Goal: Task Accomplishment & Management: Manage account settings

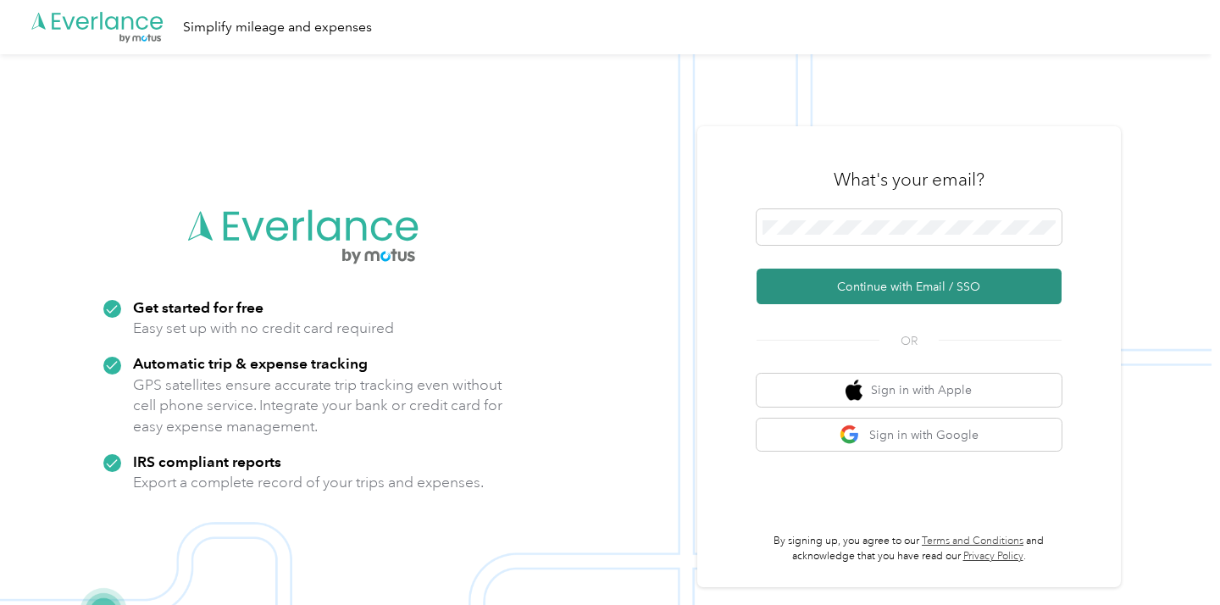
click at [924, 286] on button "Continue with Email / SSO" at bounding box center [909, 287] width 305 height 36
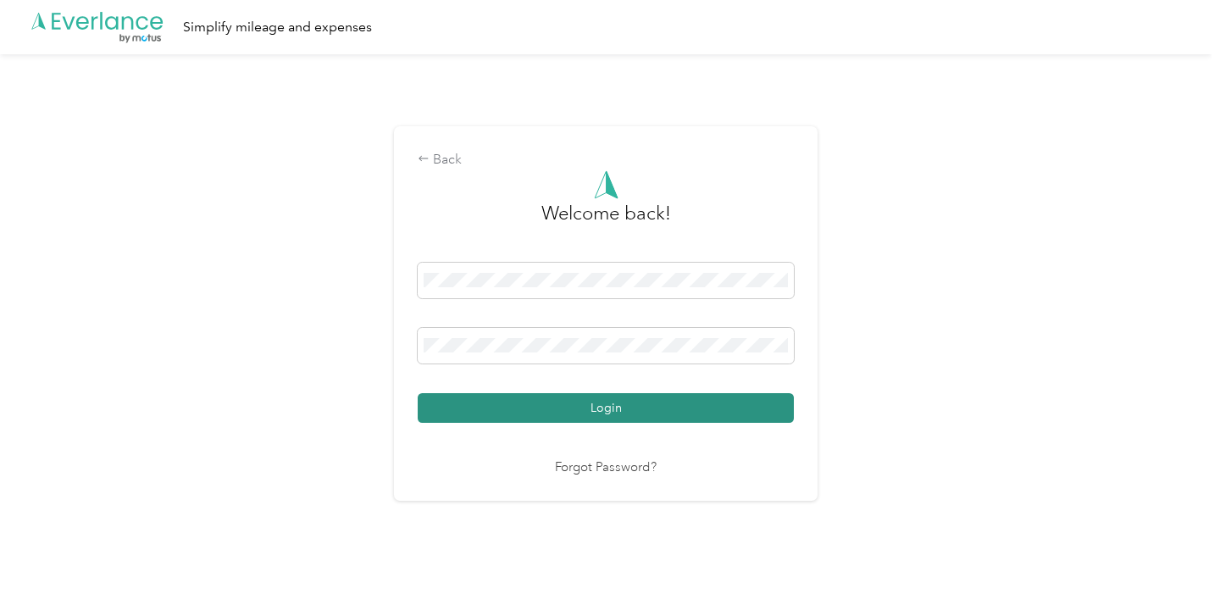
click at [679, 407] on button "Login" at bounding box center [606, 408] width 376 height 30
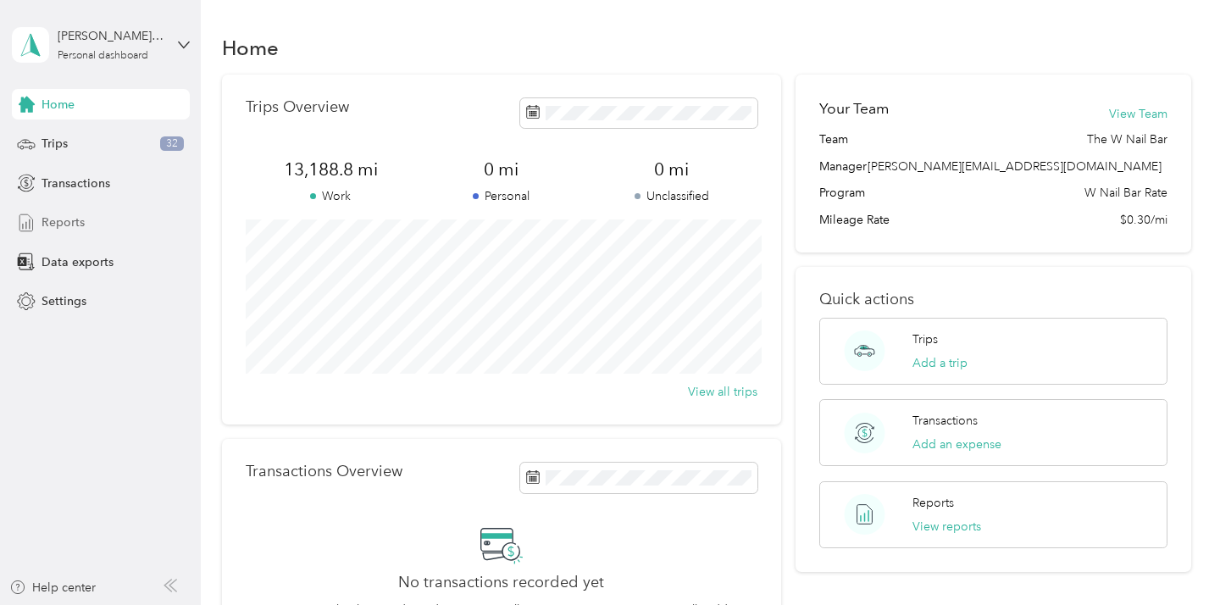
click at [88, 215] on div "Reports" at bounding box center [101, 223] width 178 height 31
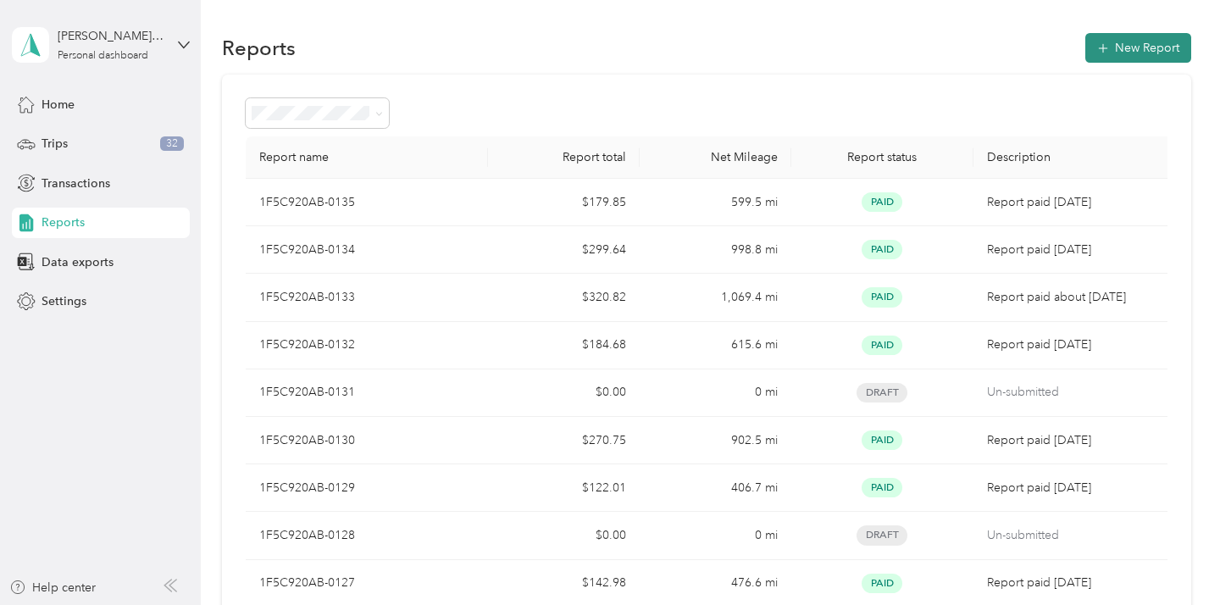
click at [1121, 50] on button "New Report" at bounding box center [1138, 48] width 106 height 30
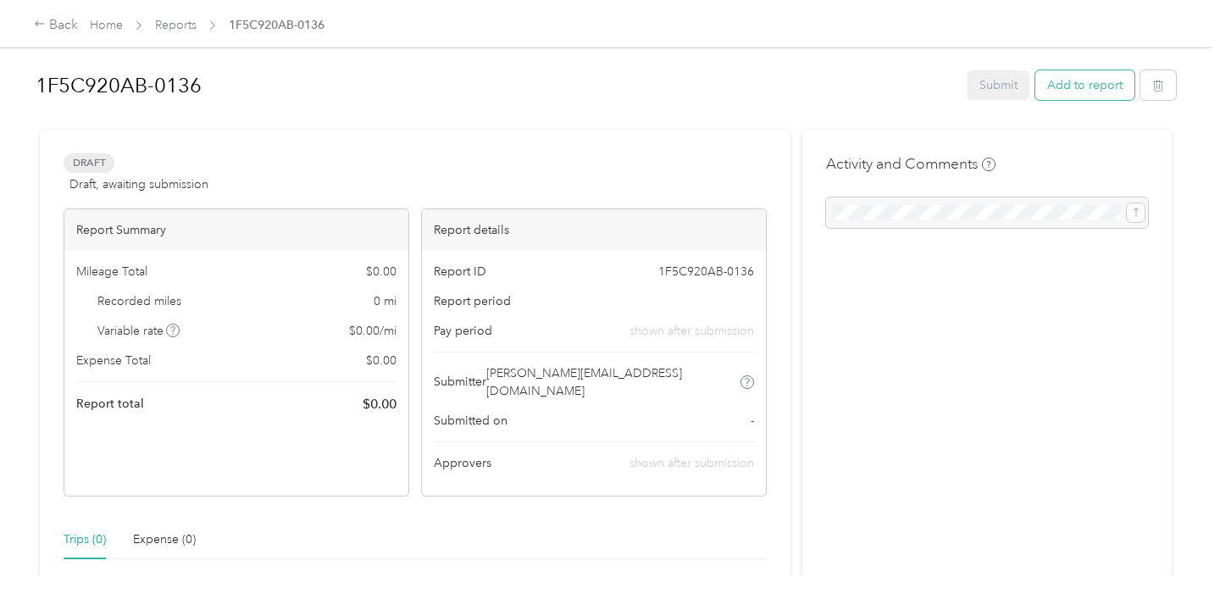
click at [1068, 87] on button "Add to report" at bounding box center [1084, 85] width 99 height 30
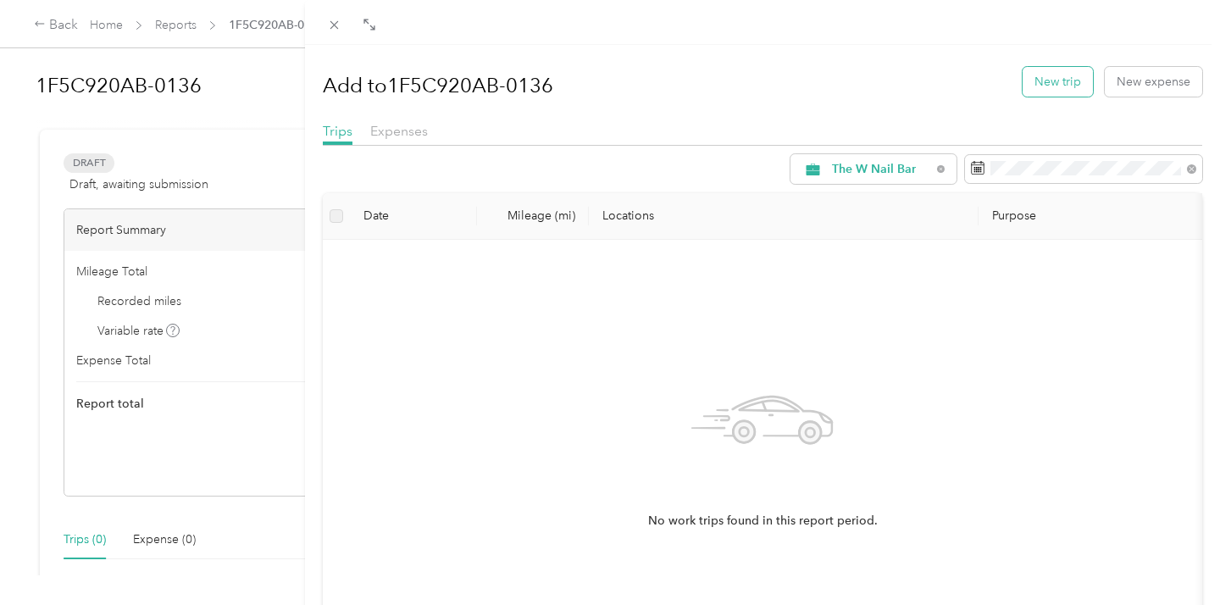
click at [1066, 82] on button "New trip" at bounding box center [1058, 82] width 70 height 30
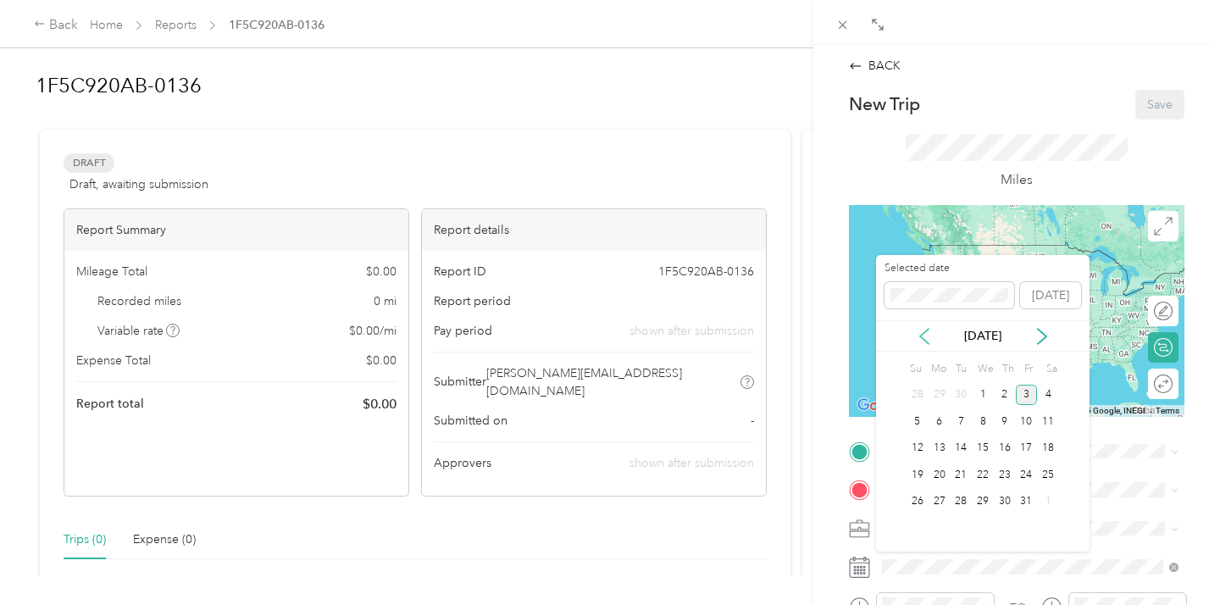
click at [919, 329] on icon at bounding box center [924, 336] width 17 height 17
click at [940, 428] on div "8" at bounding box center [940, 421] width 22 height 21
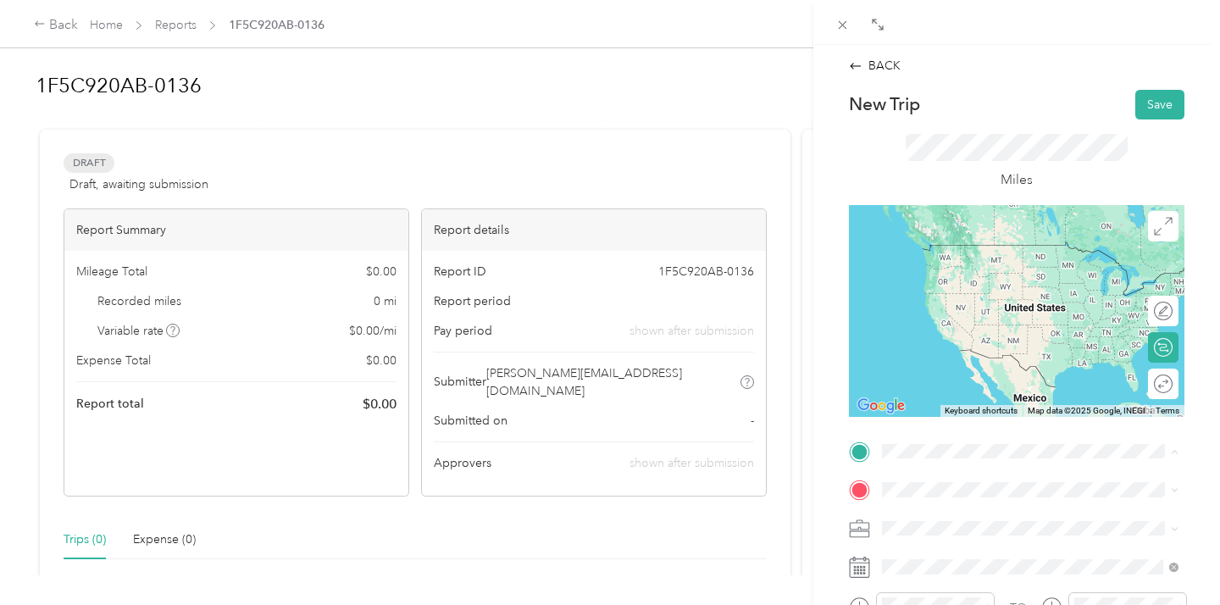
click at [989, 413] on div "TEAM Dublin DSW Designer Shoe Warehouse, [STREET_ADDRESS][US_STATE]" at bounding box center [1043, 426] width 259 height 59
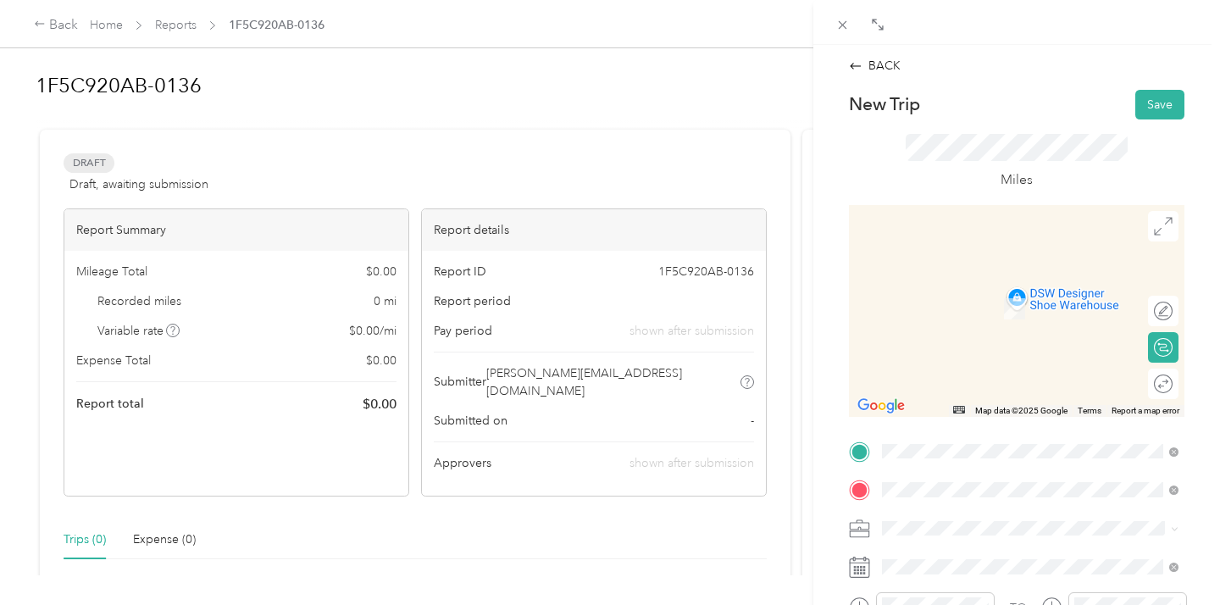
click at [955, 320] on div "Office NEW [STREET_ADDRESS][US_STATE]" at bounding box center [1030, 300] width 285 height 42
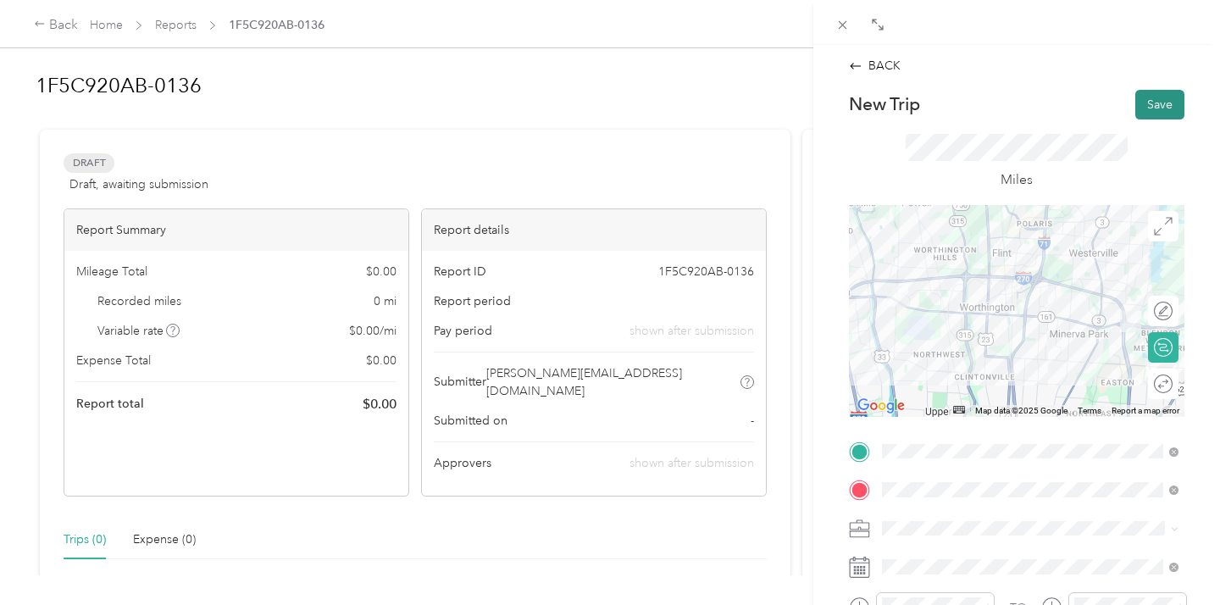
click at [1152, 98] on button "Save" at bounding box center [1159, 105] width 49 height 30
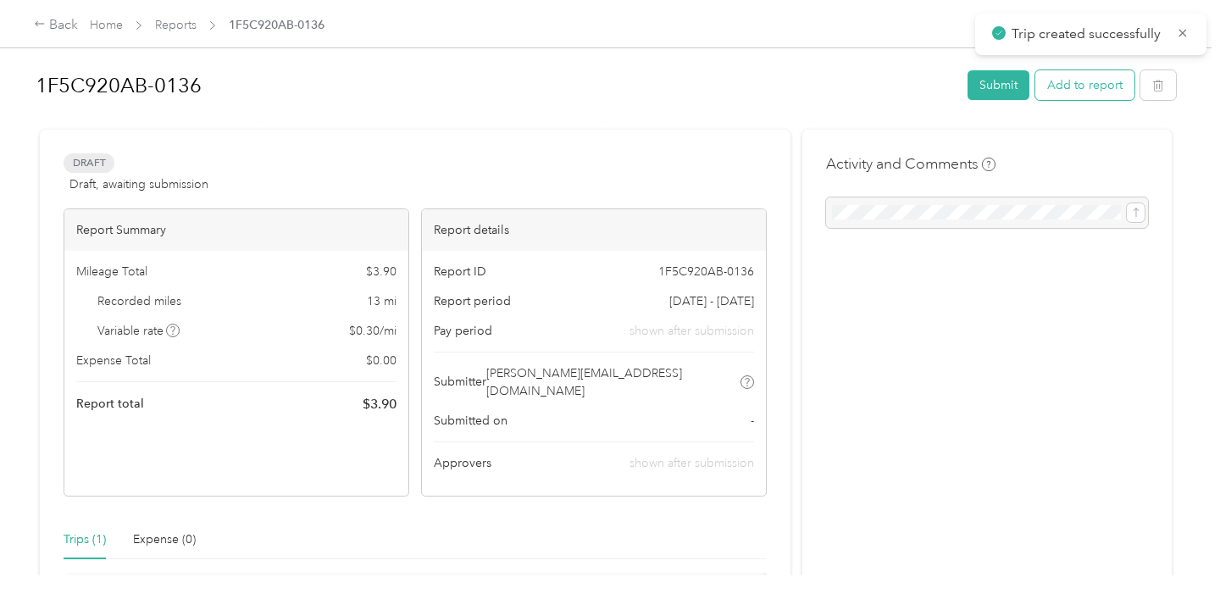
click at [1082, 86] on button "Add to report" at bounding box center [1084, 85] width 99 height 30
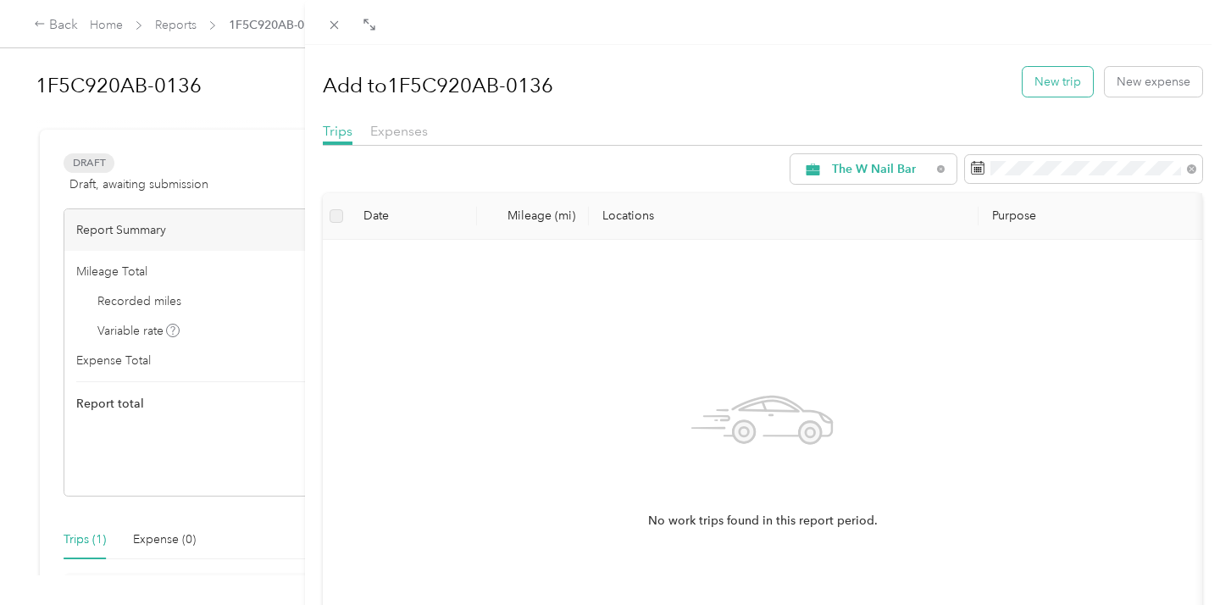
click at [1063, 83] on button "New trip" at bounding box center [1058, 82] width 70 height 30
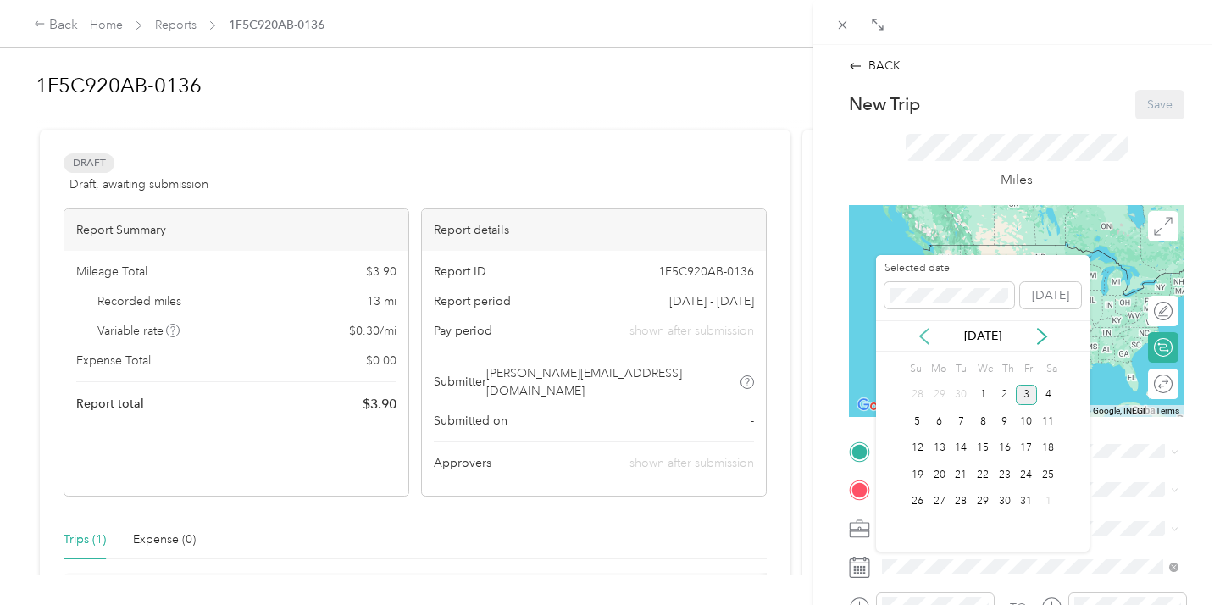
click at [923, 339] on icon at bounding box center [924, 336] width 8 height 15
click at [941, 424] on div "8" at bounding box center [940, 421] width 22 height 21
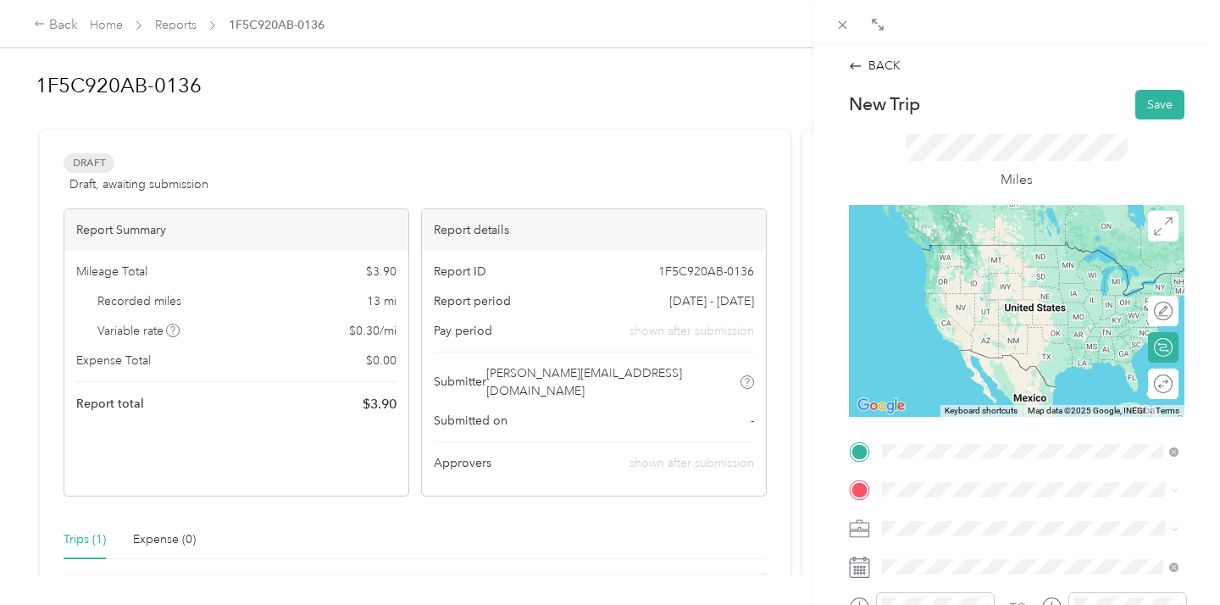
click at [970, 264] on span "[STREET_ADDRESS][US_STATE]" at bounding box center [998, 270] width 169 height 14
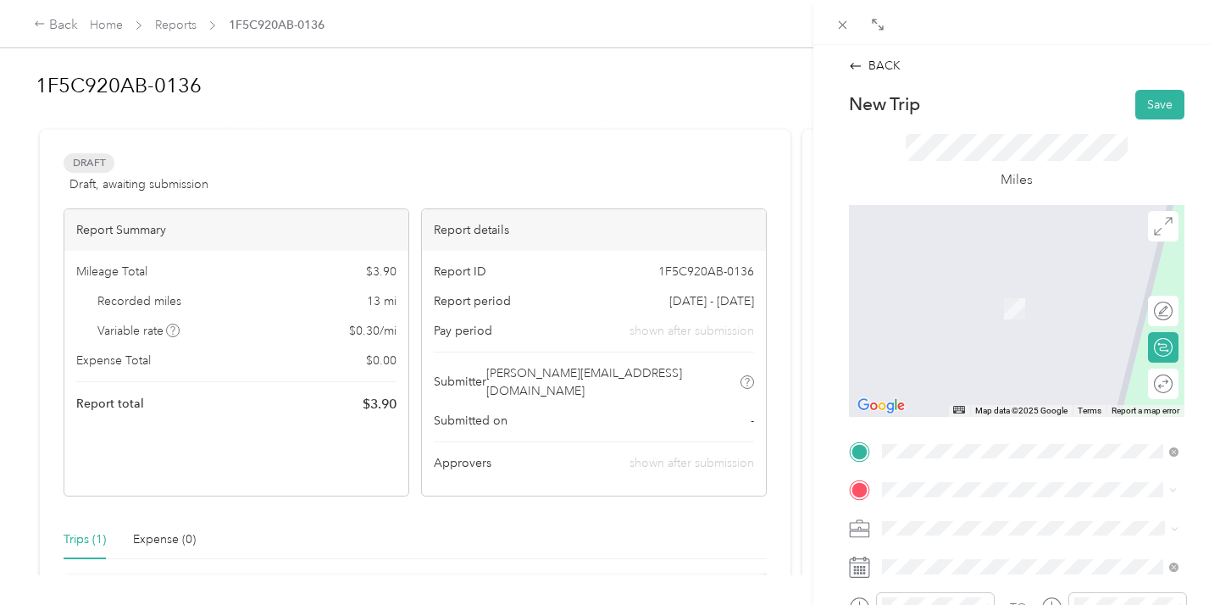
click at [957, 375] on strong "Granville TEAM" at bounding box center [957, 366] width 87 height 15
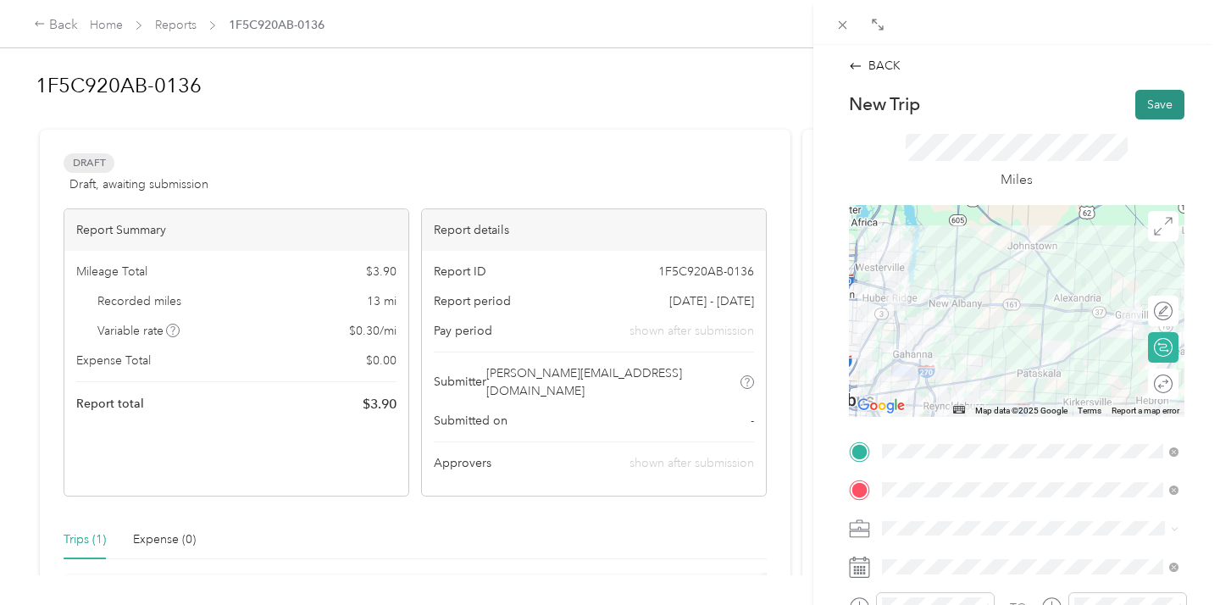
click at [1151, 97] on button "Save" at bounding box center [1159, 105] width 49 height 30
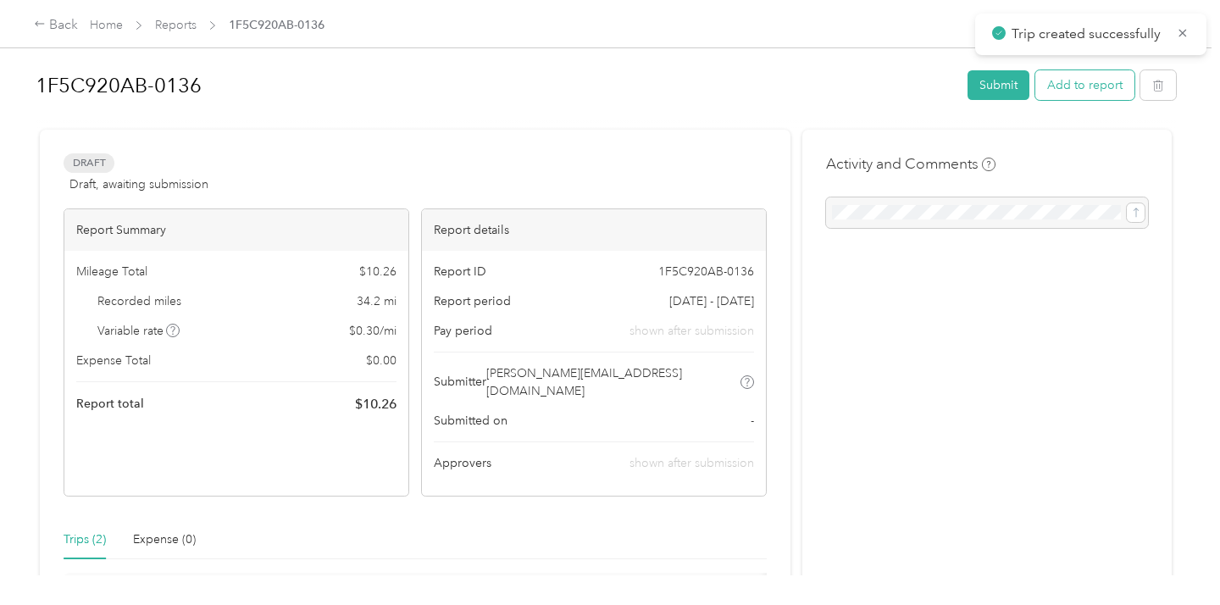
click at [1079, 86] on button "Add to report" at bounding box center [1084, 85] width 99 height 30
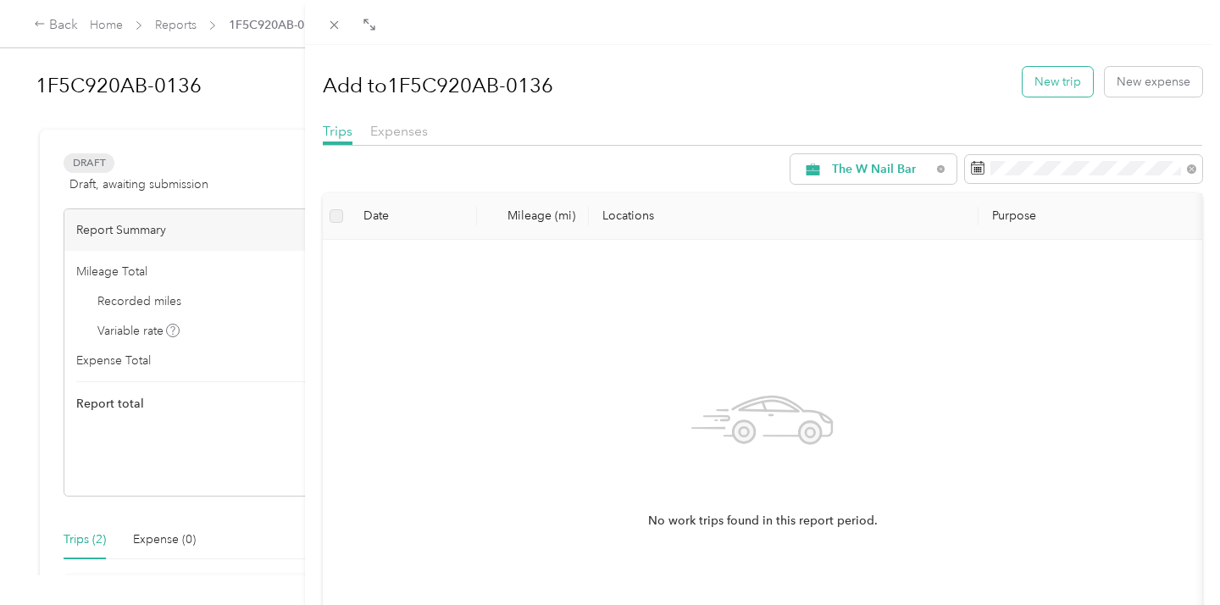
click at [1041, 78] on button "New trip" at bounding box center [1058, 82] width 70 height 30
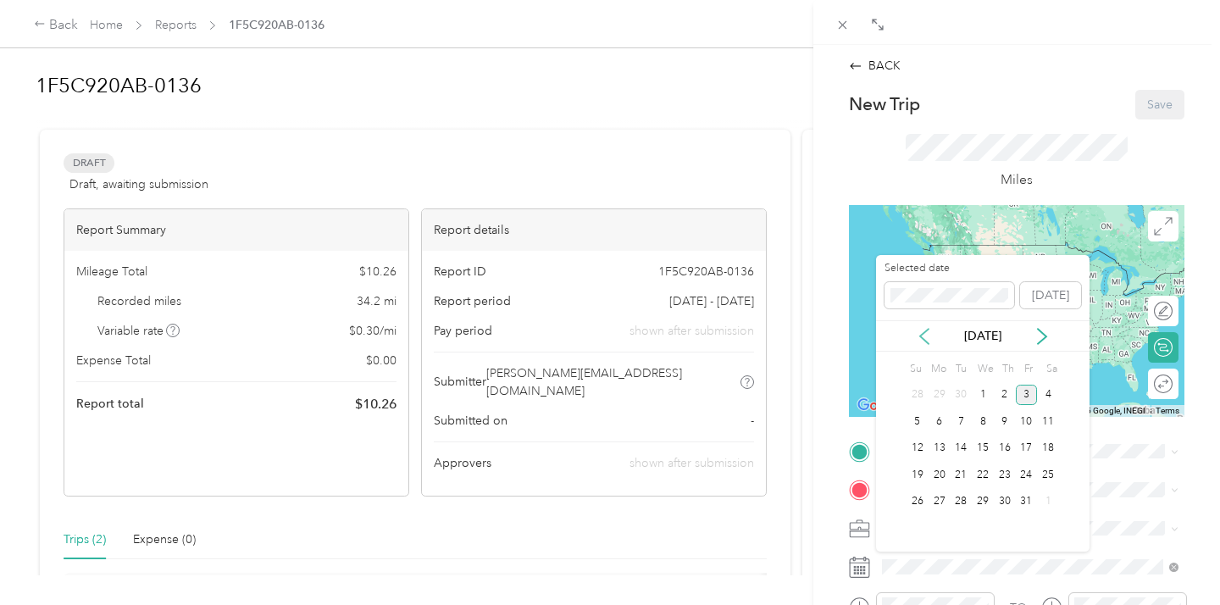
click at [926, 334] on icon at bounding box center [924, 336] width 17 height 17
click at [940, 421] on div "8" at bounding box center [940, 421] width 22 height 21
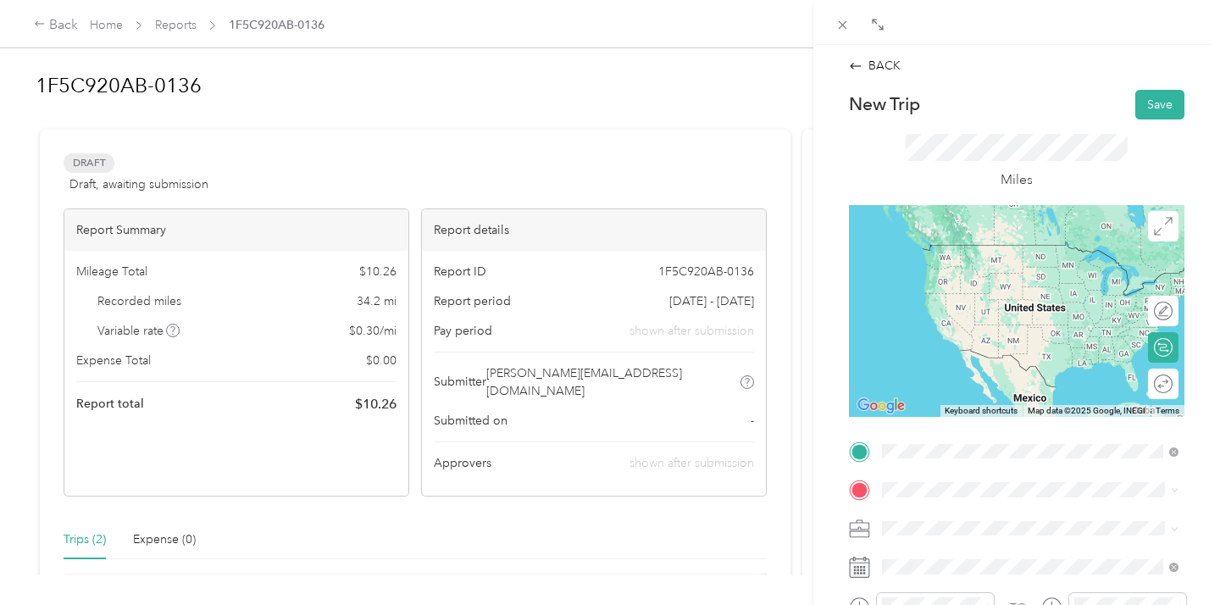
click at [983, 352] on div "Granville TEAM [STREET_ADDRESS][US_STATE]" at bounding box center [998, 338] width 169 height 36
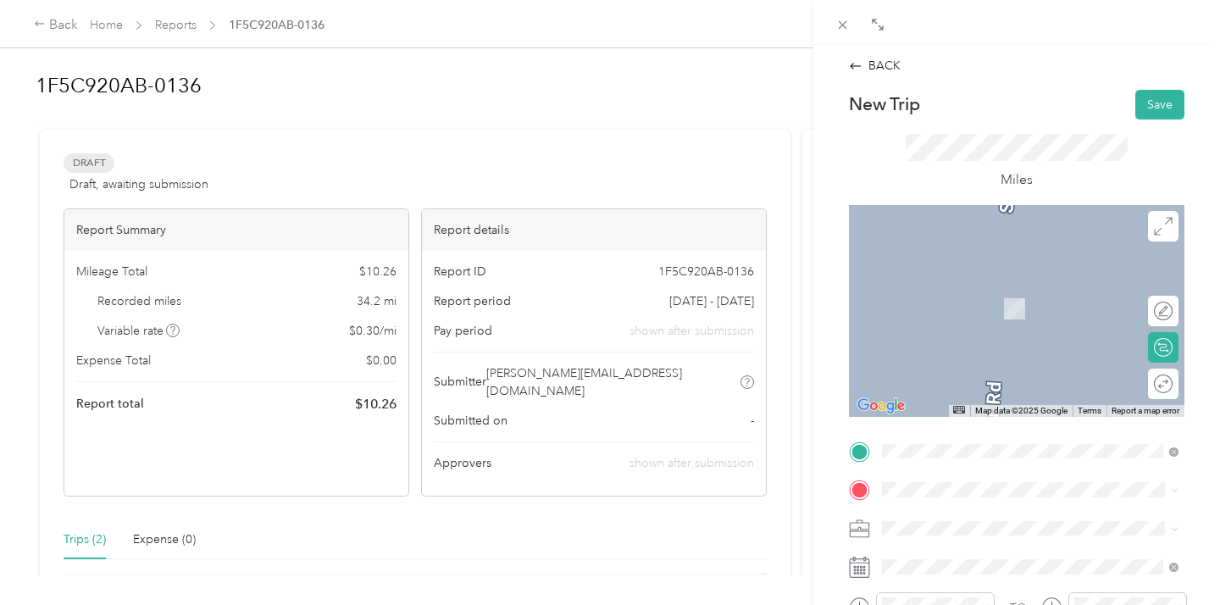
click at [950, 289] on span "[GEOGRAPHIC_DATA] [US_STATE], [GEOGRAPHIC_DATA]" at bounding box center [1009, 286] width 191 height 30
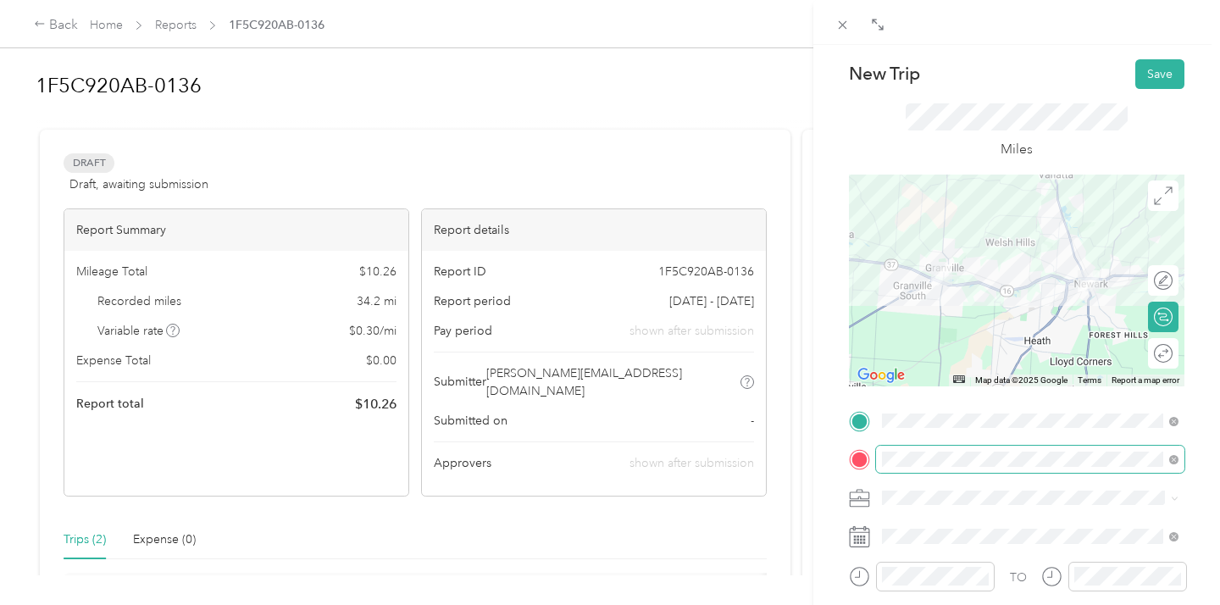
scroll to position [33, 0]
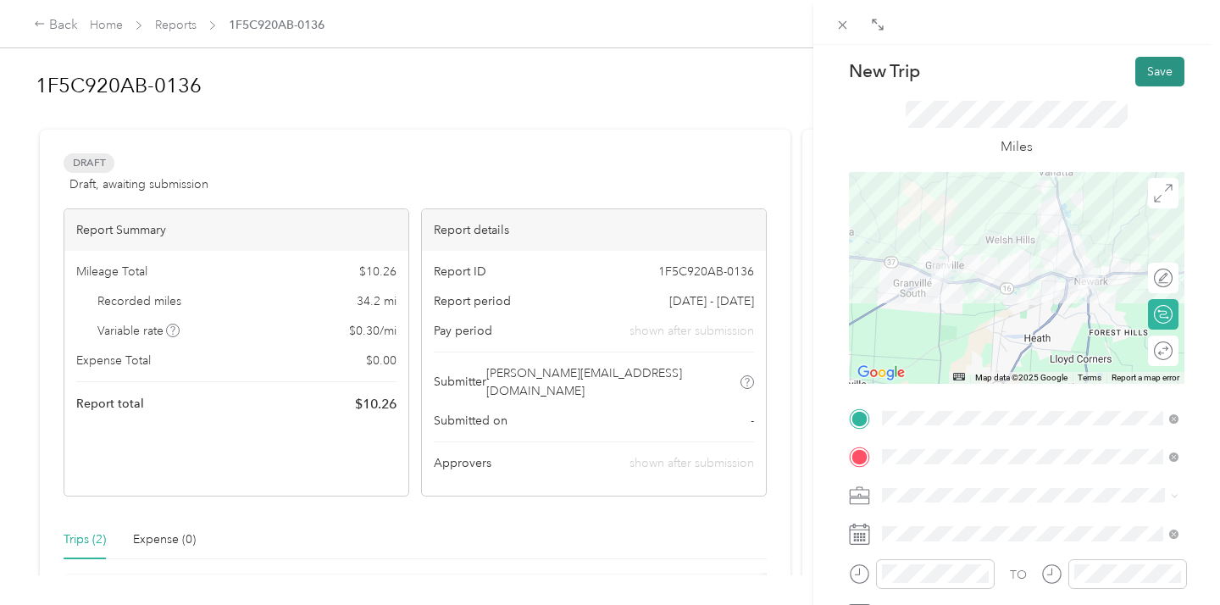
click at [1166, 72] on button "Save" at bounding box center [1159, 72] width 49 height 30
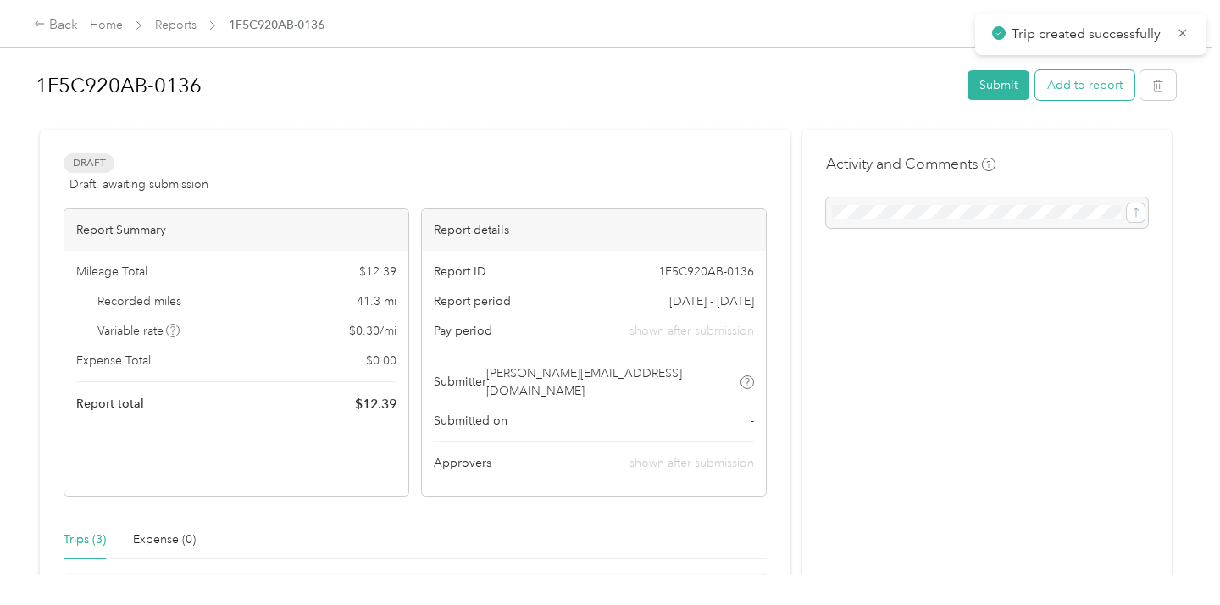
click at [1090, 86] on button "Add to report" at bounding box center [1084, 85] width 99 height 30
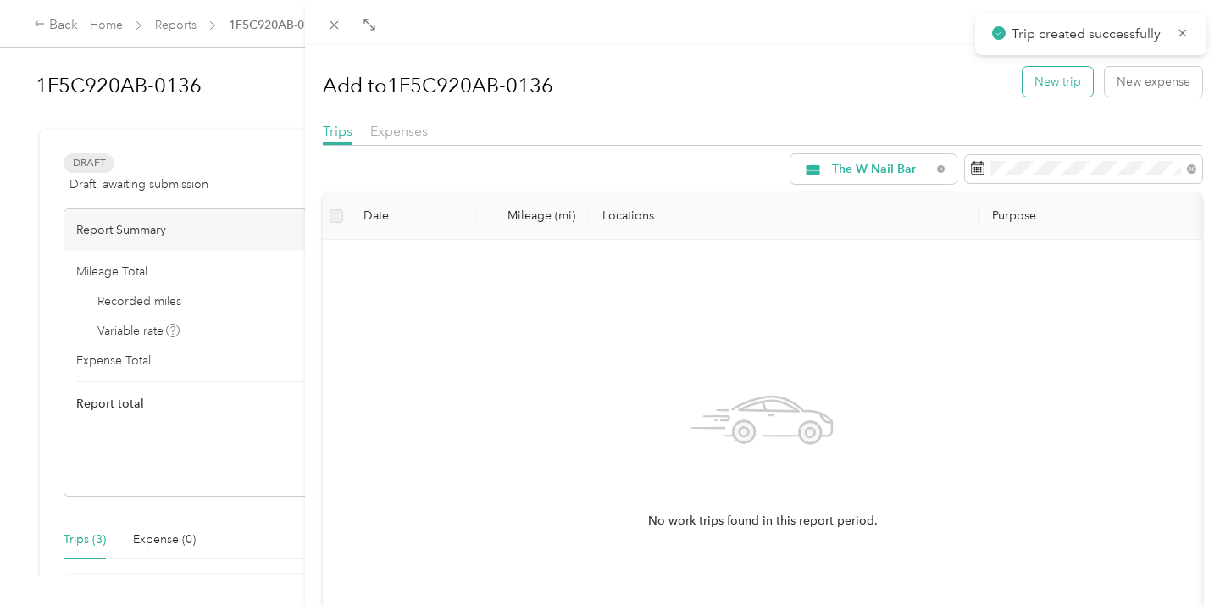
click at [1083, 83] on button "New trip" at bounding box center [1058, 82] width 70 height 30
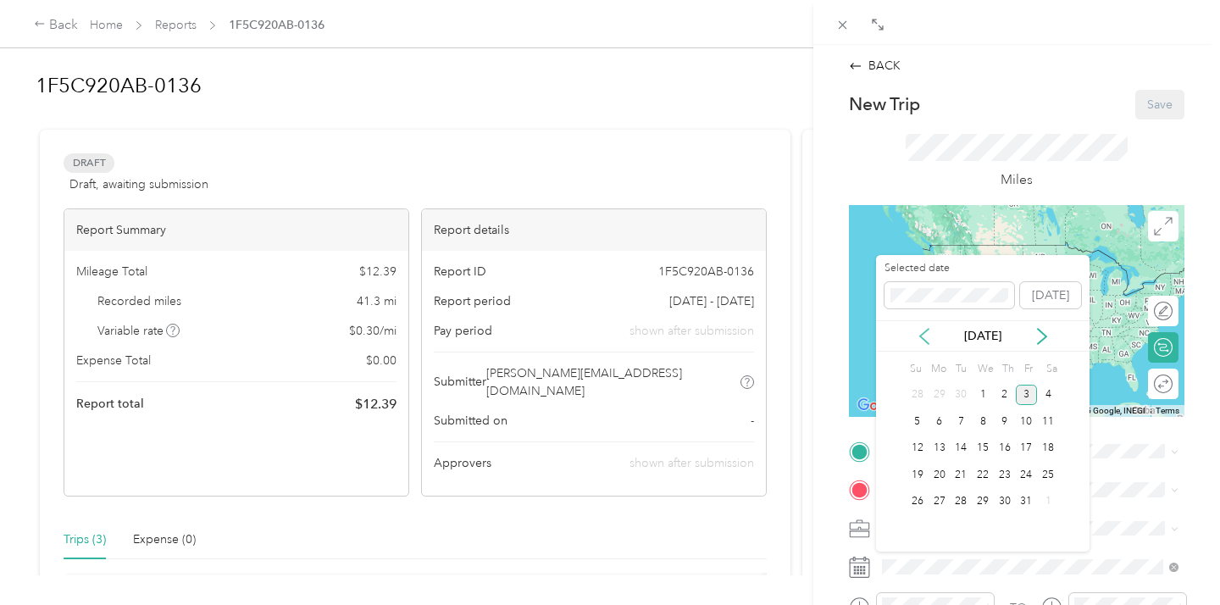
click at [922, 333] on icon at bounding box center [924, 336] width 8 height 15
click at [936, 424] on div "8" at bounding box center [940, 421] width 22 height 21
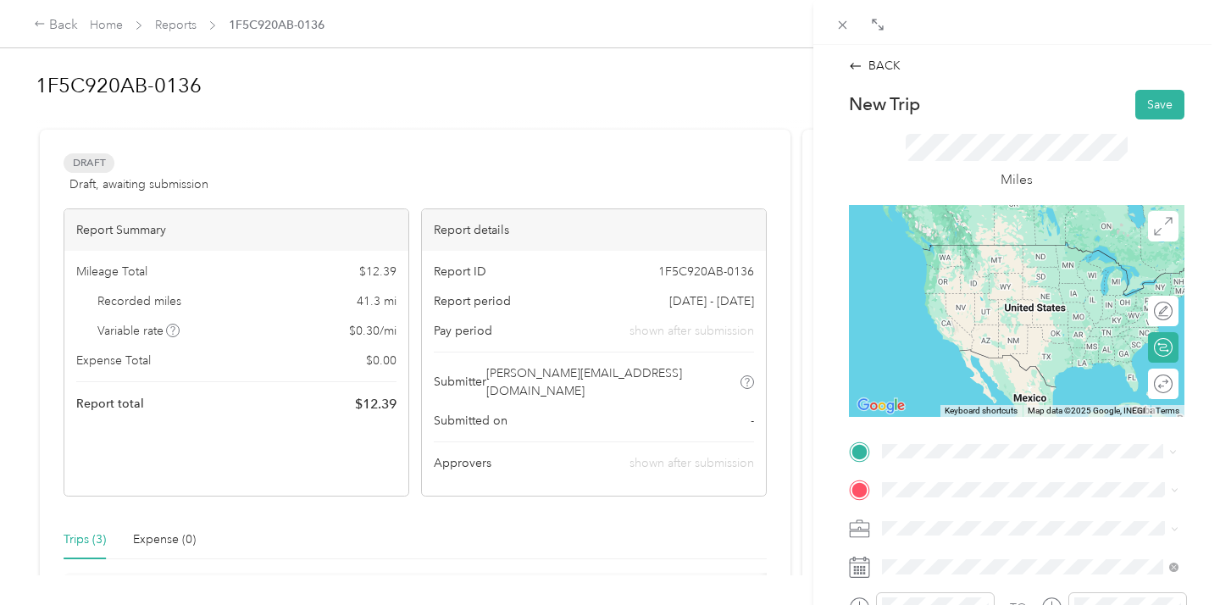
click at [936, 250] on span "[GEOGRAPHIC_DATA] [US_STATE], [GEOGRAPHIC_DATA]" at bounding box center [1009, 252] width 191 height 30
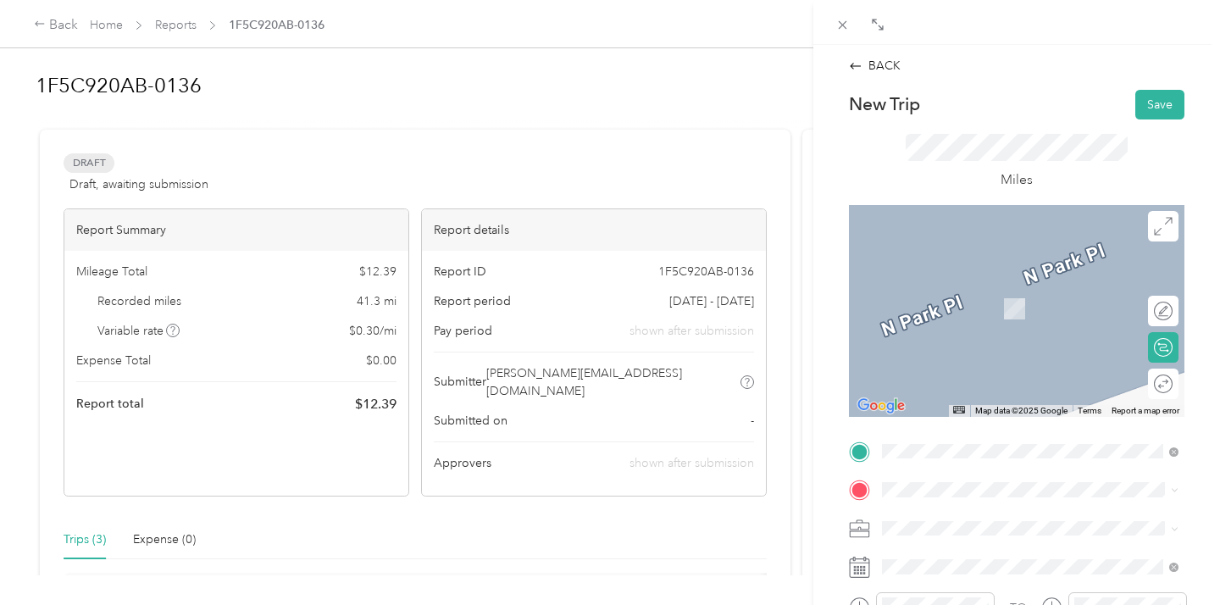
click at [975, 336] on span "[GEOGRAPHIC_DATA][US_STATE]" at bounding box center [1006, 327] width 184 height 15
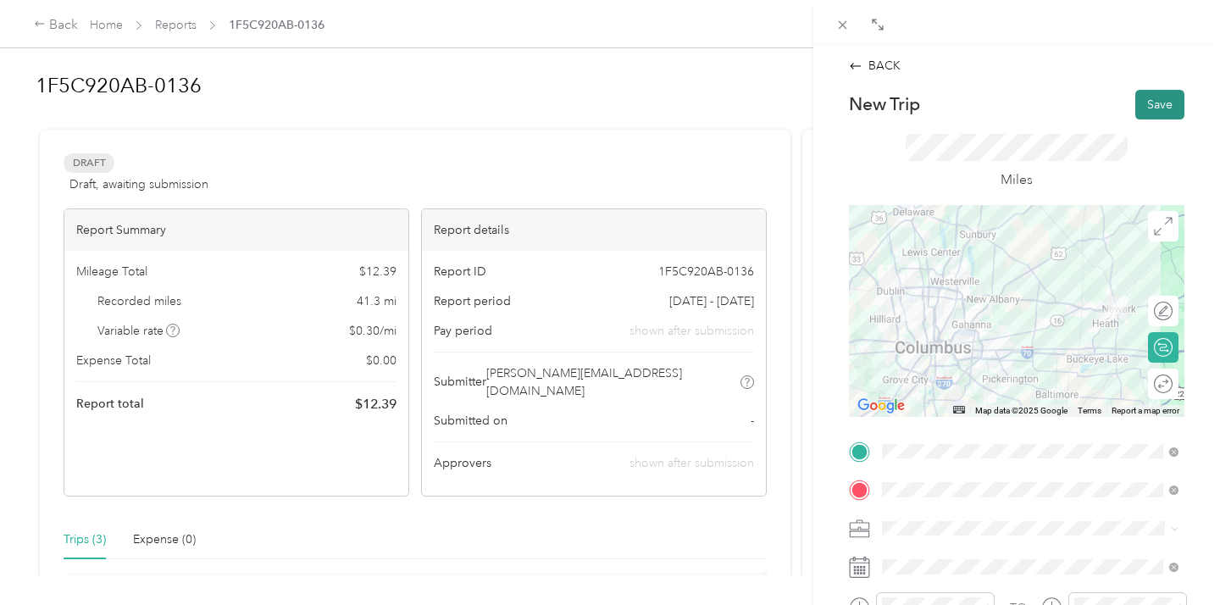
click at [1152, 105] on button "Save" at bounding box center [1159, 105] width 49 height 30
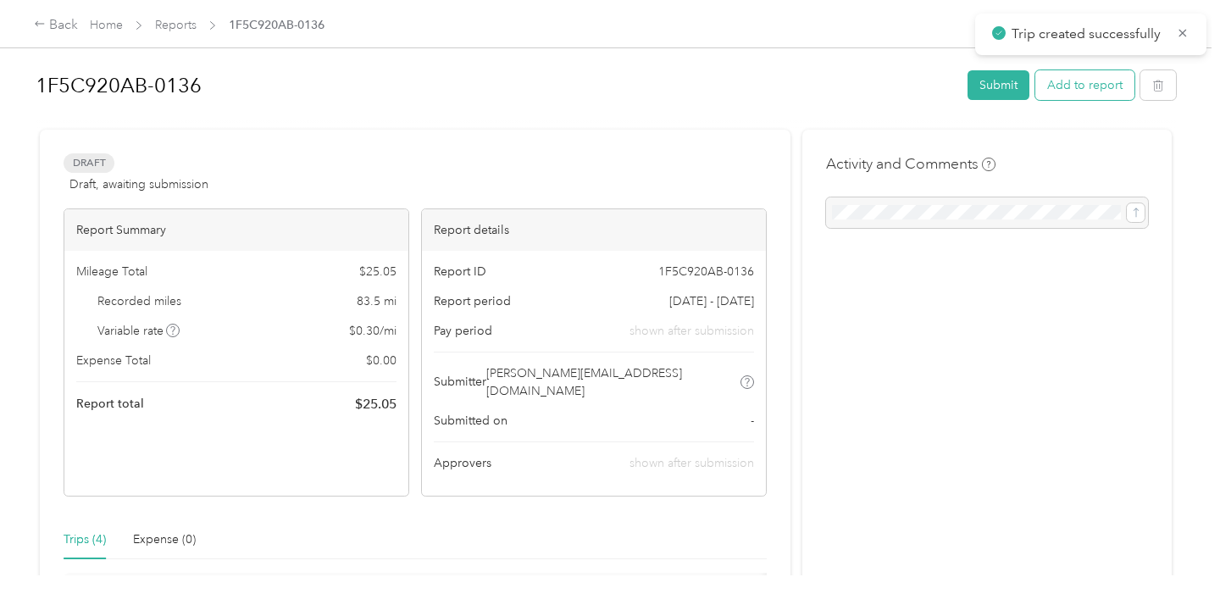
click at [1082, 83] on button "Add to report" at bounding box center [1084, 85] width 99 height 30
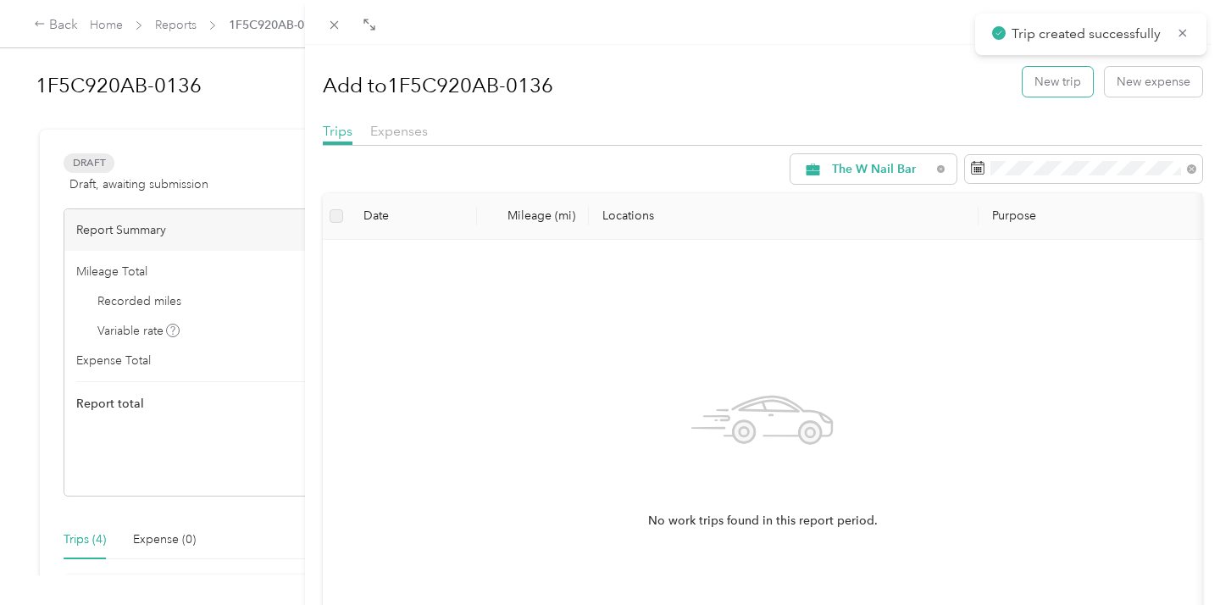
click at [1082, 83] on button "New trip" at bounding box center [1058, 82] width 70 height 30
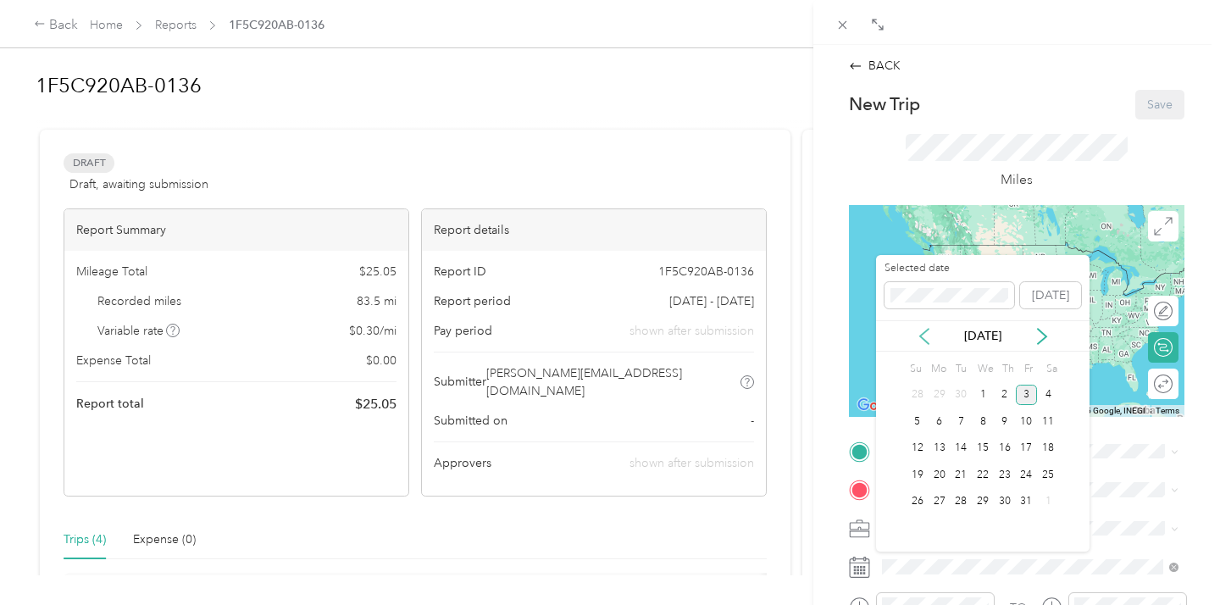
click at [923, 332] on icon at bounding box center [924, 336] width 8 height 15
click at [962, 418] on div "9" at bounding box center [961, 421] width 22 height 21
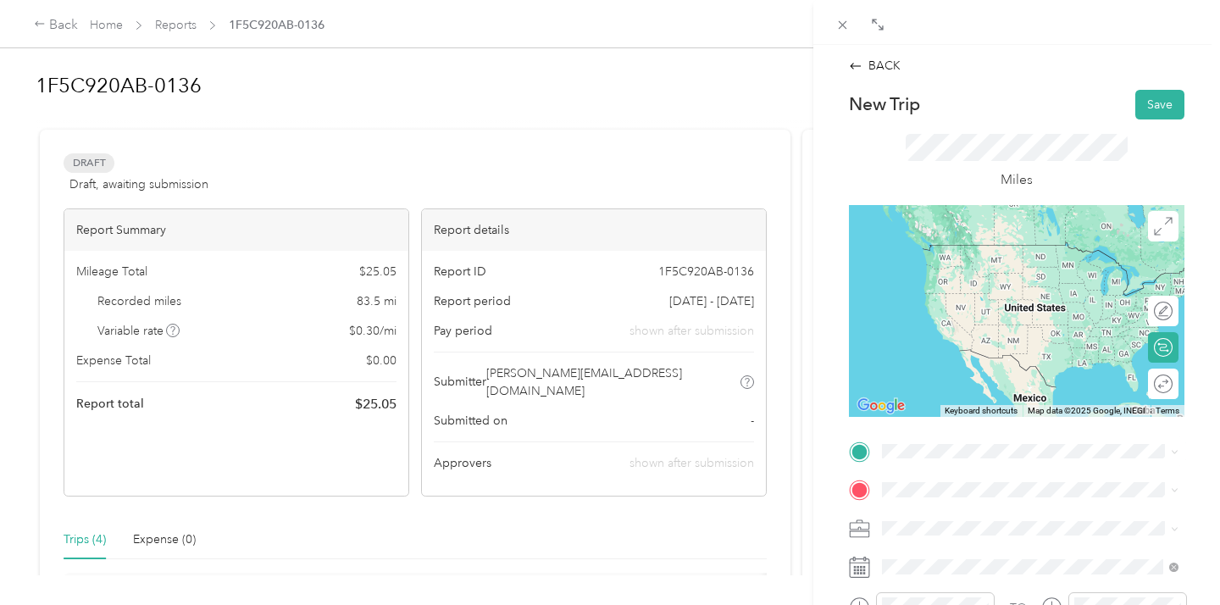
click at [1020, 321] on div "TEAM Polaris" at bounding box center [1043, 330] width 259 height 21
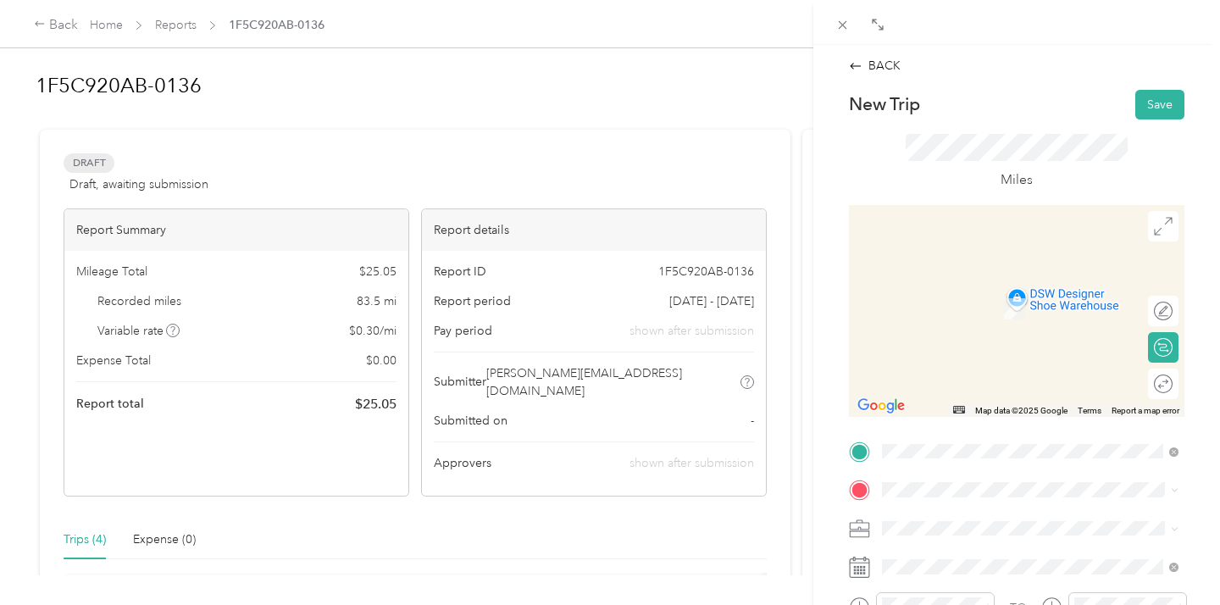
click at [987, 295] on div "TEAM Easton" at bounding box center [1043, 290] width 259 height 21
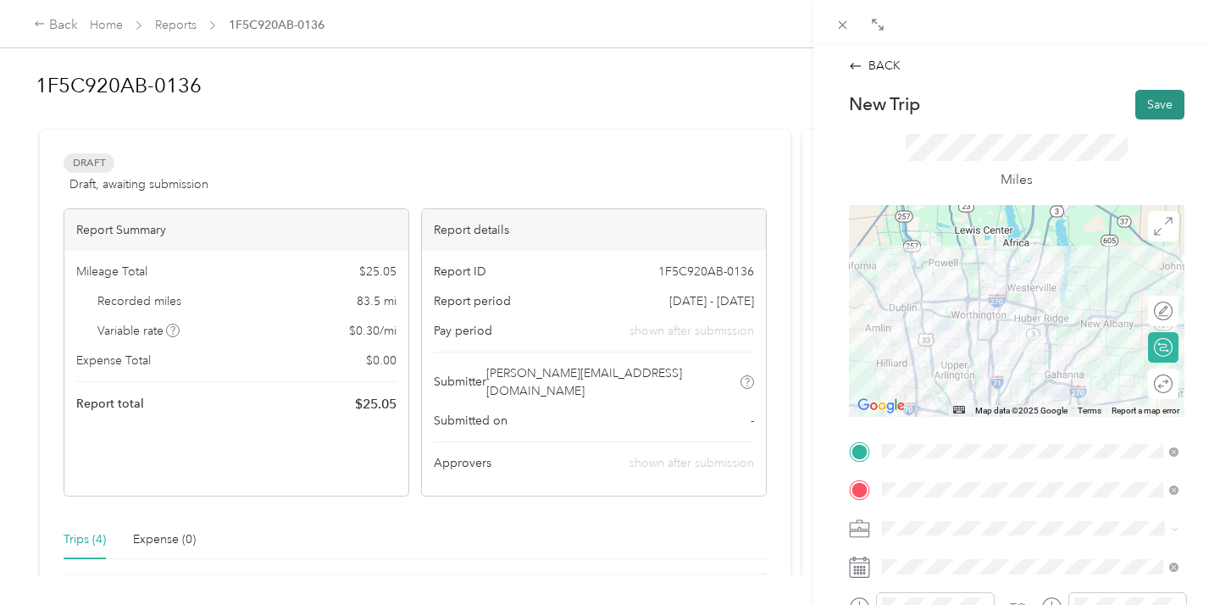
click at [1157, 103] on button "Save" at bounding box center [1159, 105] width 49 height 30
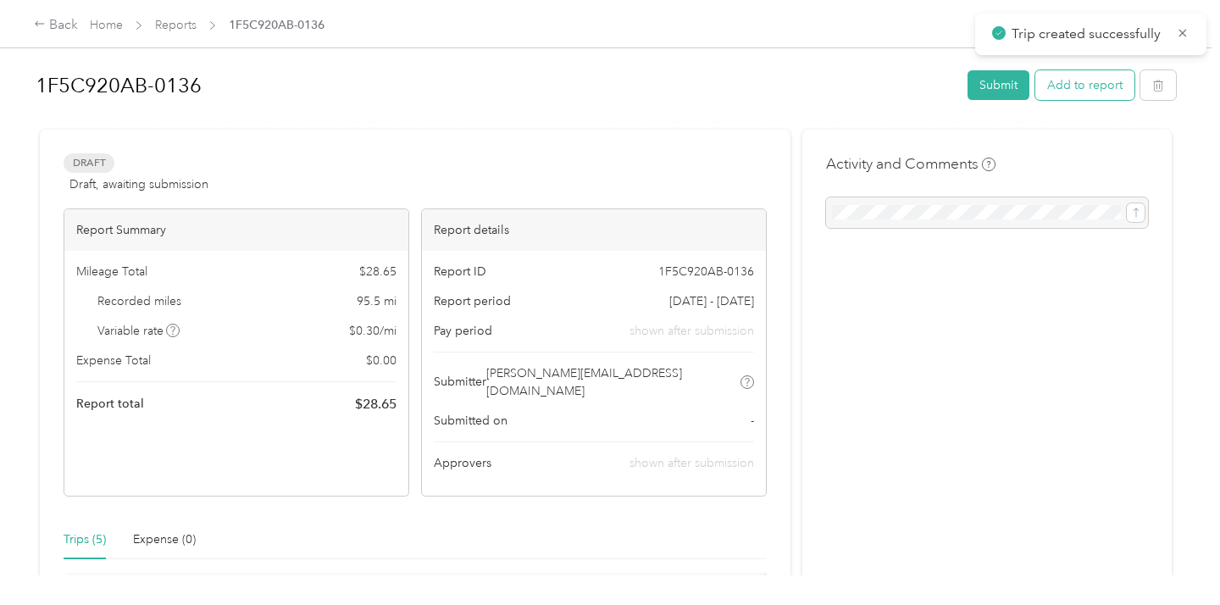
click at [1079, 86] on button "Add to report" at bounding box center [1084, 85] width 99 height 30
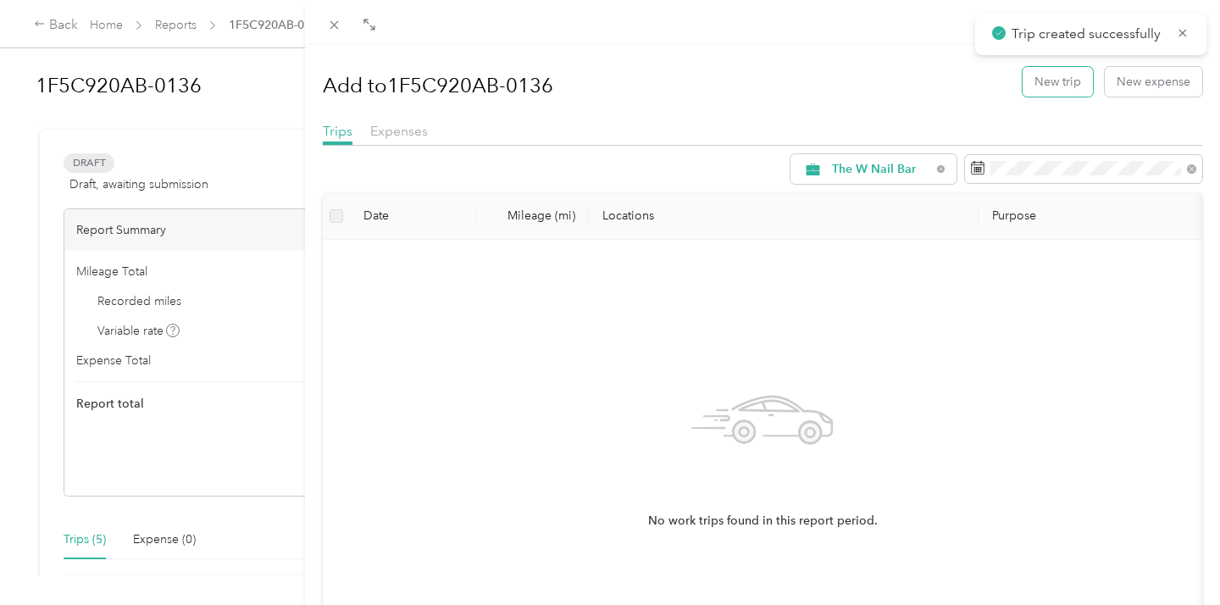
click at [1079, 86] on button "New trip" at bounding box center [1058, 82] width 70 height 30
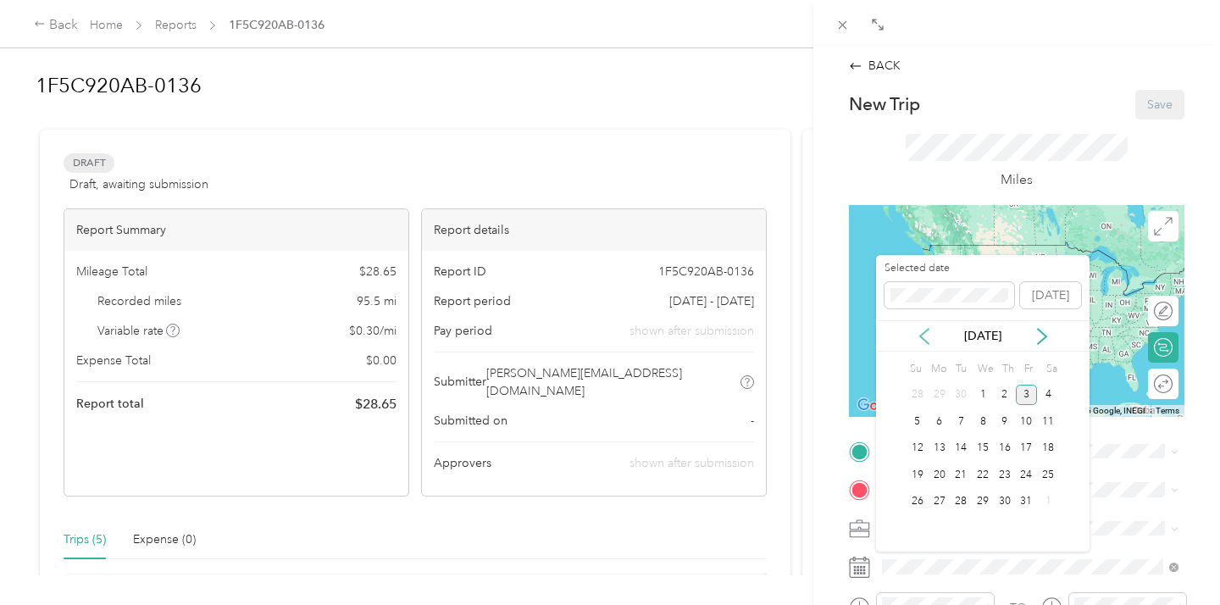
click at [923, 334] on icon at bounding box center [924, 336] width 17 height 17
click at [960, 419] on div "9" at bounding box center [961, 421] width 22 height 21
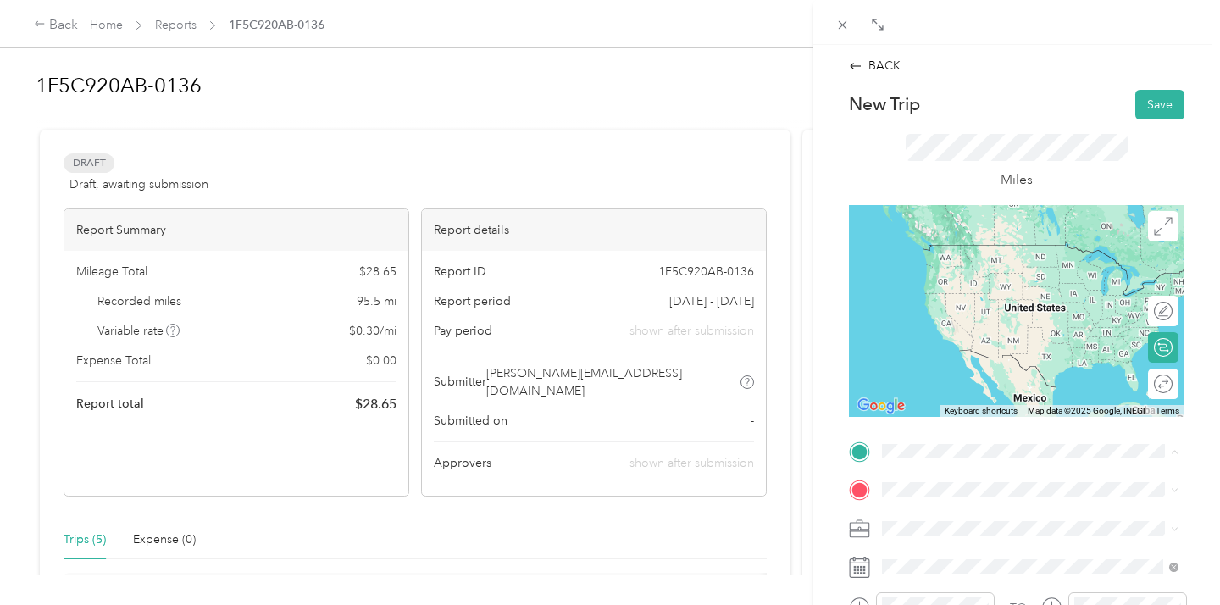
click at [1000, 273] on span "DSW Designer Shoe Warehouse, [STREET_ADDRESS][US_STATE]" at bounding box center [1004, 285] width 180 height 32
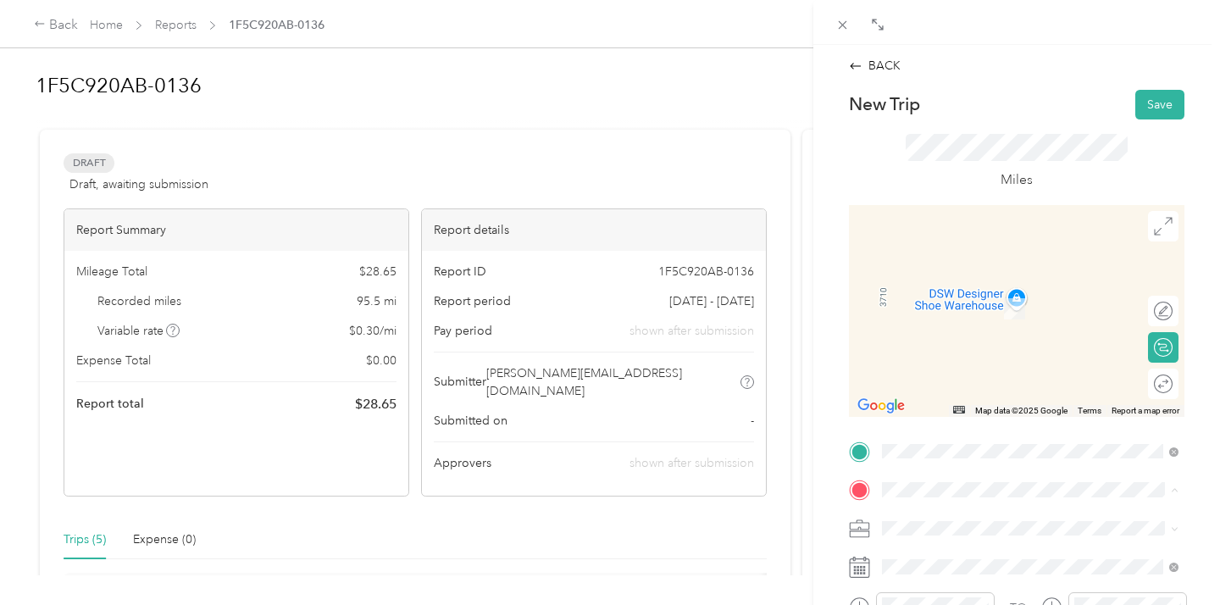
click at [995, 381] on div "TEAM Polaris DSW Designer Shoe Warehouse, [STREET_ADDRESS][US_STATE]" at bounding box center [1043, 388] width 259 height 59
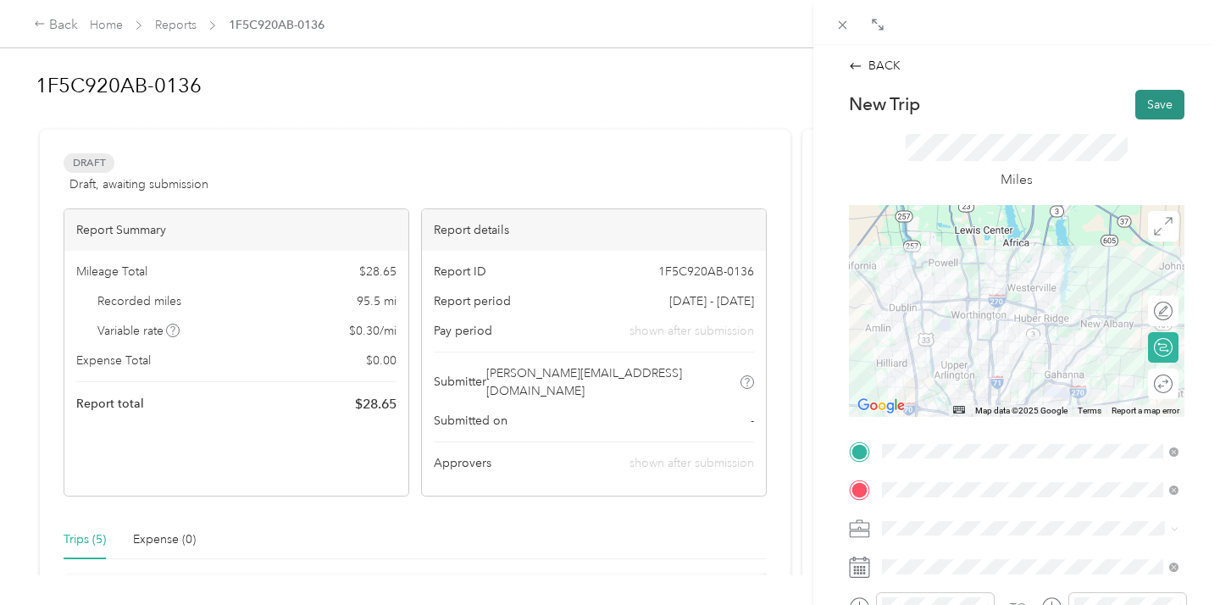
click at [1158, 105] on button "Save" at bounding box center [1159, 105] width 49 height 30
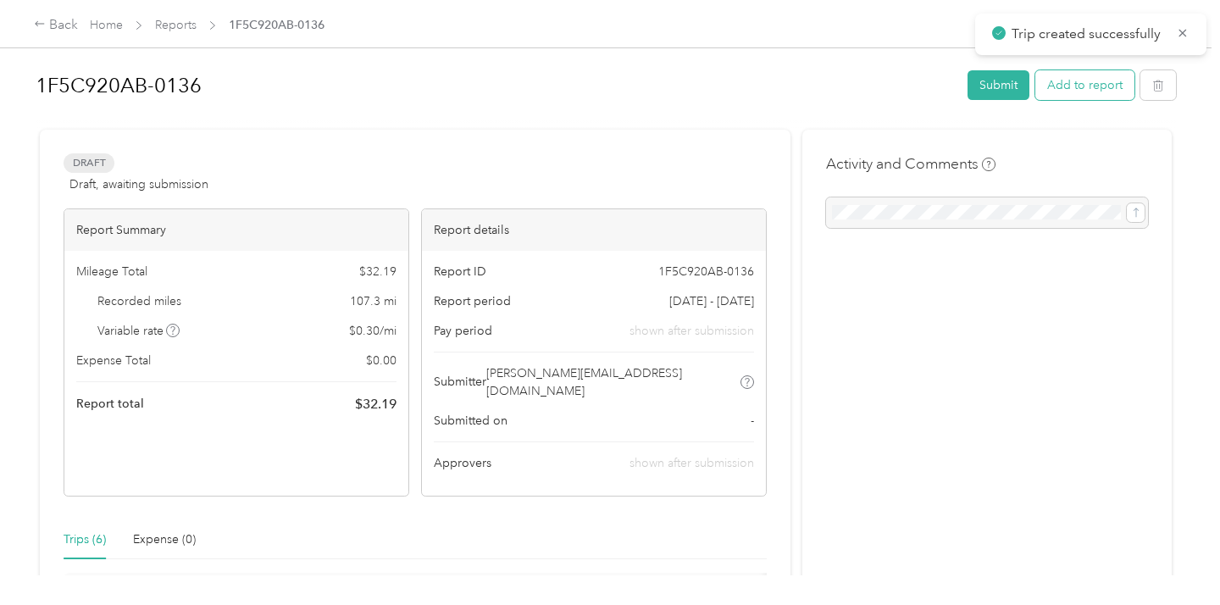
click at [1063, 82] on button "Add to report" at bounding box center [1084, 85] width 99 height 30
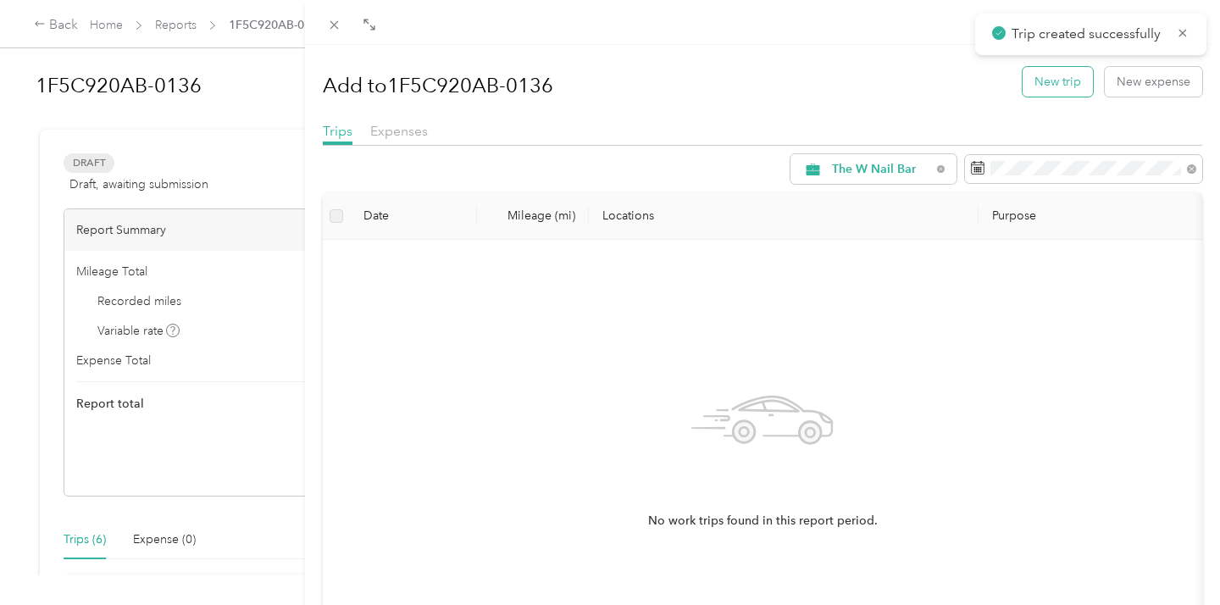
click at [1044, 78] on button "New trip" at bounding box center [1058, 82] width 70 height 30
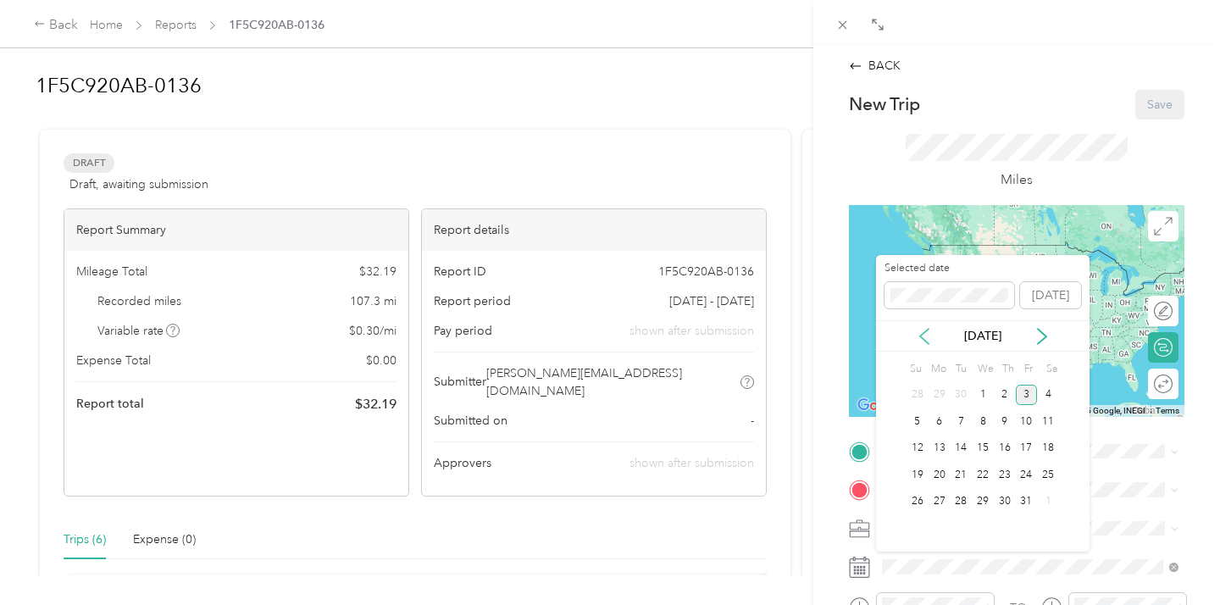
click at [922, 333] on icon at bounding box center [924, 336] width 8 height 15
click at [975, 418] on div "10" at bounding box center [983, 421] width 22 height 21
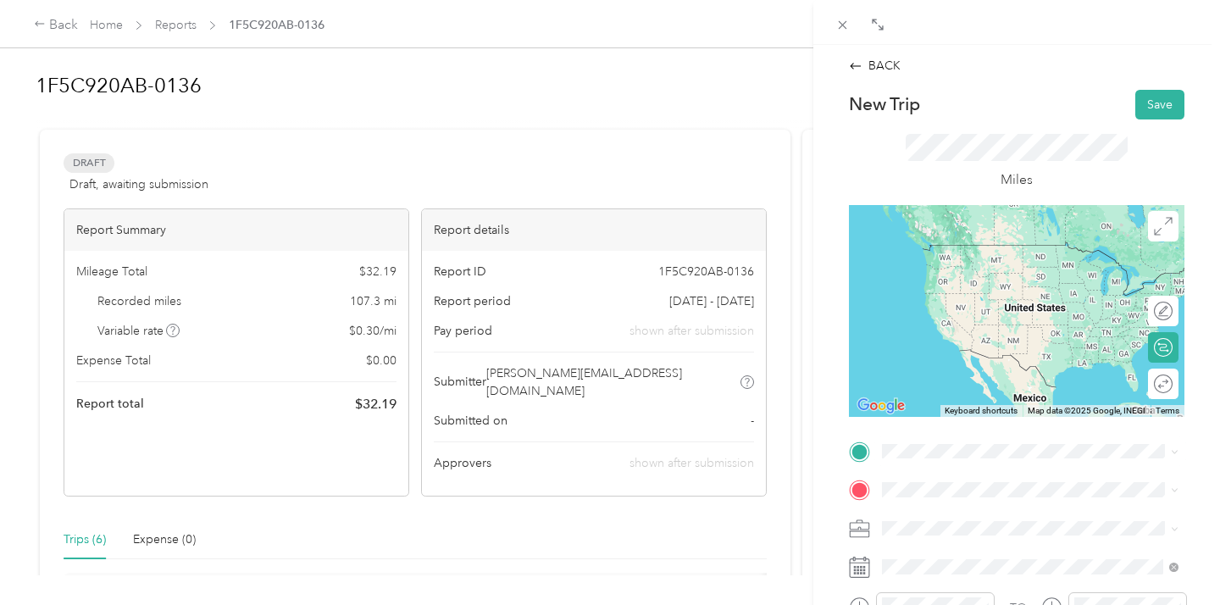
click at [1018, 263] on div "TEAM [PERSON_NAME] , Powell, [US_STATE], [GEOGRAPHIC_DATA]" at bounding box center [1043, 267] width 259 height 59
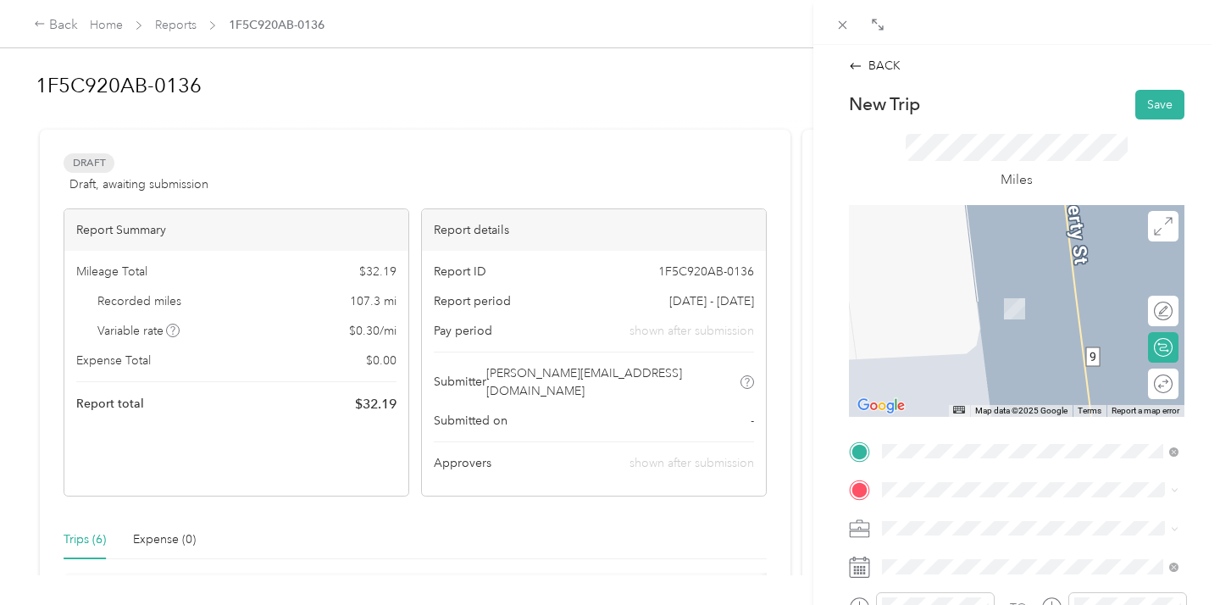
click at [976, 306] on span "[STREET_ADDRESS][US_STATE]" at bounding box center [998, 302] width 169 height 14
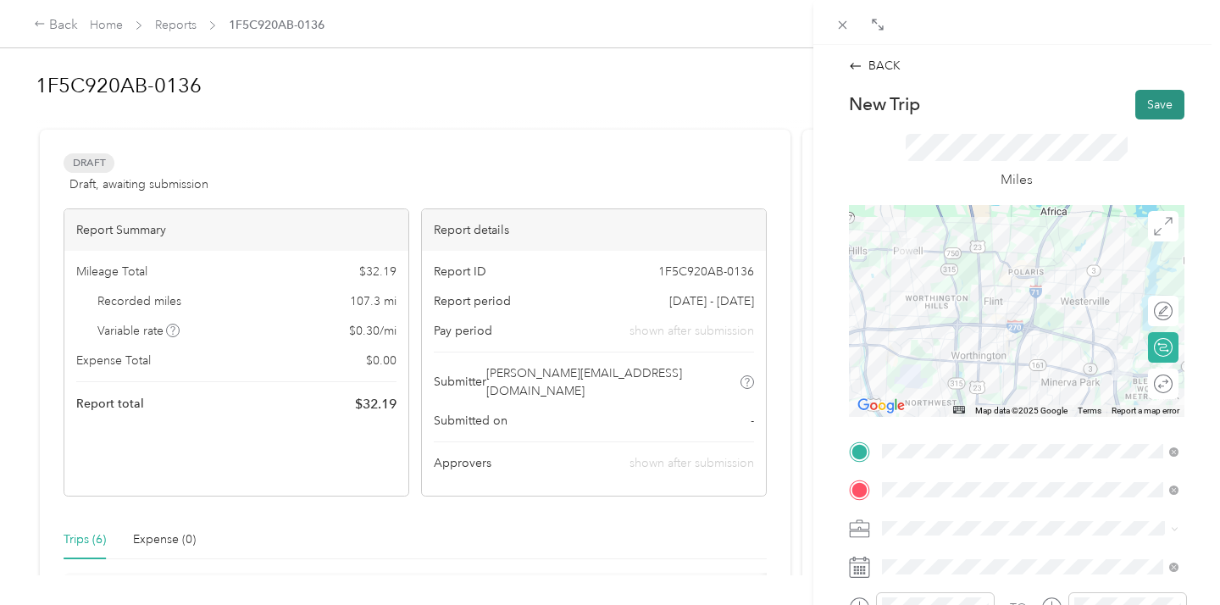
click at [1150, 103] on button "Save" at bounding box center [1159, 105] width 49 height 30
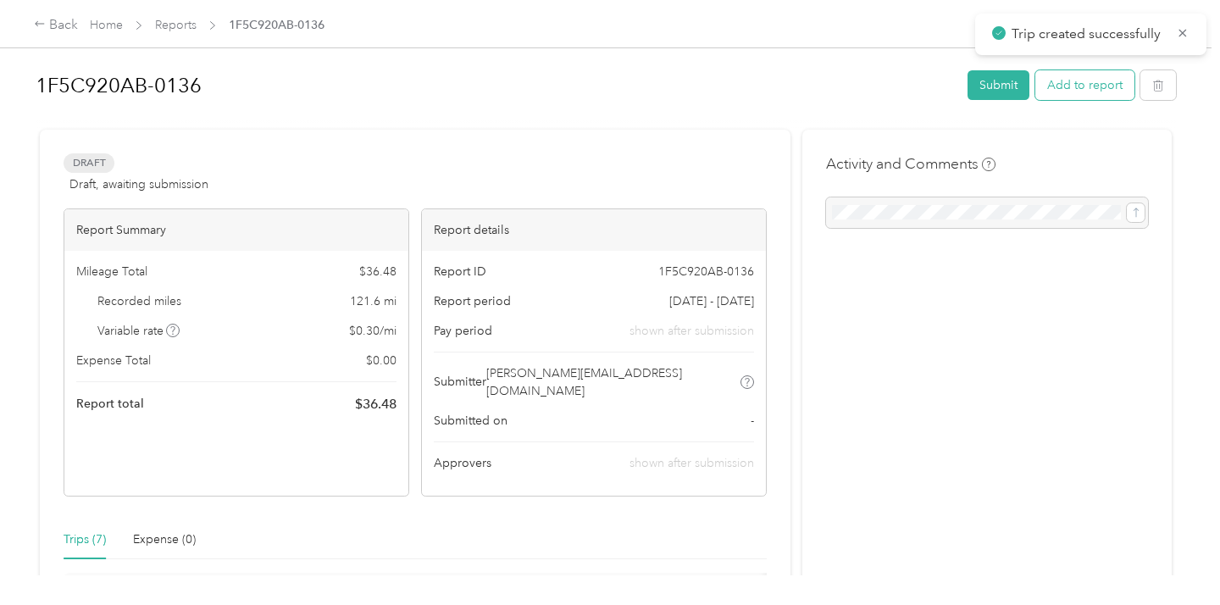
click at [1068, 81] on button "Add to report" at bounding box center [1084, 85] width 99 height 30
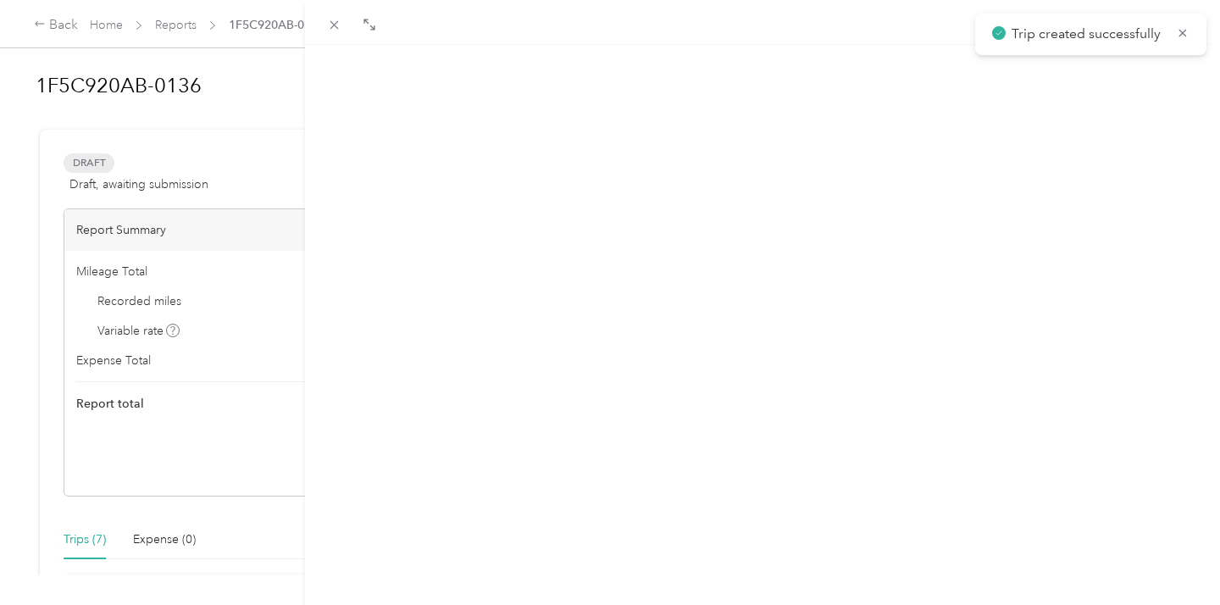
click at [1067, 81] on button "New trip" at bounding box center [1058, 82] width 70 height 30
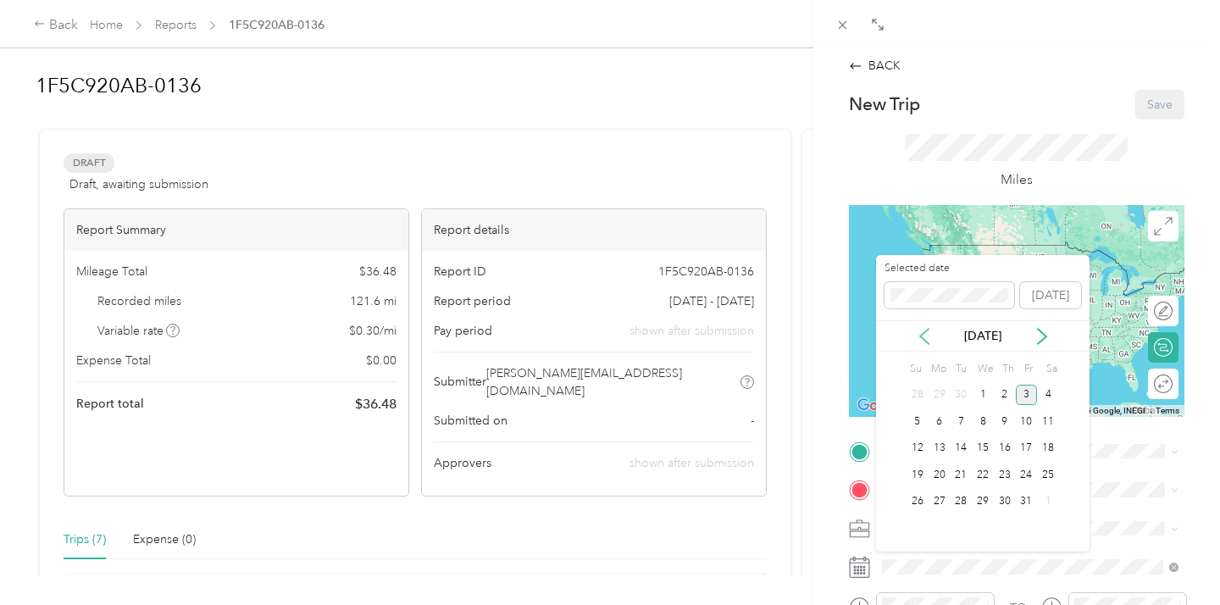
click at [924, 333] on icon at bounding box center [924, 336] width 17 height 17
click at [981, 417] on div "10" at bounding box center [983, 421] width 22 height 21
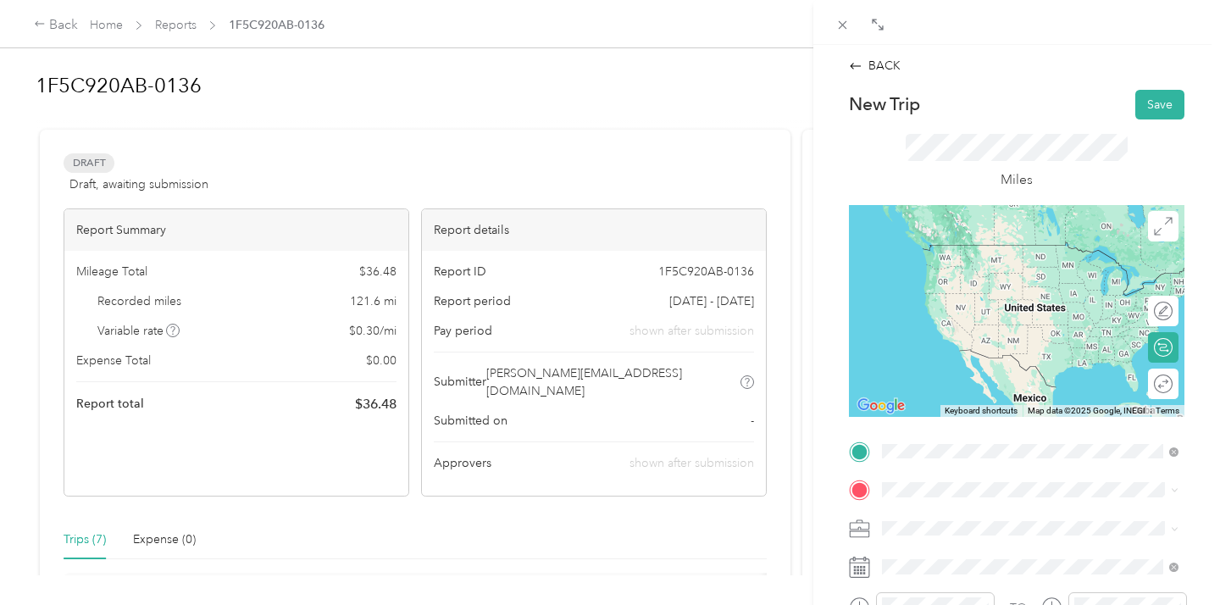
click at [999, 272] on div "Office NEW [STREET_ADDRESS][US_STATE]" at bounding box center [998, 261] width 169 height 36
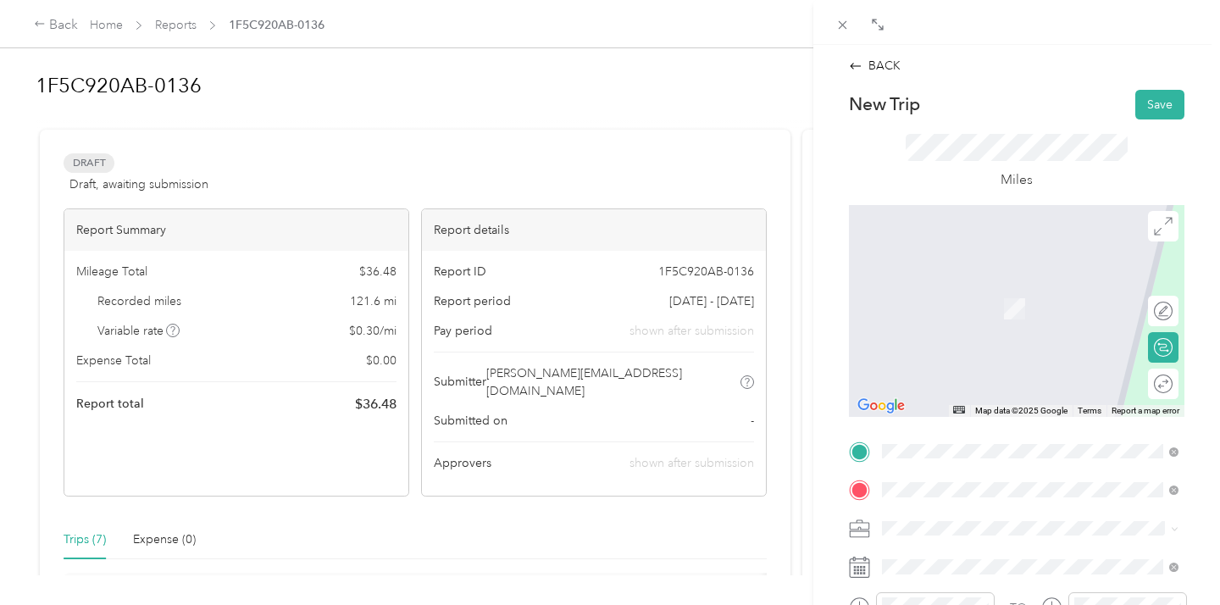
click at [989, 304] on span "[STREET_ADDRESS][US_STATE]" at bounding box center [998, 309] width 169 height 14
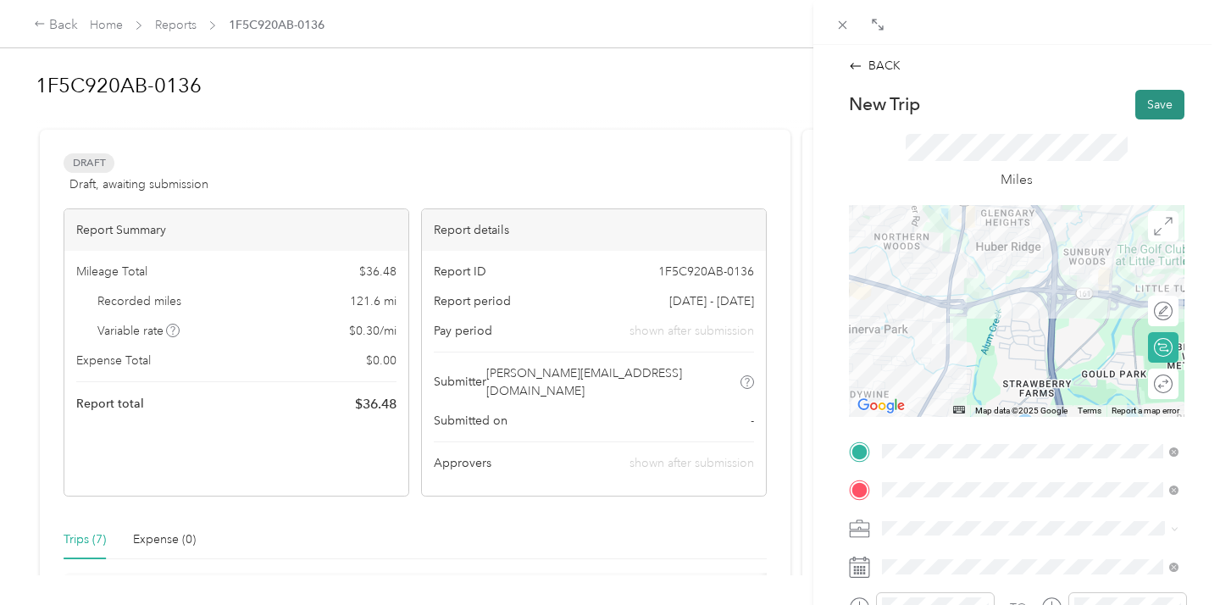
click at [1160, 94] on button "Save" at bounding box center [1159, 105] width 49 height 30
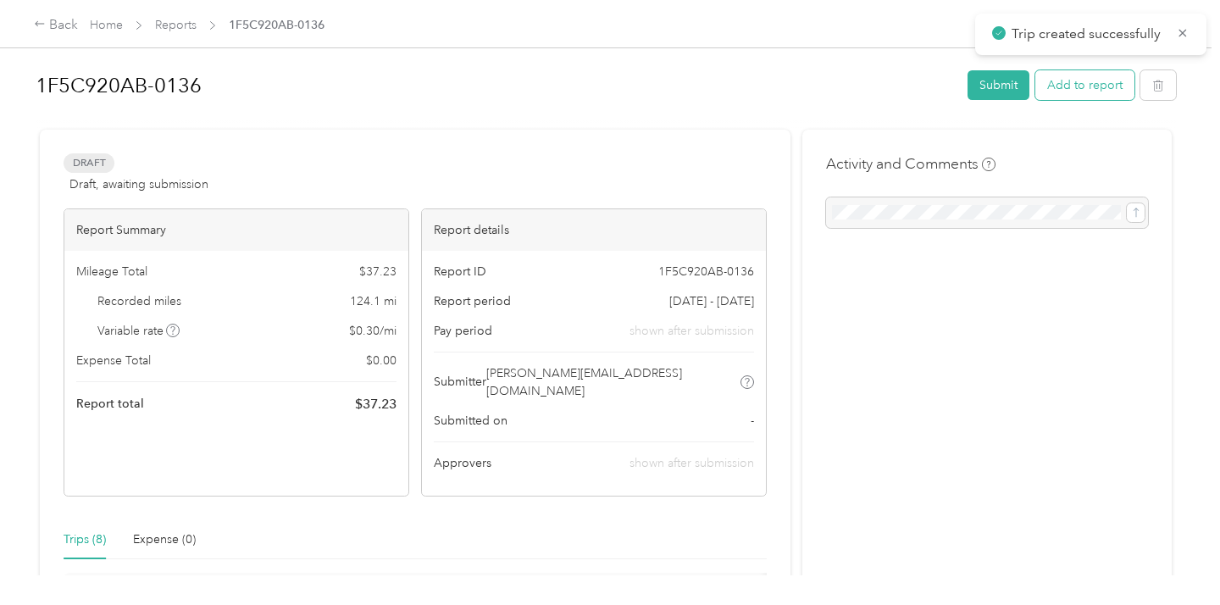
click at [1064, 78] on button "Add to report" at bounding box center [1084, 85] width 99 height 30
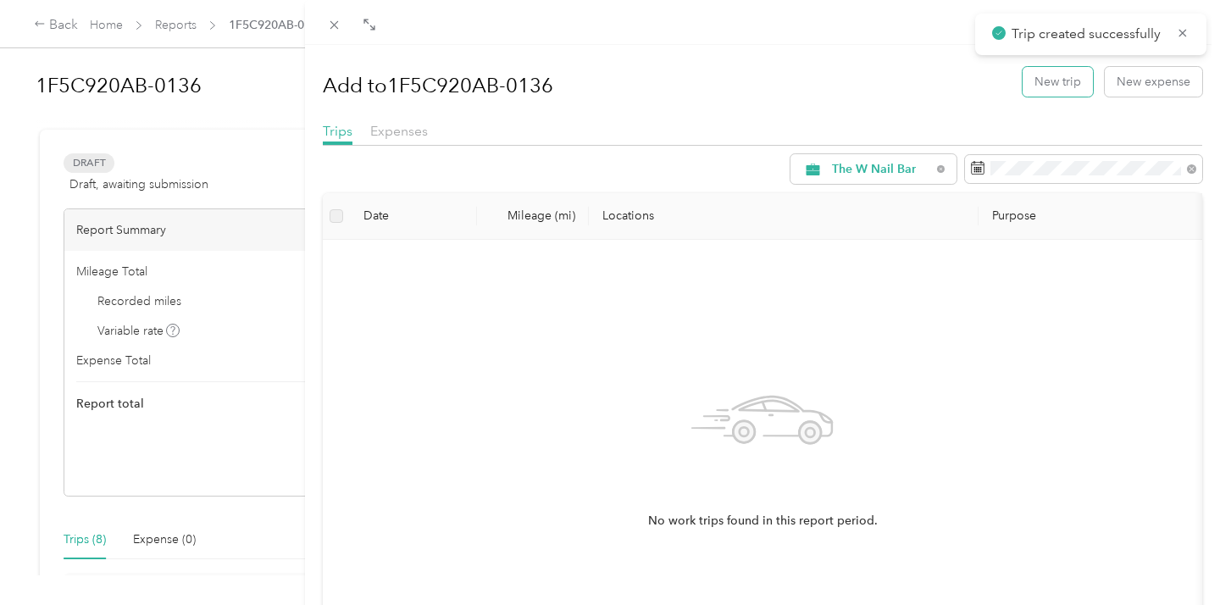
click at [1064, 78] on button "New trip" at bounding box center [1058, 82] width 70 height 30
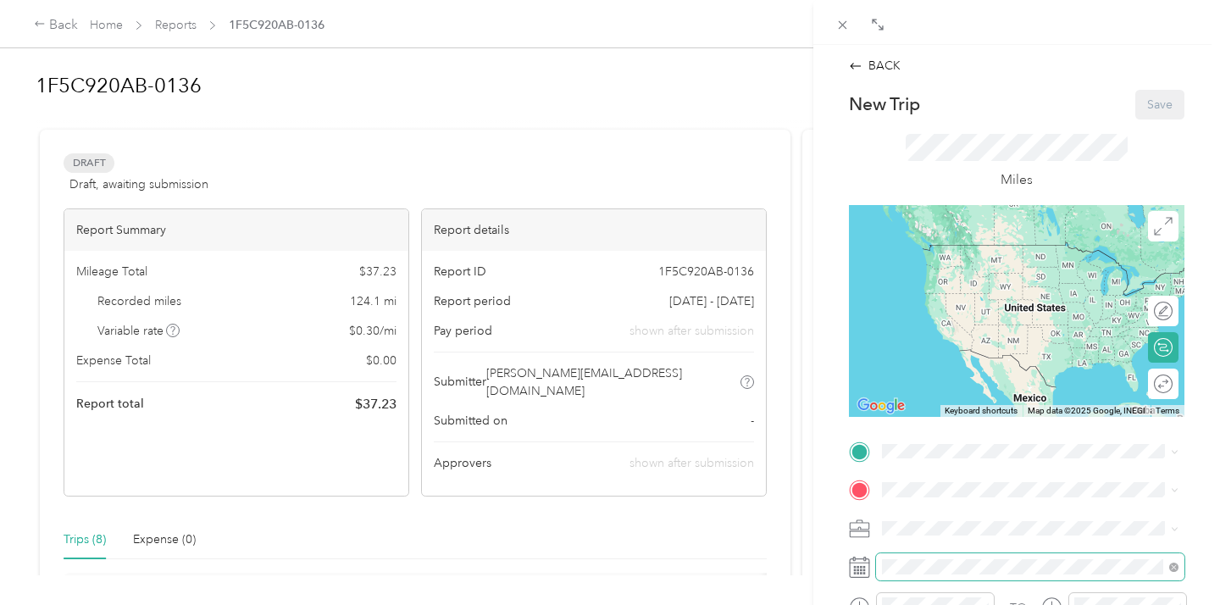
click at [938, 556] on span at bounding box center [1030, 566] width 308 height 27
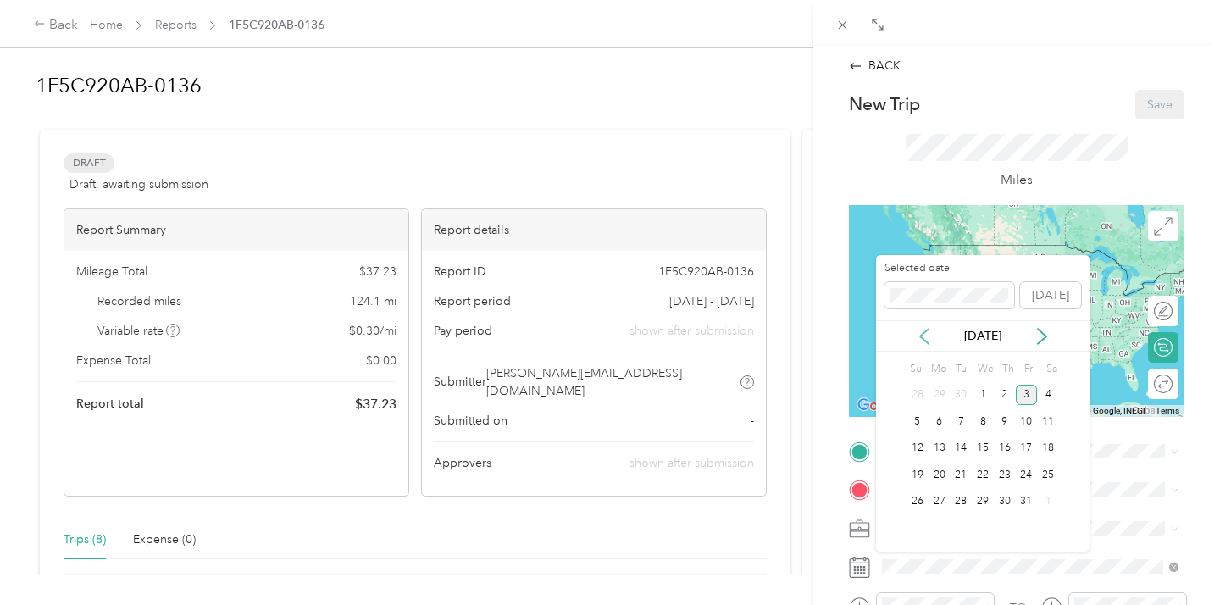
click at [922, 333] on icon at bounding box center [924, 336] width 8 height 15
click at [984, 423] on div "10" at bounding box center [983, 421] width 22 height 21
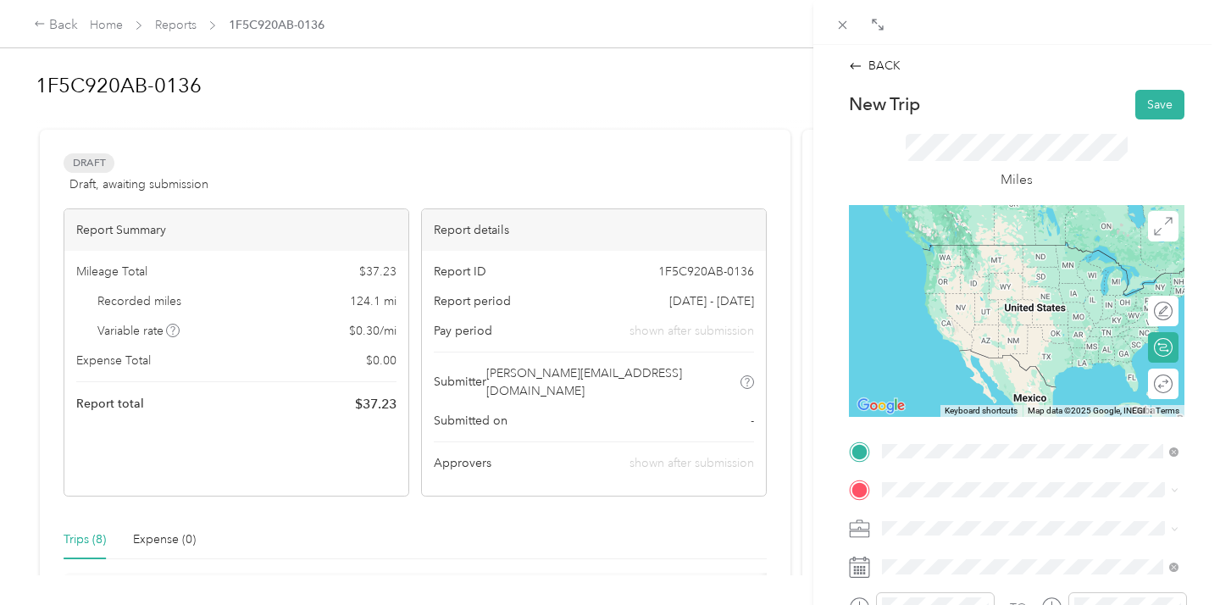
click at [949, 263] on span "[STREET_ADDRESS][US_STATE]" at bounding box center [998, 270] width 169 height 14
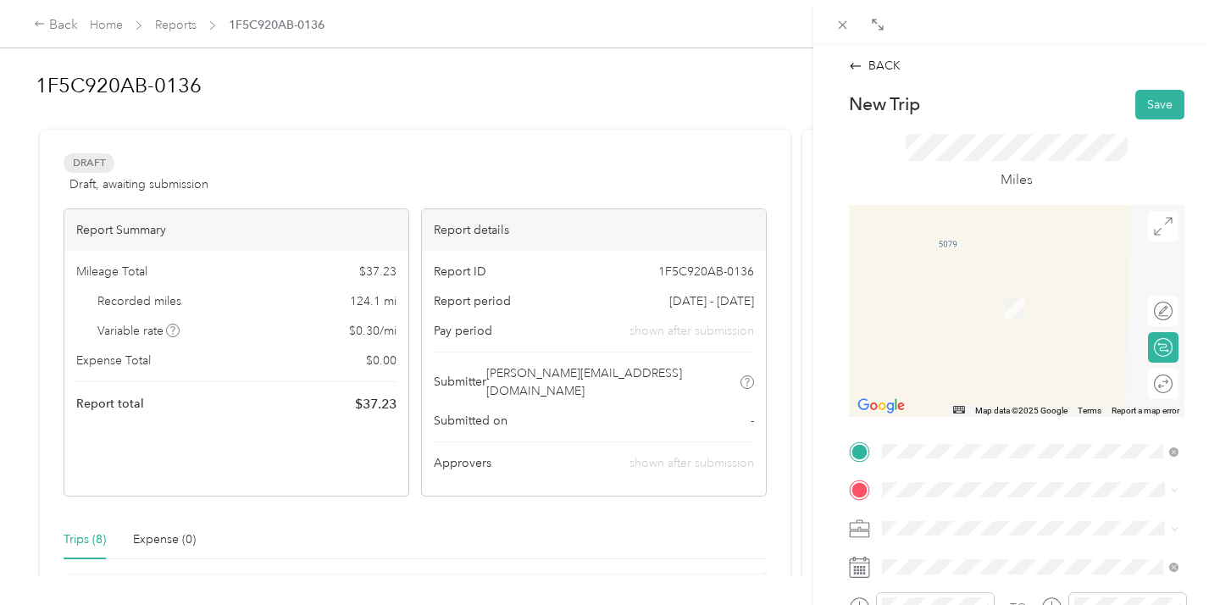
click at [997, 297] on div "TEAM [PERSON_NAME] , Powell, [US_STATE], [GEOGRAPHIC_DATA]" at bounding box center [1043, 309] width 259 height 59
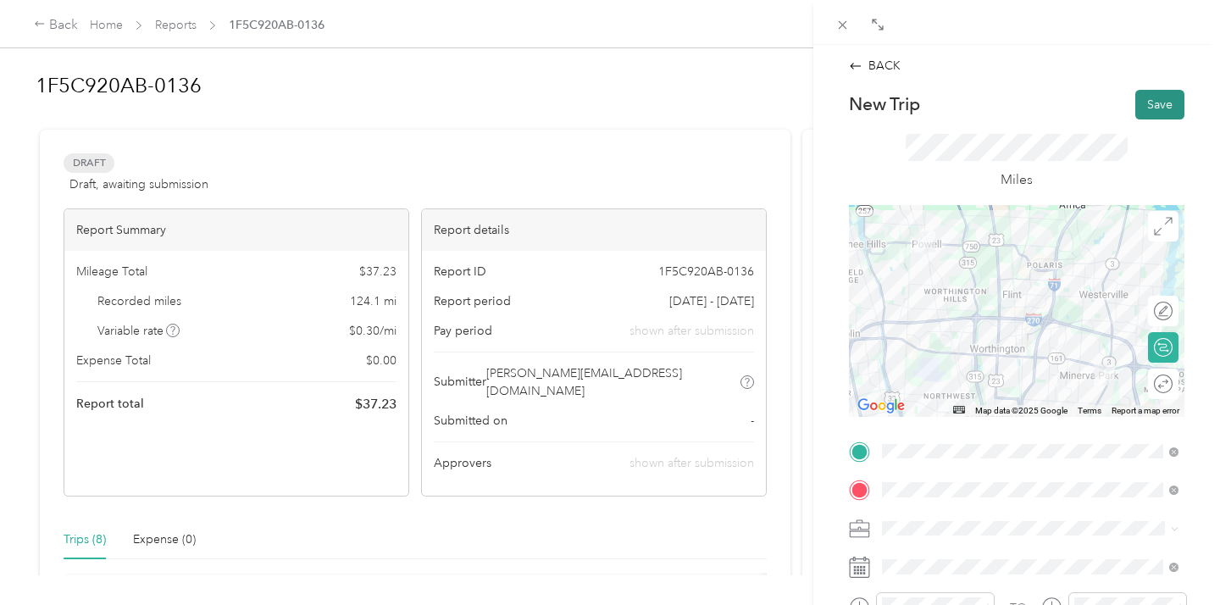
click at [1148, 105] on button "Save" at bounding box center [1159, 105] width 49 height 30
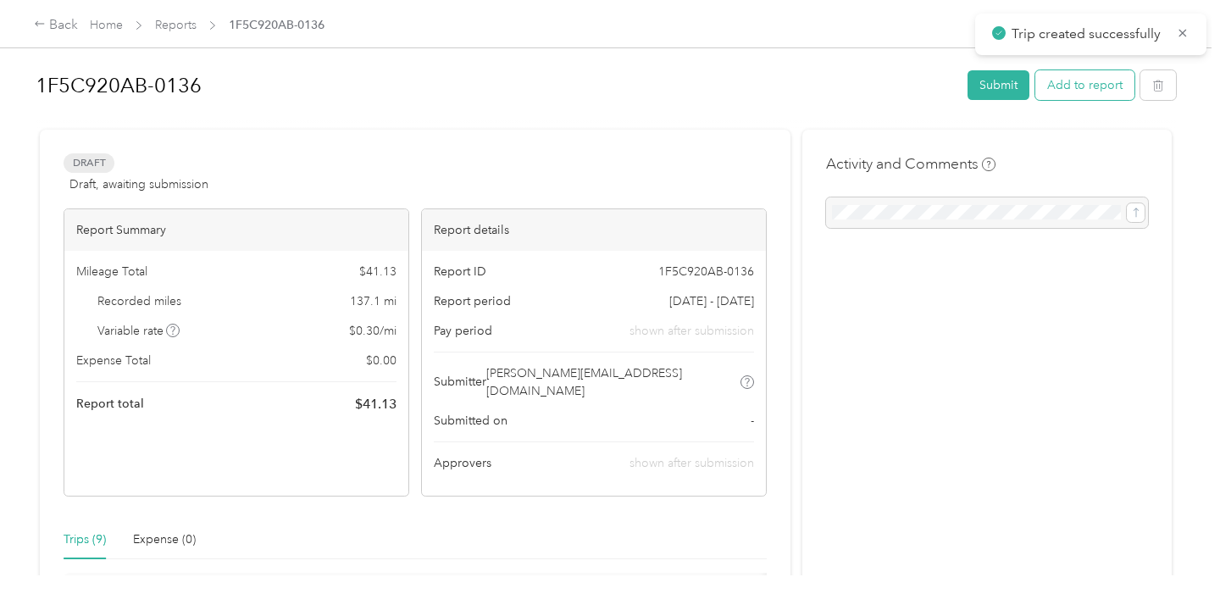
click at [1060, 82] on button "Add to report" at bounding box center [1084, 85] width 99 height 30
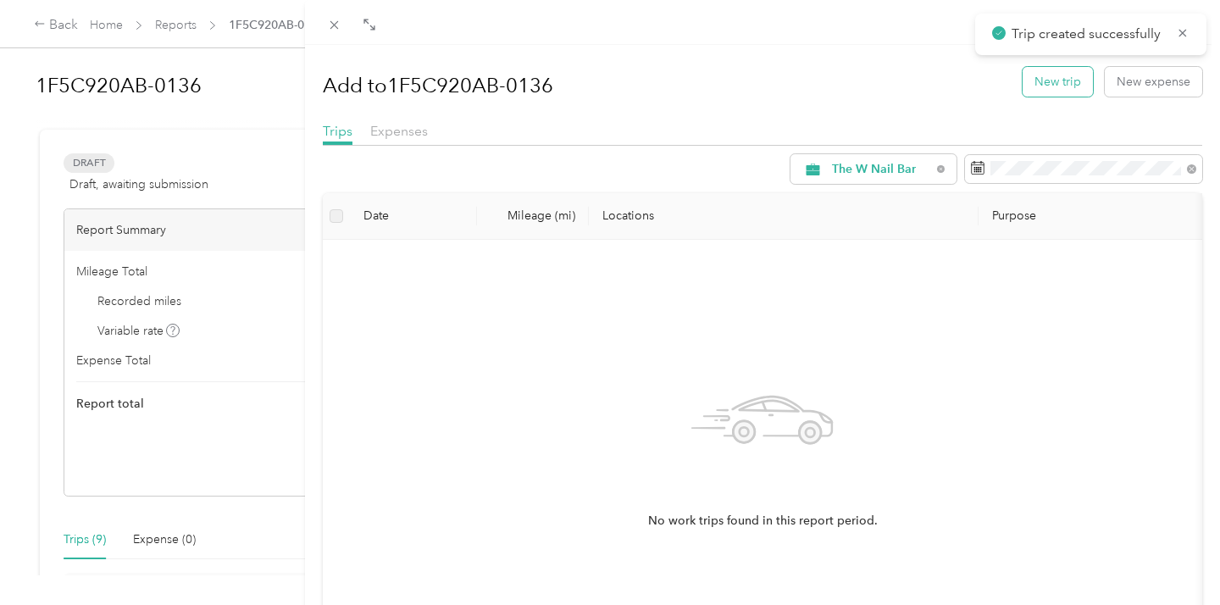
click at [1050, 80] on button "New trip" at bounding box center [1058, 82] width 70 height 30
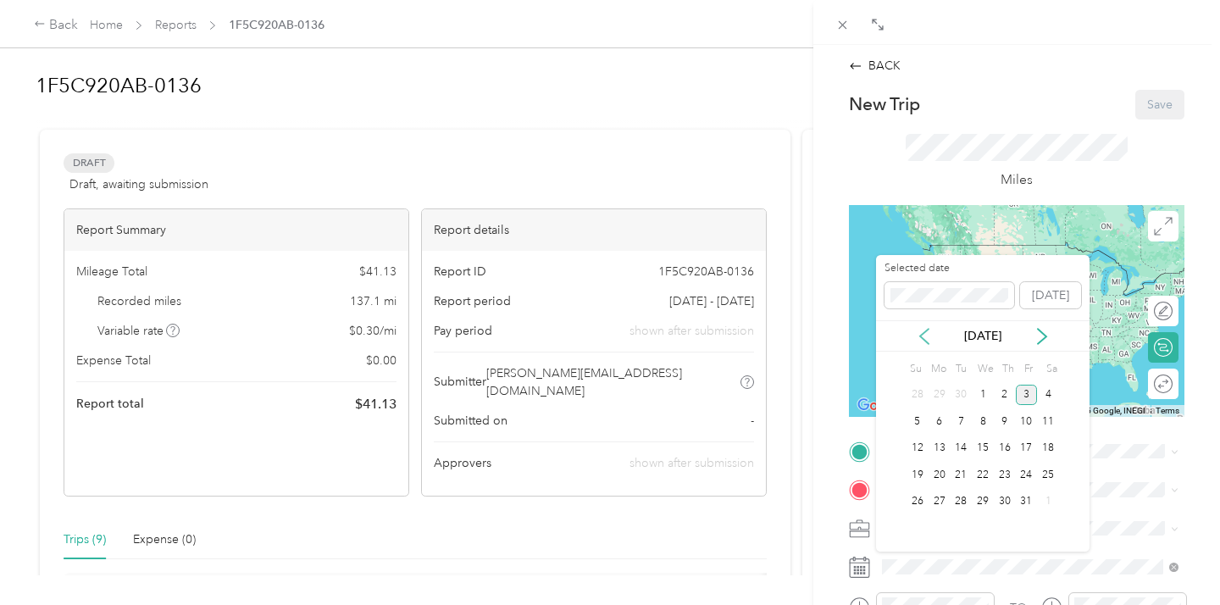
click at [919, 331] on icon at bounding box center [924, 336] width 17 height 17
click at [982, 423] on div "10" at bounding box center [983, 421] width 22 height 21
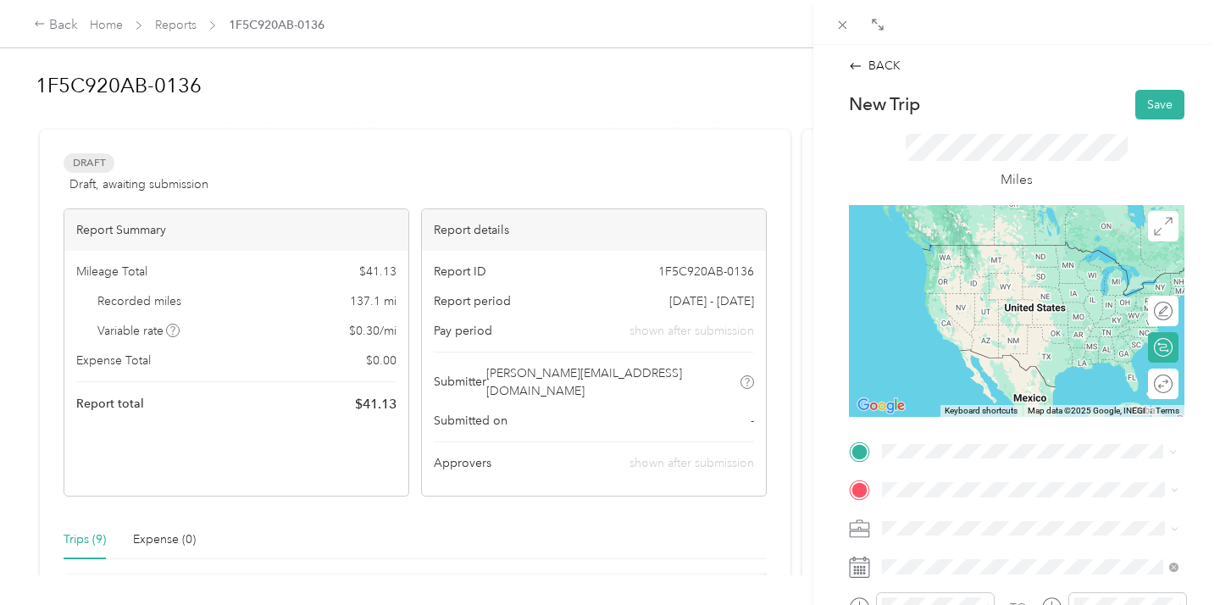
click at [975, 256] on strong "[PERSON_NAME]" at bounding box center [1023, 254] width 100 height 15
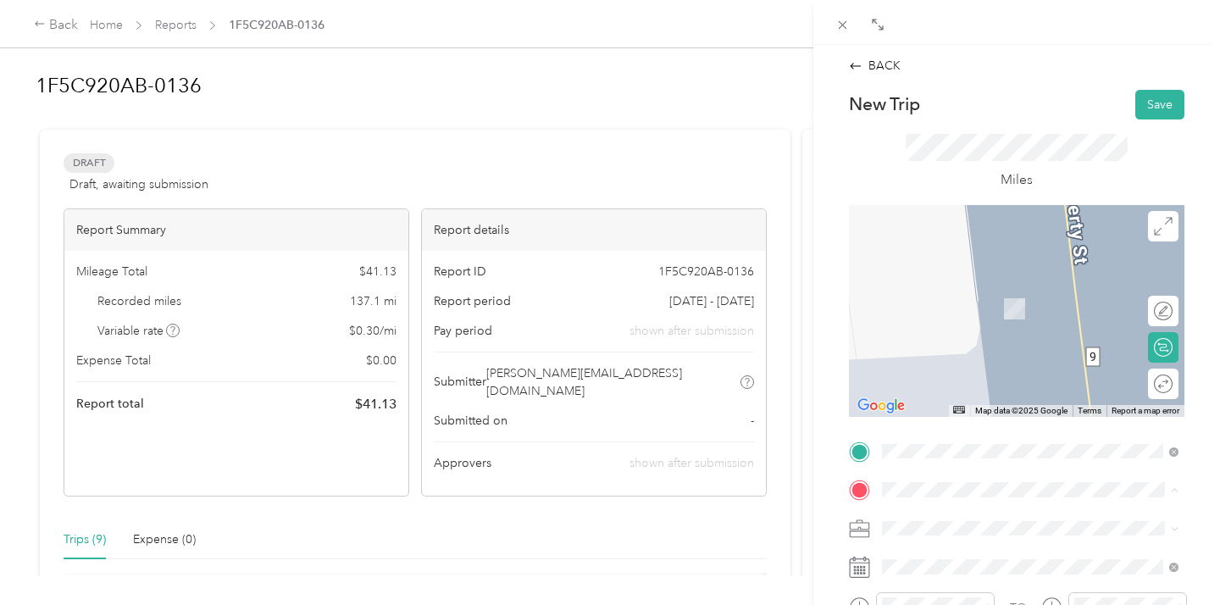
click at [1018, 452] on div "TEAM [GEOGRAPHIC_DATA]" at bounding box center [1043, 446] width 259 height 21
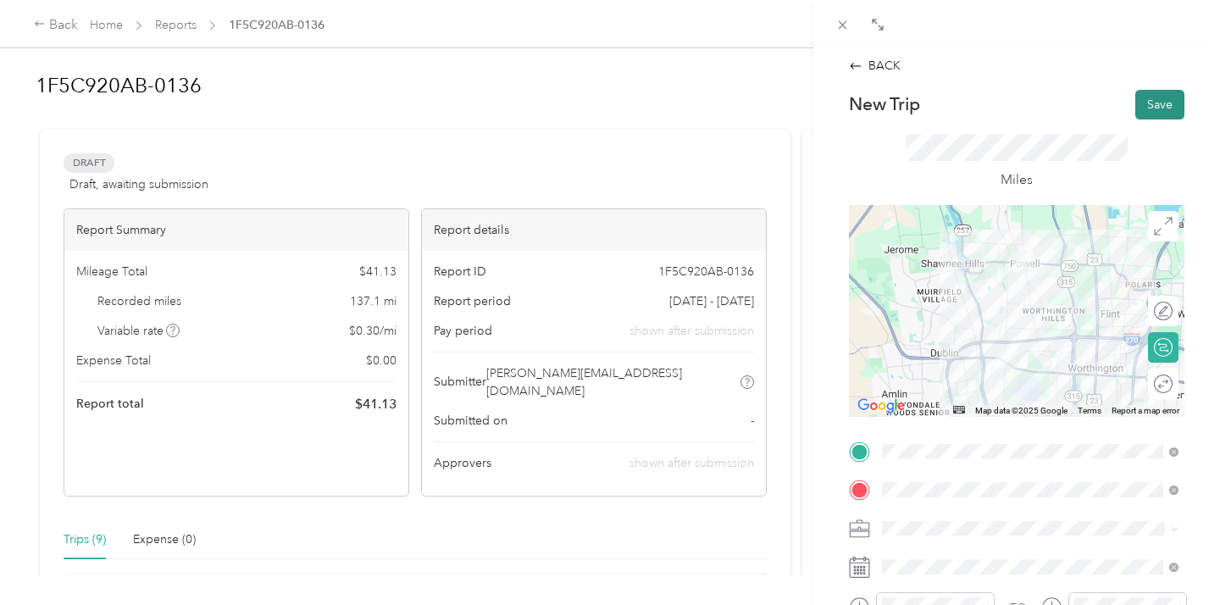
click at [1163, 97] on button "Save" at bounding box center [1159, 105] width 49 height 30
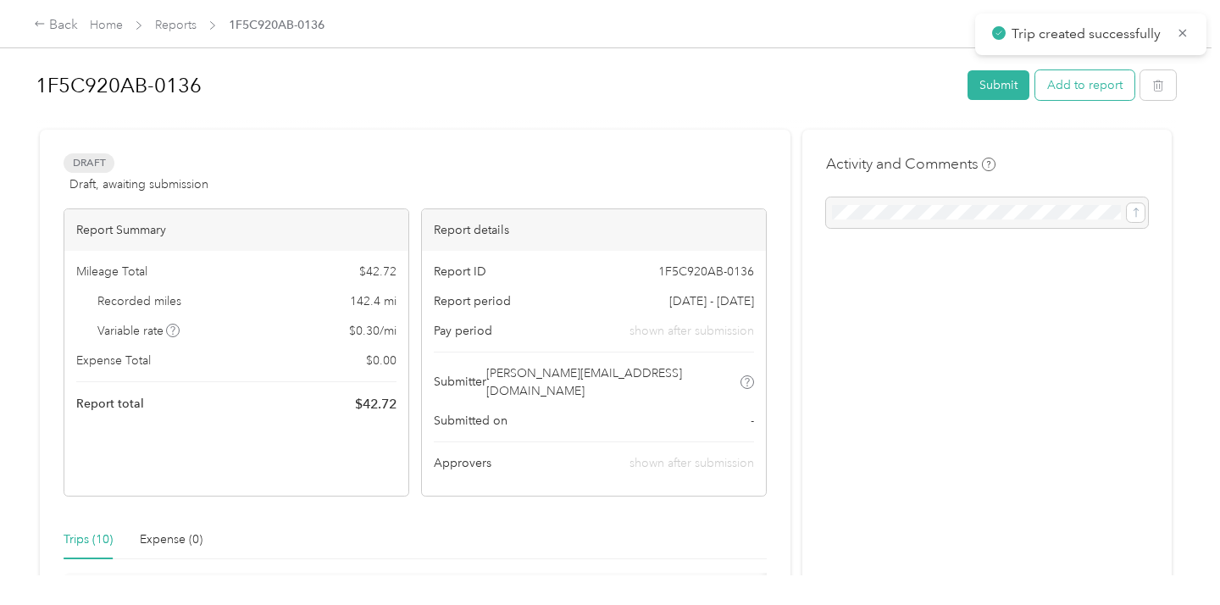
click at [1065, 84] on button "Add to report" at bounding box center [1084, 85] width 99 height 30
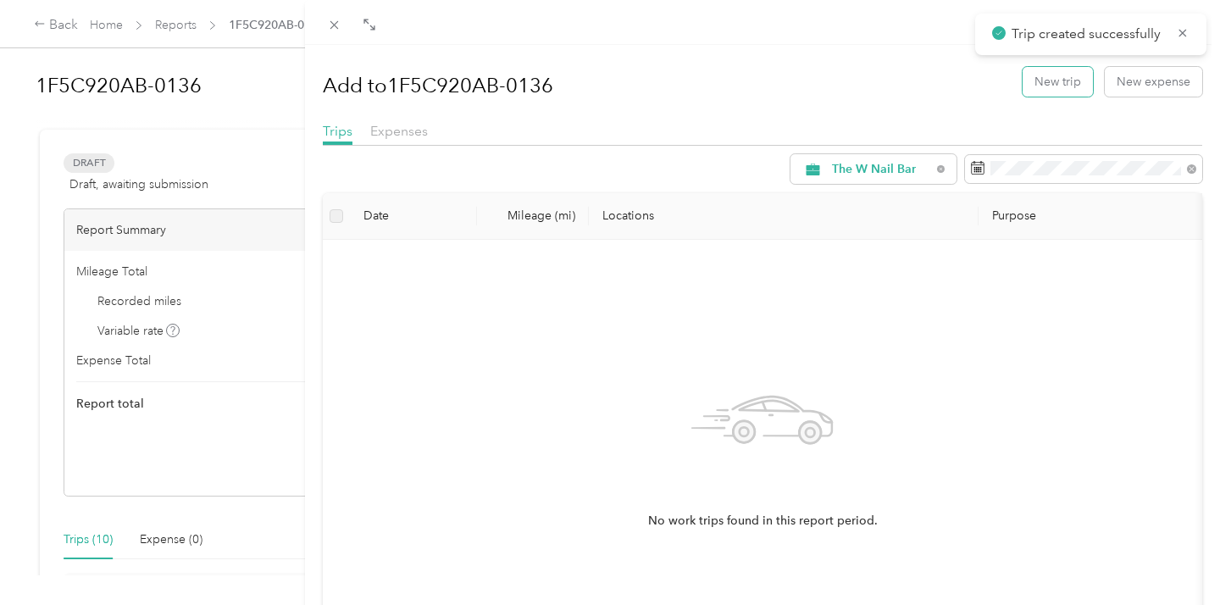
click at [1065, 84] on button "New trip" at bounding box center [1058, 82] width 70 height 30
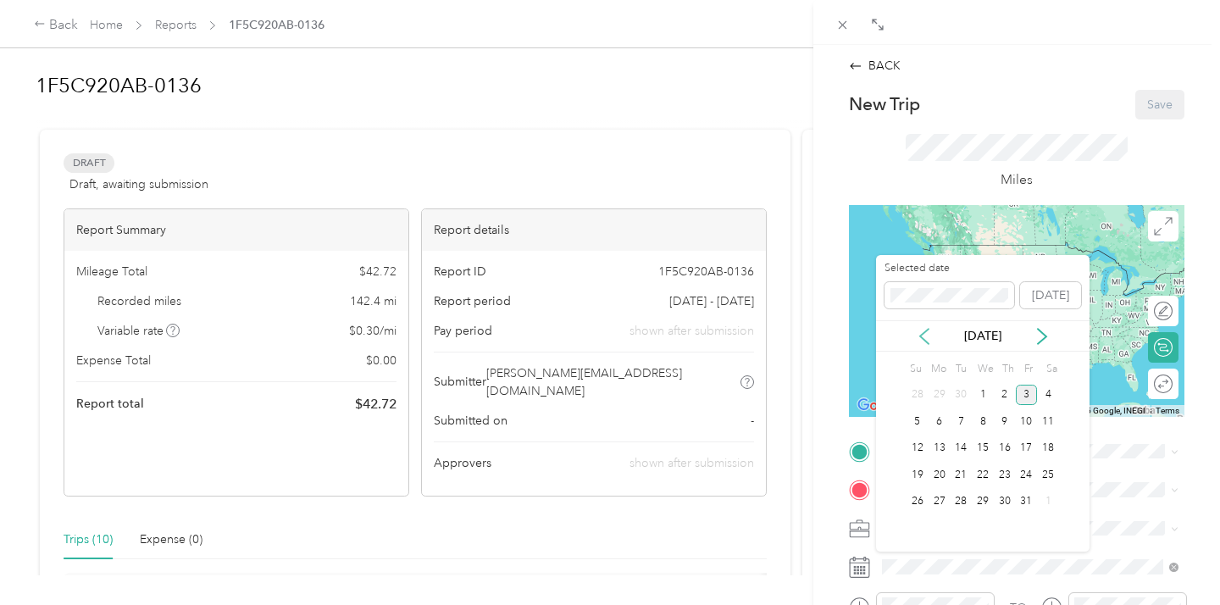
click at [920, 335] on icon at bounding box center [924, 336] width 8 height 15
click at [1005, 425] on div "11" at bounding box center [1005, 421] width 22 height 21
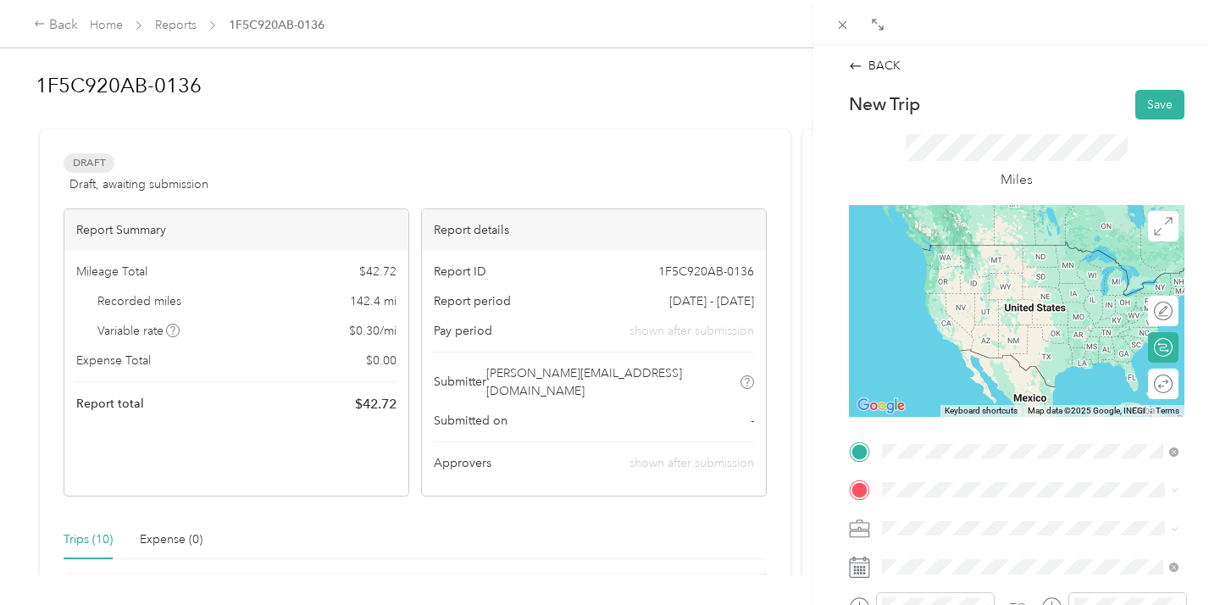
click at [966, 300] on span "[GEOGRAPHIC_DATA][US_STATE]" at bounding box center [1006, 292] width 184 height 15
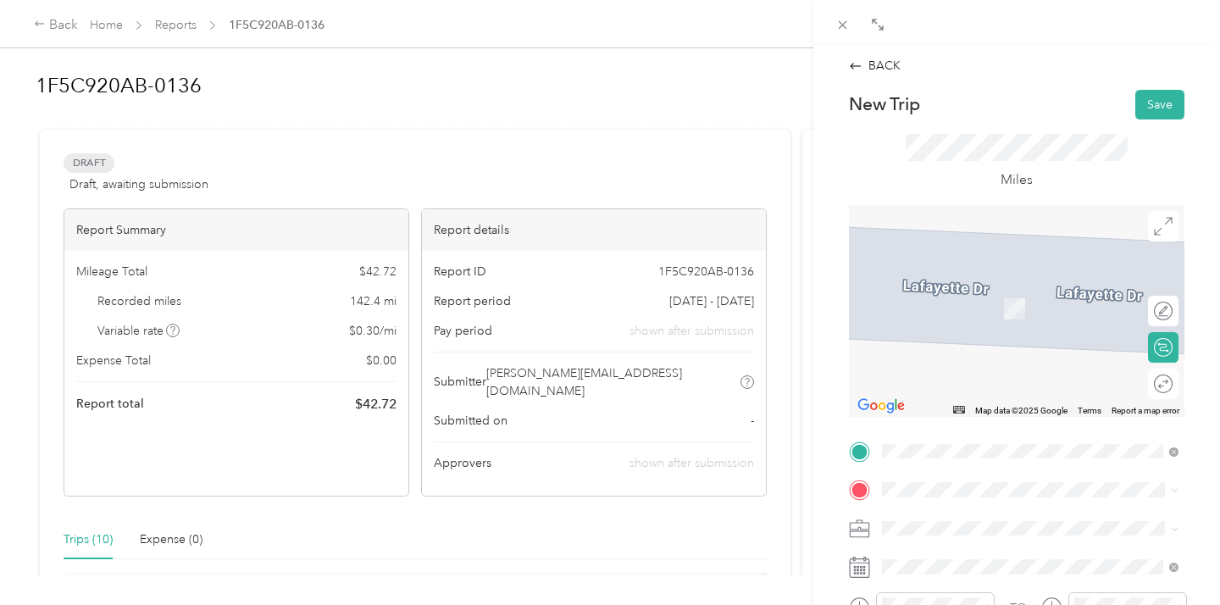
click at [1030, 291] on div "TEAM [US_STATE][GEOGRAPHIC_DATA]" at bounding box center [1038, 287] width 249 height 21
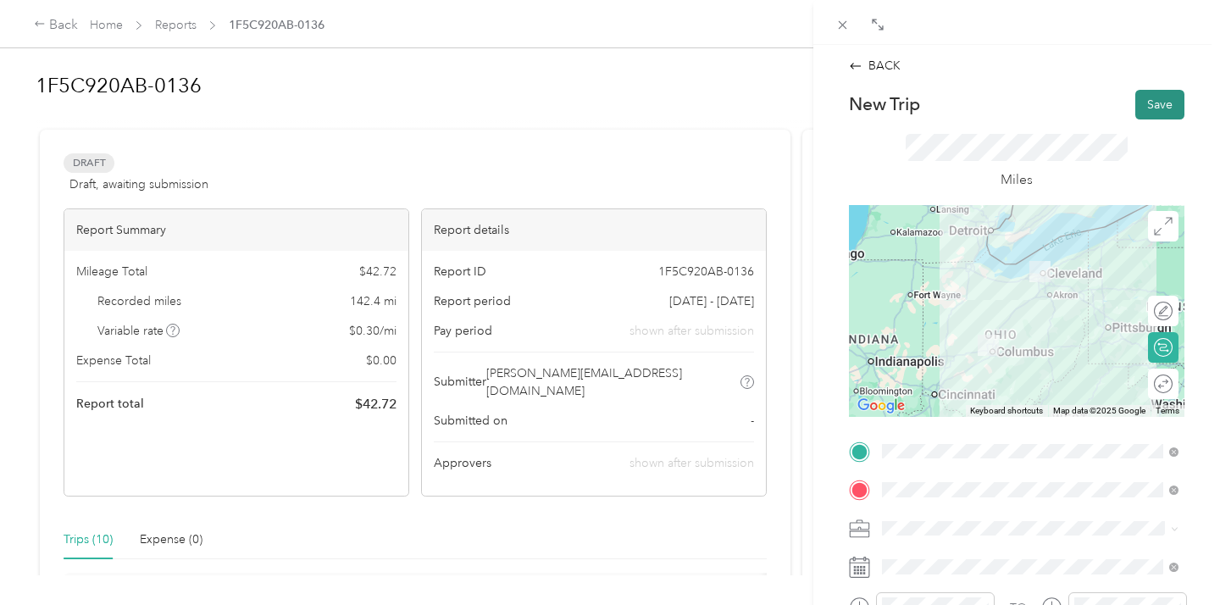
click at [1151, 103] on button "Save" at bounding box center [1159, 105] width 49 height 30
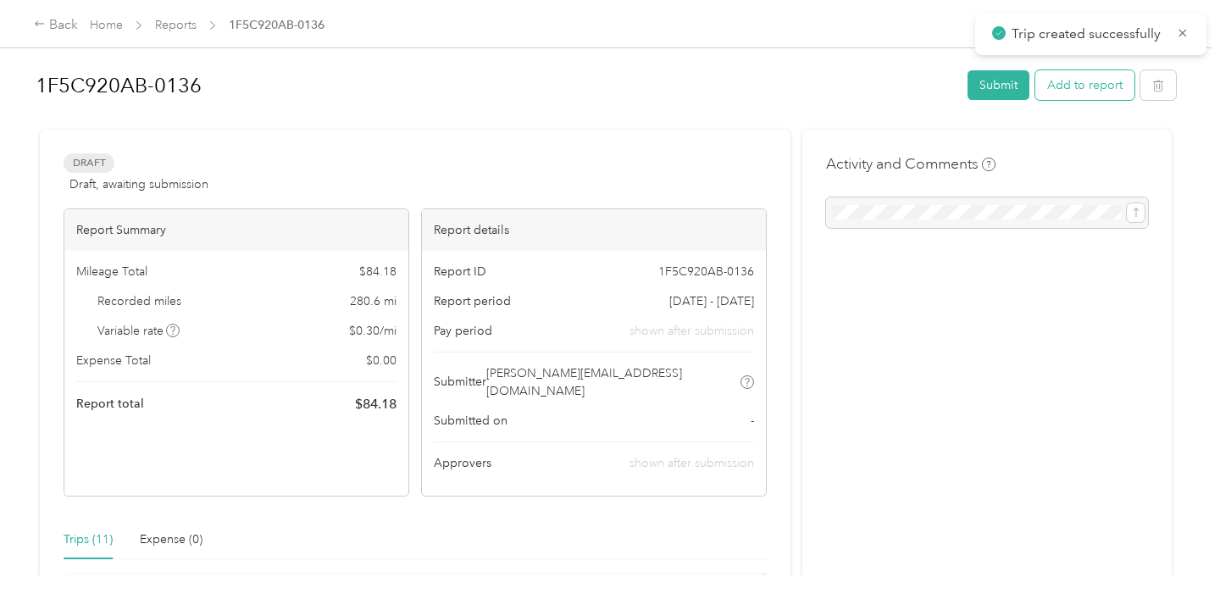
click at [1074, 86] on button "Add to report" at bounding box center [1084, 85] width 99 height 30
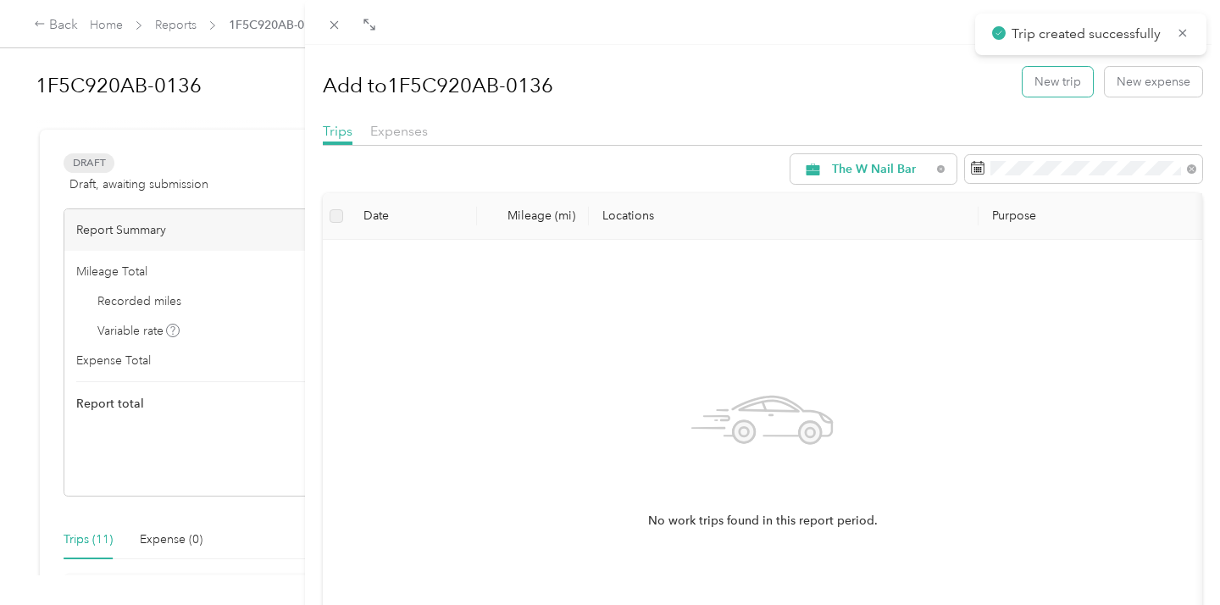
click at [1074, 86] on button "New trip" at bounding box center [1058, 82] width 70 height 30
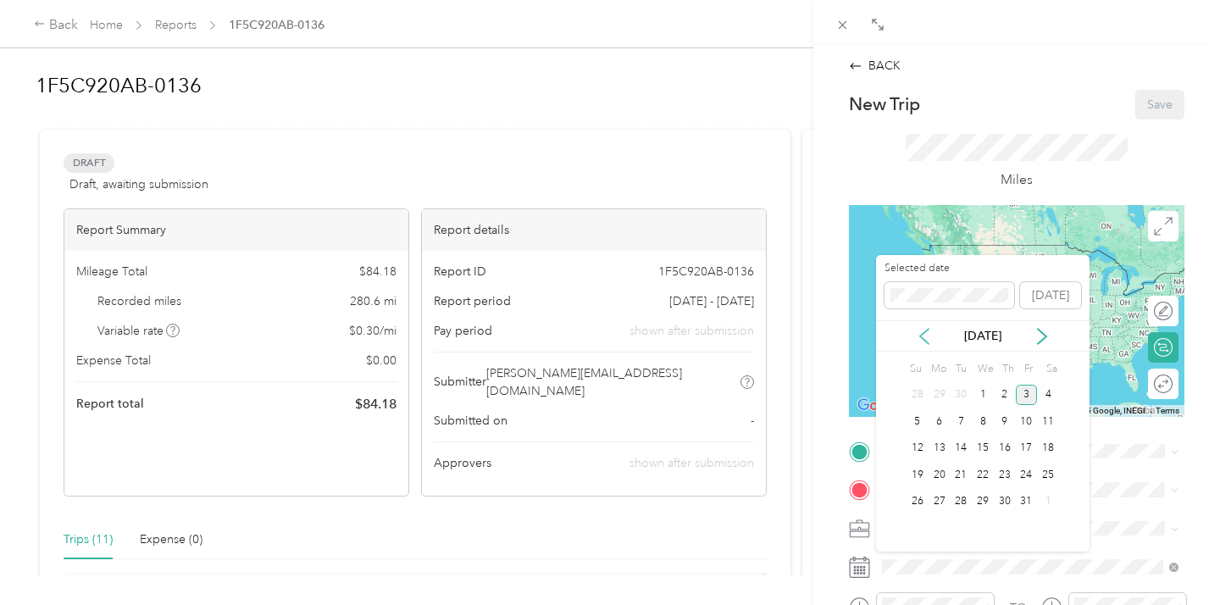
click at [922, 342] on icon at bounding box center [924, 336] width 17 height 17
click at [999, 420] on div "11" at bounding box center [1005, 421] width 22 height 21
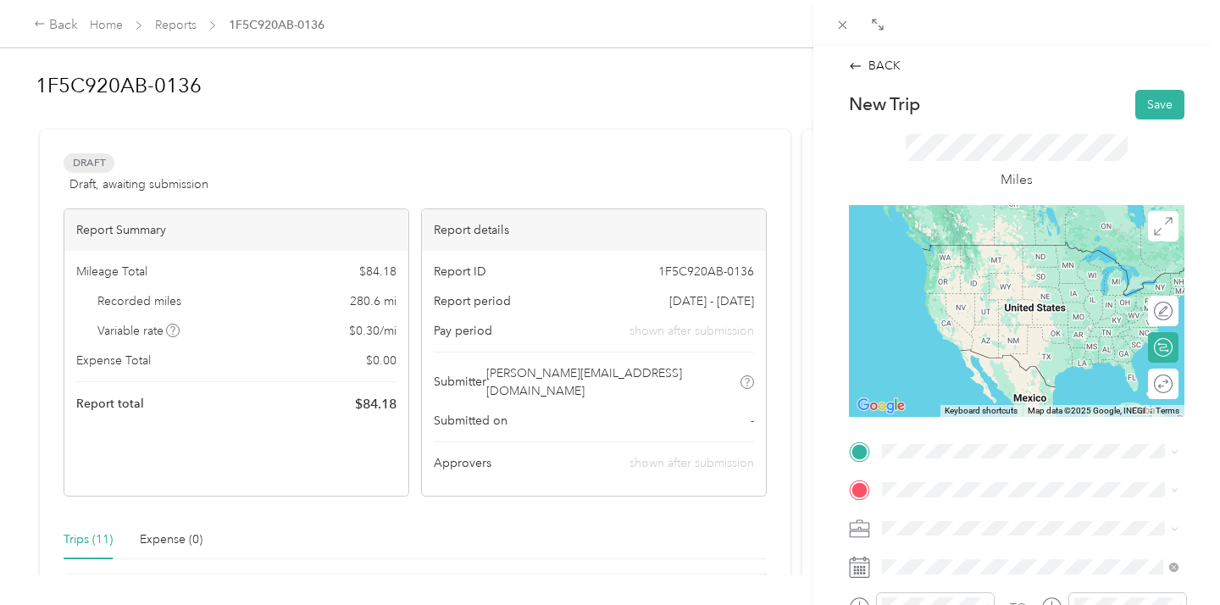
click at [993, 257] on div "TEAM [US_STATE][GEOGRAPHIC_DATA]" at bounding box center [1038, 251] width 249 height 21
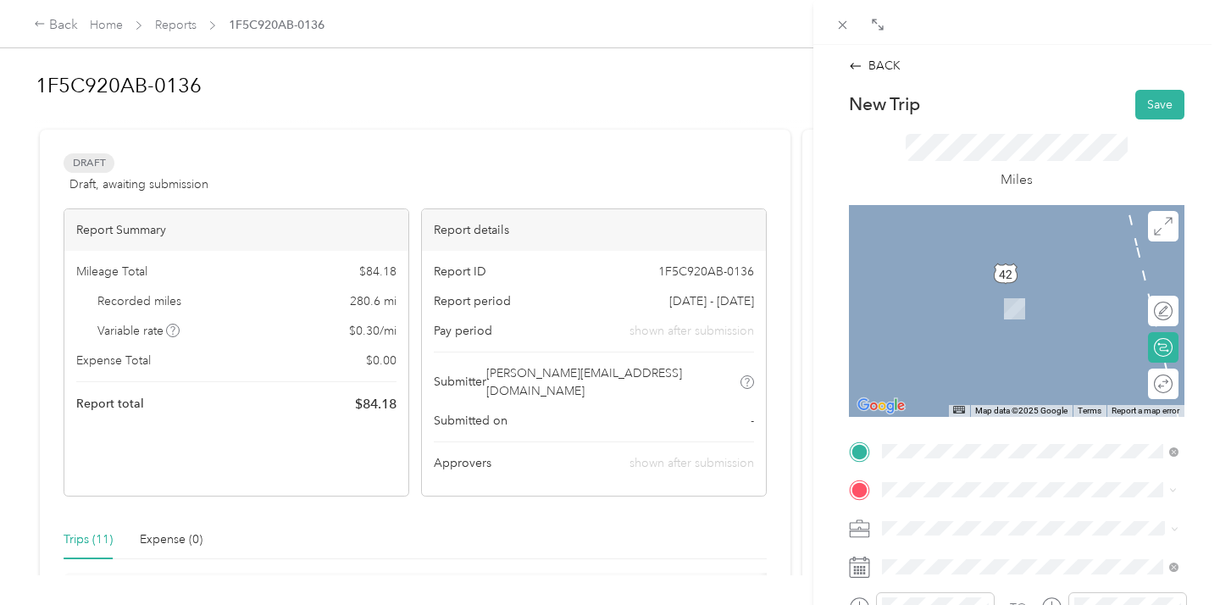
click at [1008, 363] on div "TEAM Westgate" at bounding box center [998, 351] width 169 height 21
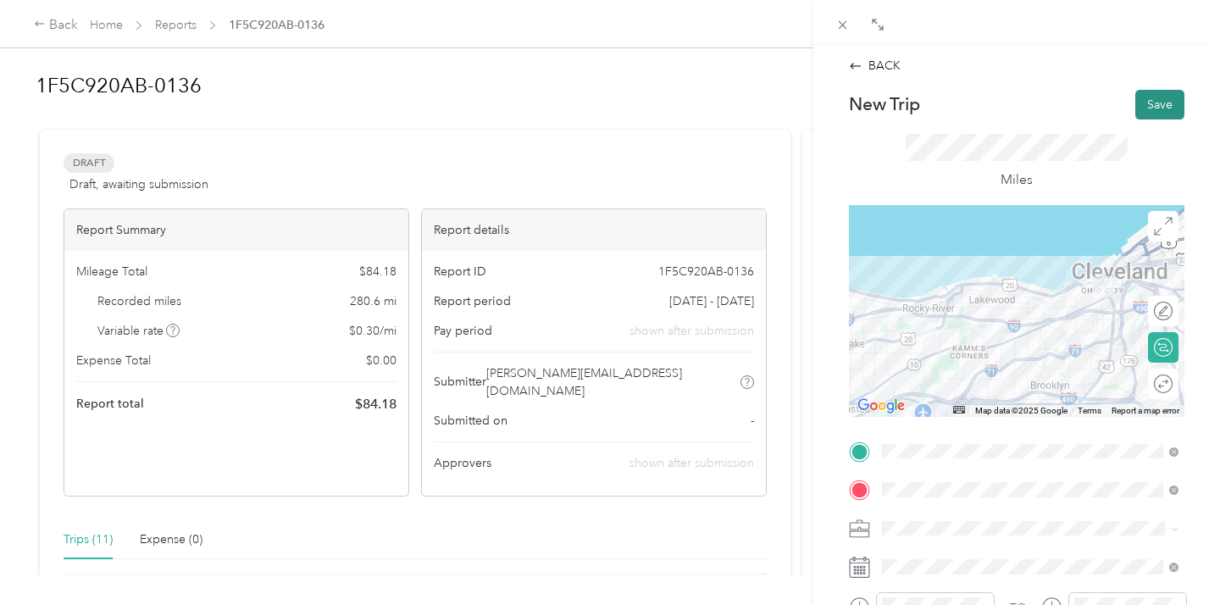
click at [1154, 104] on button "Save" at bounding box center [1159, 105] width 49 height 30
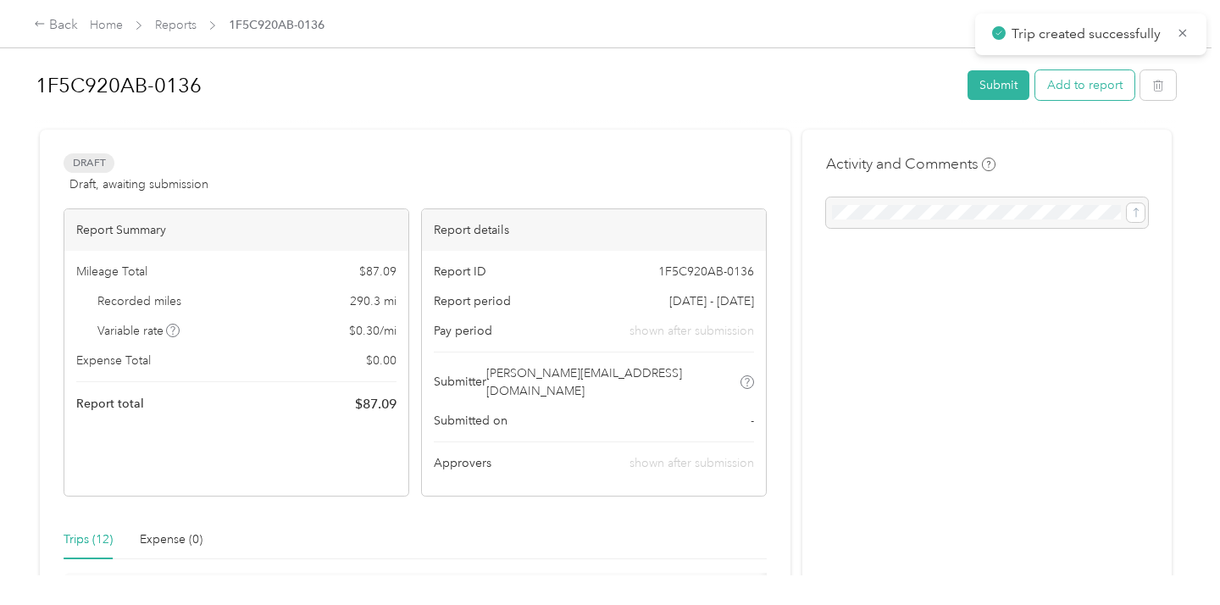
click at [1072, 88] on button "Add to report" at bounding box center [1084, 85] width 99 height 30
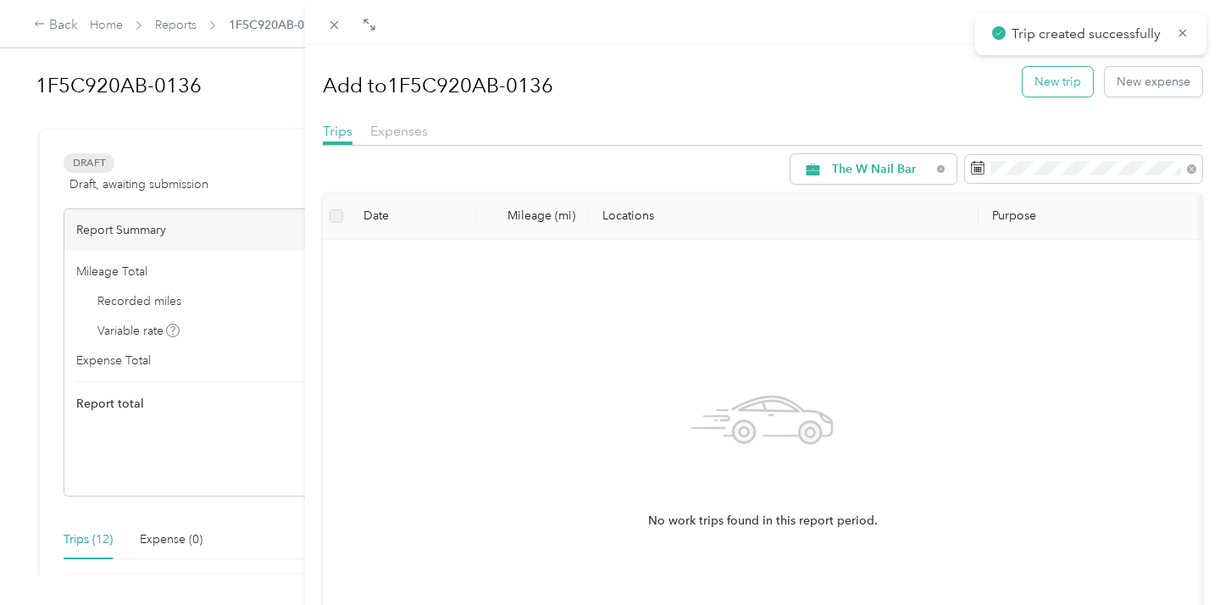
click at [1060, 85] on button "New trip" at bounding box center [1058, 82] width 70 height 30
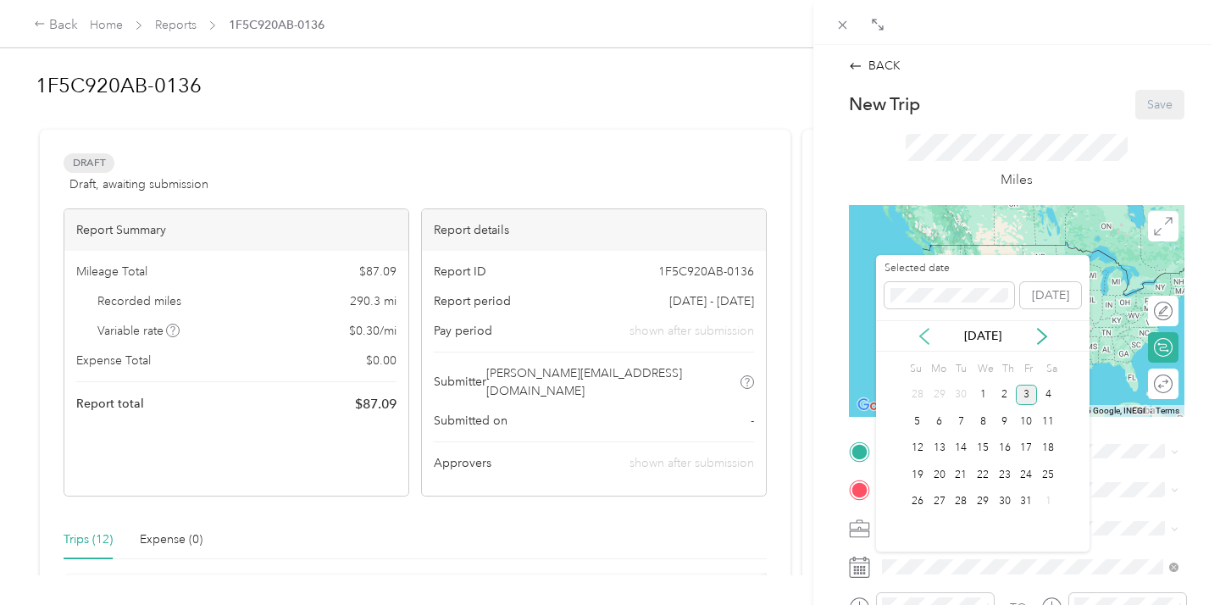
click at [926, 328] on icon at bounding box center [924, 336] width 17 height 17
click at [1004, 424] on div "11" at bounding box center [1005, 421] width 22 height 21
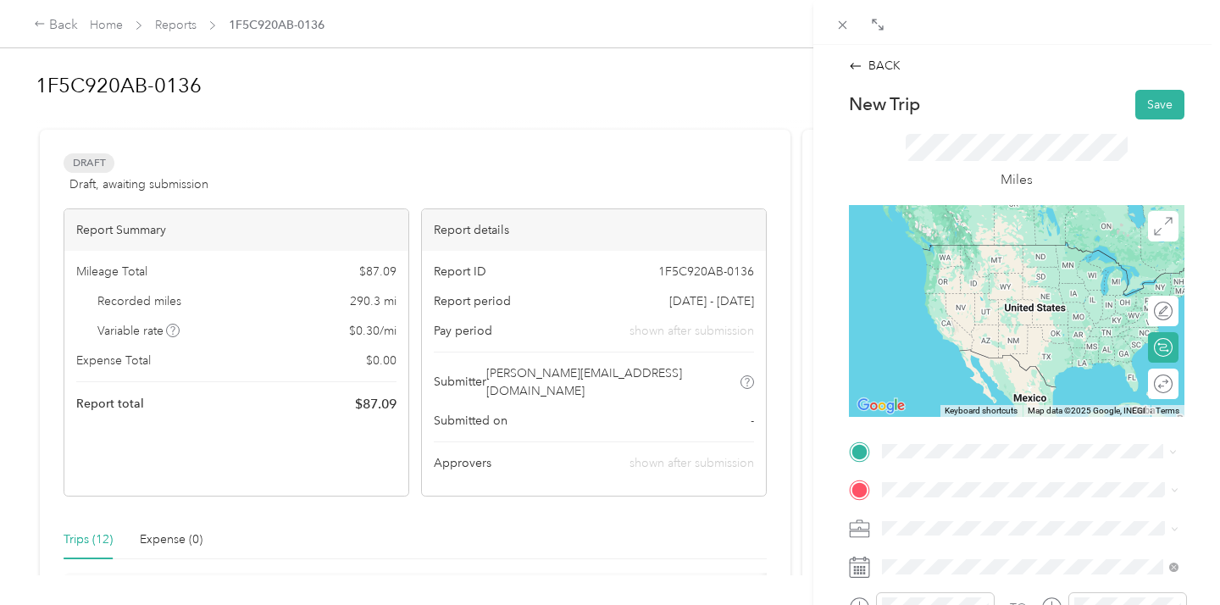
click at [1009, 336] on div "TEAM Westgate [STREET_ADDRESS][US_STATE]" at bounding box center [998, 323] width 169 height 42
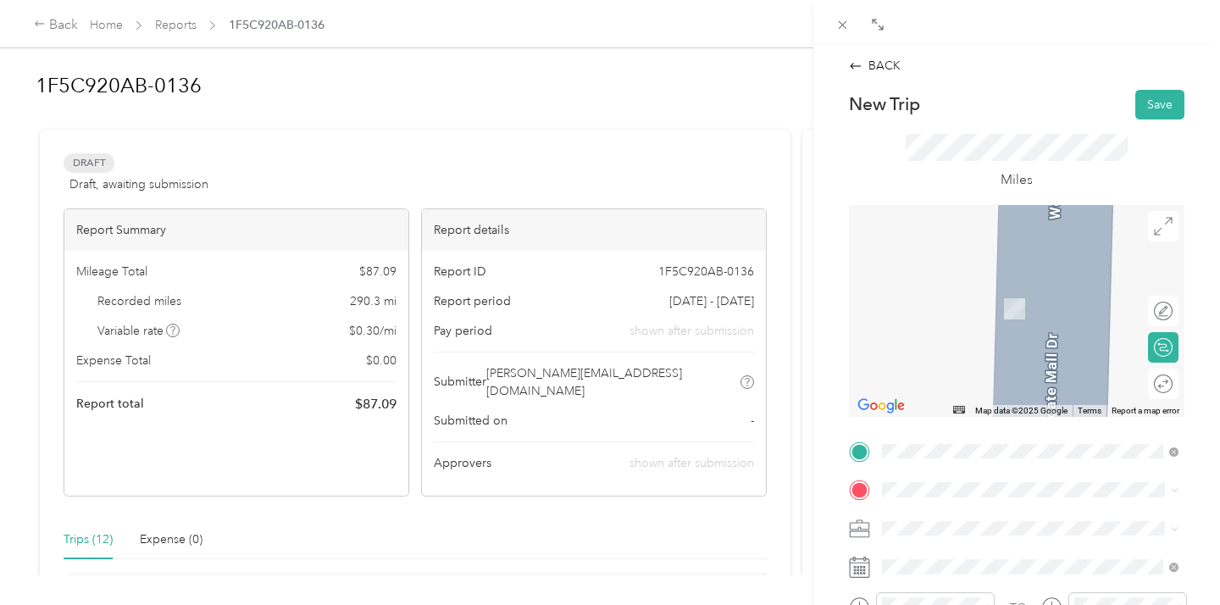
click at [971, 336] on span "[GEOGRAPHIC_DATA][US_STATE]" at bounding box center [1006, 328] width 184 height 15
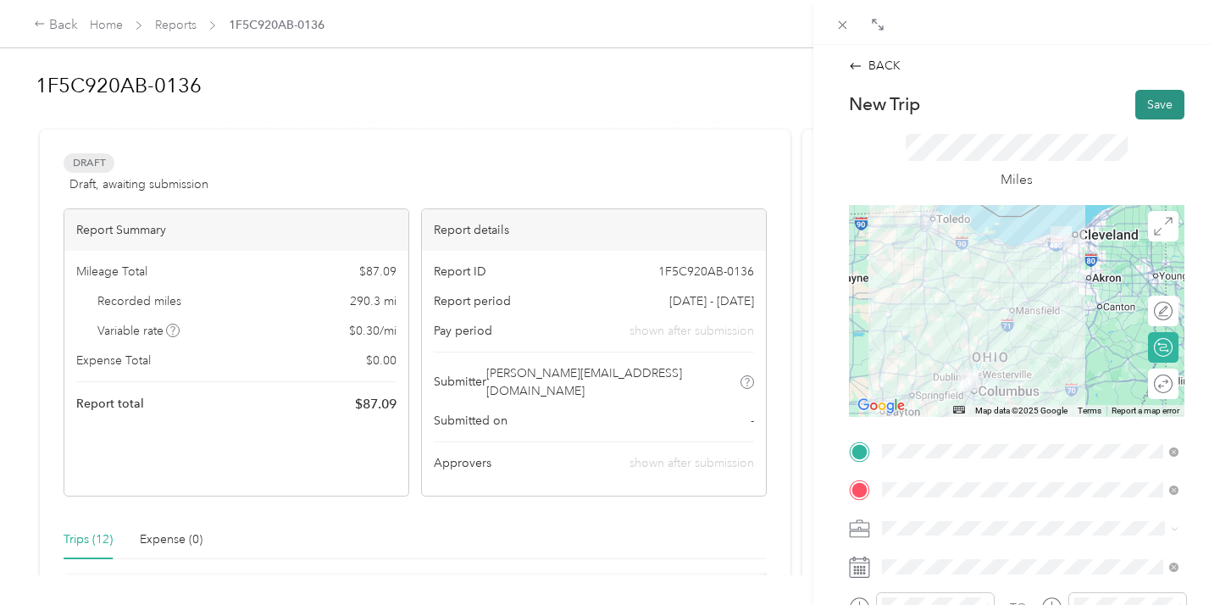
click at [1149, 107] on button "Save" at bounding box center [1159, 105] width 49 height 30
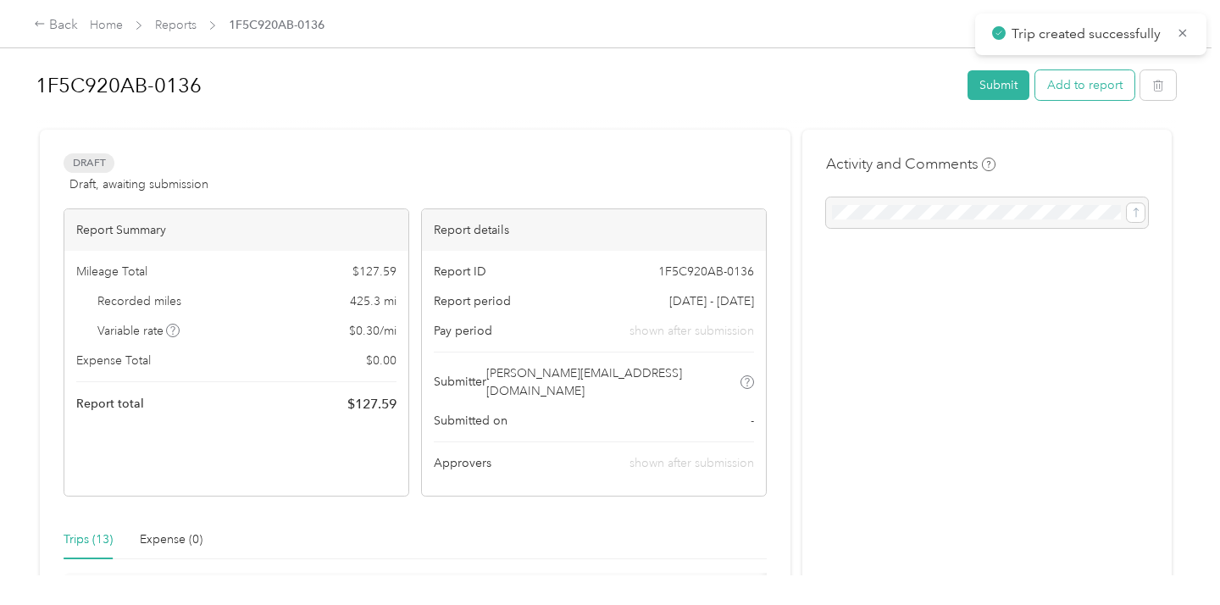
click at [1072, 78] on button "Add to report" at bounding box center [1084, 85] width 99 height 30
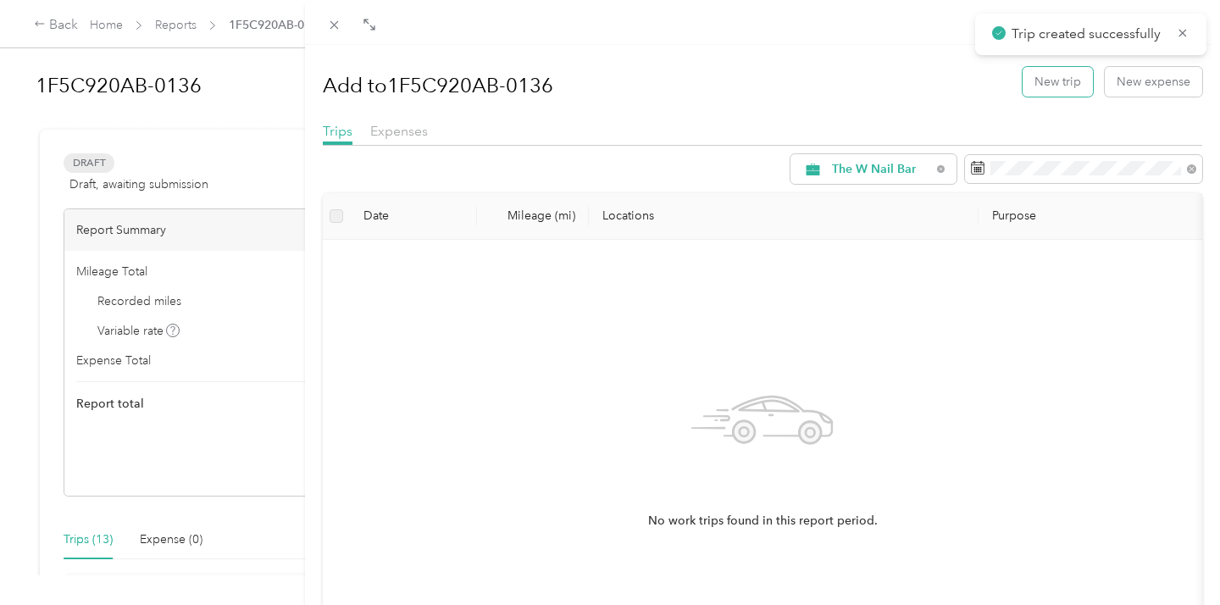
click at [1072, 78] on button "New trip" at bounding box center [1058, 82] width 70 height 30
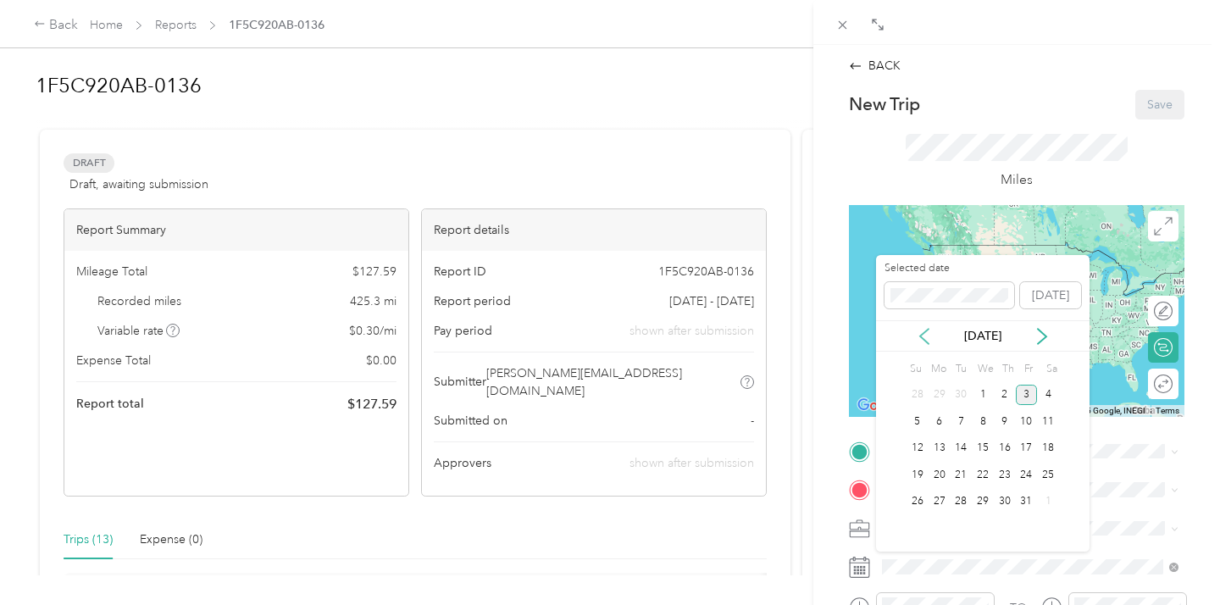
click at [924, 334] on icon at bounding box center [924, 336] width 17 height 17
click at [1030, 414] on div "12" at bounding box center [1027, 421] width 22 height 21
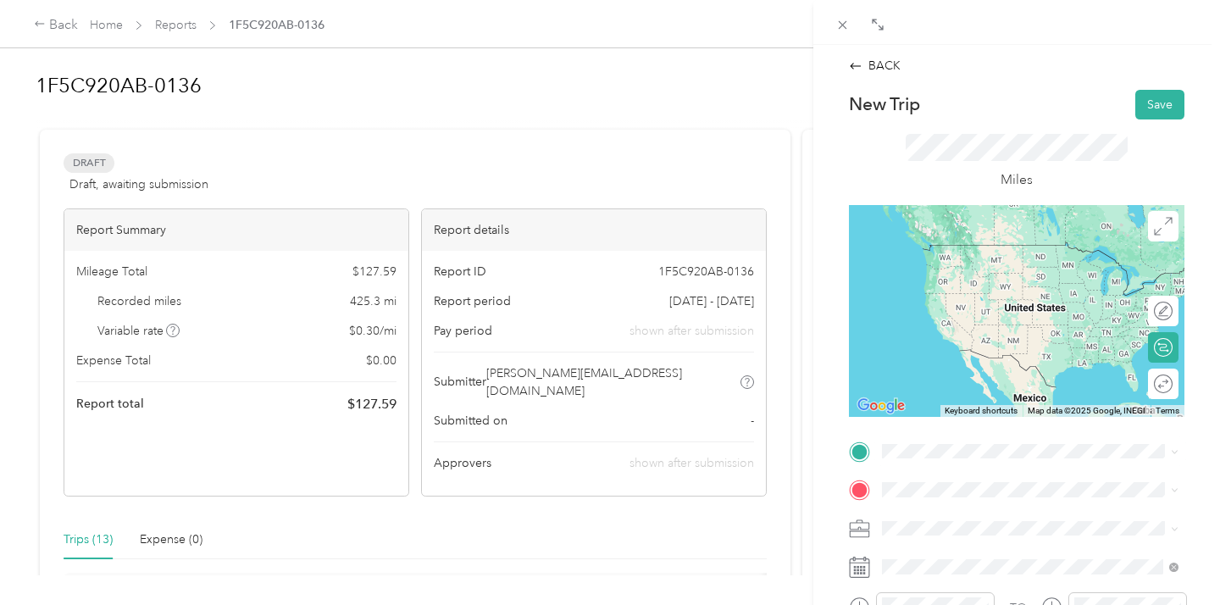
click at [987, 258] on div "TEAM [PERSON_NAME] , Powell, [US_STATE], [GEOGRAPHIC_DATA]" at bounding box center [1043, 269] width 259 height 59
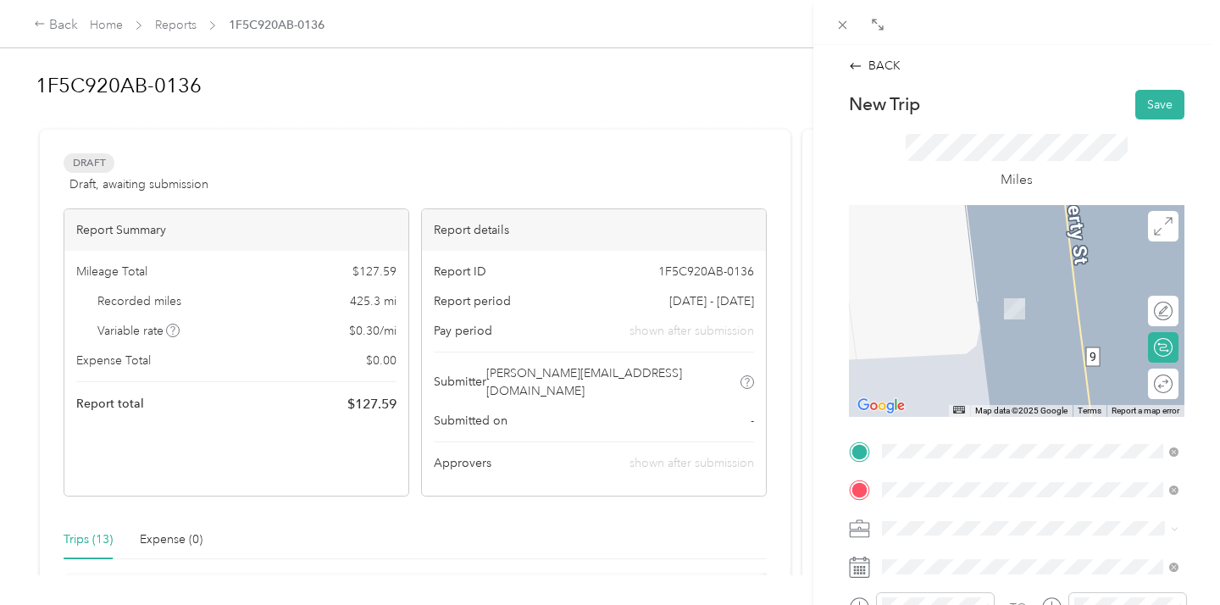
click at [953, 314] on span "[STREET_ADDRESS][US_STATE]" at bounding box center [998, 309] width 169 height 14
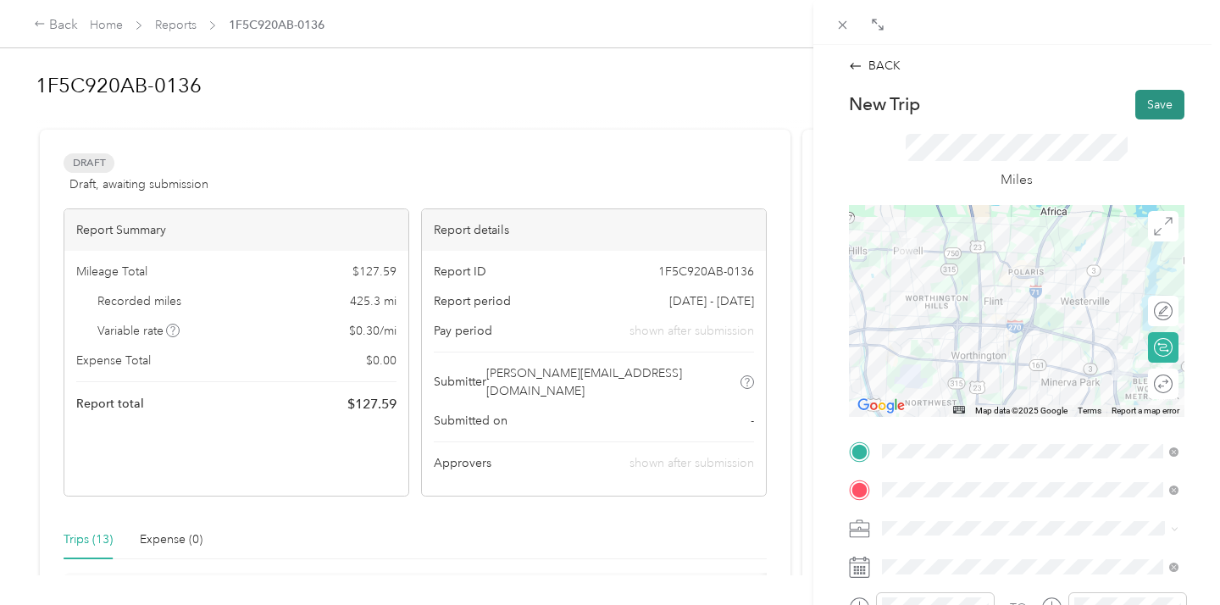
click at [1151, 99] on button "Save" at bounding box center [1159, 105] width 49 height 30
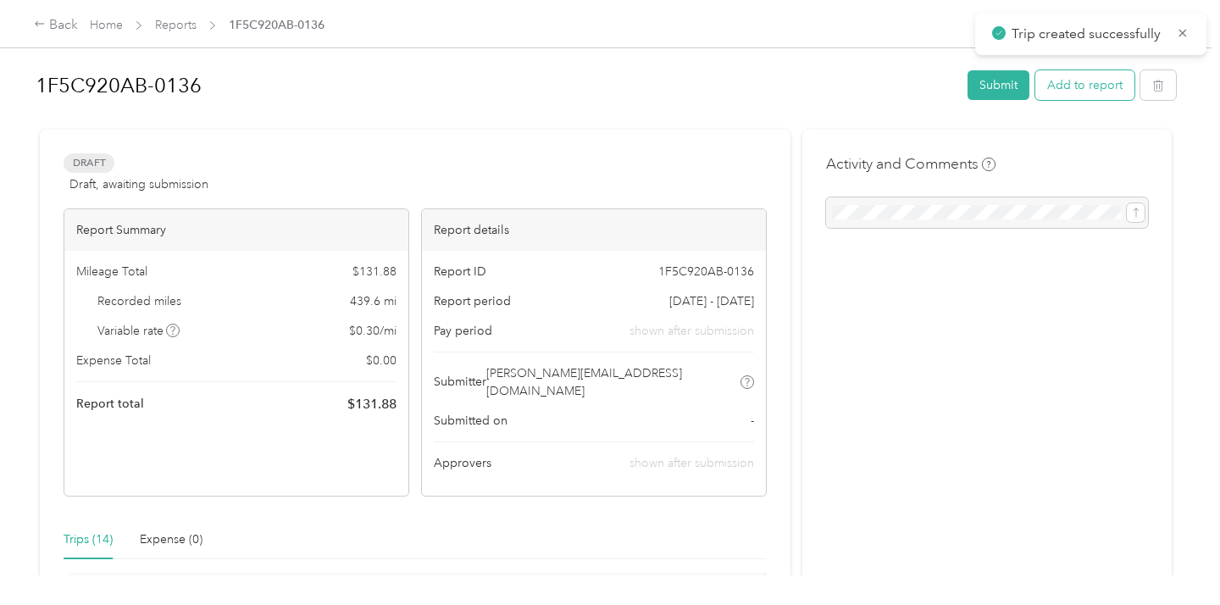
click at [1056, 86] on button "Add to report" at bounding box center [1084, 85] width 99 height 30
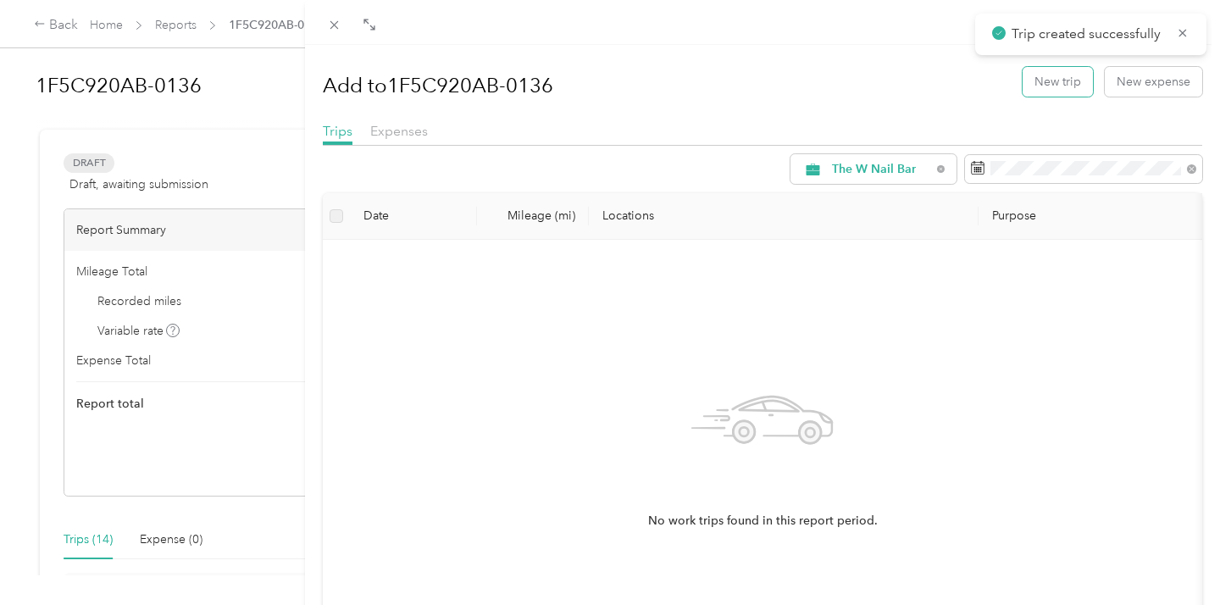
click at [1053, 86] on button "New trip" at bounding box center [1058, 82] width 70 height 30
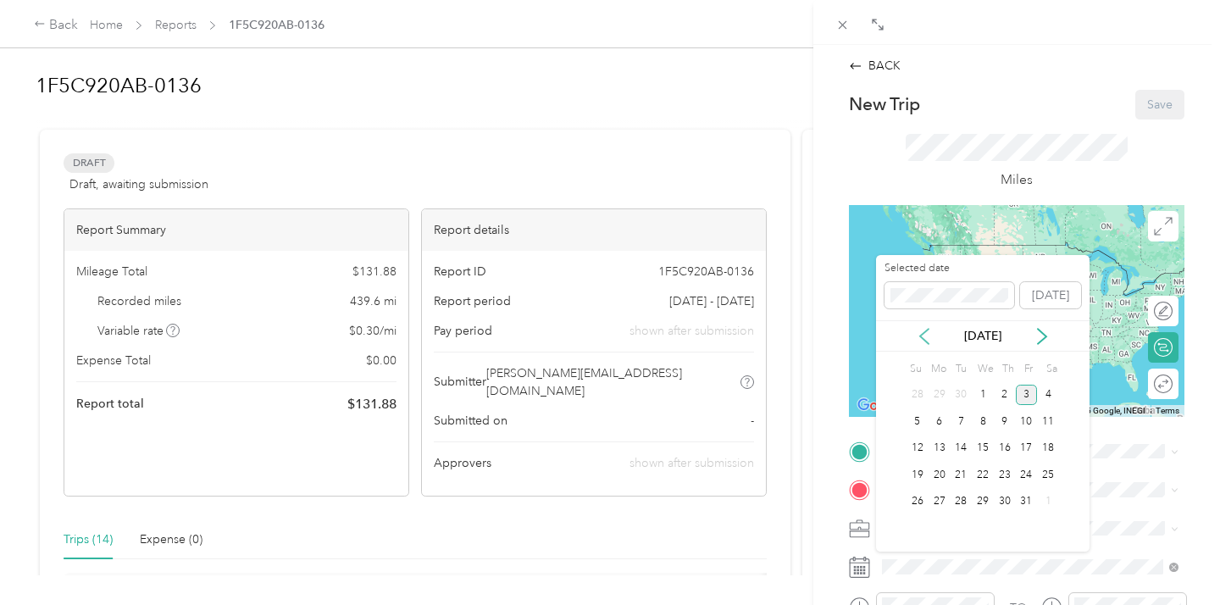
click at [927, 334] on icon at bounding box center [924, 336] width 17 height 17
click at [1026, 419] on div "12" at bounding box center [1027, 421] width 22 height 21
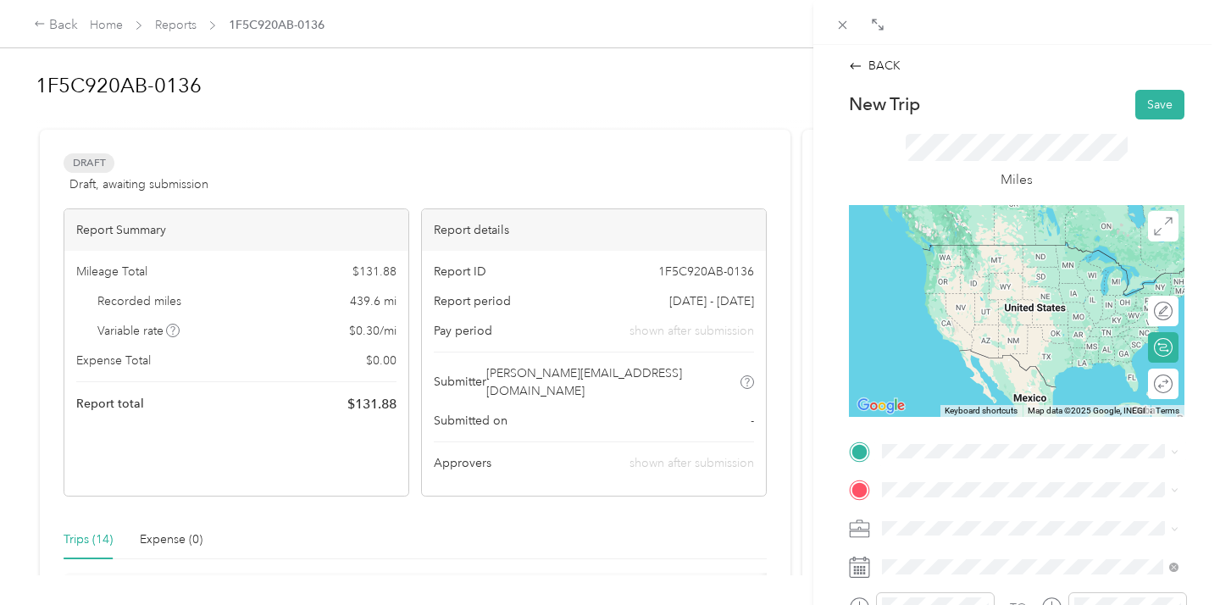
click at [923, 270] on div "Office NEW [STREET_ADDRESS][US_STATE]" at bounding box center [998, 258] width 169 height 36
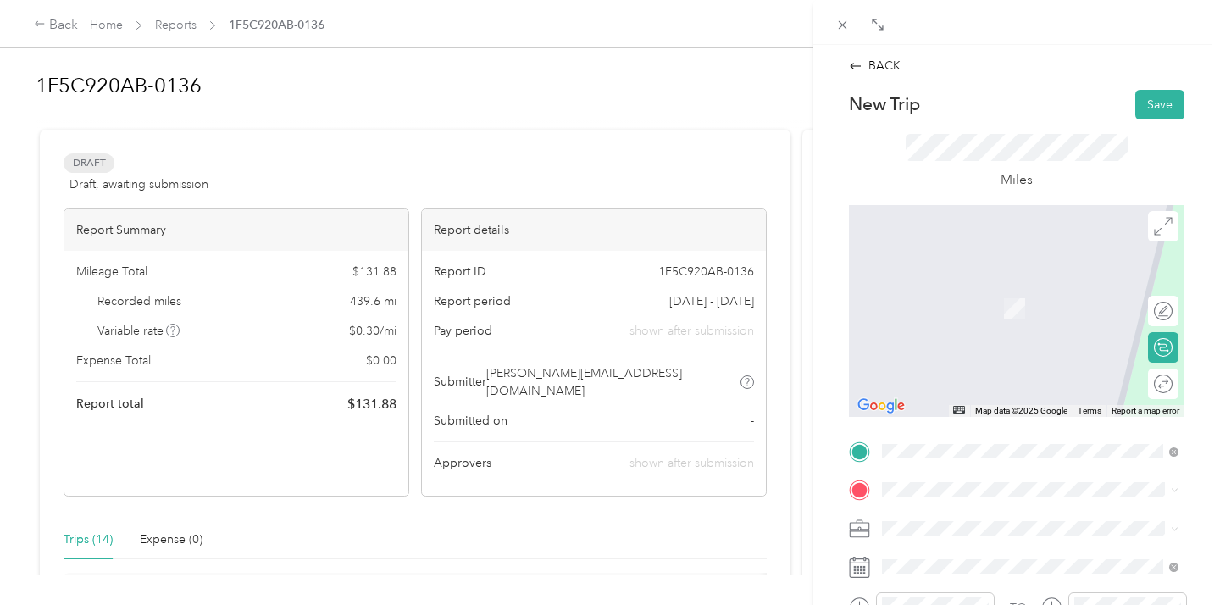
click at [992, 297] on div "TEAM German Village The W [GEOGRAPHIC_DATA], [STREET_ADDRESS][PERSON_NAME][US_S…" at bounding box center [1043, 309] width 259 height 59
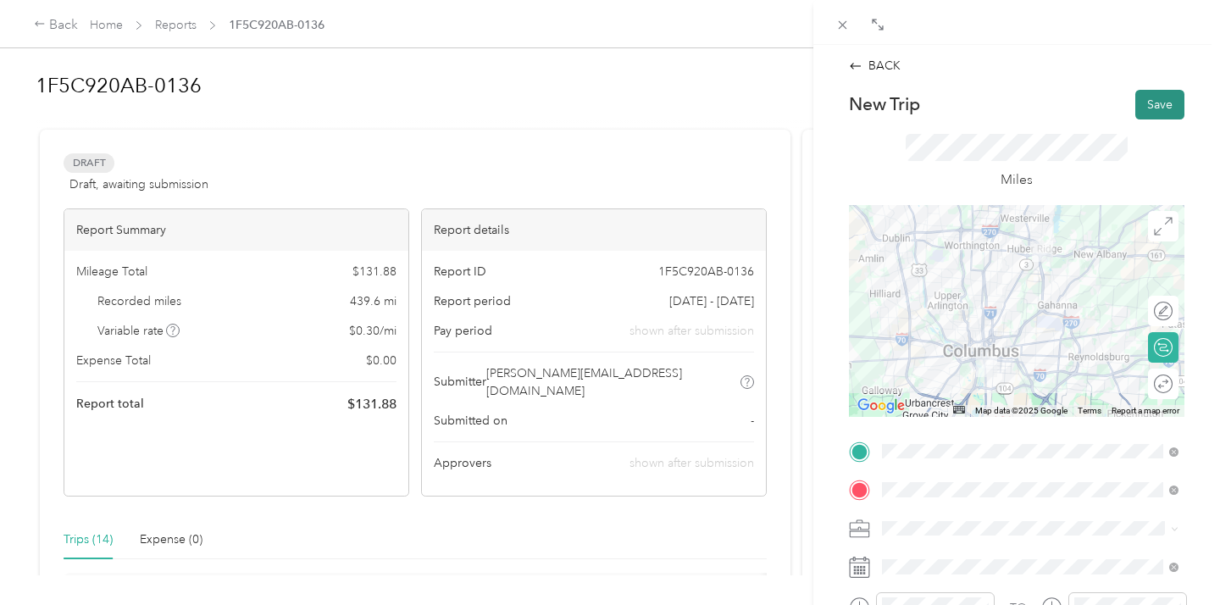
click at [1150, 107] on button "Save" at bounding box center [1159, 105] width 49 height 30
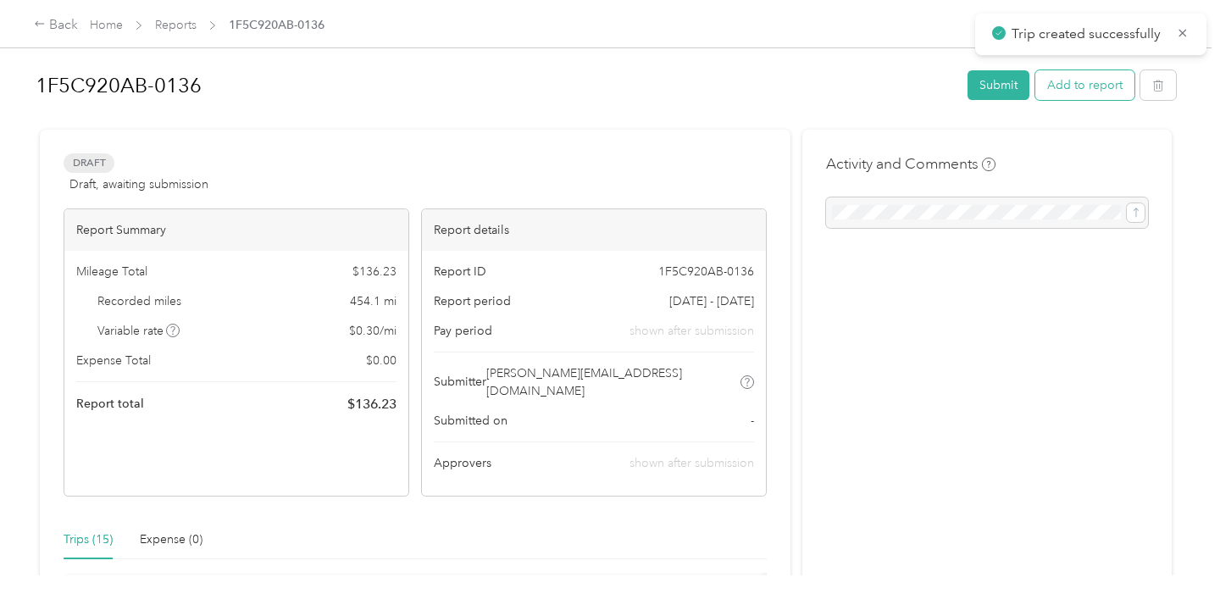
click at [1061, 83] on button "Add to report" at bounding box center [1084, 85] width 99 height 30
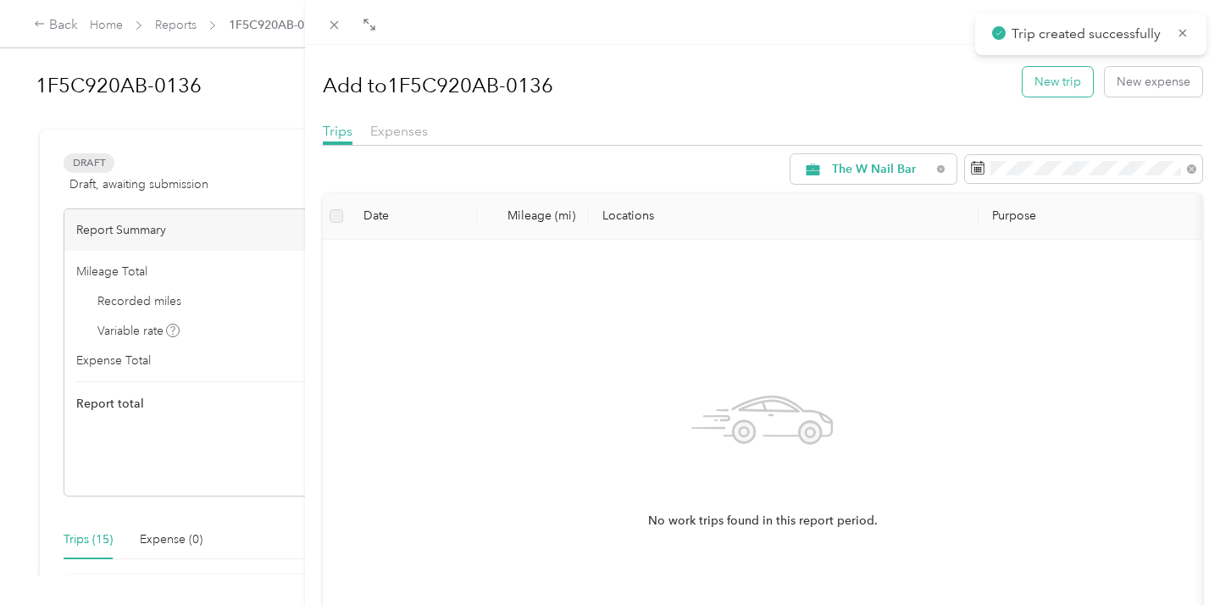
click at [1038, 79] on button "New trip" at bounding box center [1058, 82] width 70 height 30
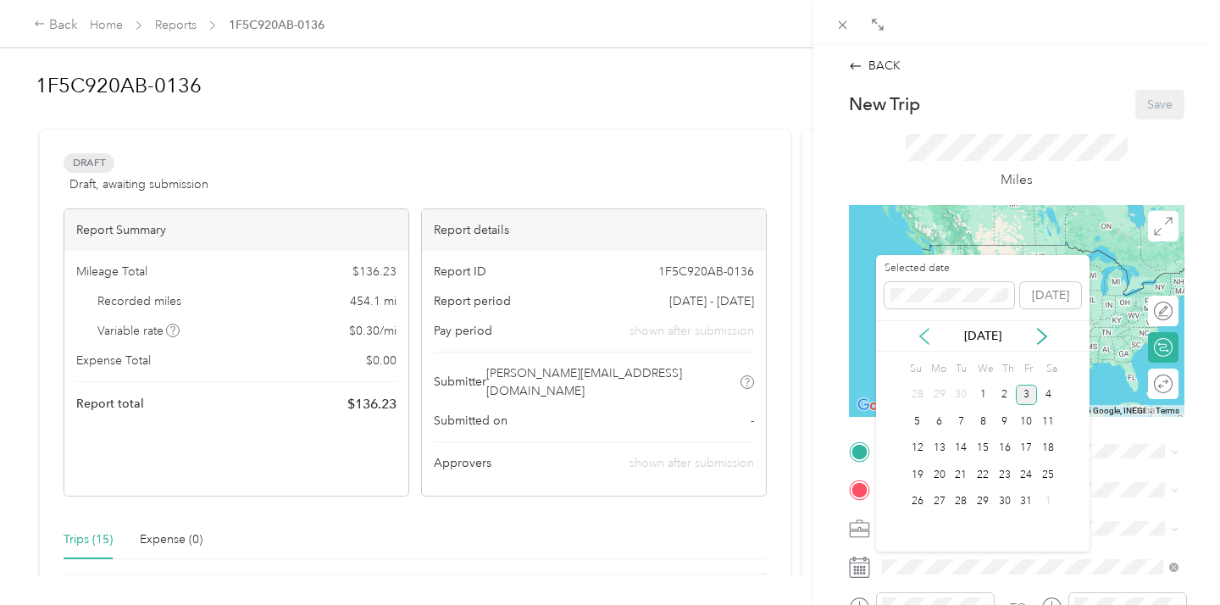
click at [925, 332] on icon at bounding box center [924, 336] width 17 height 17
click at [914, 450] on div "14" at bounding box center [918, 448] width 22 height 21
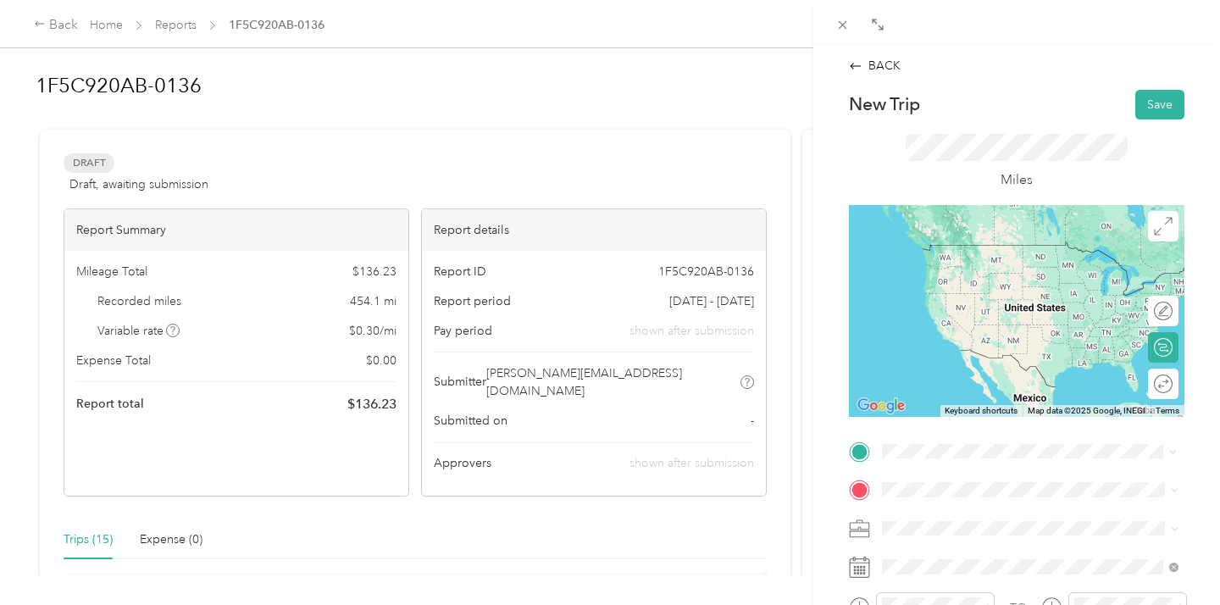
click at [943, 299] on span "[GEOGRAPHIC_DATA][US_STATE]" at bounding box center [1006, 291] width 184 height 15
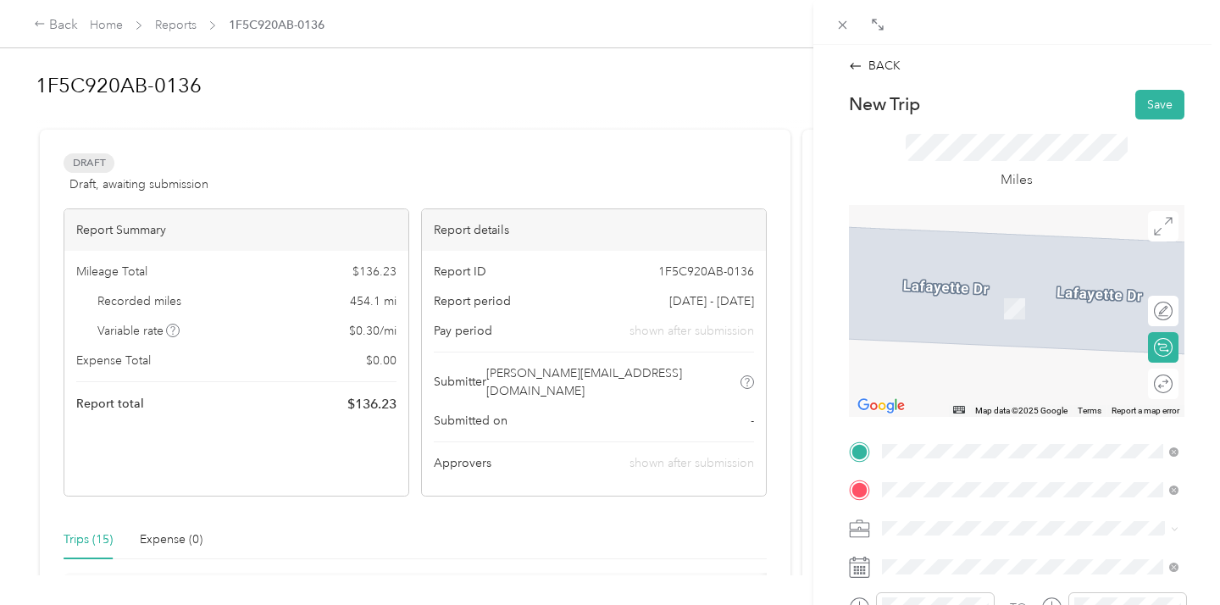
click at [941, 291] on span "[STREET_ADDRESS][US_STATE]" at bounding box center [998, 283] width 169 height 15
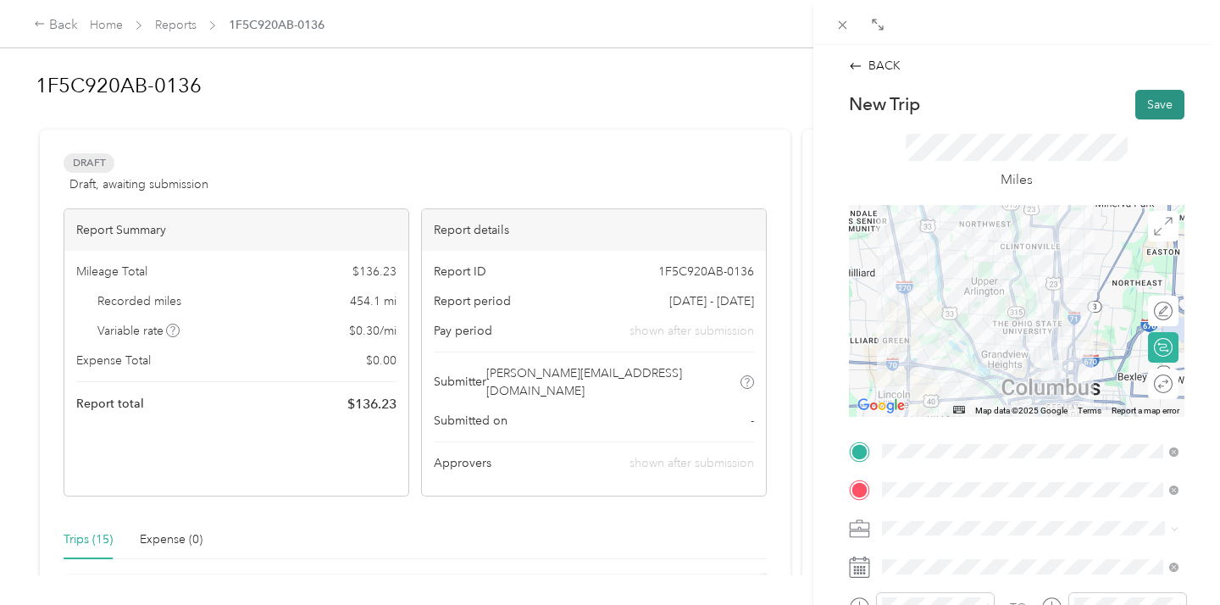
click at [1162, 97] on button "Save" at bounding box center [1159, 105] width 49 height 30
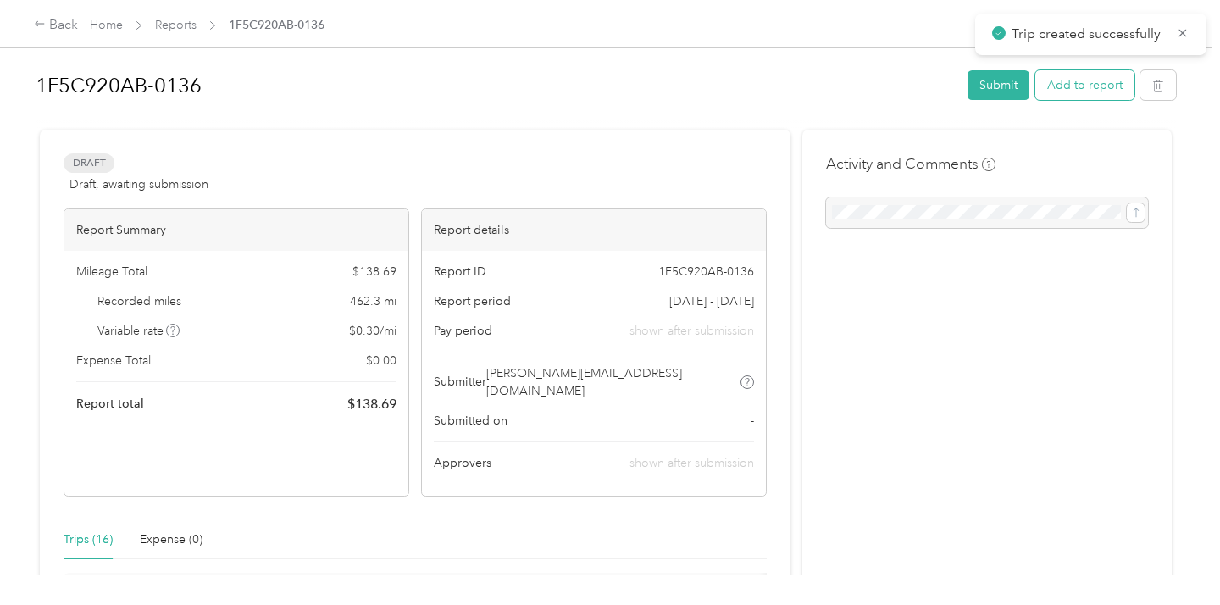
click at [1070, 78] on button "Add to report" at bounding box center [1084, 85] width 99 height 30
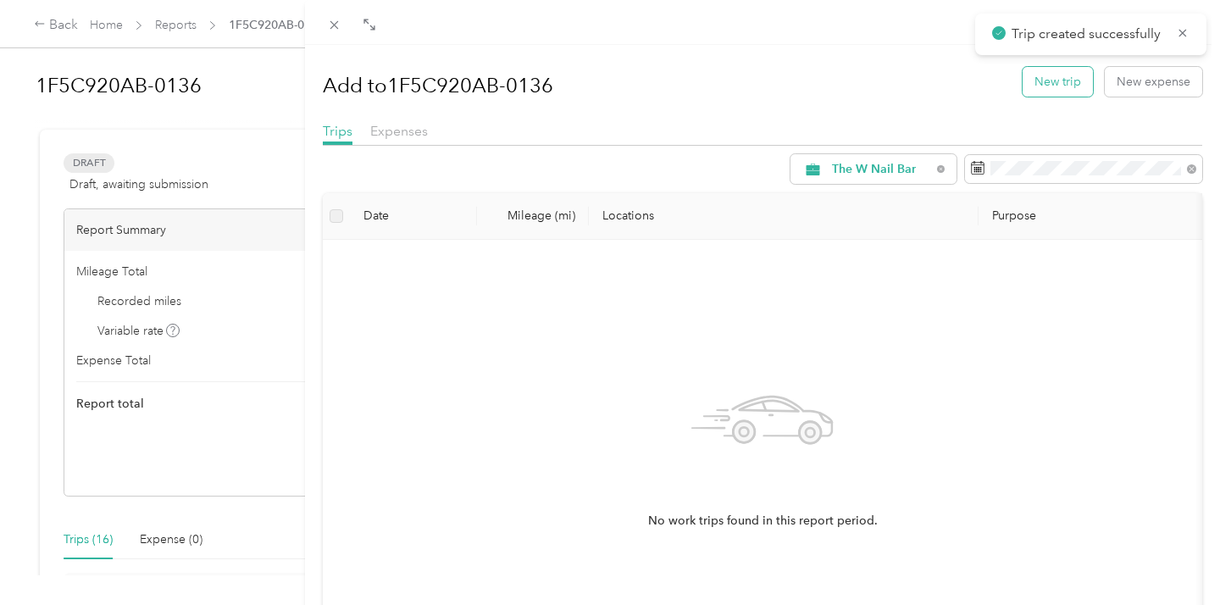
click at [1035, 83] on button "New trip" at bounding box center [1058, 82] width 70 height 30
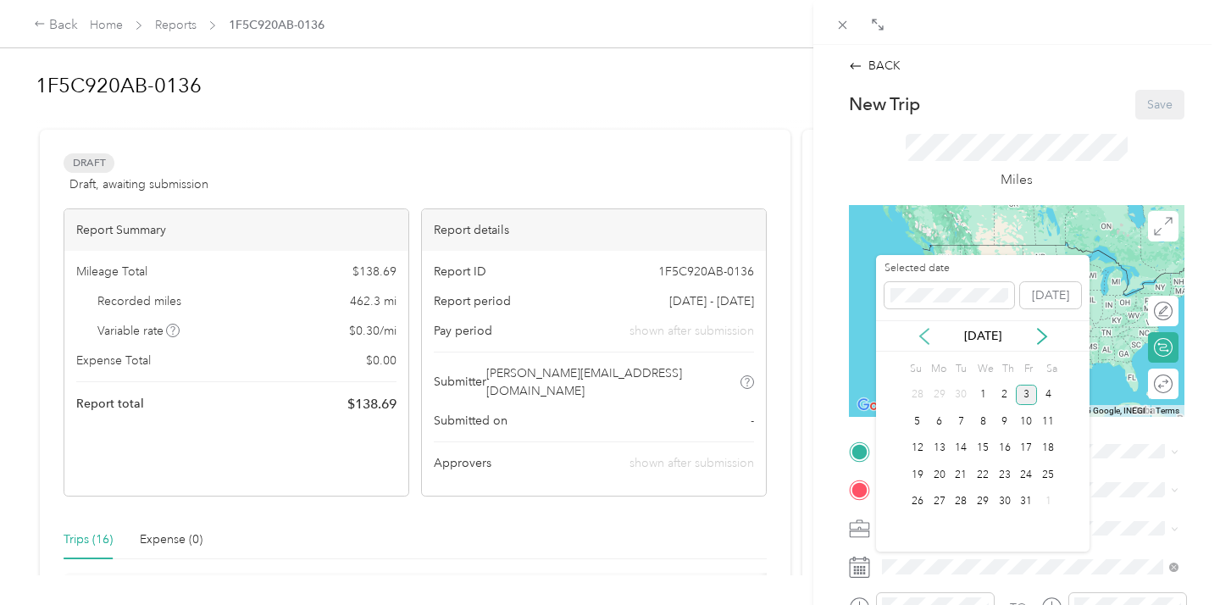
click at [918, 328] on icon at bounding box center [924, 336] width 17 height 17
click at [914, 447] on div "14" at bounding box center [918, 448] width 22 height 21
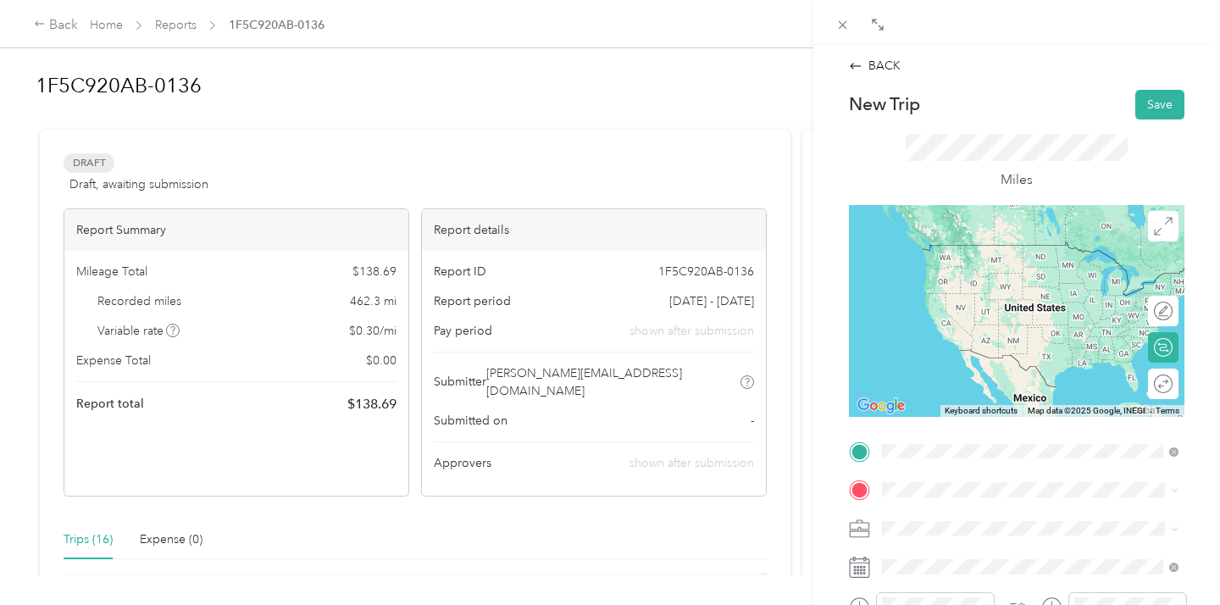
click at [966, 249] on span "[STREET_ADDRESS][US_STATE]" at bounding box center [998, 244] width 169 height 15
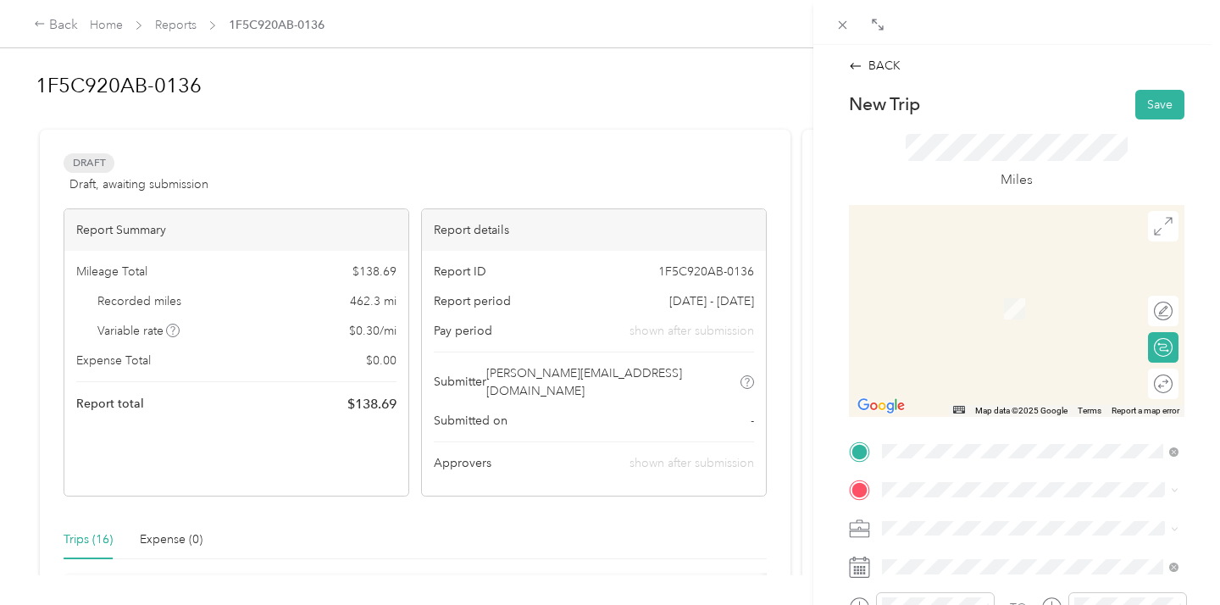
click at [975, 344] on li "[GEOGRAPHIC_DATA][US_STATE]" at bounding box center [1030, 326] width 308 height 35
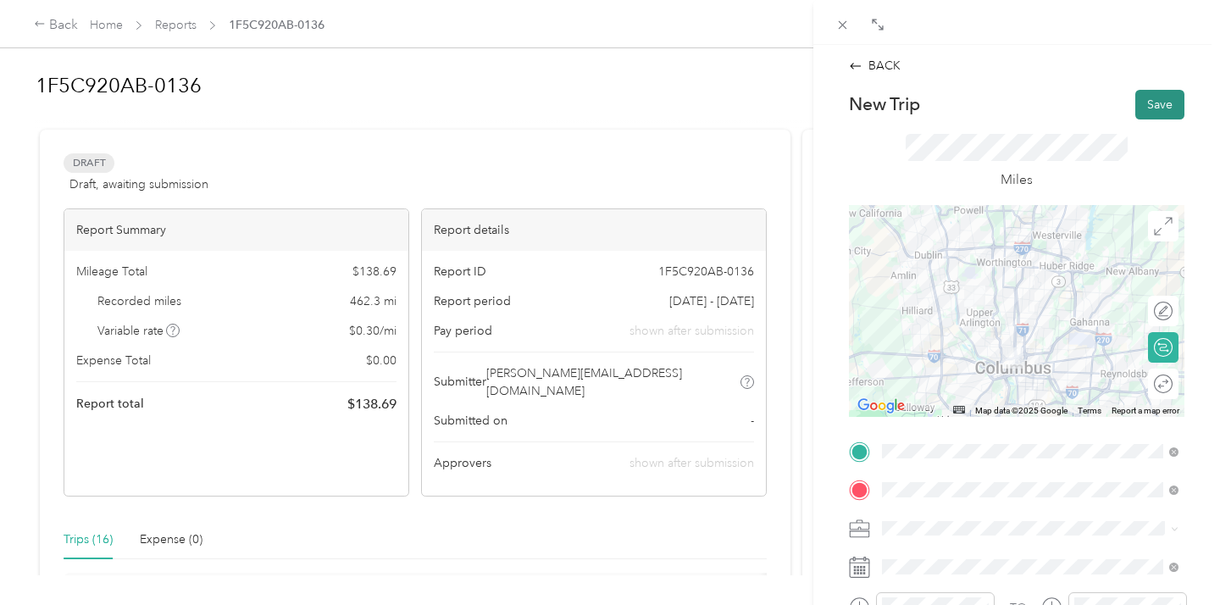
click at [1155, 102] on button "Save" at bounding box center [1159, 105] width 49 height 30
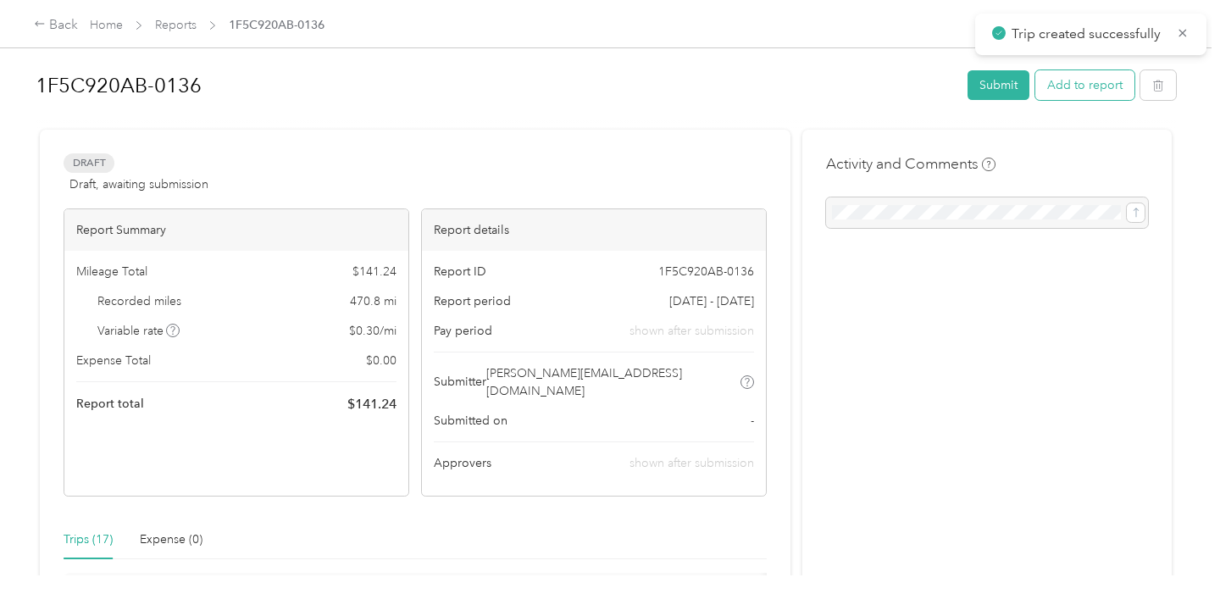
click at [1077, 82] on button "Add to report" at bounding box center [1084, 85] width 99 height 30
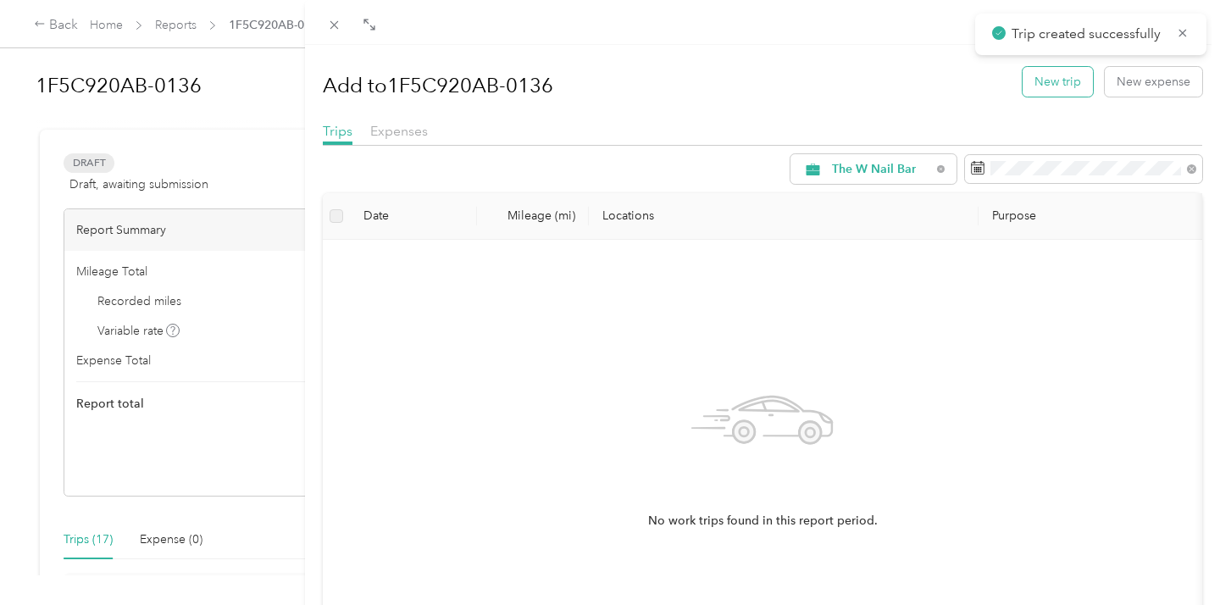
click at [1057, 80] on button "New trip" at bounding box center [1058, 82] width 70 height 30
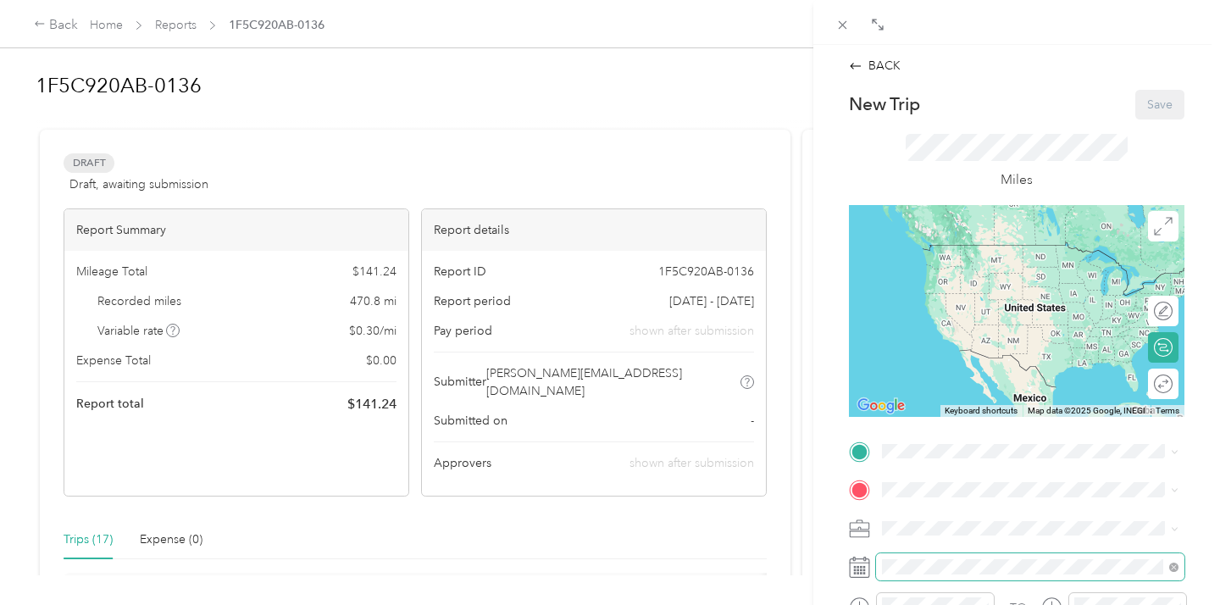
click at [907, 574] on span at bounding box center [1030, 566] width 308 height 27
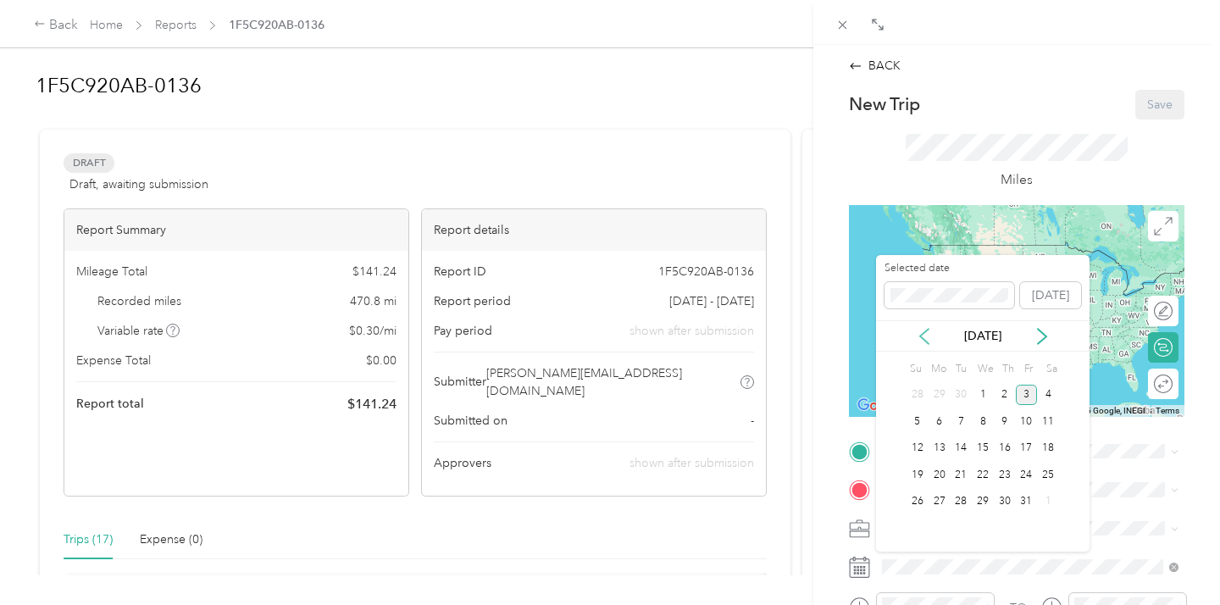
click at [926, 336] on icon at bounding box center [924, 336] width 17 height 17
click at [940, 449] on div "15" at bounding box center [940, 448] width 22 height 21
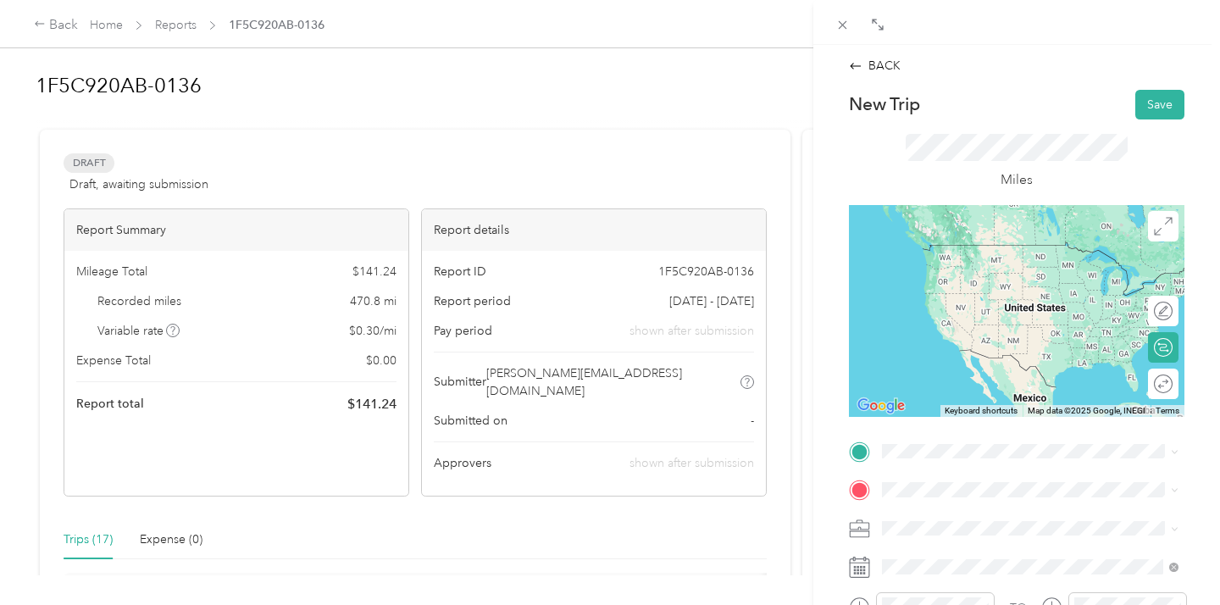
click at [967, 291] on span "[GEOGRAPHIC_DATA][US_STATE]" at bounding box center [1006, 283] width 184 height 15
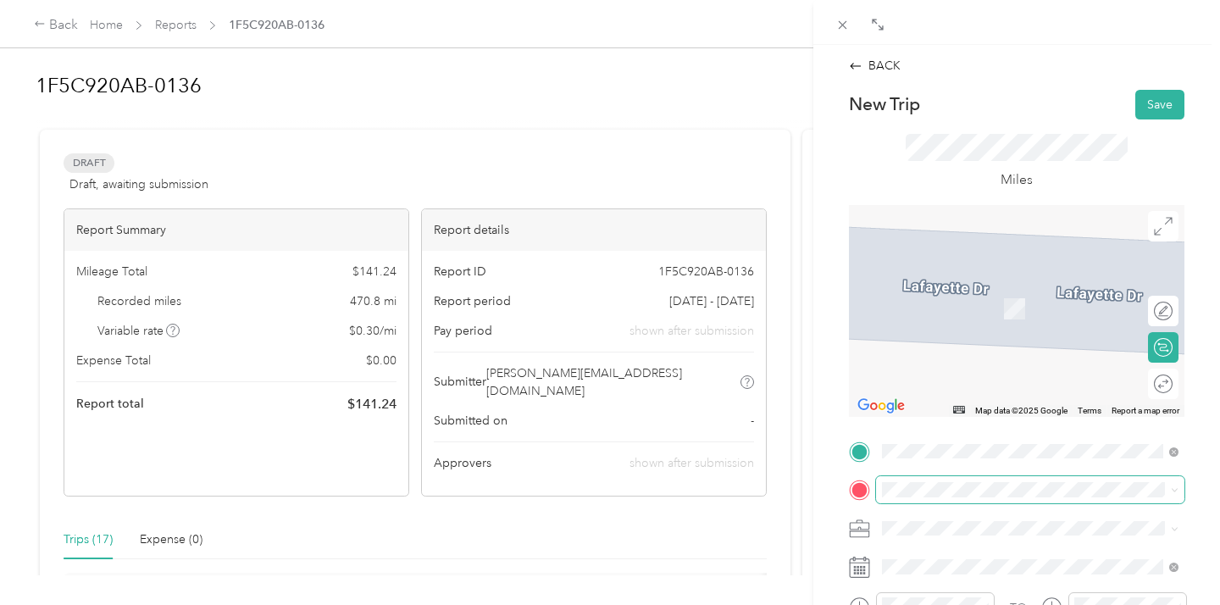
click at [917, 481] on span at bounding box center [1030, 489] width 308 height 27
click at [977, 291] on span "[STREET_ADDRESS][US_STATE]" at bounding box center [998, 283] width 169 height 15
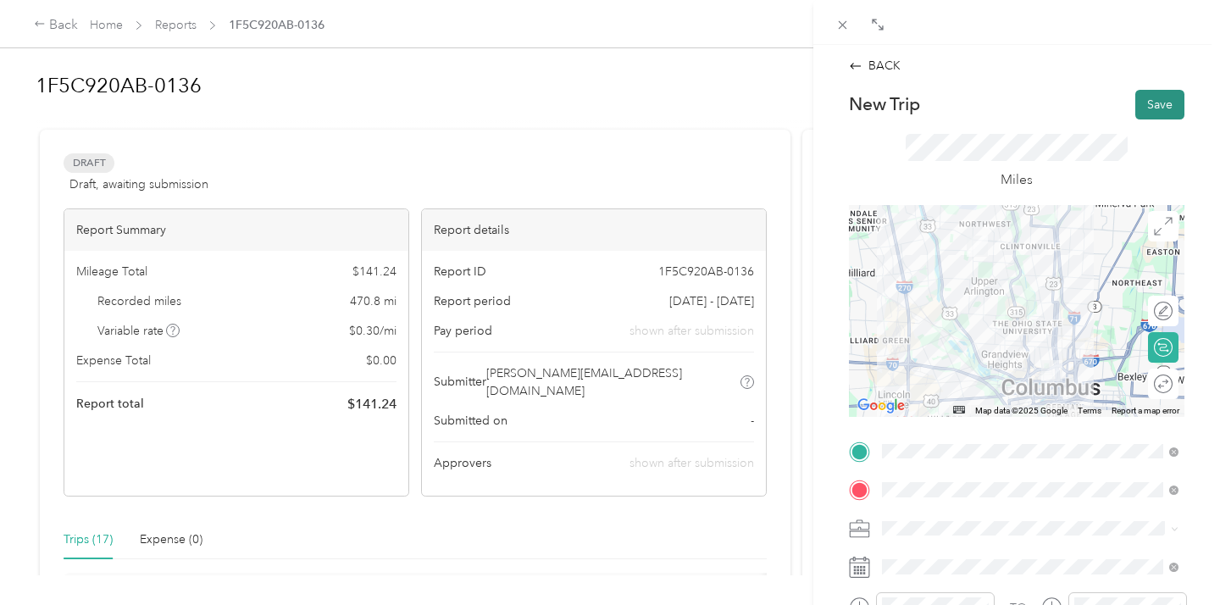
click at [1169, 95] on button "Save" at bounding box center [1159, 105] width 49 height 30
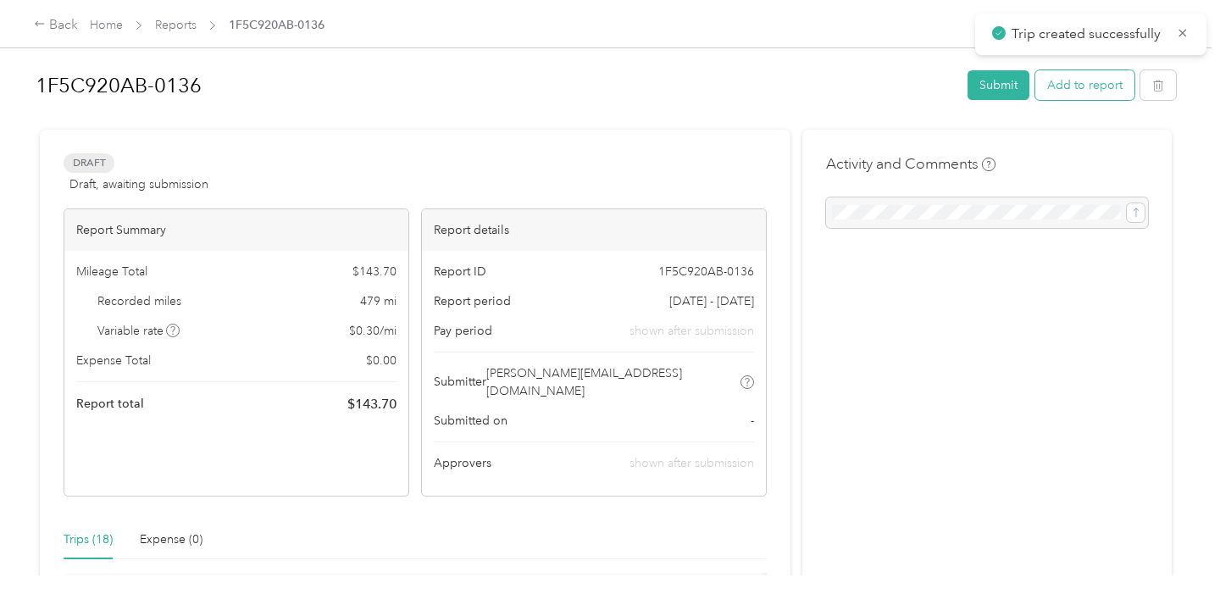
click at [1072, 83] on button "Add to report" at bounding box center [1084, 85] width 99 height 30
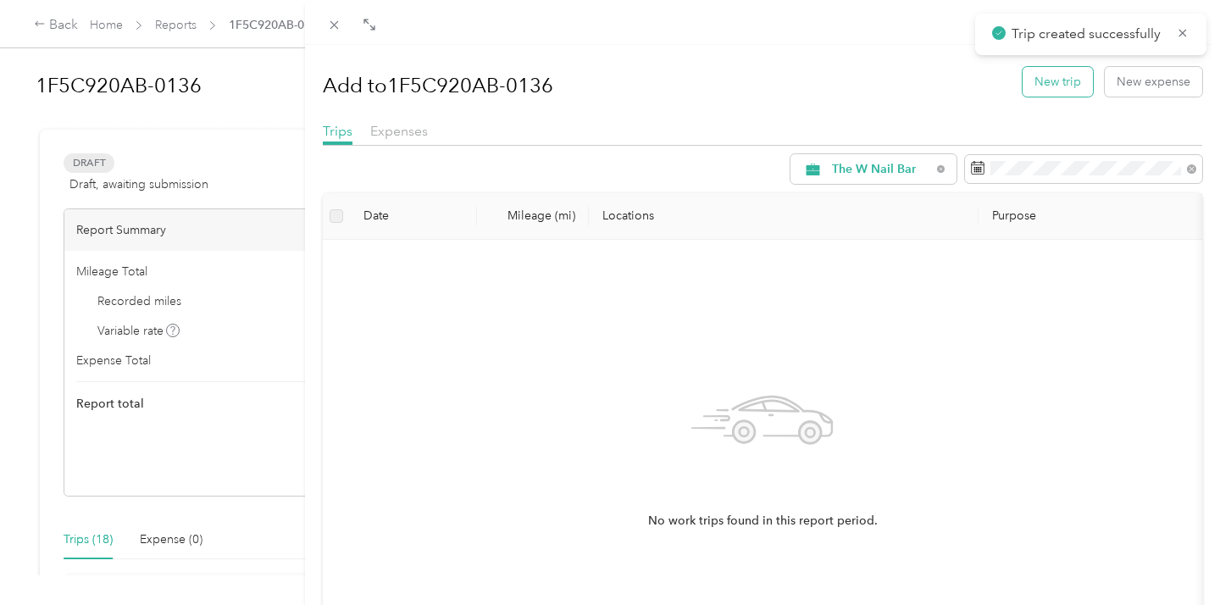
click at [1047, 84] on button "New trip" at bounding box center [1058, 82] width 70 height 30
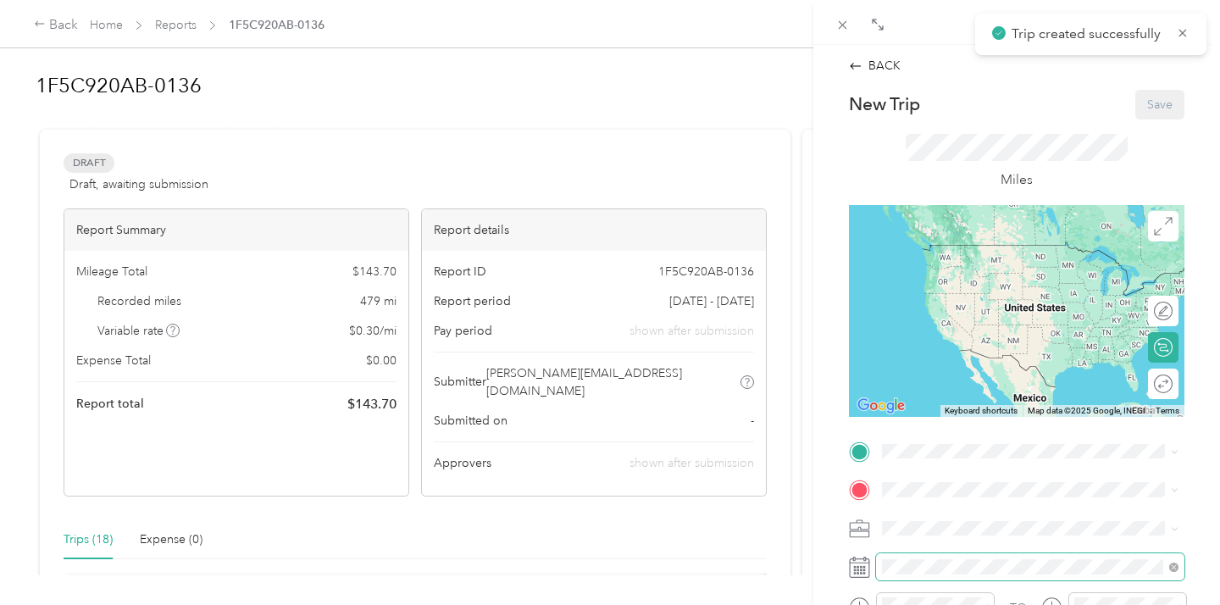
click at [918, 558] on span at bounding box center [1030, 566] width 308 height 27
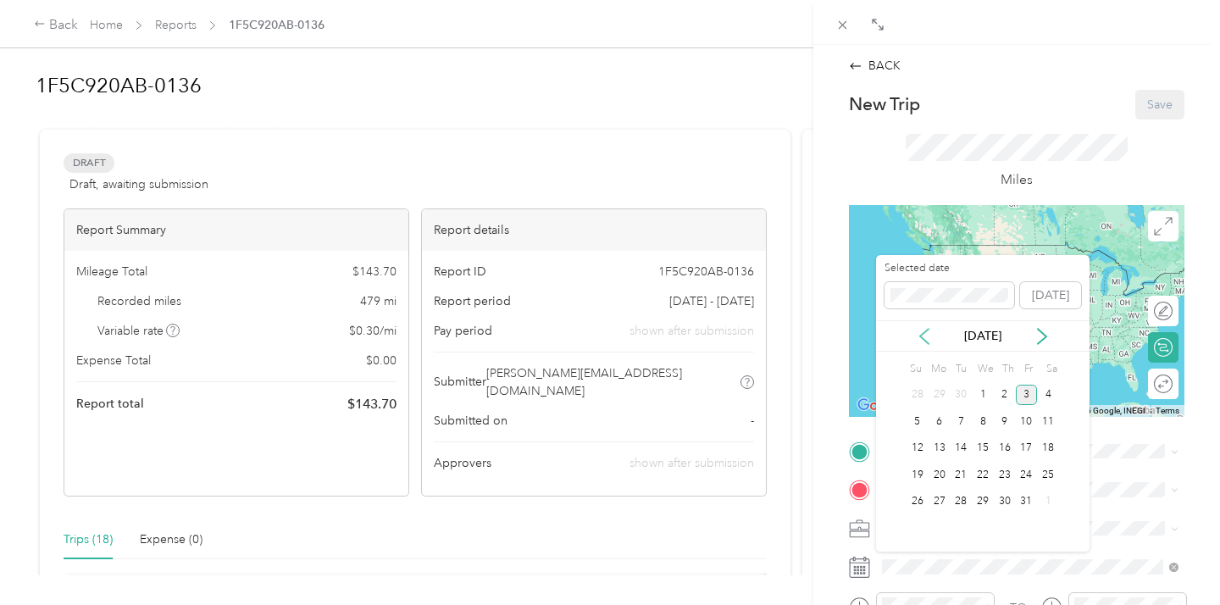
click at [924, 331] on icon at bounding box center [924, 336] width 8 height 15
click at [939, 447] on div "15" at bounding box center [940, 448] width 22 height 21
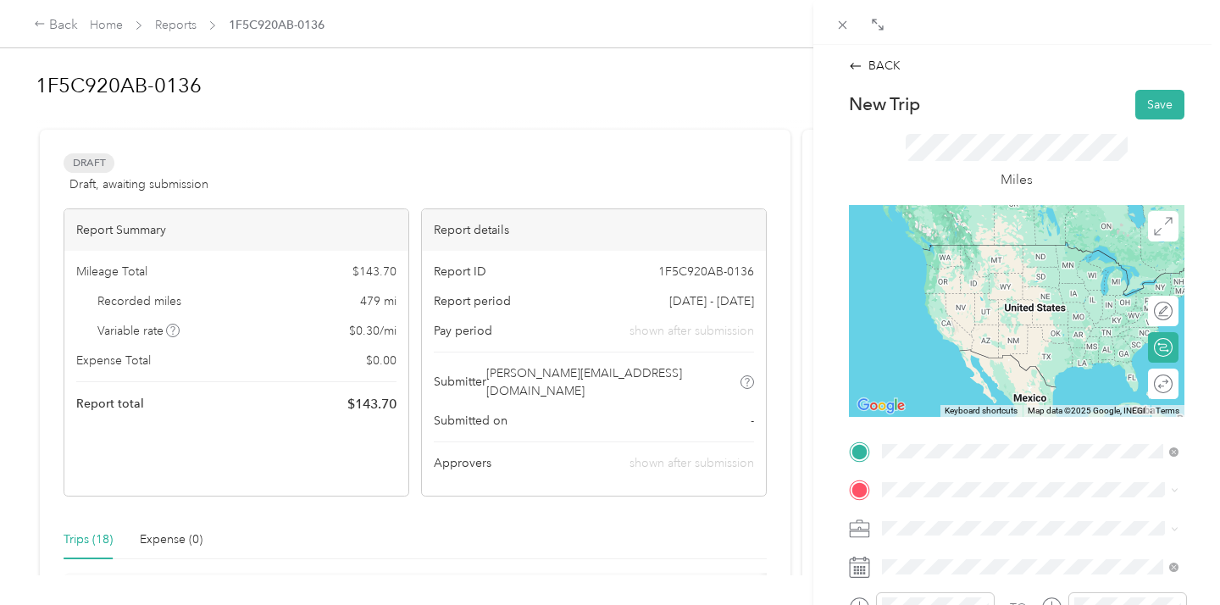
click at [977, 252] on span "[STREET_ADDRESS][US_STATE]" at bounding box center [998, 244] width 169 height 15
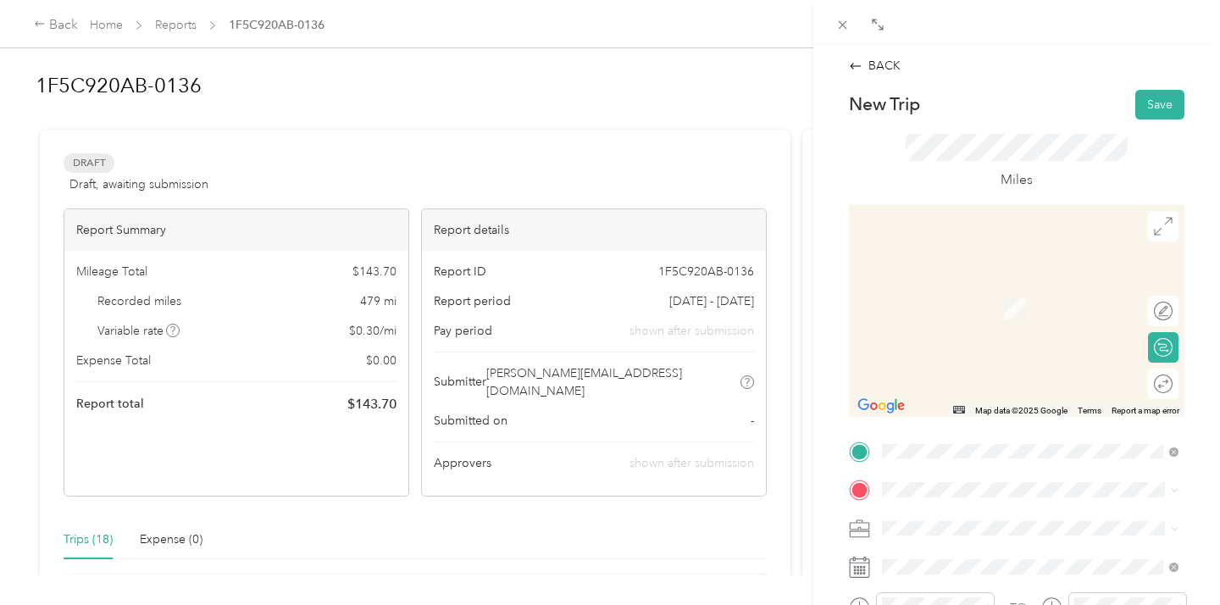
click at [957, 315] on div "Office NEW [STREET_ADDRESS][US_STATE]" at bounding box center [998, 299] width 169 height 36
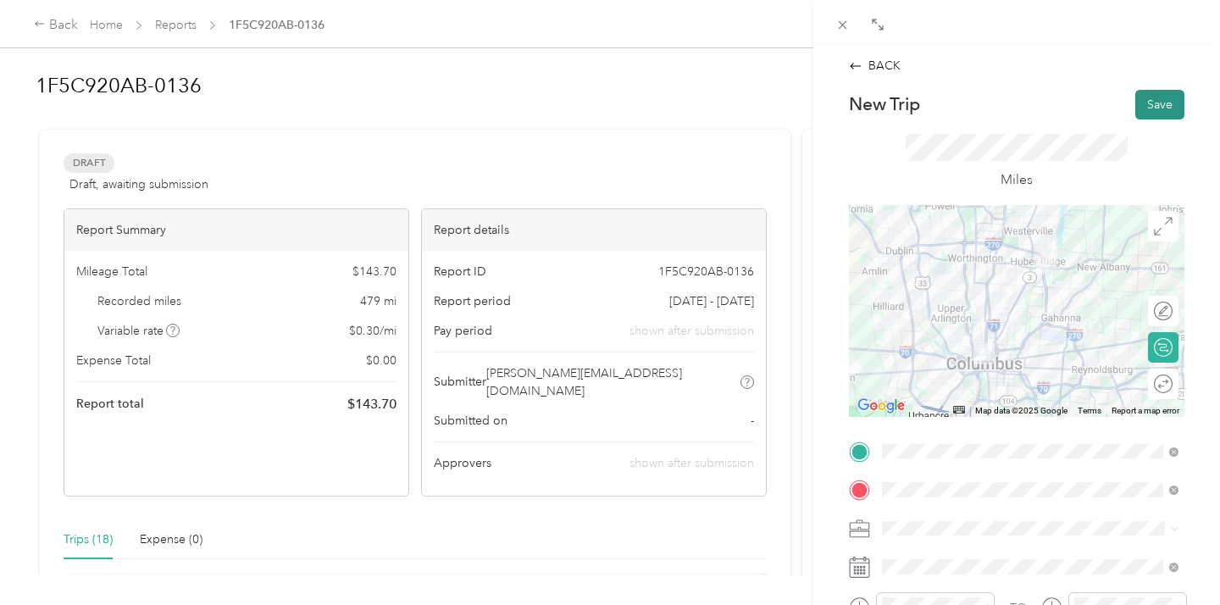
click at [1160, 97] on button "Save" at bounding box center [1159, 105] width 49 height 30
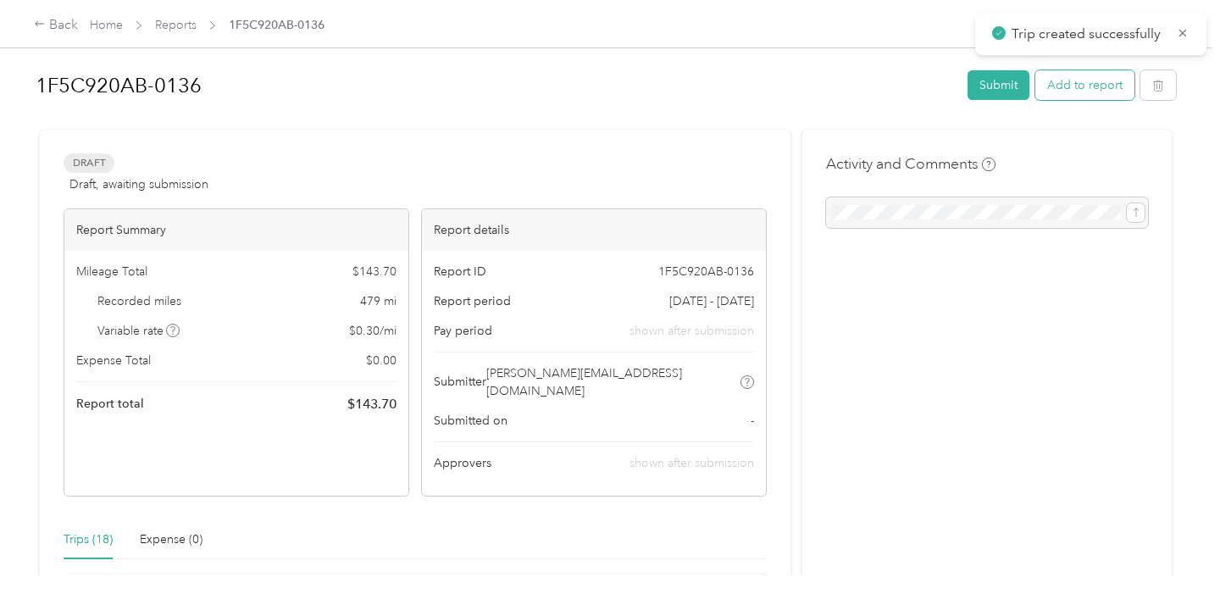
click at [1065, 86] on button "Add to report" at bounding box center [1084, 85] width 99 height 30
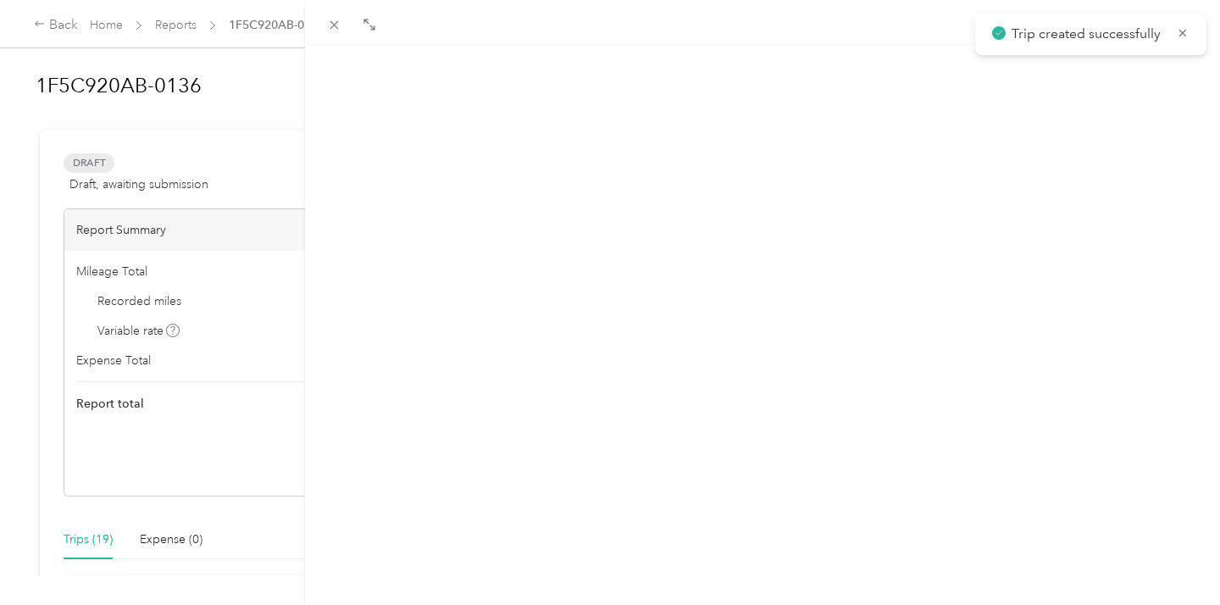
click at [1065, 86] on button "New trip" at bounding box center [1058, 82] width 70 height 30
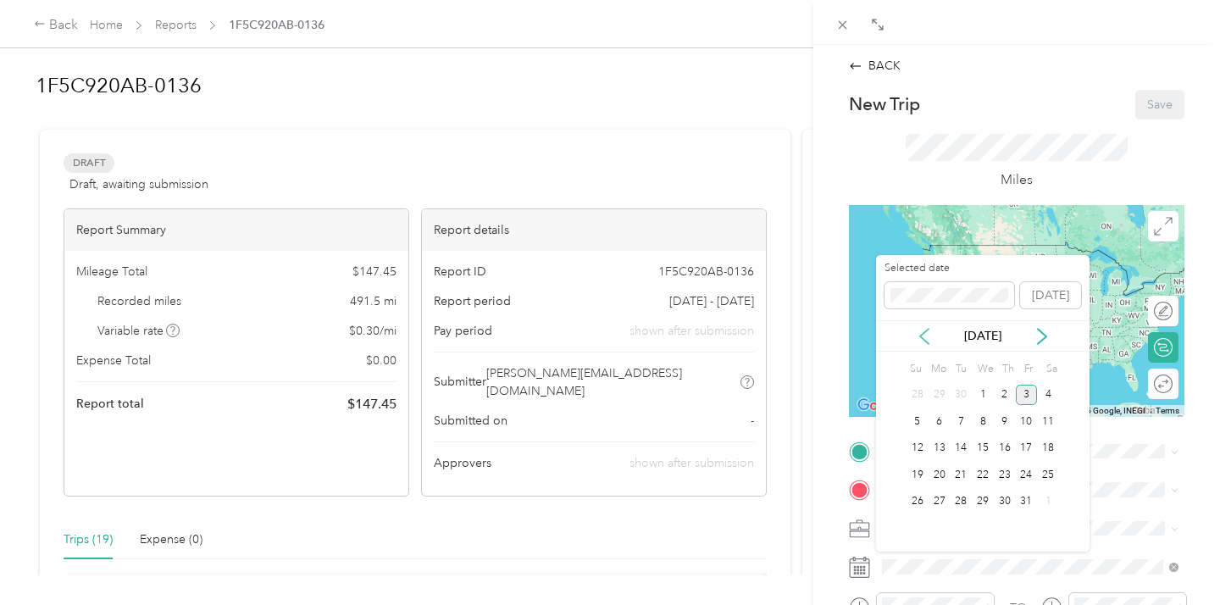
click at [924, 332] on icon at bounding box center [924, 336] width 8 height 15
click at [943, 448] on div "15" at bounding box center [940, 448] width 22 height 21
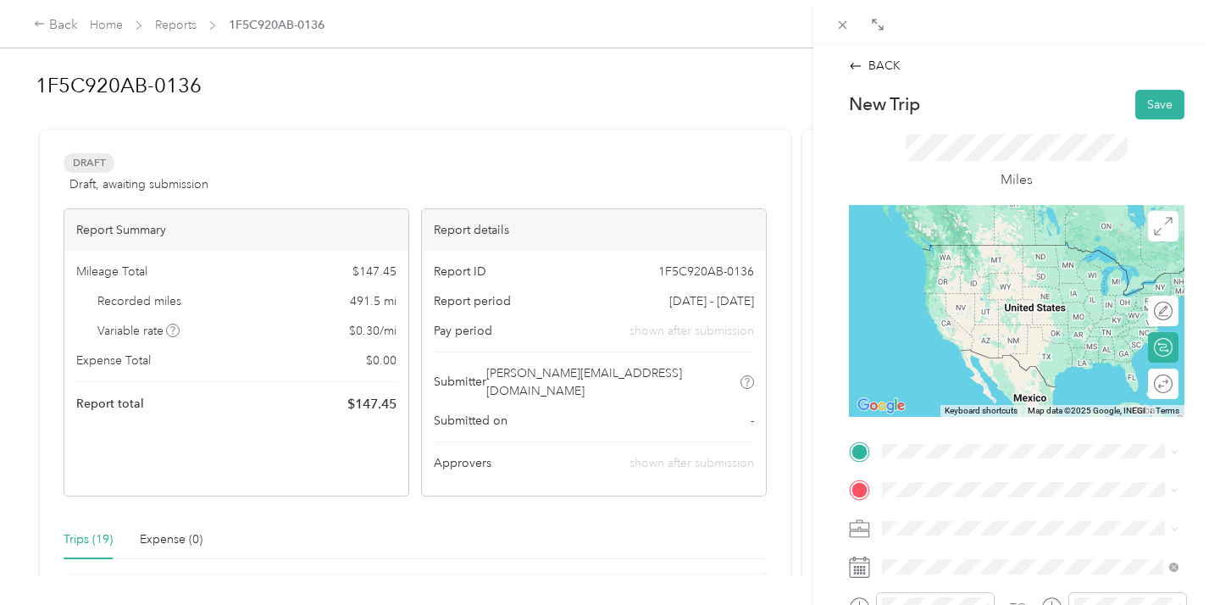
click at [971, 263] on span "[STREET_ADDRESS][US_STATE]" at bounding box center [998, 269] width 169 height 14
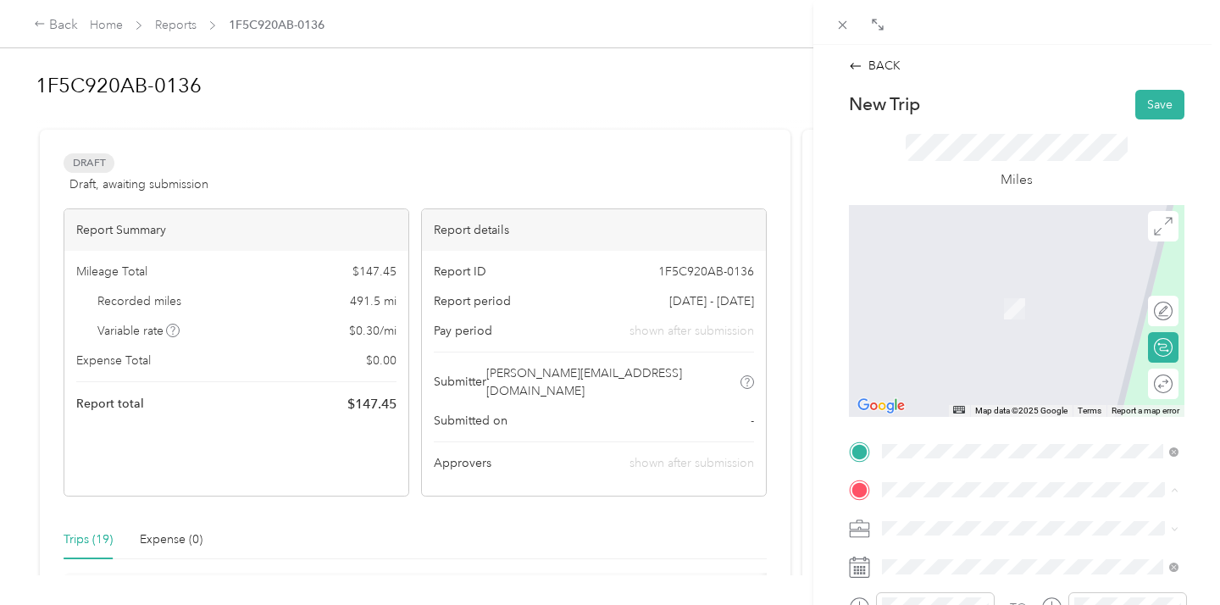
click at [839, 428] on form "New Trip Save This trip cannot be edited because it is either under review, app…" at bounding box center [1016, 468] width 371 height 757
click at [804, 450] on div "BACK New Trip Save This trip cannot be edited because it is either under review…" at bounding box center [610, 302] width 1220 height 605
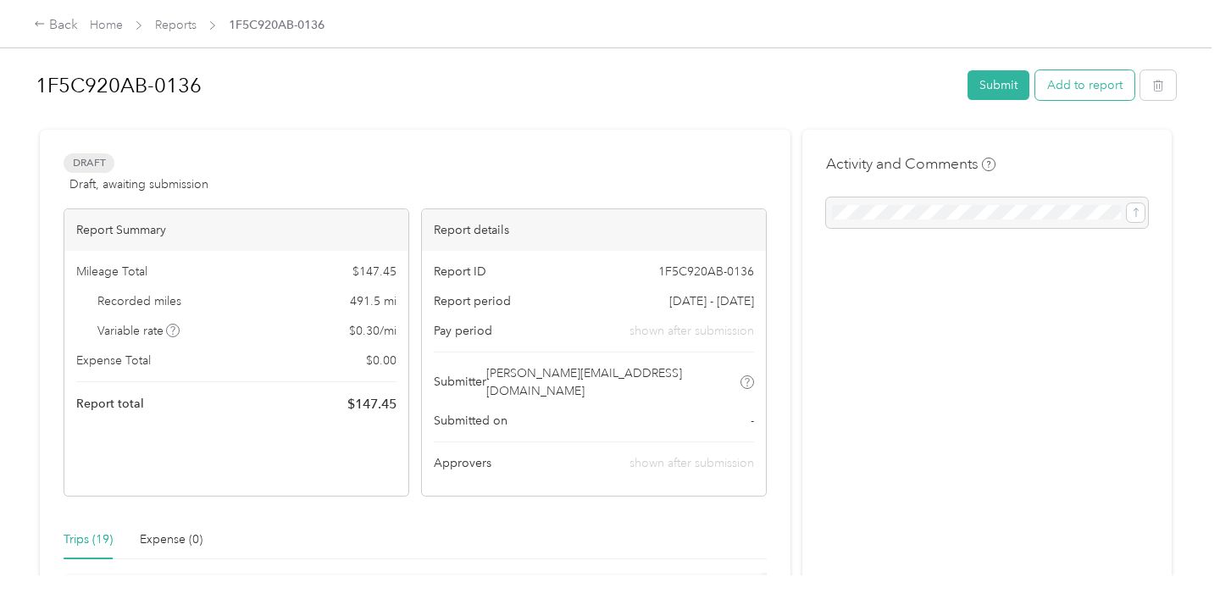
click at [1085, 79] on button "Add to report" at bounding box center [1084, 85] width 99 height 30
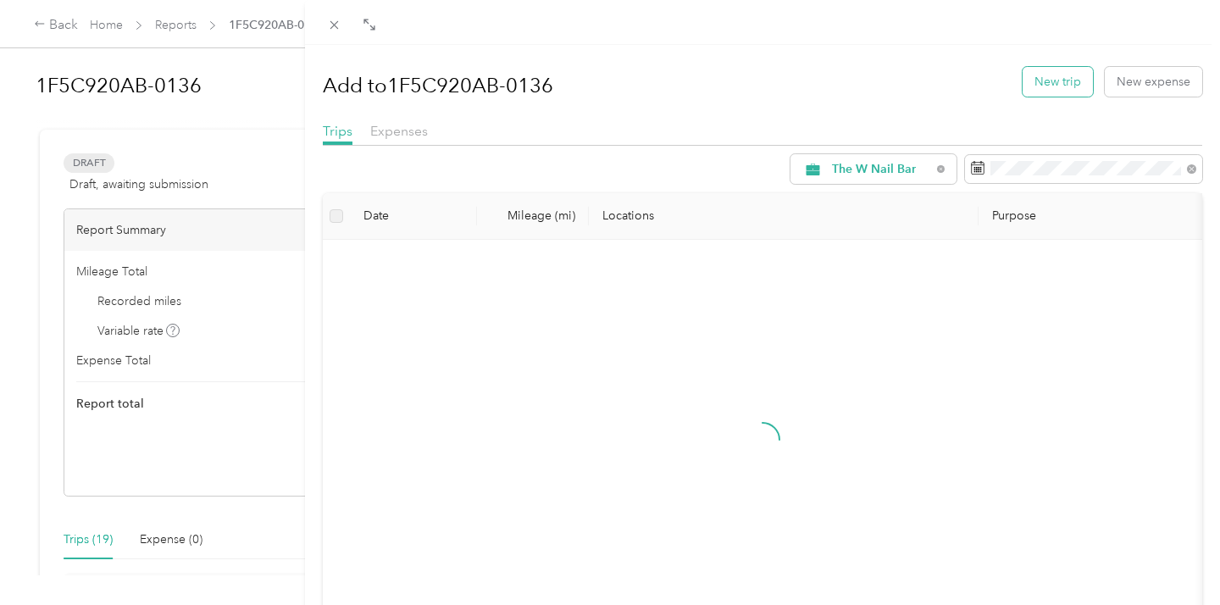
click at [1055, 81] on button "New trip" at bounding box center [1058, 82] width 70 height 30
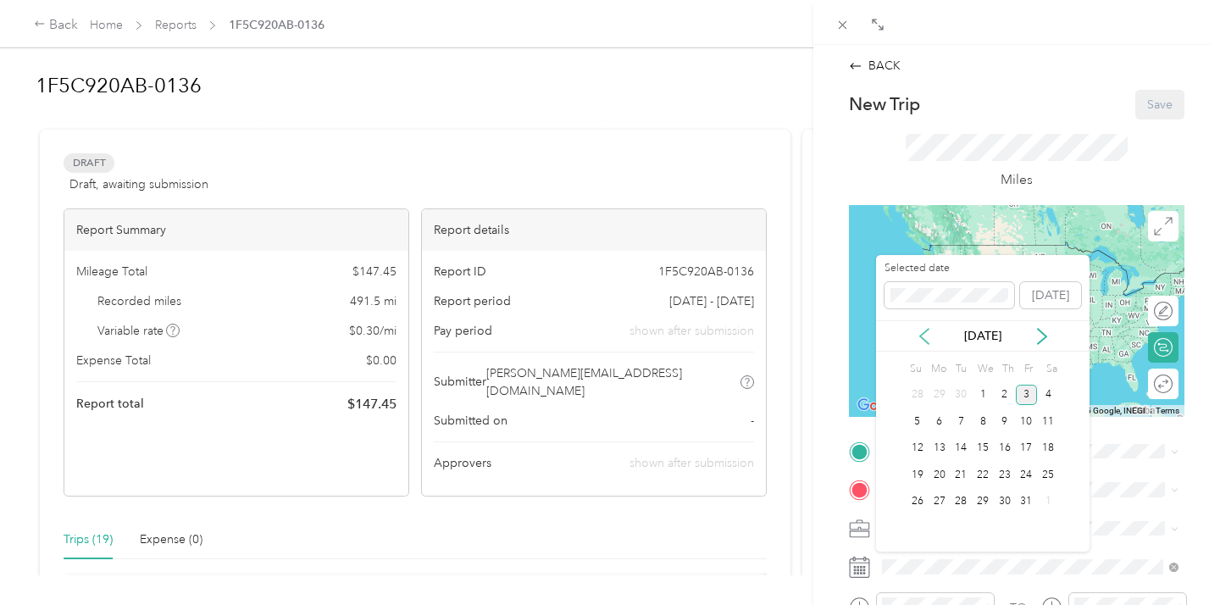
click at [922, 330] on icon at bounding box center [924, 336] width 17 height 17
click at [1041, 331] on icon at bounding box center [1042, 336] width 8 height 15
click at [943, 450] on div "15" at bounding box center [940, 448] width 22 height 21
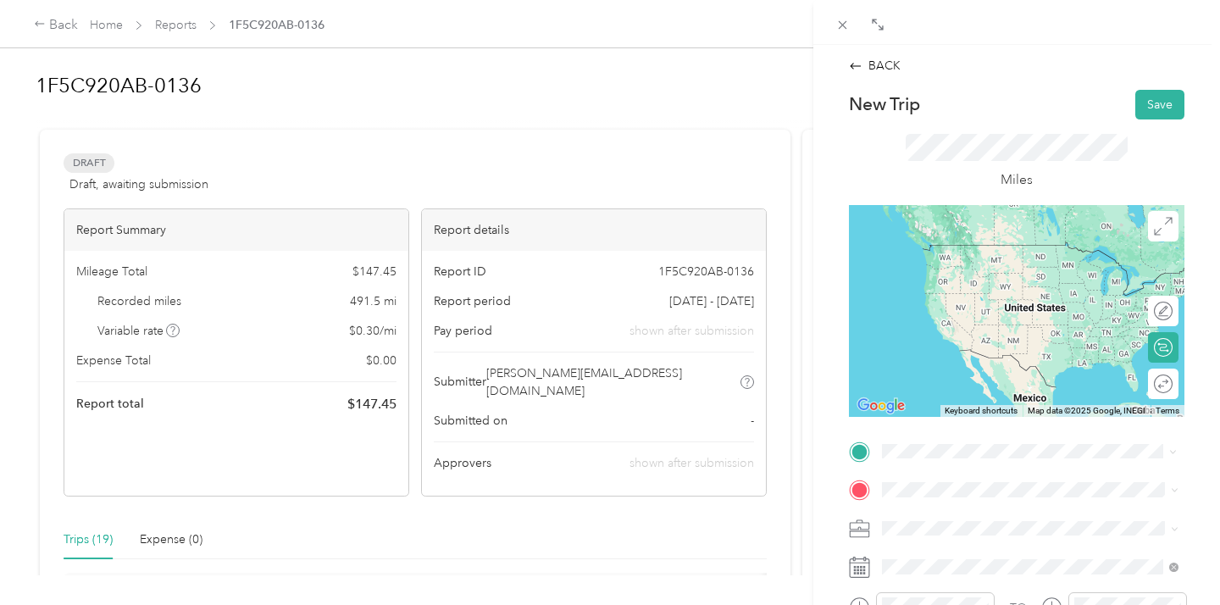
click at [977, 260] on div "Office NEW [STREET_ADDRESS][US_STATE]" at bounding box center [998, 261] width 169 height 36
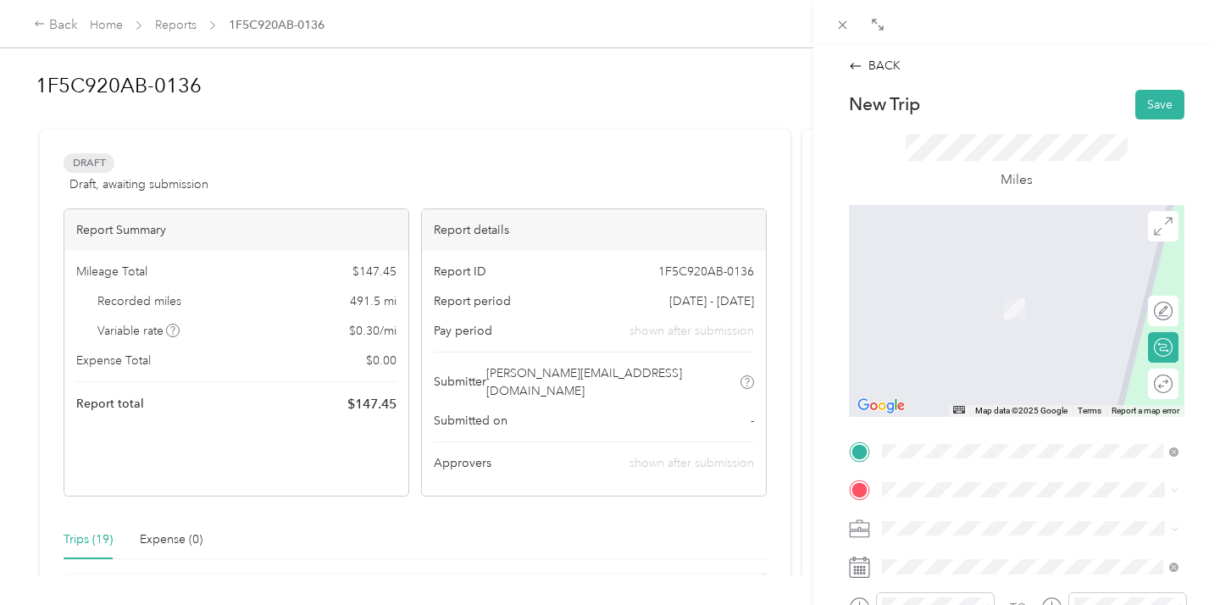
click at [975, 412] on li "[STREET_ADDRESS][PERSON_NAME][US_STATE]" at bounding box center [1030, 402] width 308 height 47
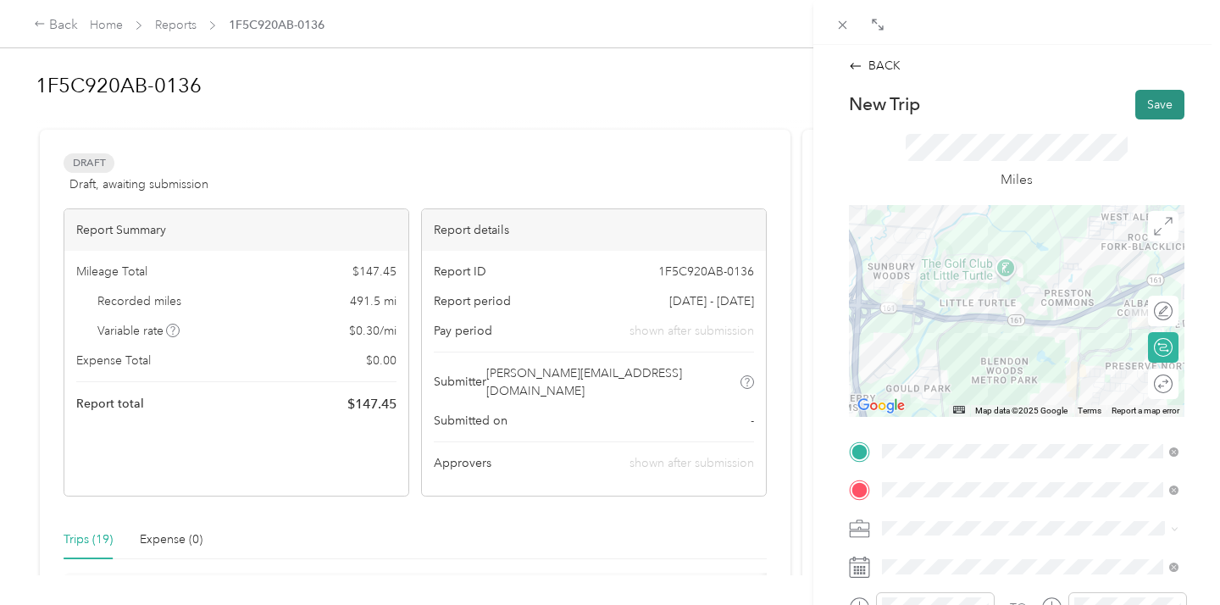
click at [1167, 98] on button "Save" at bounding box center [1159, 105] width 49 height 30
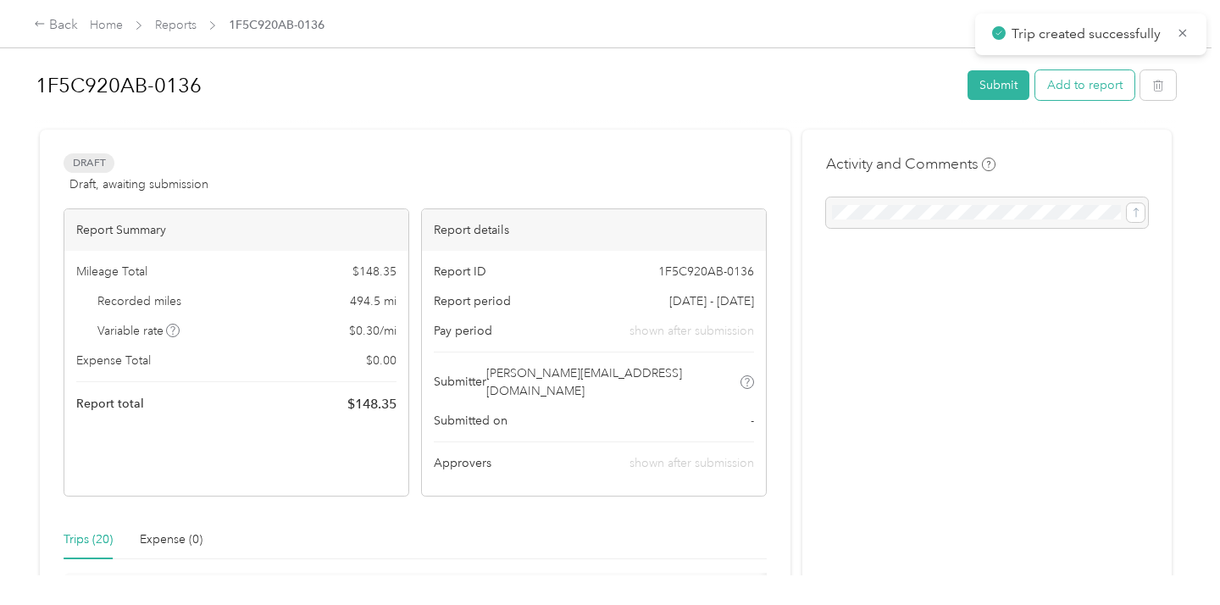
click at [1076, 88] on button "Add to report" at bounding box center [1084, 85] width 99 height 30
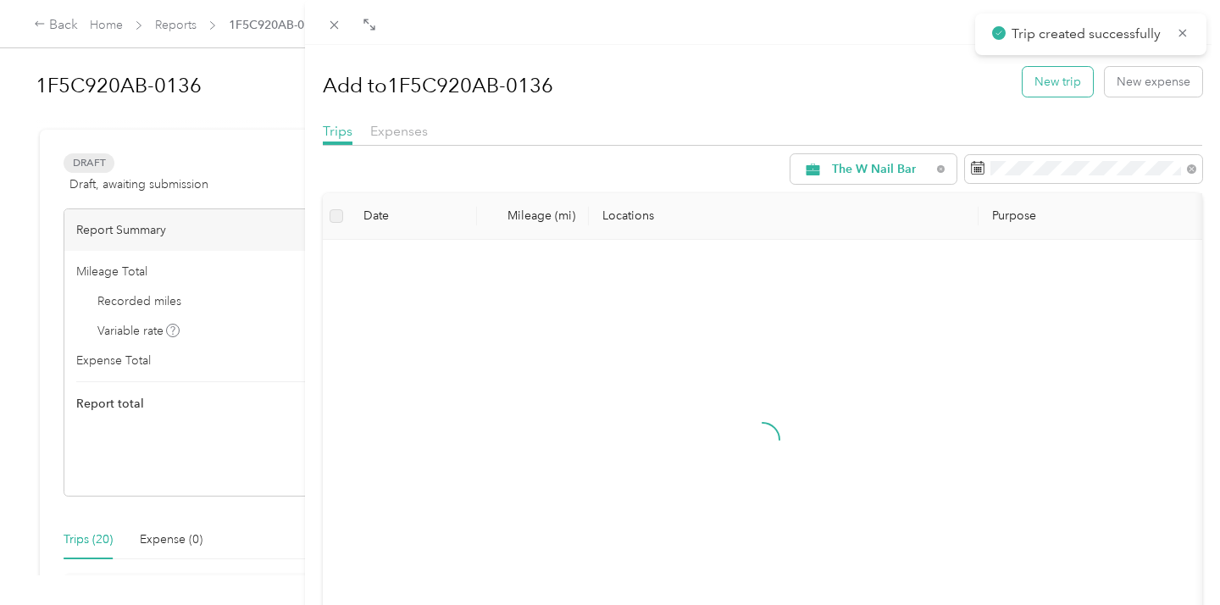
click at [1064, 84] on button "New trip" at bounding box center [1058, 82] width 70 height 30
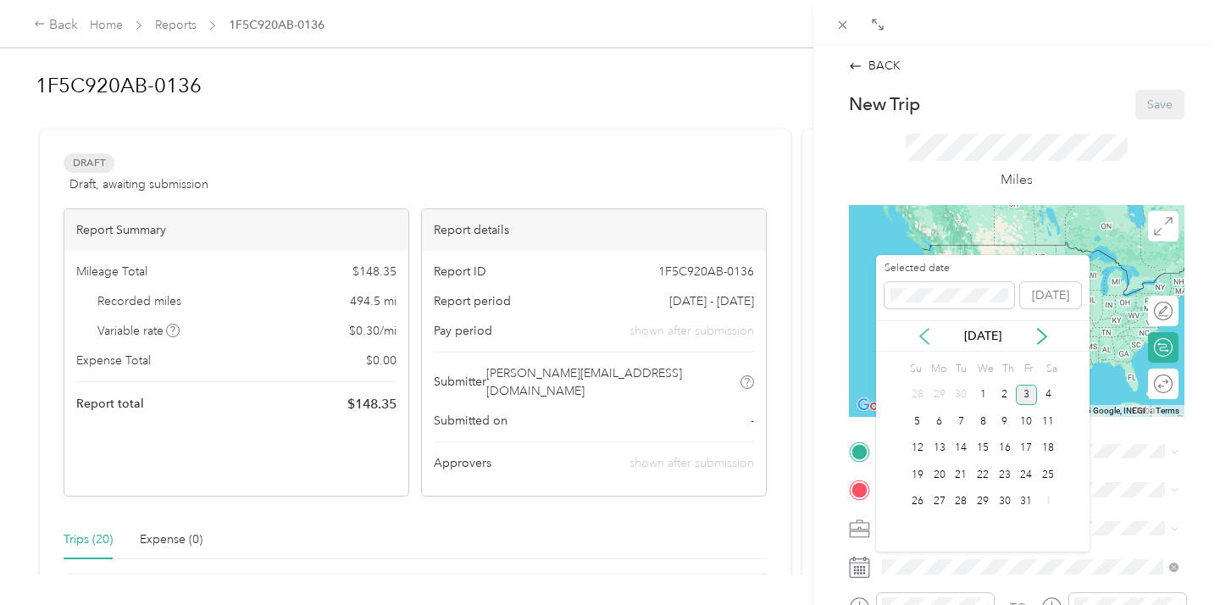
click at [922, 335] on icon at bounding box center [924, 336] width 17 height 17
click at [946, 452] on div "15" at bounding box center [940, 448] width 22 height 21
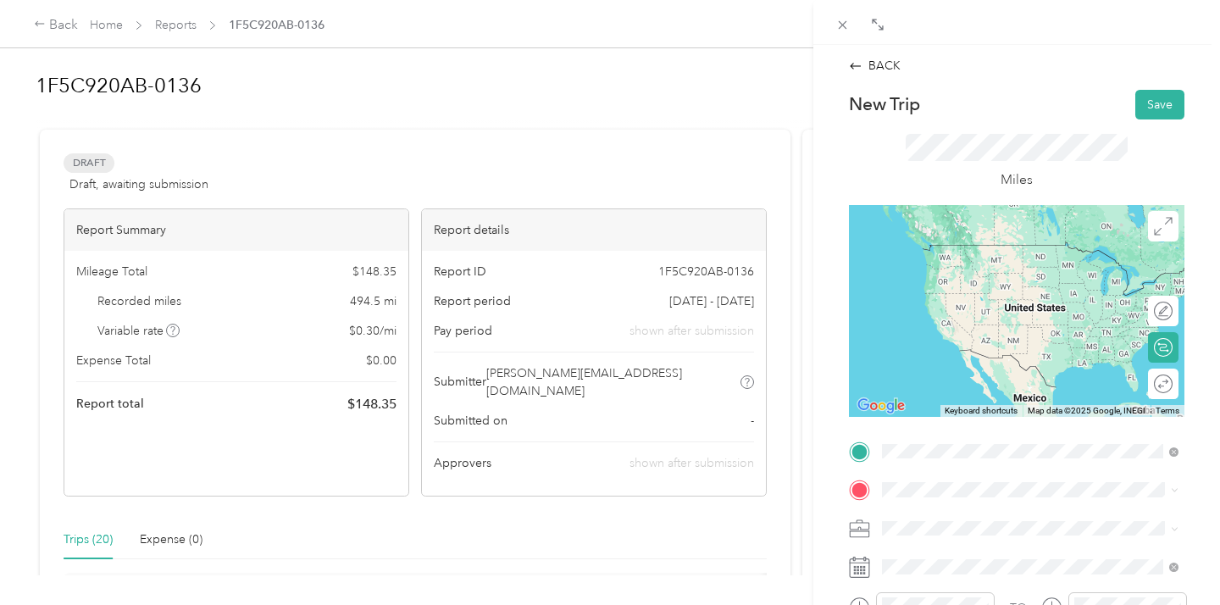
click at [977, 509] on span "[STREET_ADDRESS][PERSON_NAME][US_STATE]" at bounding box center [1043, 520] width 259 height 30
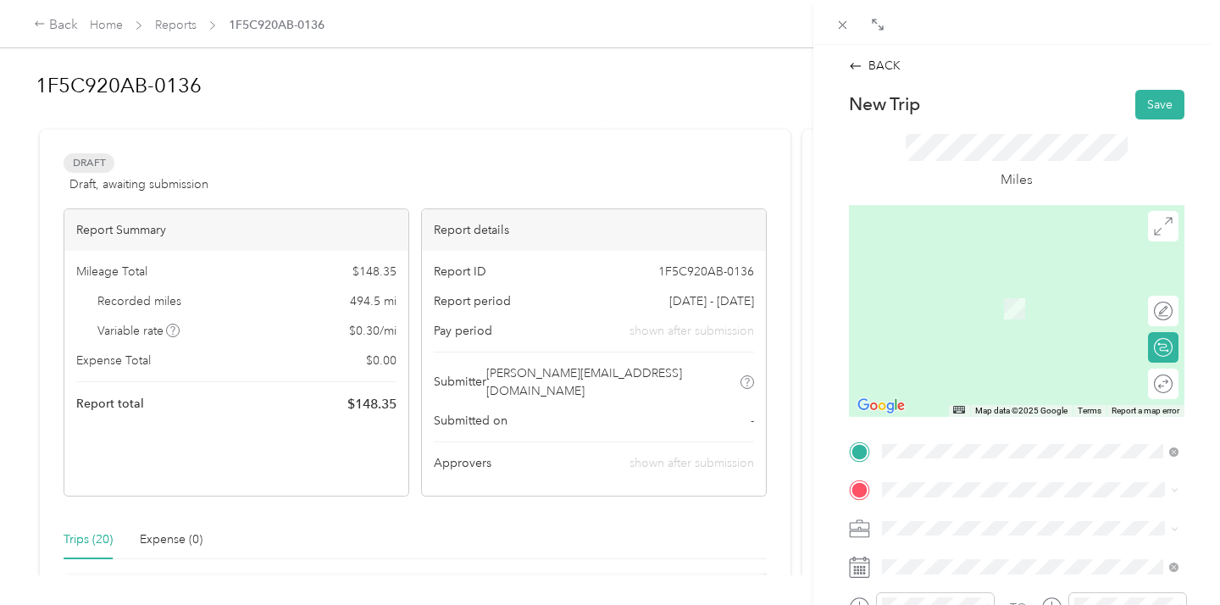
click at [960, 313] on span "[STREET_ADDRESS][US_STATE]" at bounding box center [998, 305] width 169 height 14
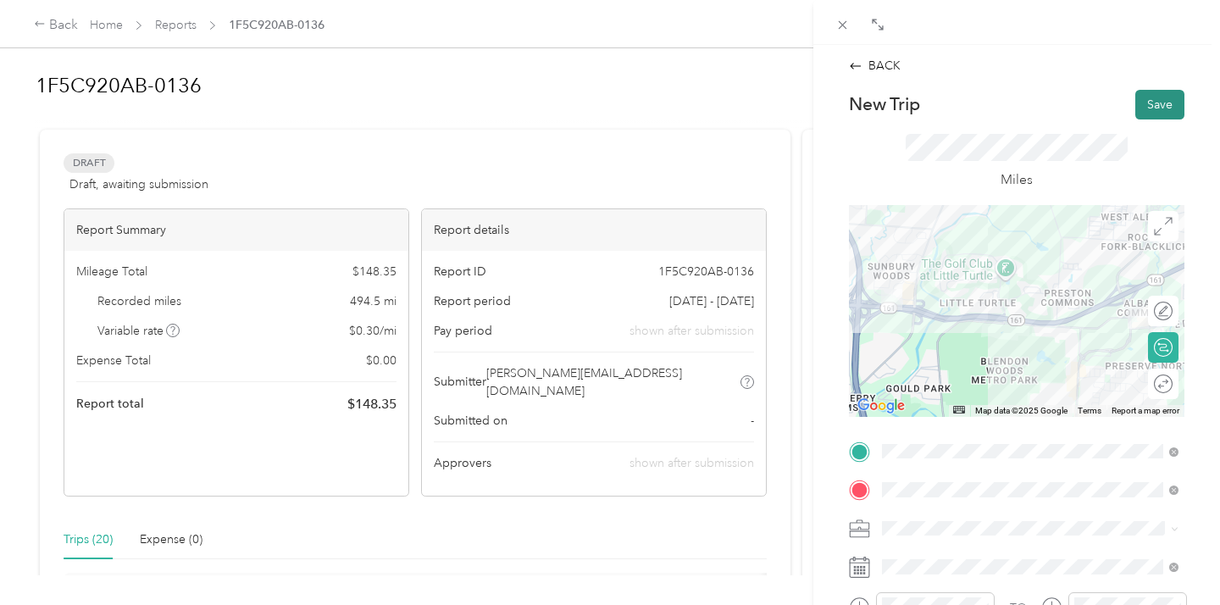
click at [1151, 107] on button "Save" at bounding box center [1159, 105] width 49 height 30
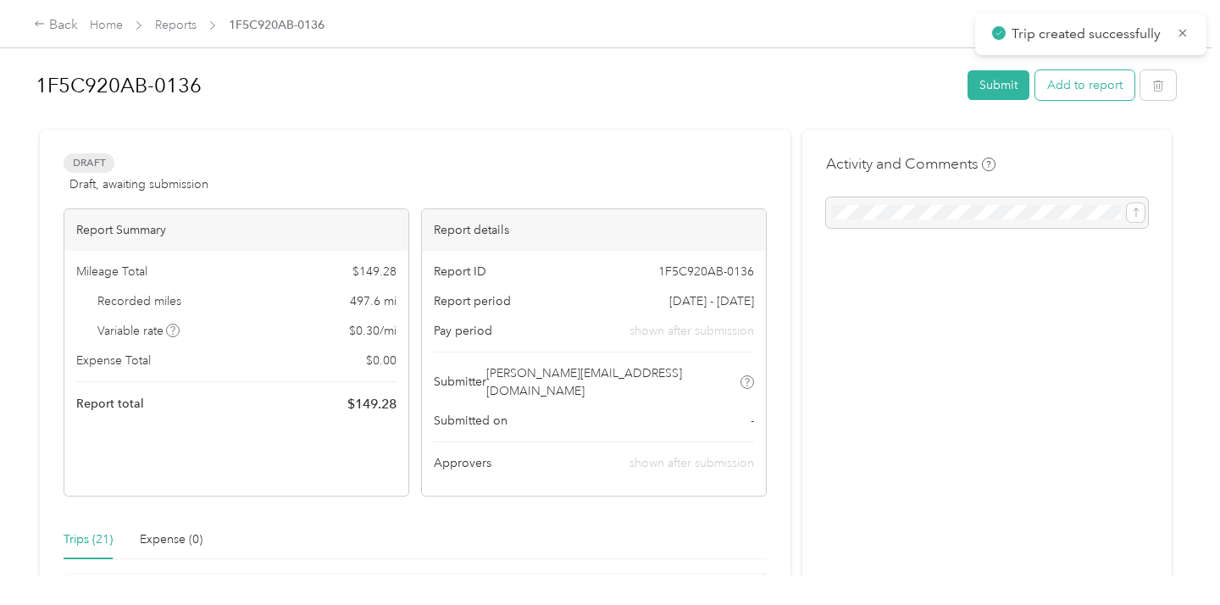
click at [1082, 82] on button "Add to report" at bounding box center [1084, 85] width 99 height 30
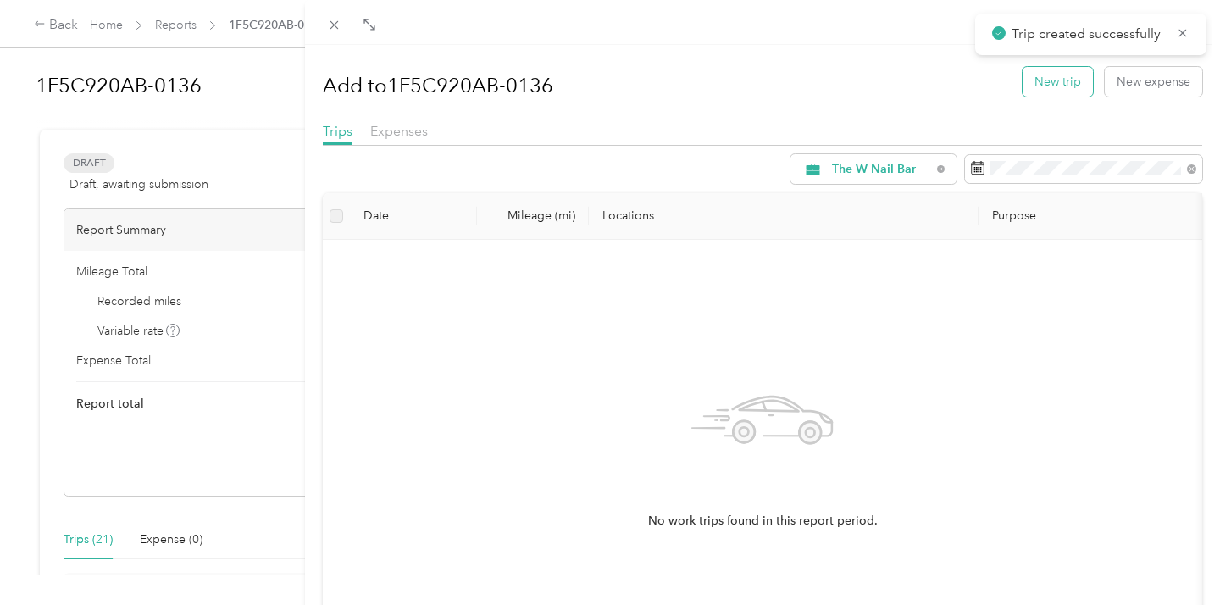
click at [1053, 84] on button "New trip" at bounding box center [1058, 82] width 70 height 30
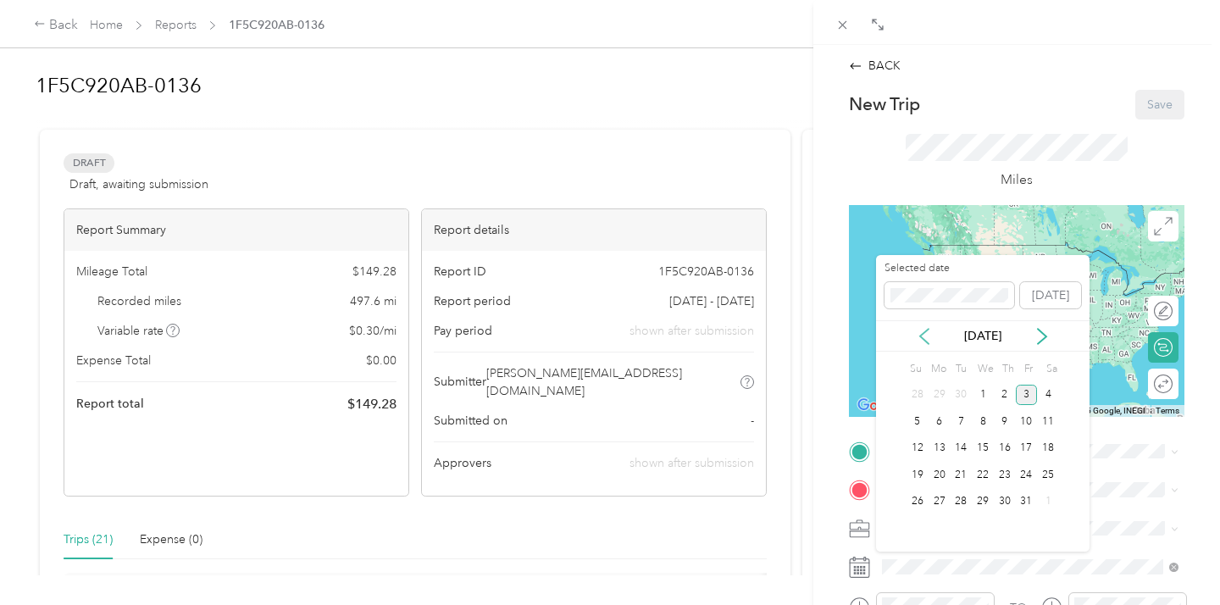
click at [923, 329] on icon at bounding box center [924, 336] width 17 height 17
click at [939, 454] on div "15" at bounding box center [940, 448] width 22 height 21
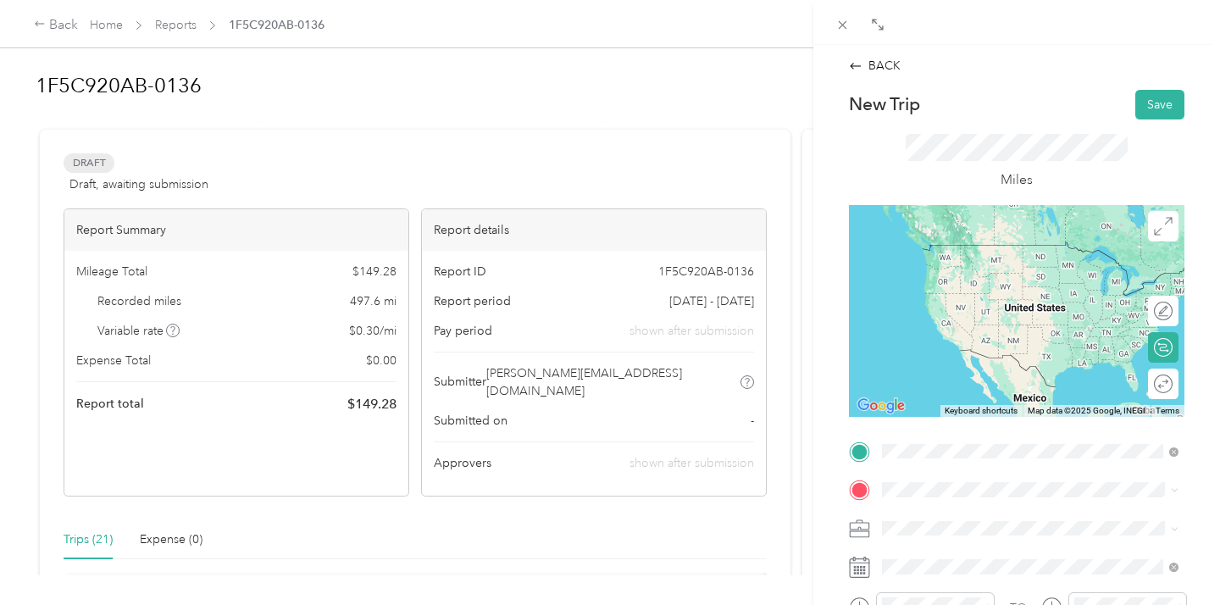
click at [966, 254] on div "Office NEW [STREET_ADDRESS][US_STATE]" at bounding box center [998, 261] width 169 height 36
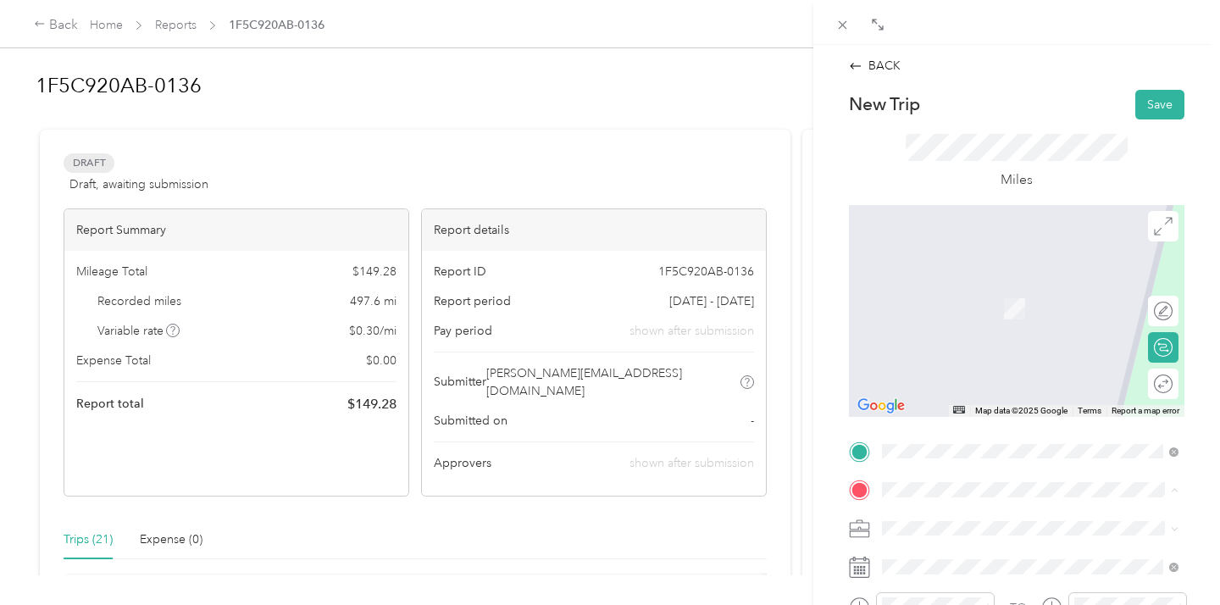
click at [1001, 434] on div "TEAM Dublin DSW Designer Shoe Warehouse, [STREET_ADDRESS][US_STATE]" at bounding box center [1030, 465] width 285 height 65
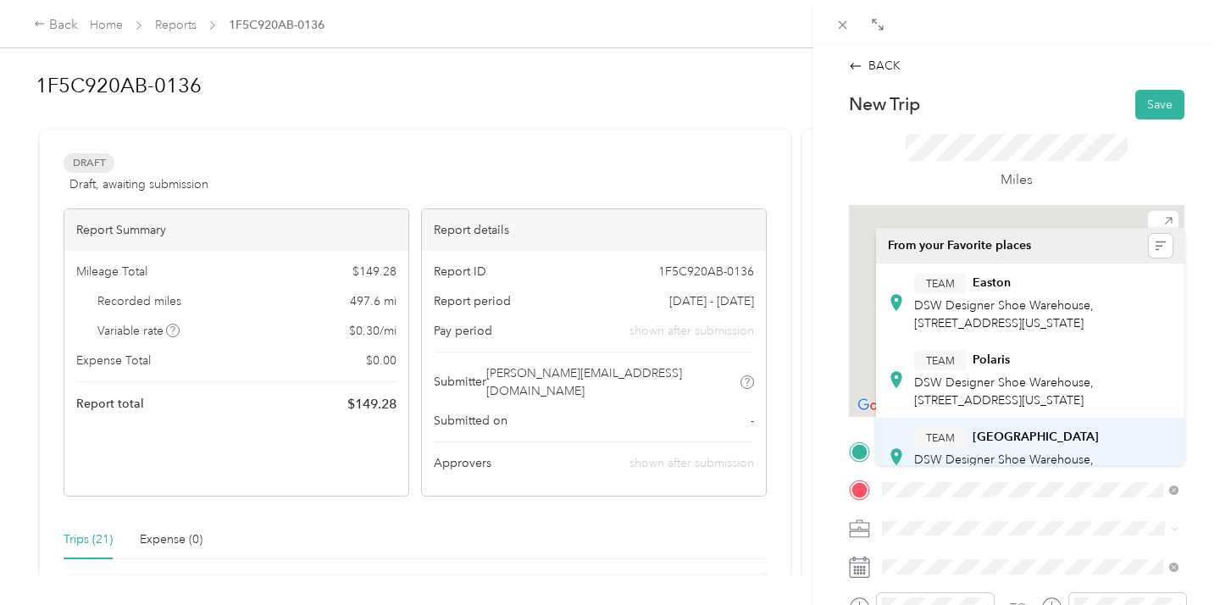
scroll to position [119, 0]
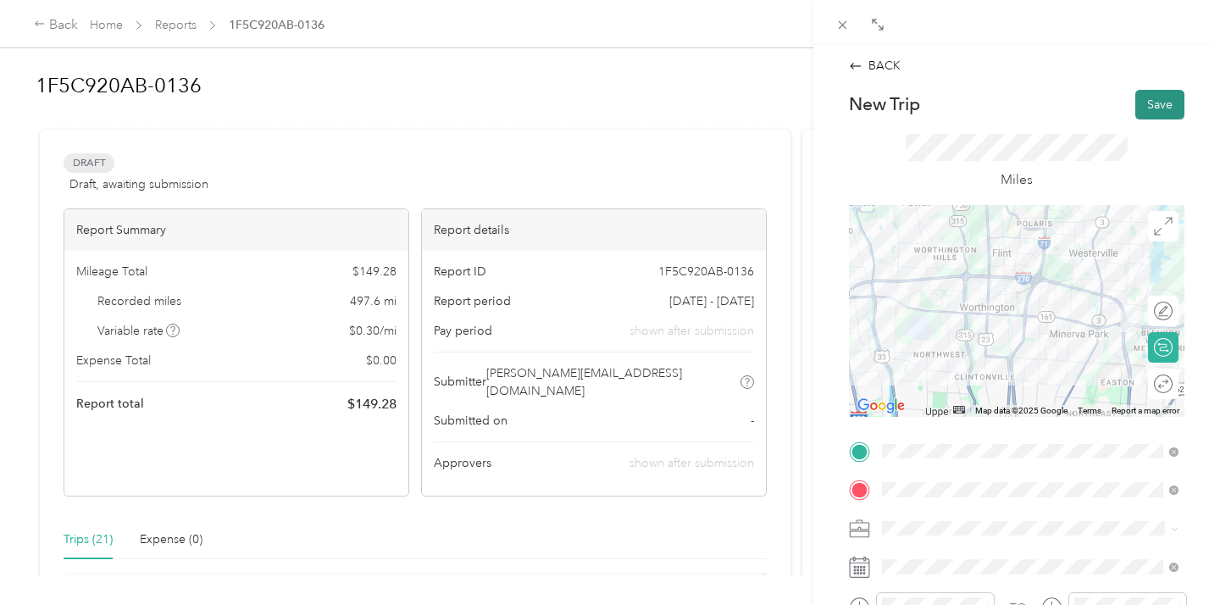
click at [1159, 99] on button "Save" at bounding box center [1159, 105] width 49 height 30
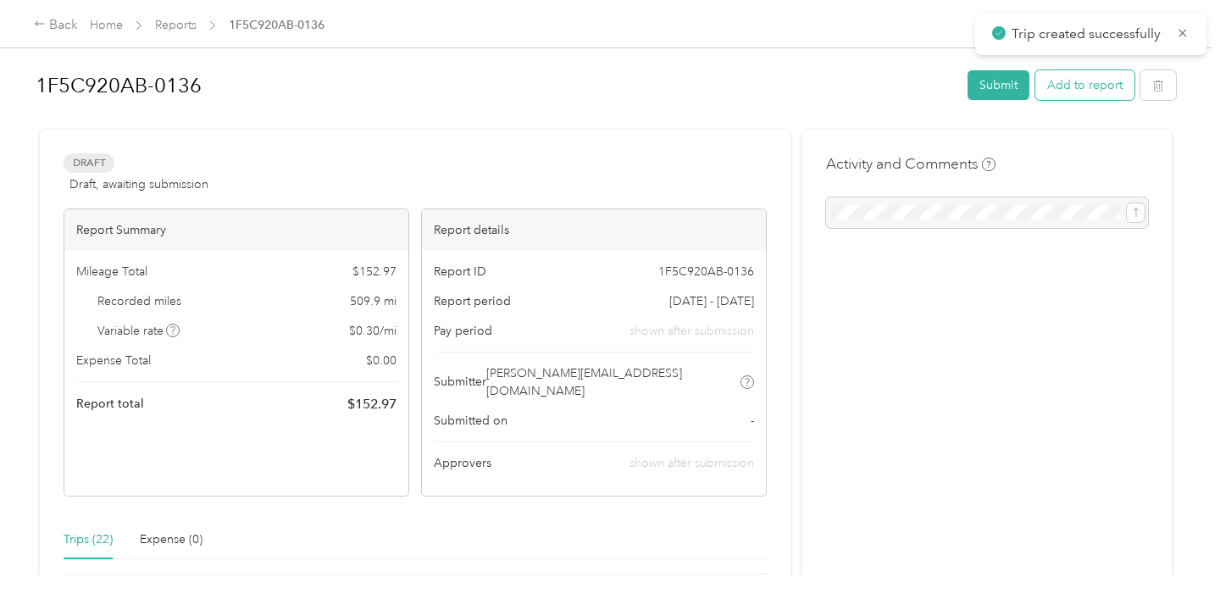
click at [1071, 80] on button "Add to report" at bounding box center [1084, 85] width 99 height 30
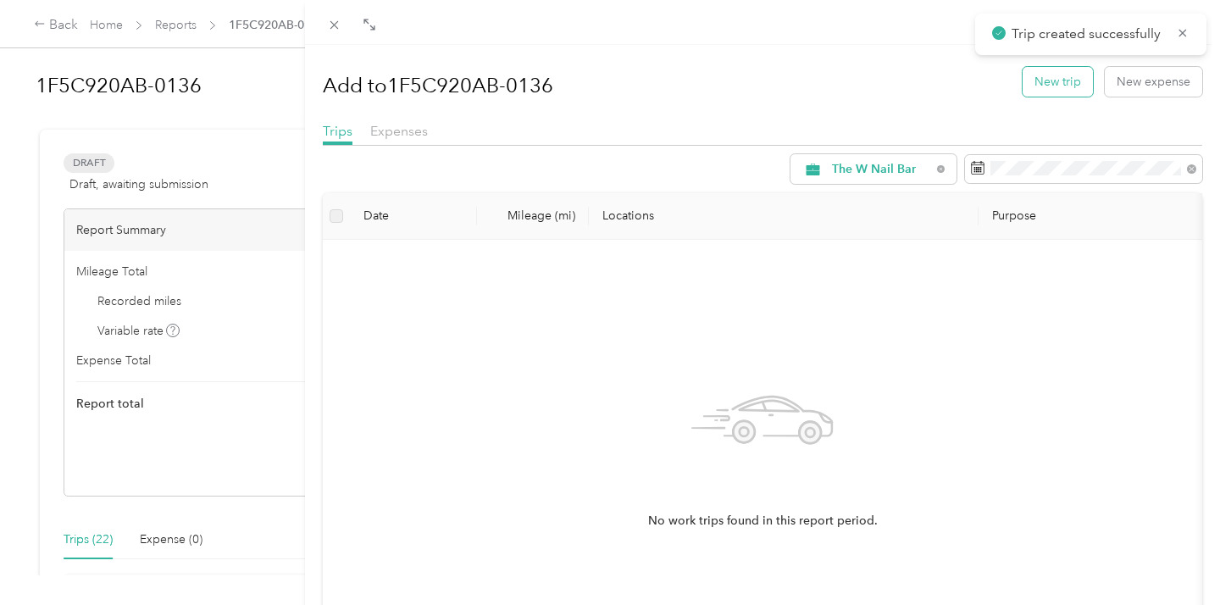
click at [1066, 80] on button "New trip" at bounding box center [1058, 82] width 70 height 30
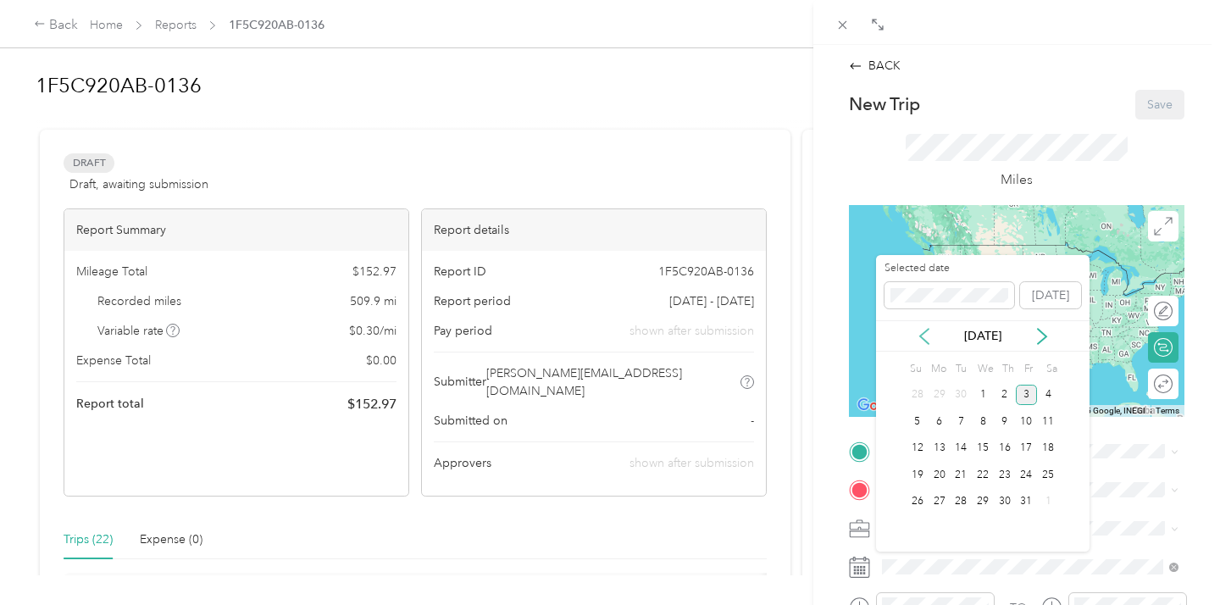
click at [924, 335] on icon at bounding box center [924, 336] width 17 height 17
click at [966, 454] on div "16" at bounding box center [961, 448] width 22 height 21
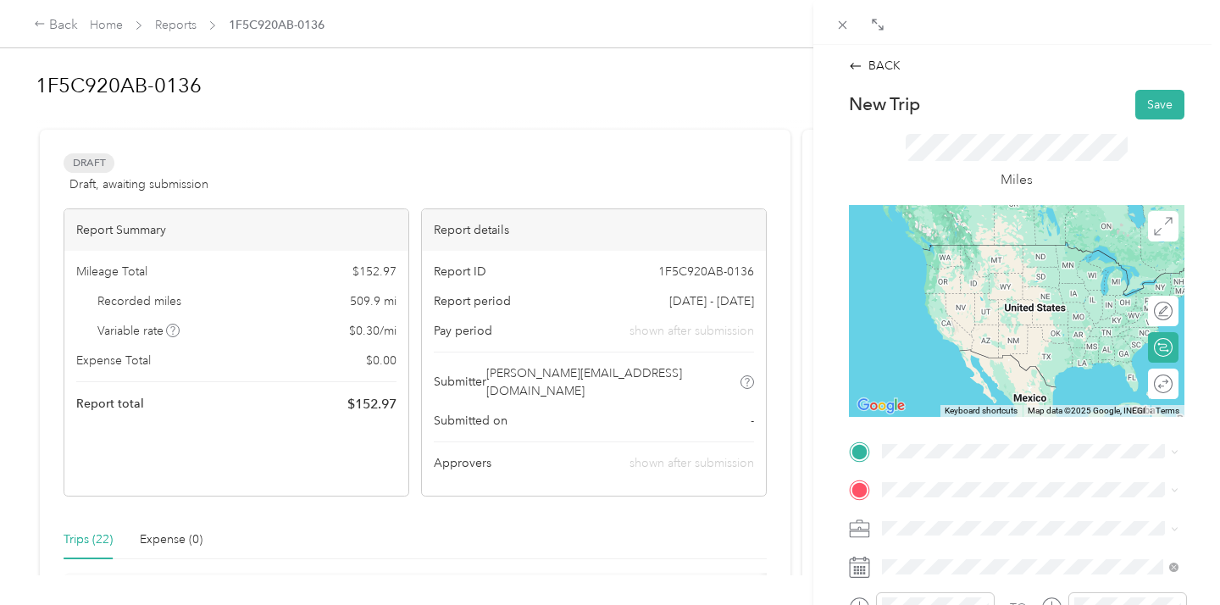
click at [984, 412] on div "TEAM [GEOGRAPHIC_DATA]" at bounding box center [1043, 407] width 259 height 21
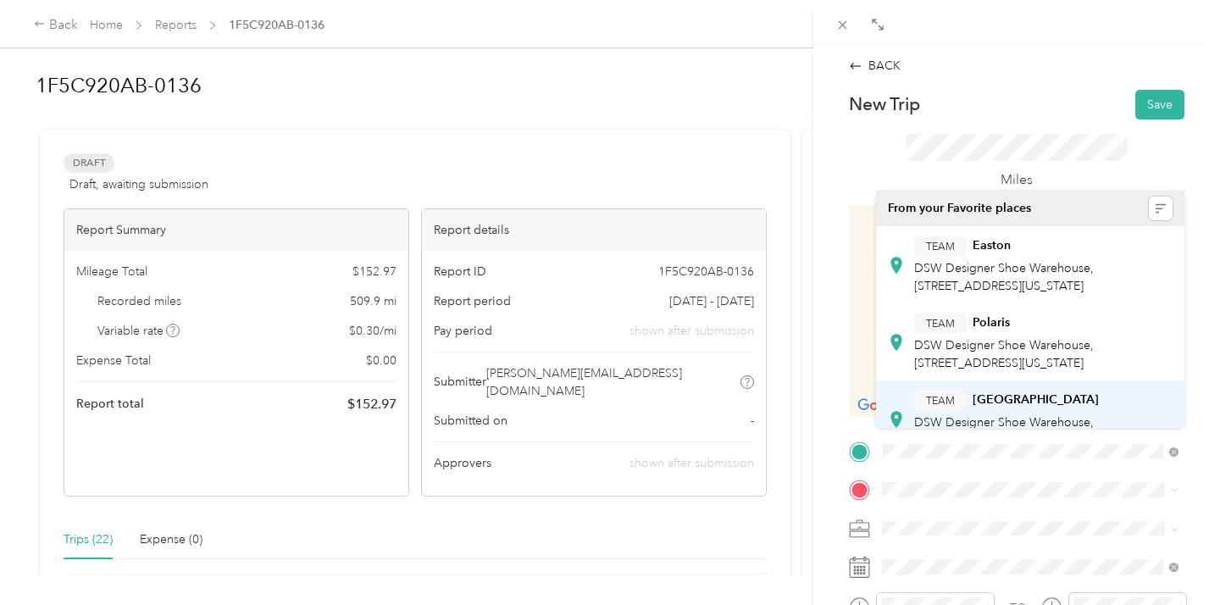
scroll to position [119, 0]
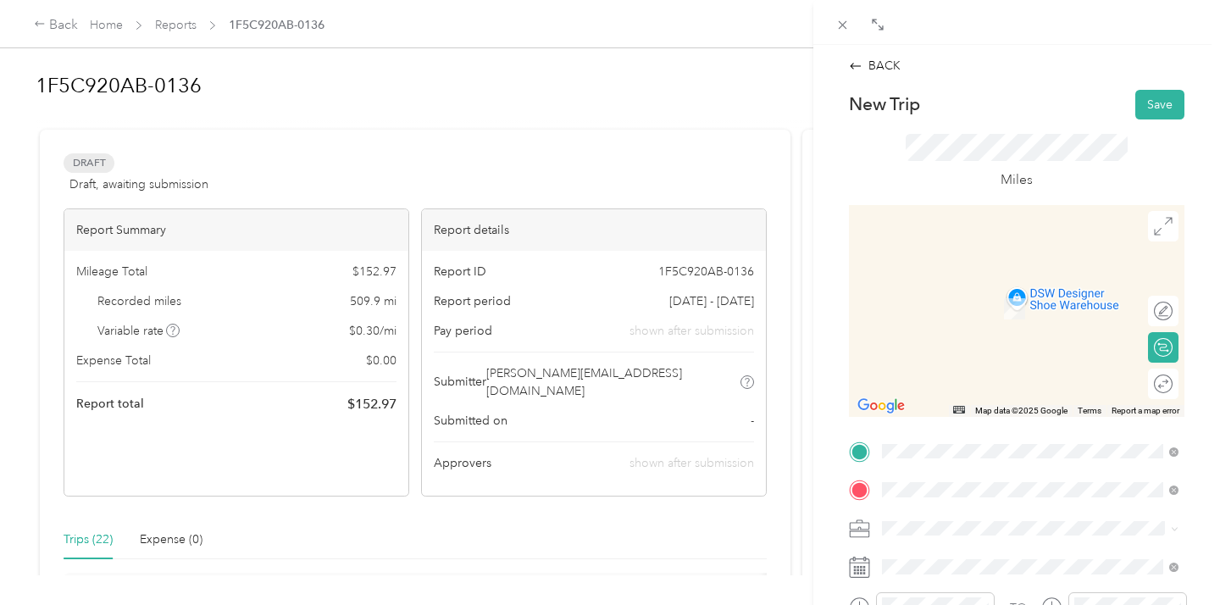
click at [988, 297] on div "Office NEW [STREET_ADDRESS][US_STATE]" at bounding box center [998, 300] width 169 height 36
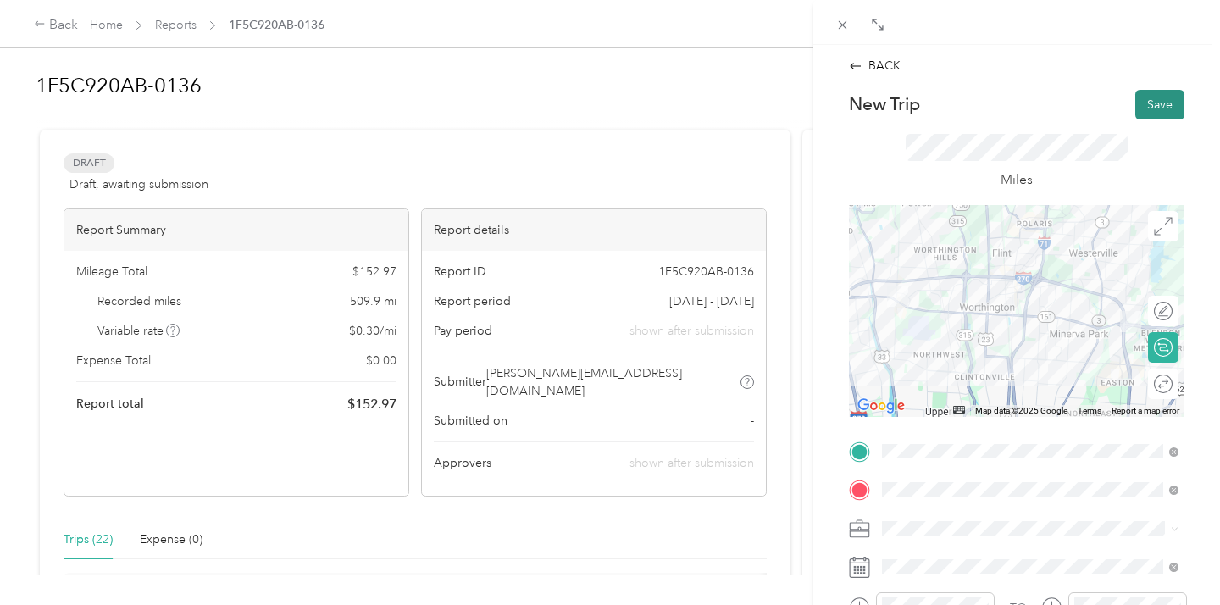
click at [1160, 102] on button "Save" at bounding box center [1159, 105] width 49 height 30
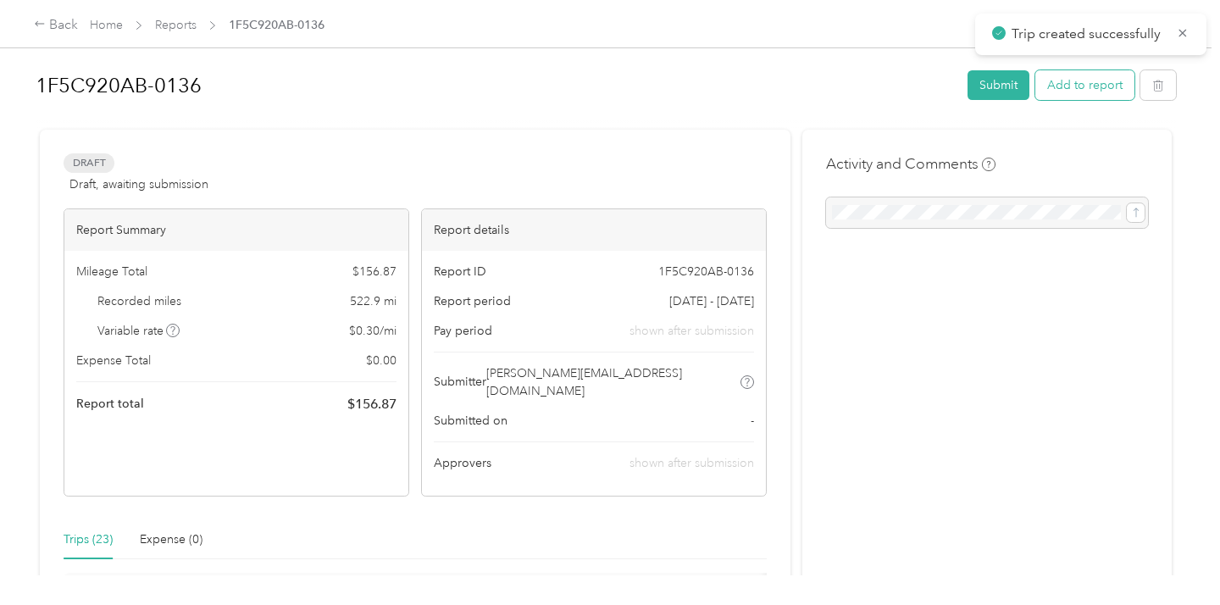
click at [1064, 92] on button "Add to report" at bounding box center [1084, 85] width 99 height 30
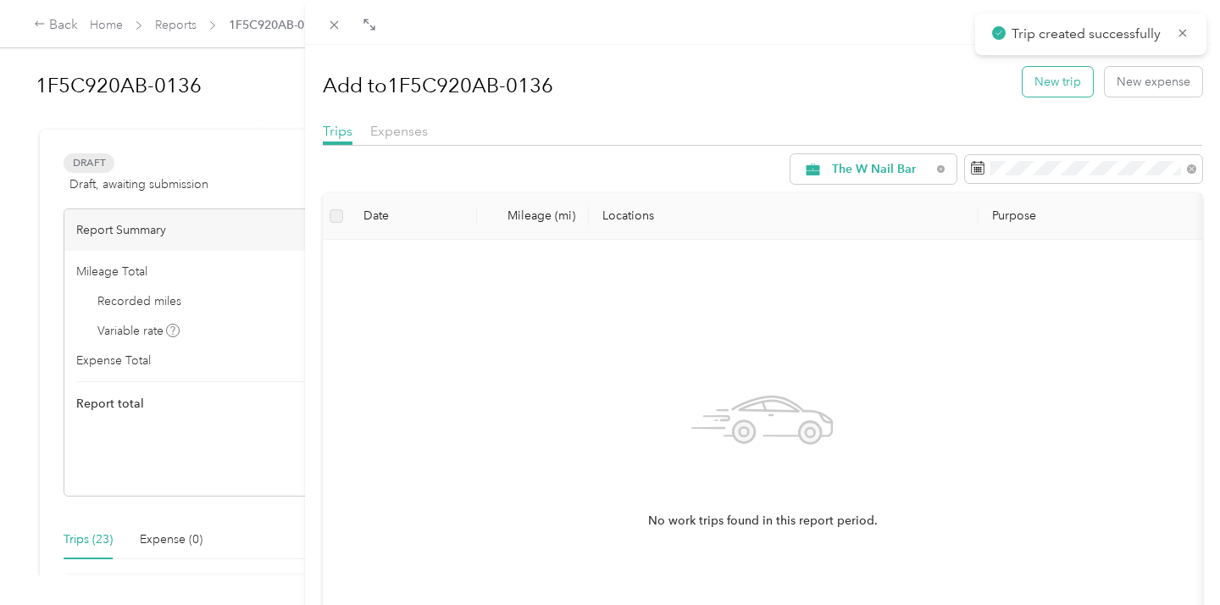
click at [1040, 83] on button "New trip" at bounding box center [1058, 82] width 70 height 30
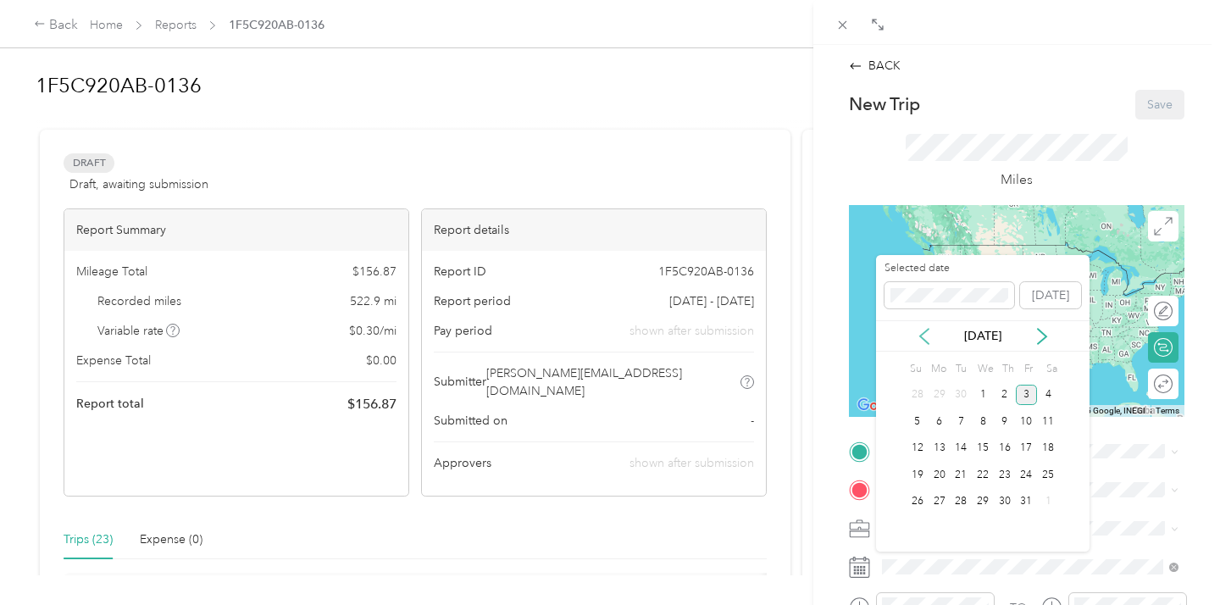
click at [927, 341] on icon at bounding box center [924, 336] width 17 height 17
click at [958, 446] on div "16" at bounding box center [961, 448] width 22 height 21
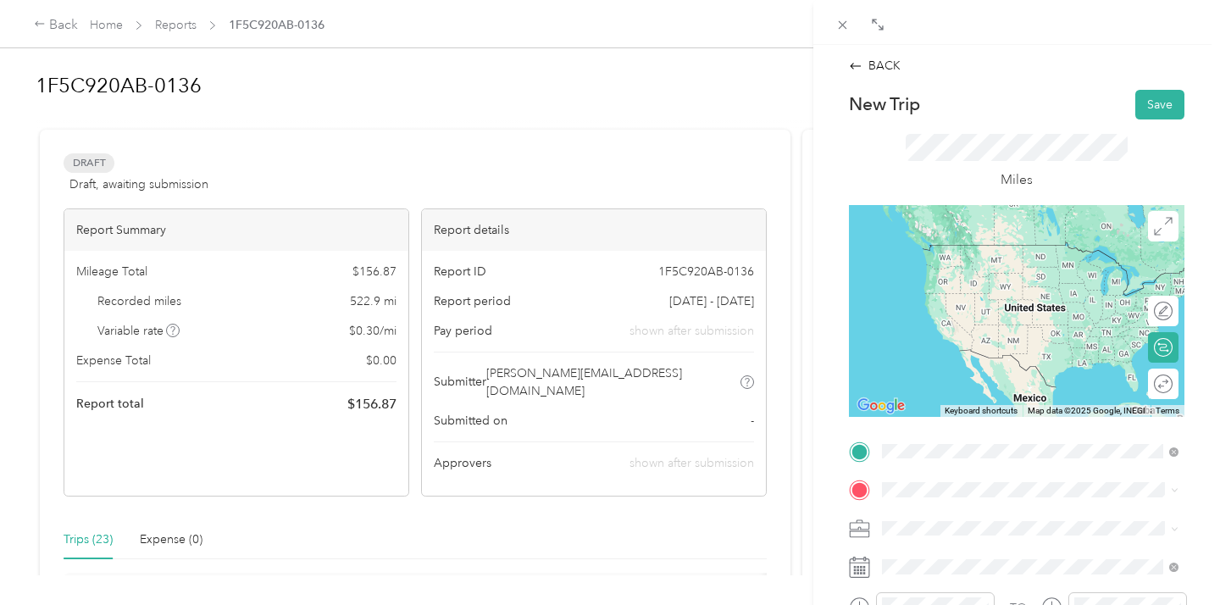
click at [984, 268] on span "[STREET_ADDRESS][US_STATE]" at bounding box center [998, 270] width 169 height 14
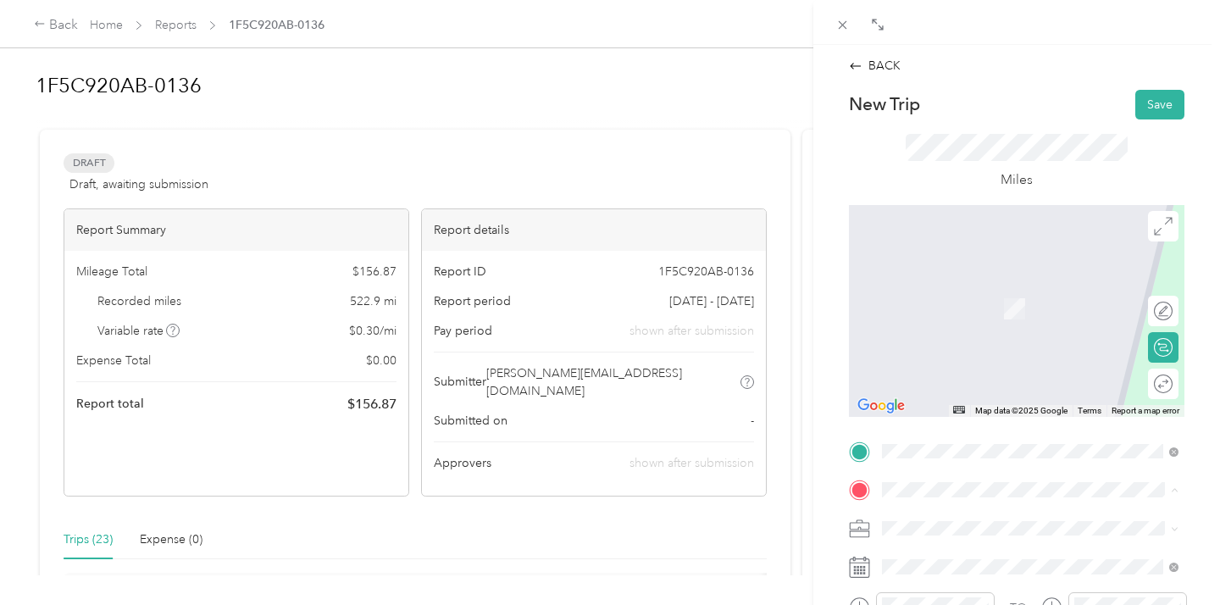
click at [986, 387] on span "DSW Designer Shoe Warehouse, [STREET_ADDRESS][US_STATE]" at bounding box center [1004, 401] width 180 height 32
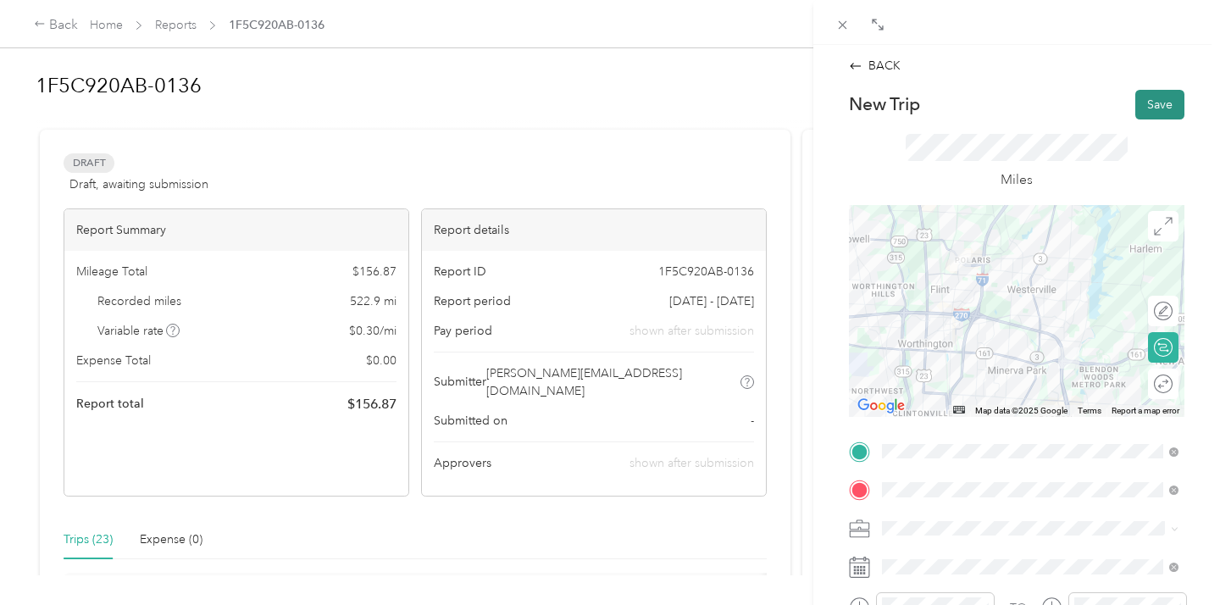
click at [1156, 103] on button "Save" at bounding box center [1159, 105] width 49 height 30
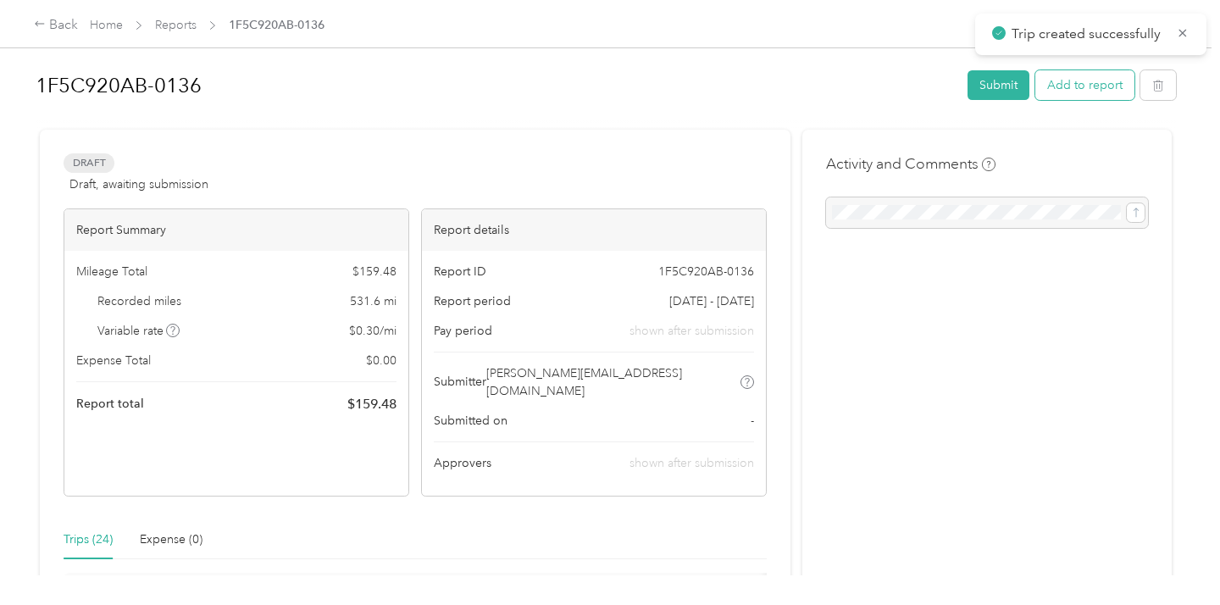
click at [1068, 76] on button "Add to report" at bounding box center [1084, 85] width 99 height 30
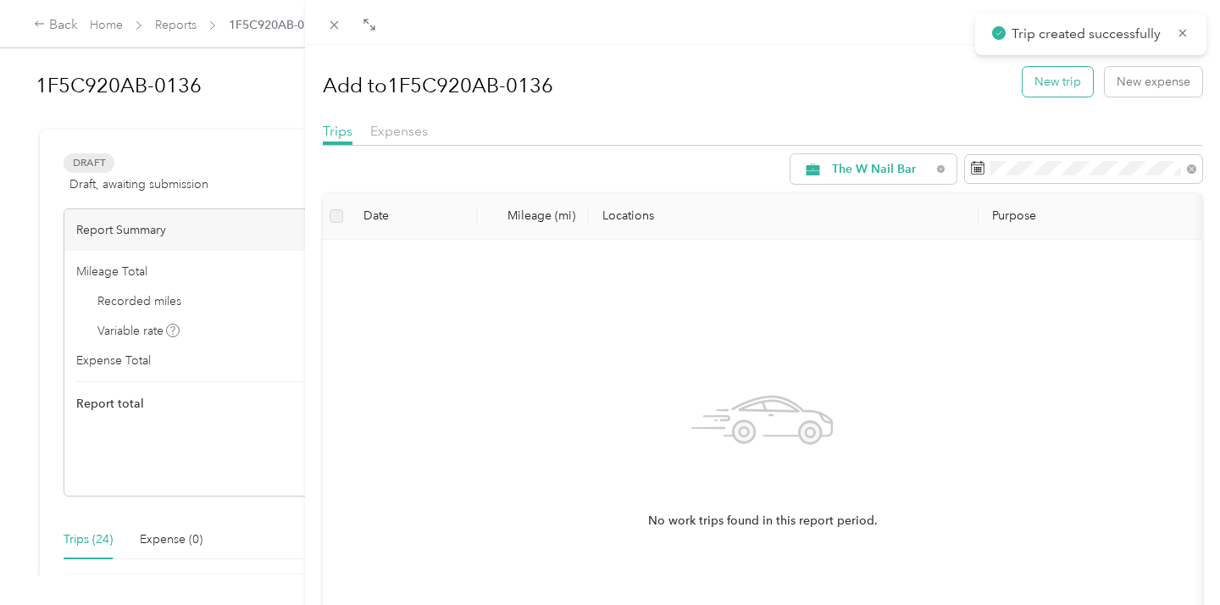
click at [1047, 80] on button "New trip" at bounding box center [1058, 82] width 70 height 30
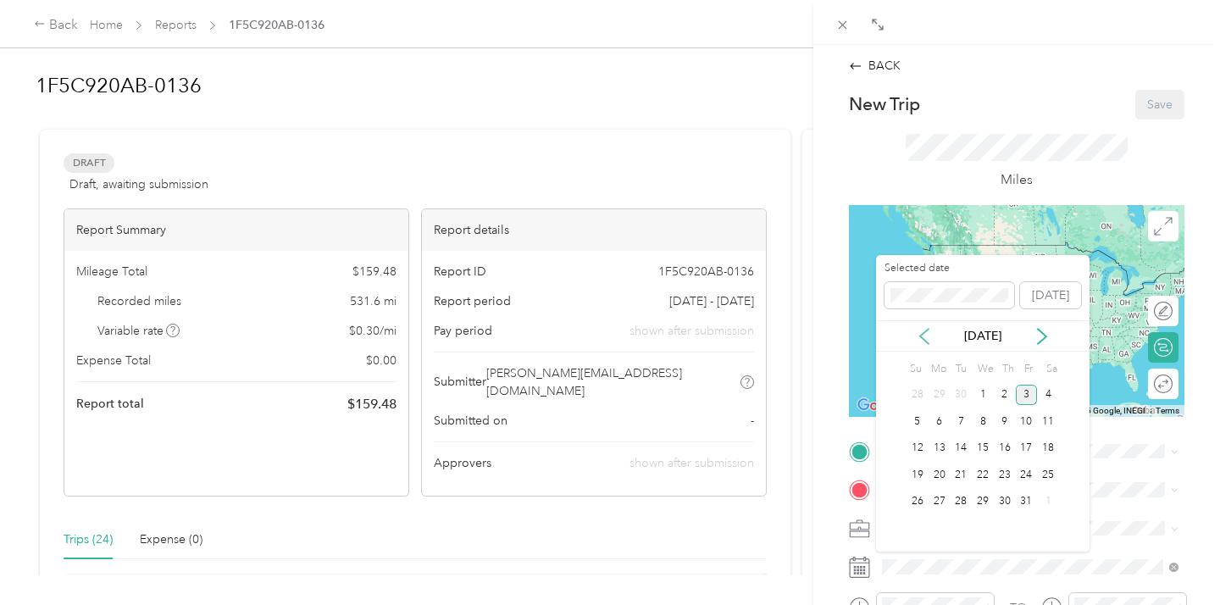
click at [922, 336] on icon at bounding box center [924, 336] width 17 height 17
click at [935, 495] on div "29" at bounding box center [940, 501] width 22 height 21
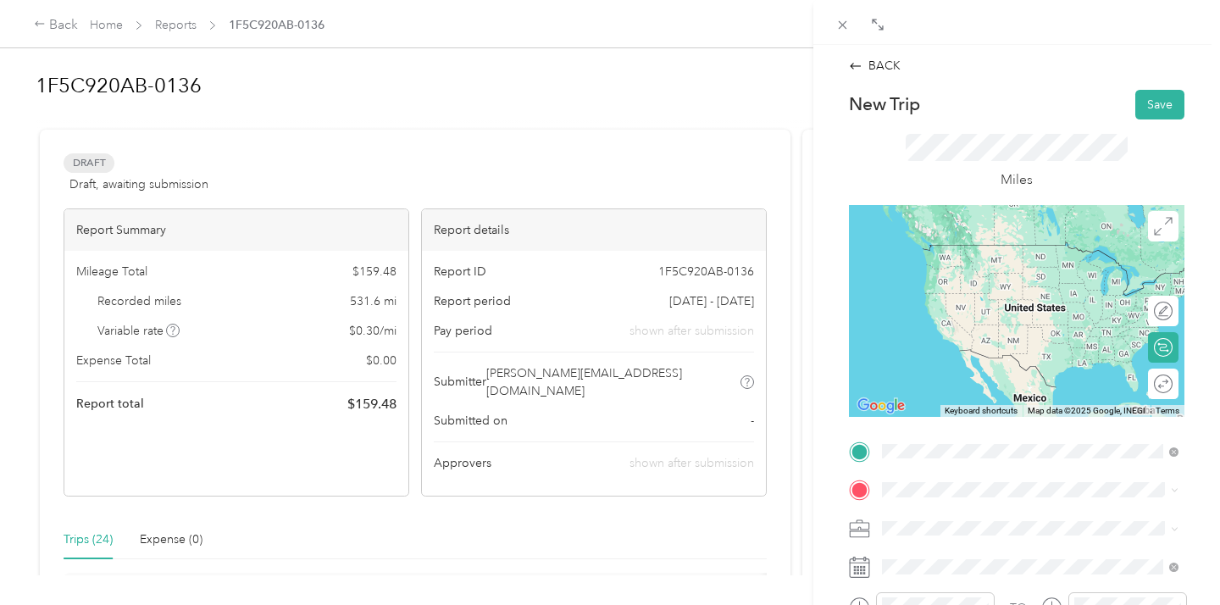
click at [979, 272] on div "Office NEW [STREET_ADDRESS][US_STATE]" at bounding box center [998, 261] width 169 height 36
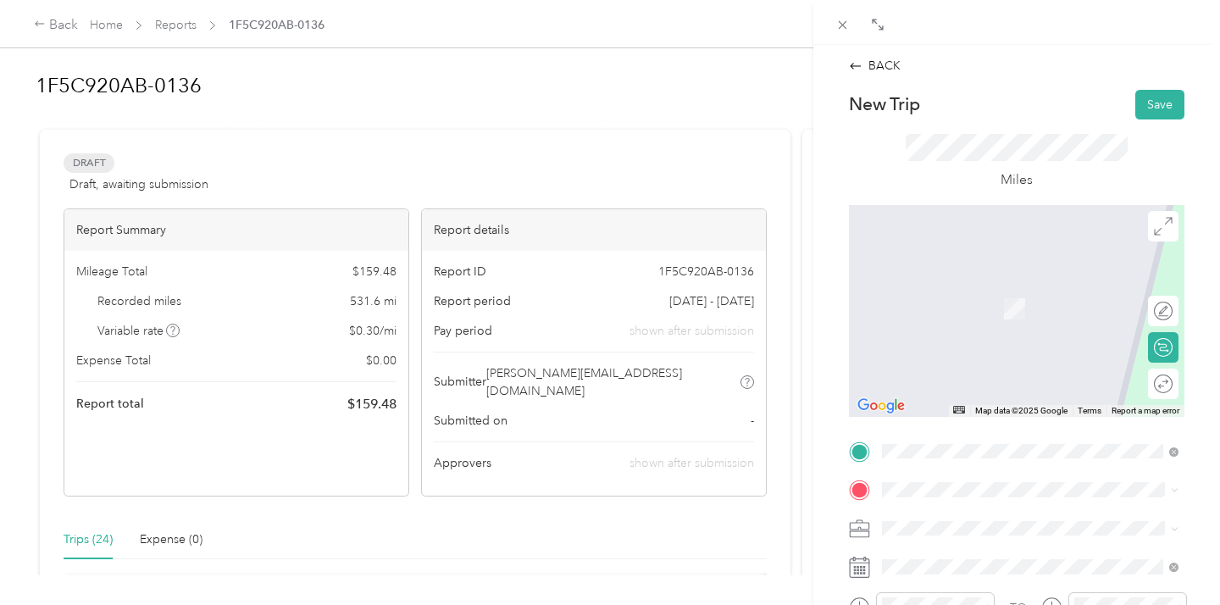
click at [983, 296] on div "[PERSON_NAME] Supply [STREET_ADDRESS][US_STATE]" at bounding box center [998, 298] width 169 height 36
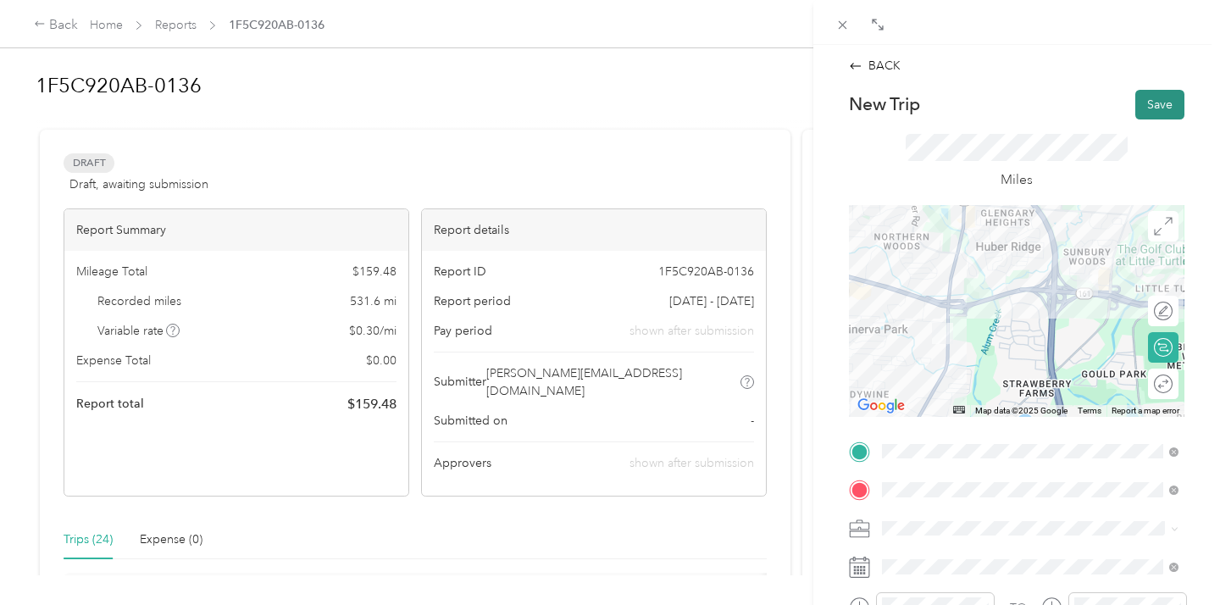
click at [1157, 105] on button "Save" at bounding box center [1159, 105] width 49 height 30
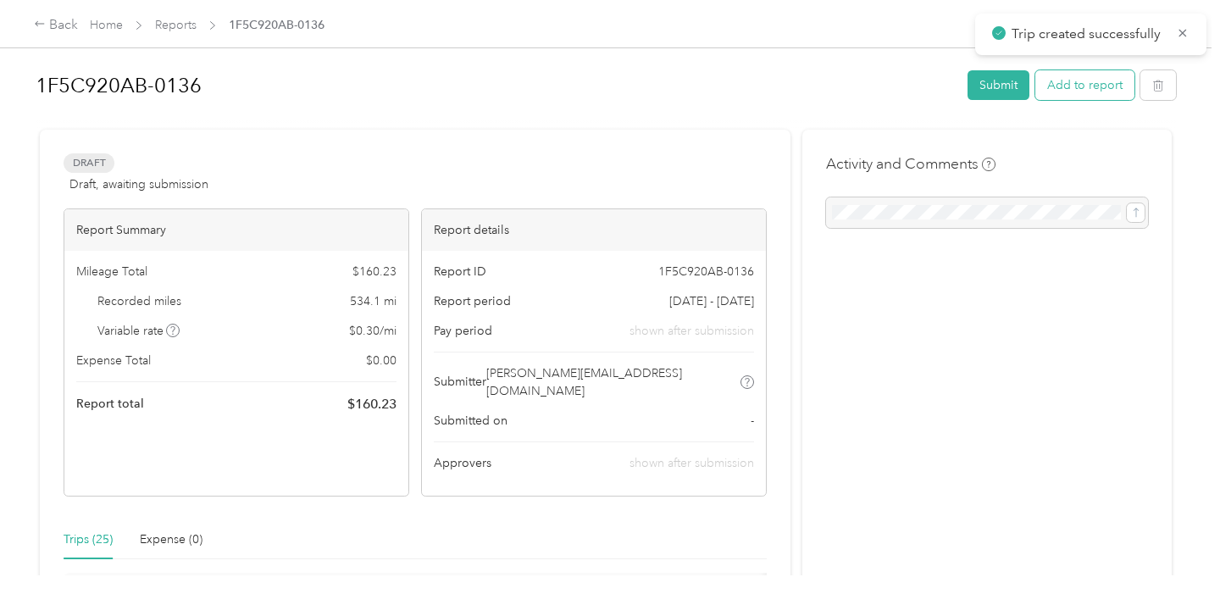
click at [1071, 89] on button "Add to report" at bounding box center [1084, 85] width 99 height 30
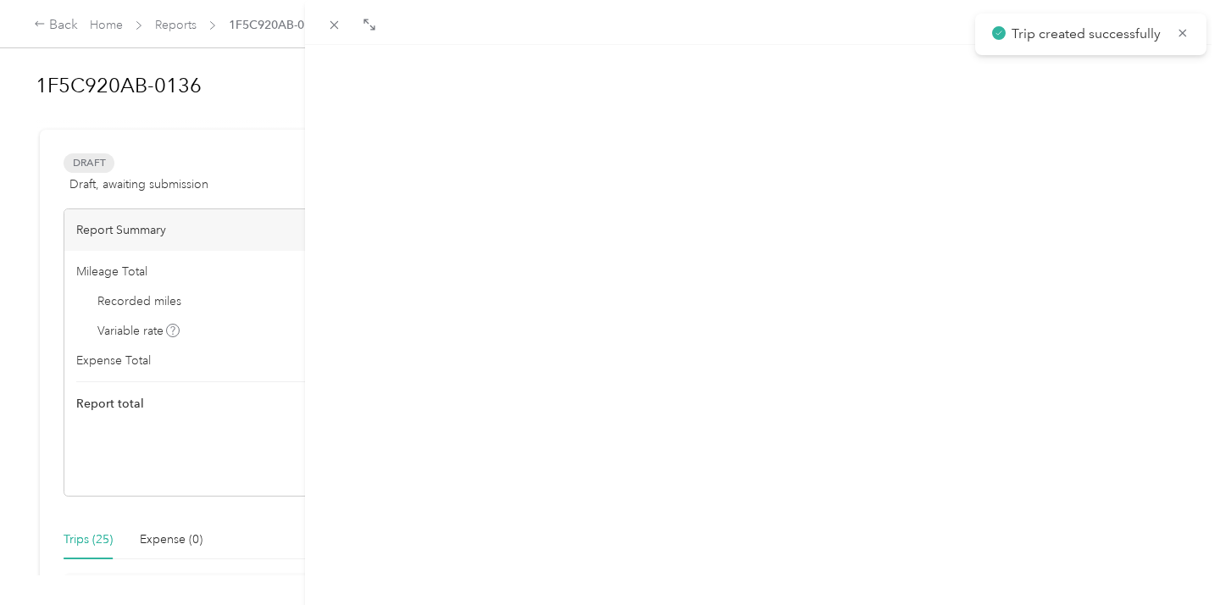
click at [1047, 80] on button "New trip" at bounding box center [1058, 82] width 70 height 30
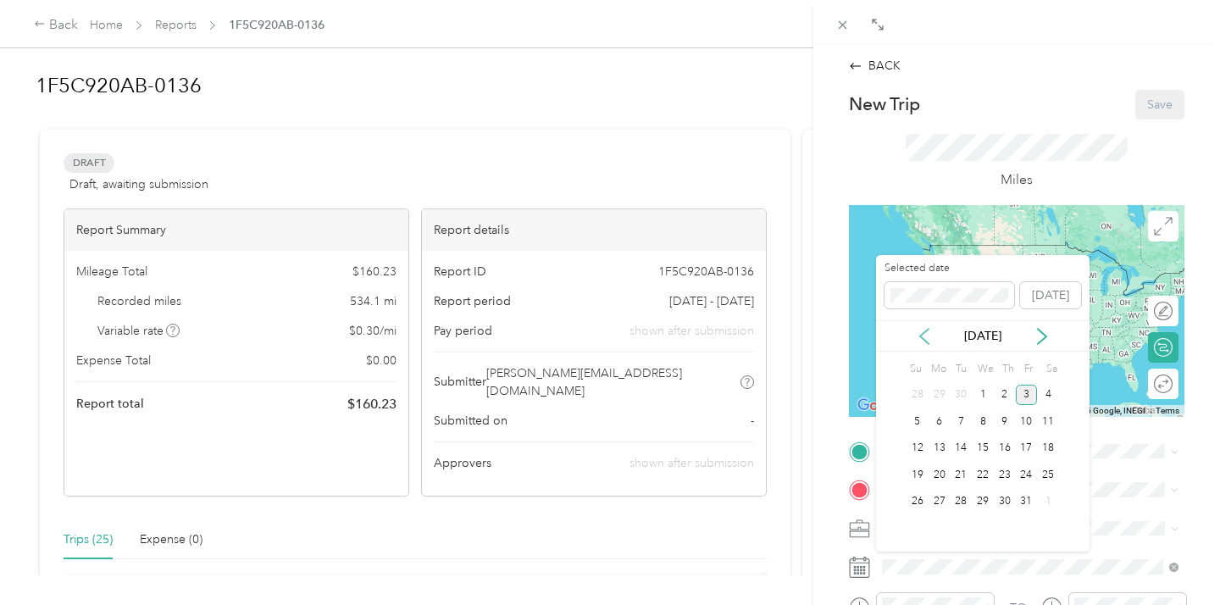
click at [923, 333] on icon at bounding box center [924, 336] width 8 height 15
click at [939, 497] on div "29" at bounding box center [940, 501] width 22 height 21
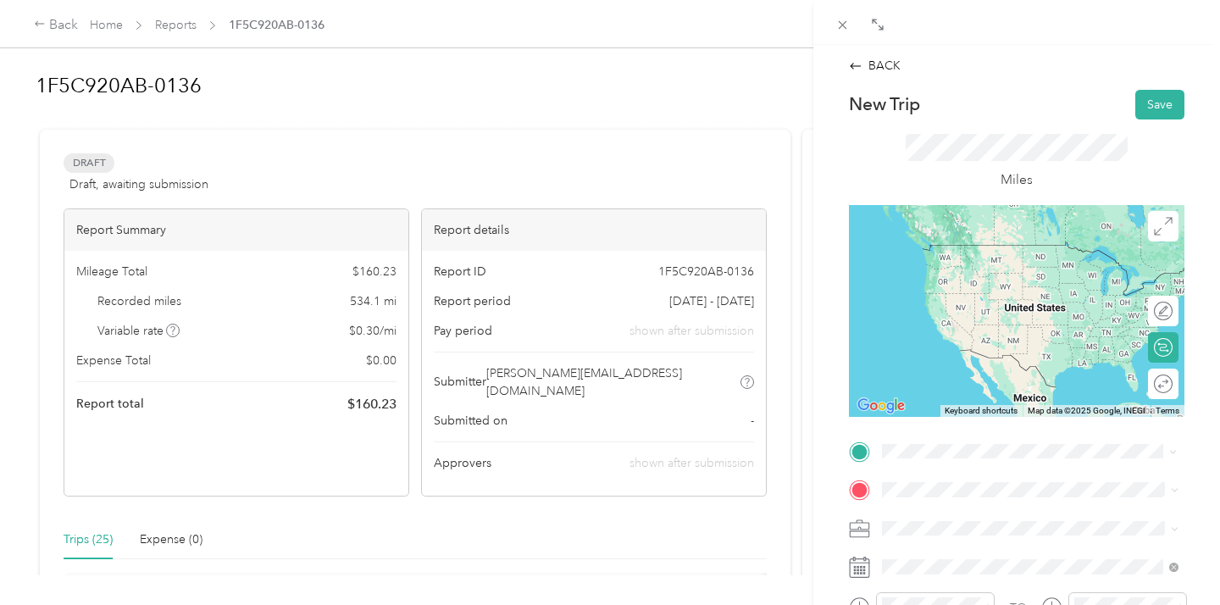
click at [989, 259] on div "[PERSON_NAME] Supply [STREET_ADDRESS][US_STATE]" at bounding box center [998, 261] width 169 height 36
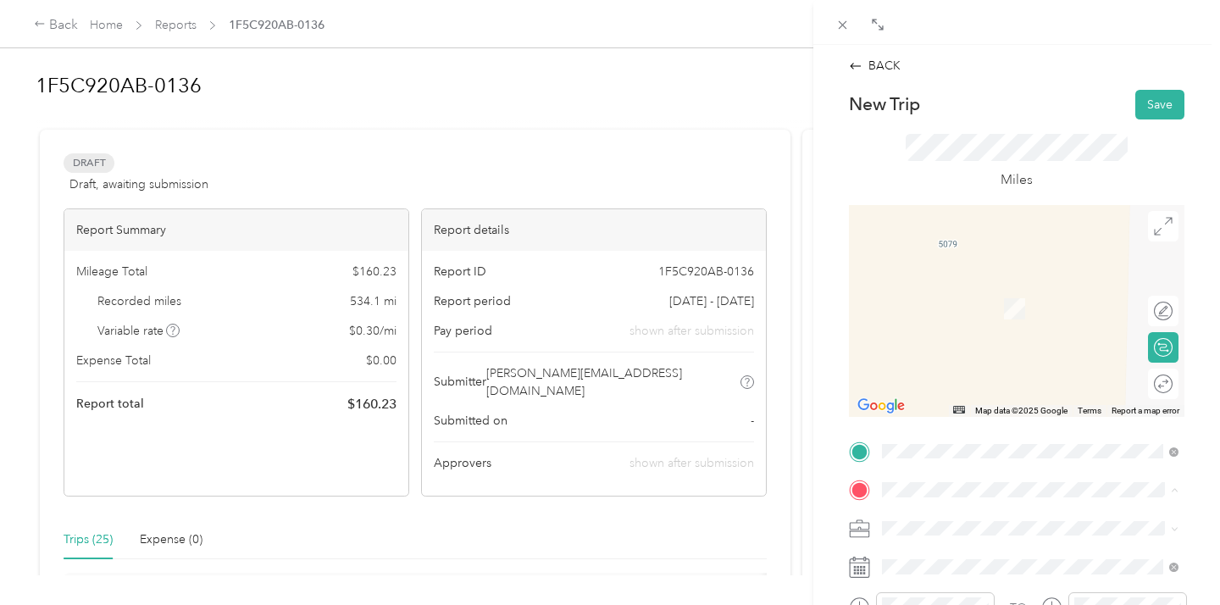
click at [998, 323] on div "TEAM Easton DSW Designer Shoe Warehouse, [STREET_ADDRESS][US_STATE]" at bounding box center [1043, 311] width 259 height 59
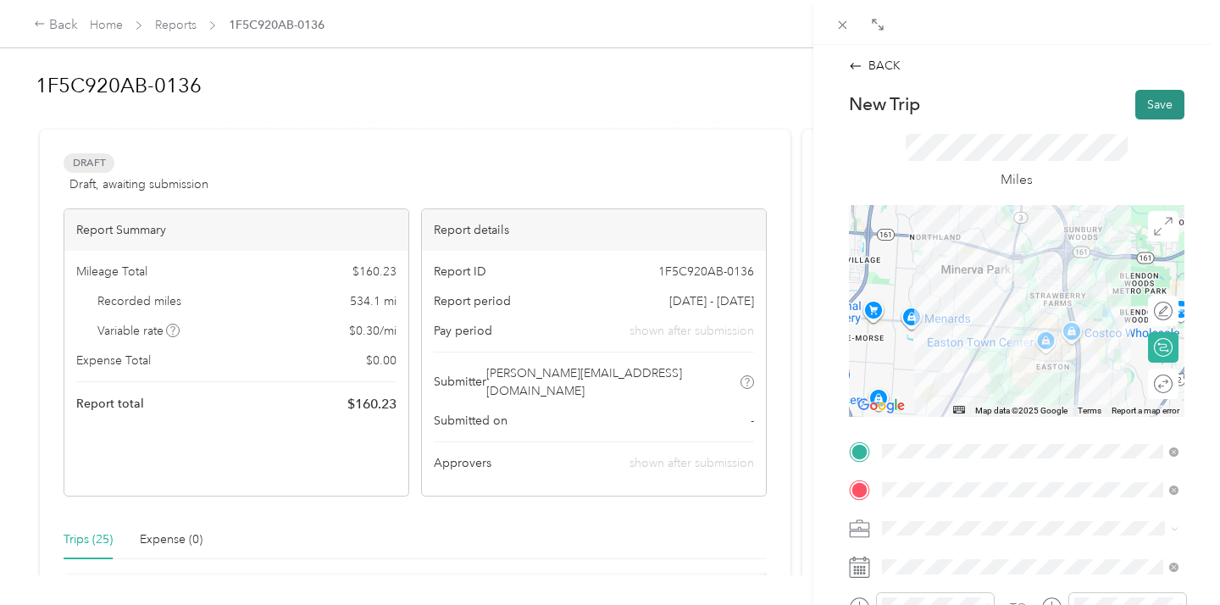
click at [1164, 98] on button "Save" at bounding box center [1159, 105] width 49 height 30
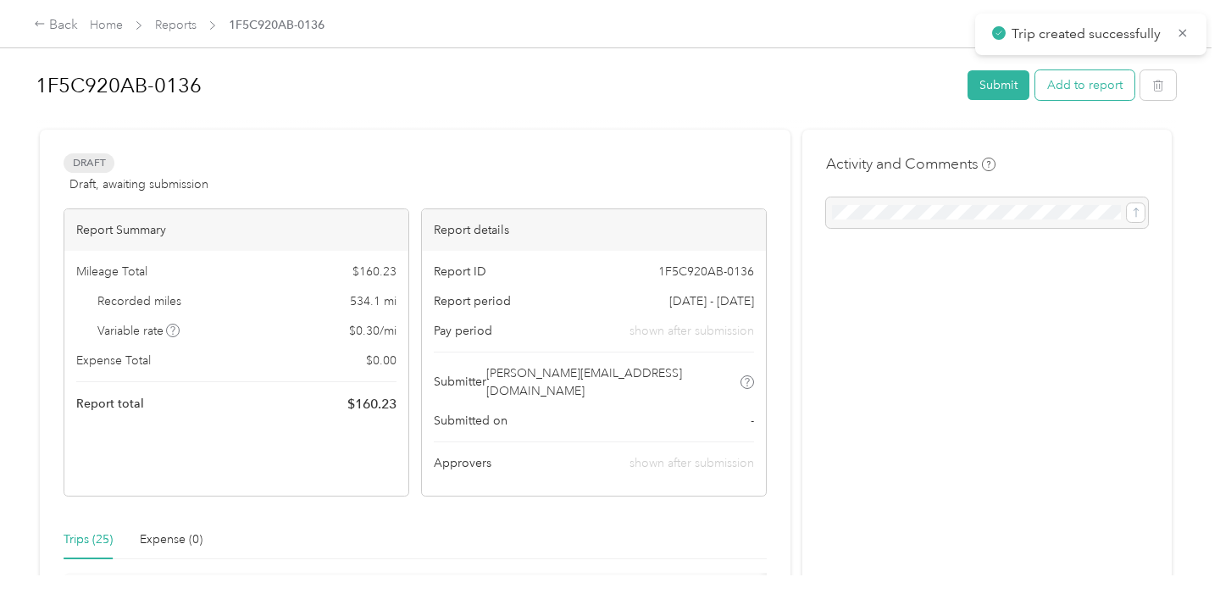
click at [1086, 83] on button "Add to report" at bounding box center [1084, 85] width 99 height 30
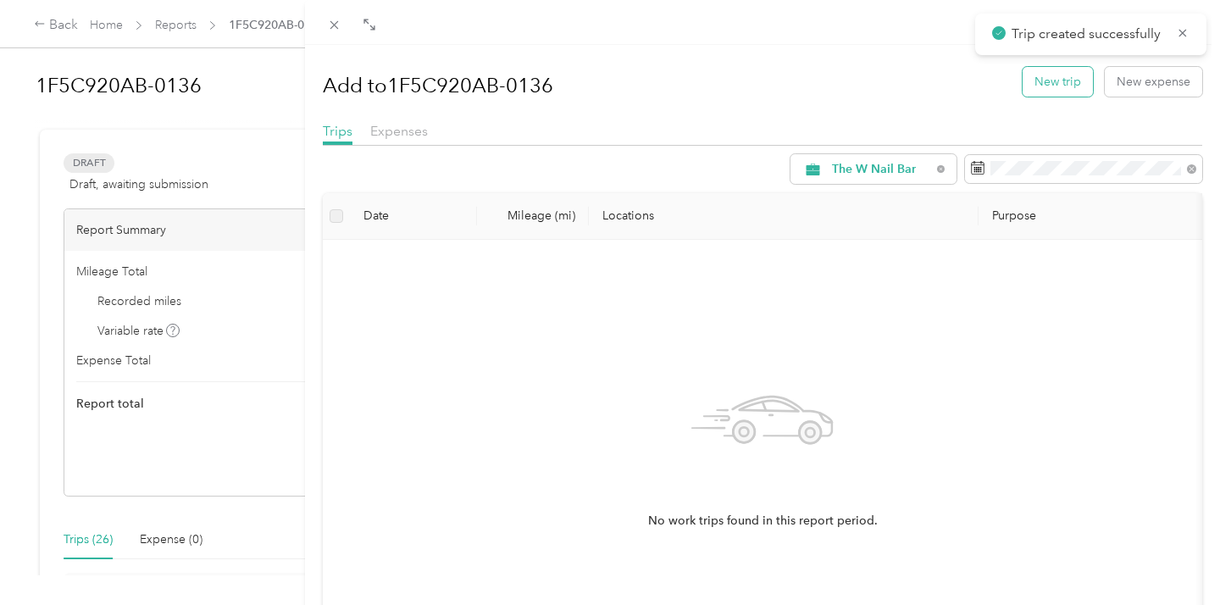
click at [1048, 77] on button "New trip" at bounding box center [1058, 82] width 70 height 30
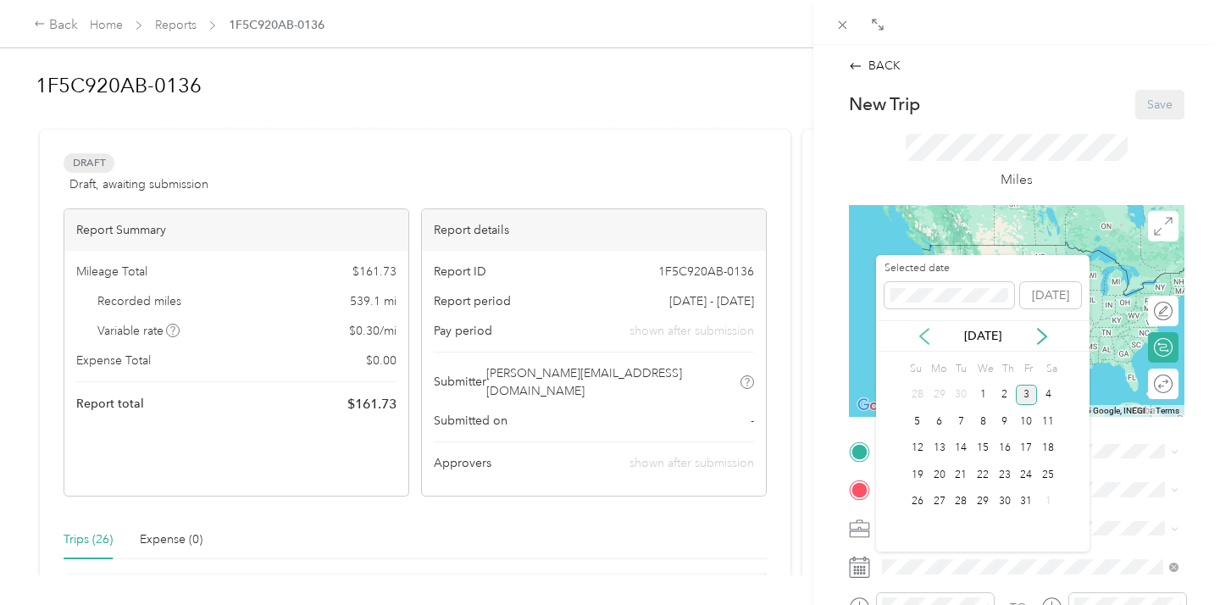
click at [922, 336] on icon at bounding box center [924, 336] width 8 height 15
click at [942, 502] on div "29" at bounding box center [940, 501] width 22 height 21
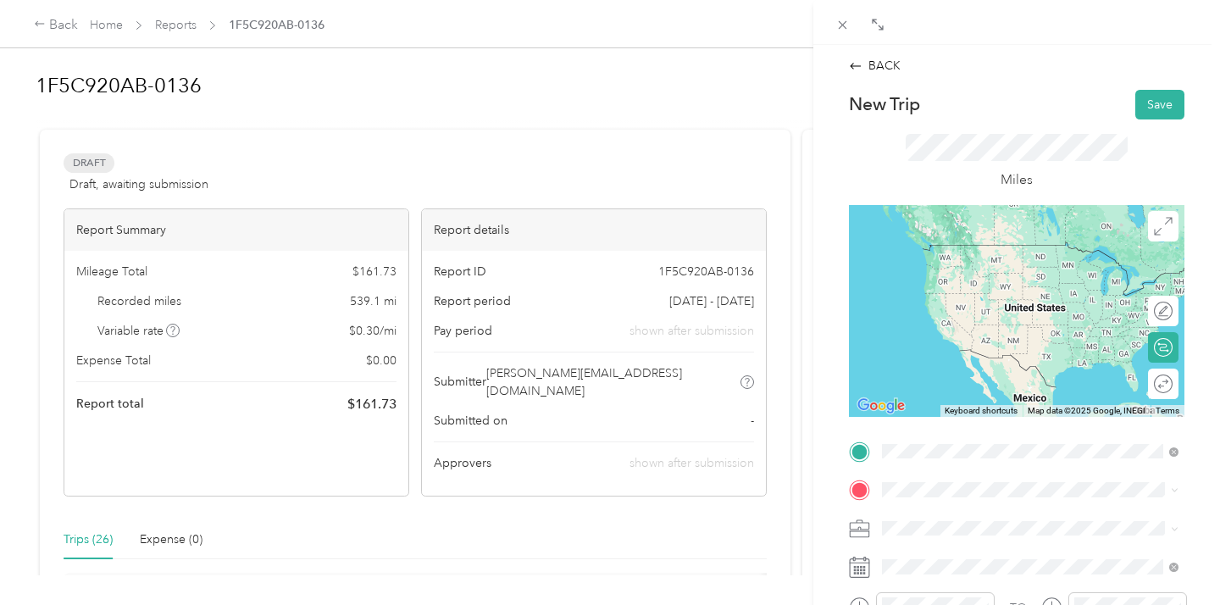
click at [1000, 257] on div "TEAM Easton DSW Designer Shoe Warehouse, [STREET_ADDRESS][US_STATE]" at bounding box center [1043, 272] width 259 height 59
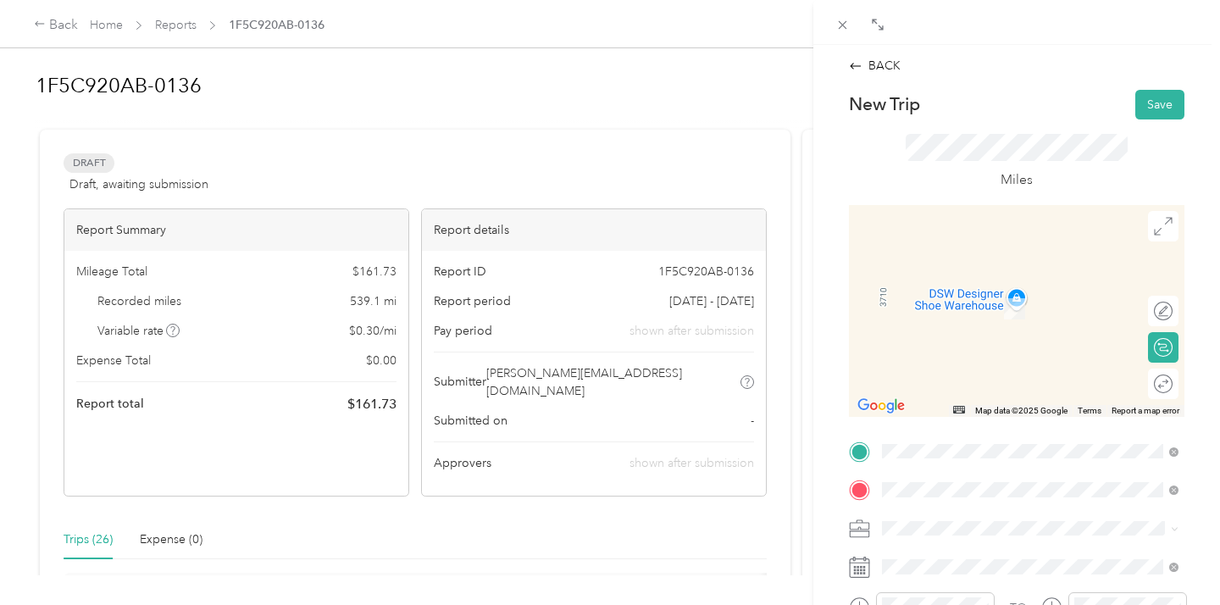
click at [1010, 300] on div "Office NEW [STREET_ADDRESS][US_STATE]" at bounding box center [998, 300] width 169 height 36
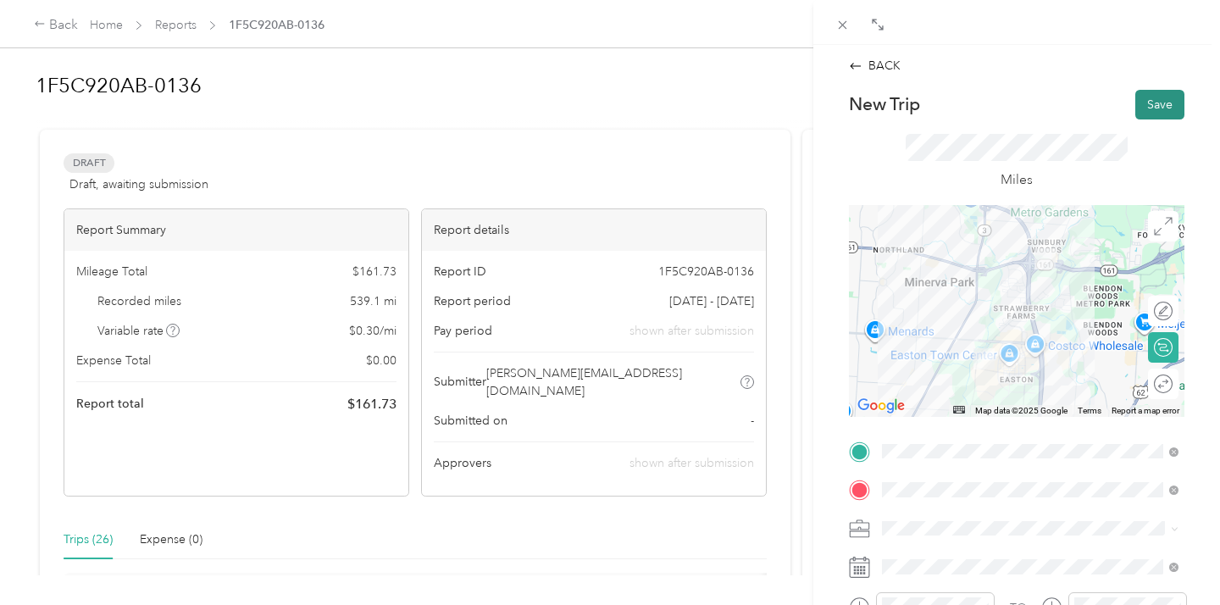
click at [1151, 101] on button "Save" at bounding box center [1159, 105] width 49 height 30
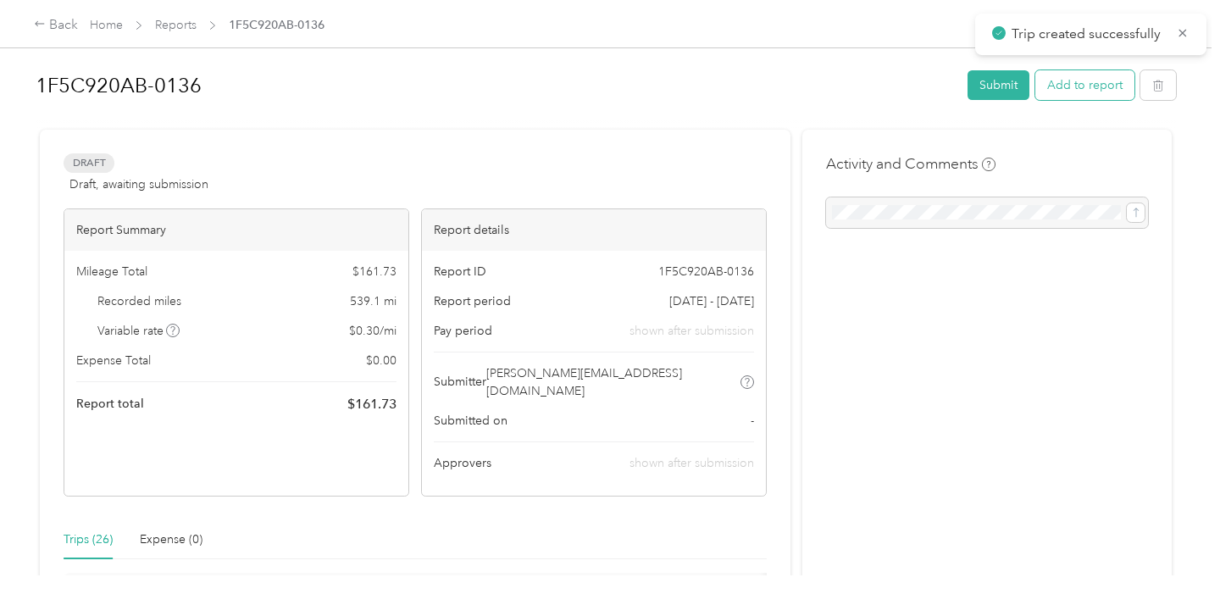
click at [1060, 89] on button "Add to report" at bounding box center [1084, 85] width 99 height 30
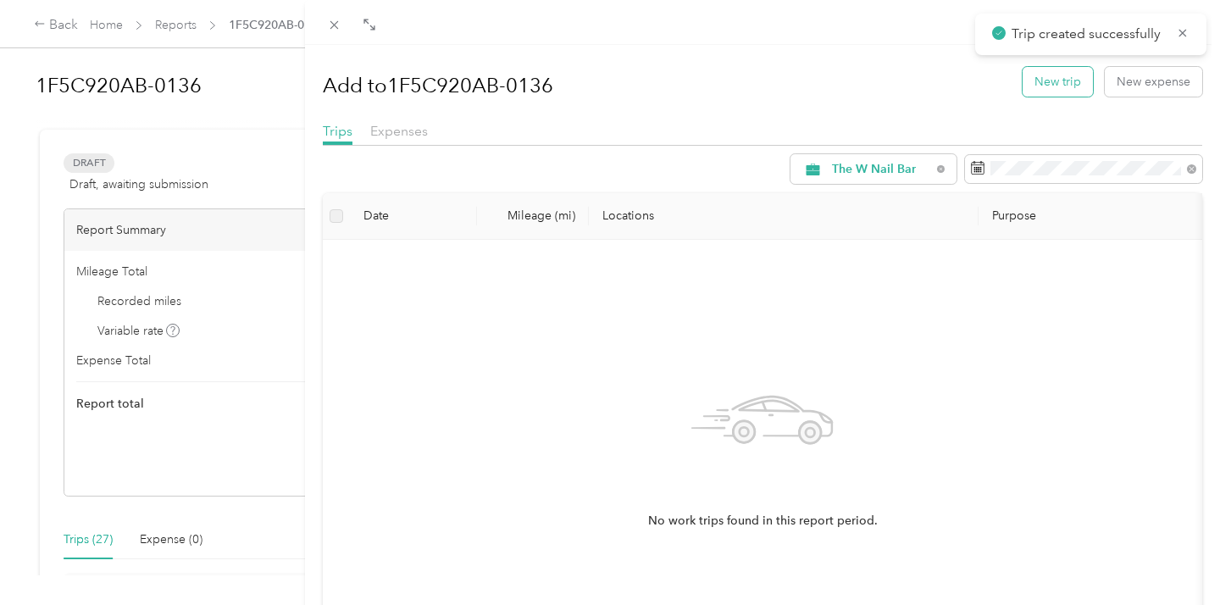
click at [1035, 78] on button "New trip" at bounding box center [1058, 82] width 70 height 30
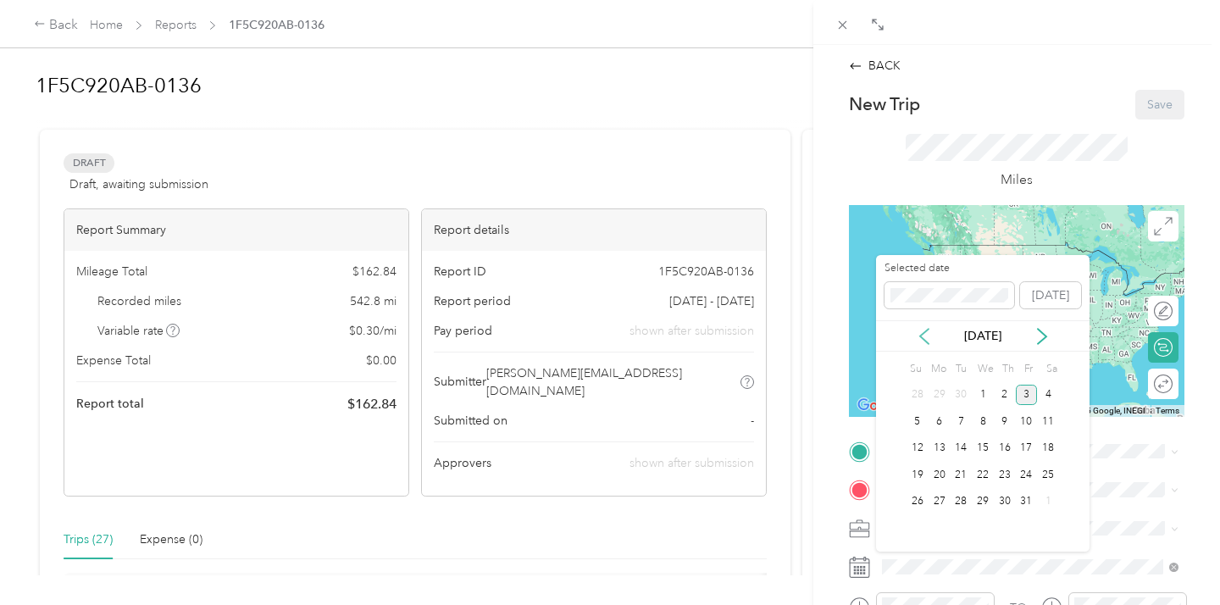
click at [925, 338] on icon at bounding box center [924, 336] width 17 height 17
click at [939, 503] on div "29" at bounding box center [940, 501] width 22 height 21
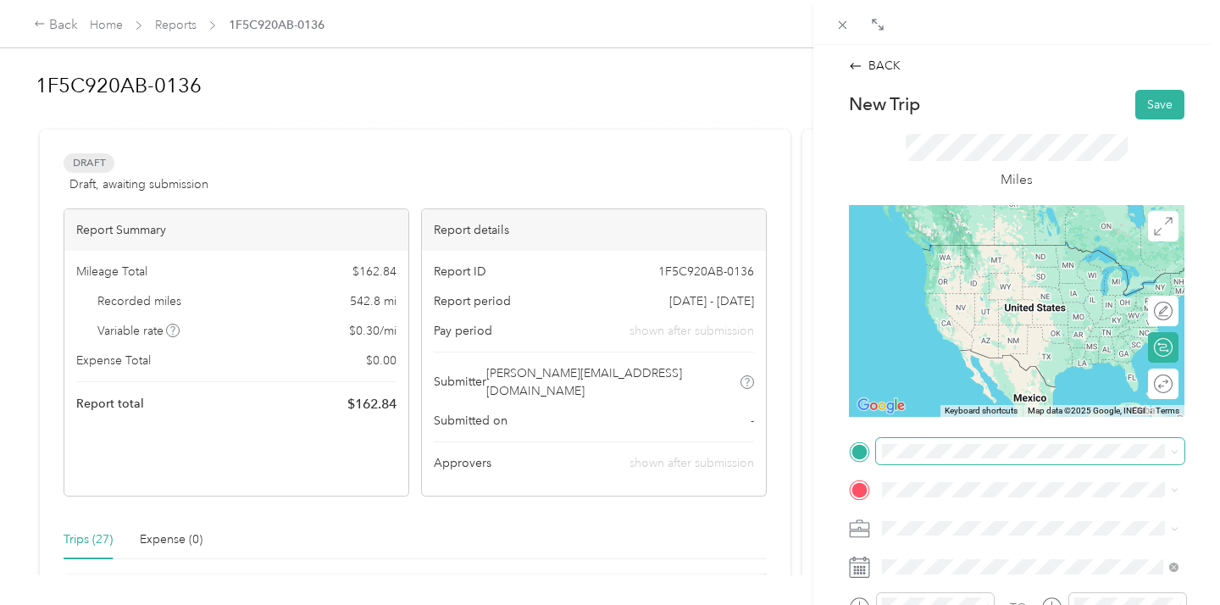
click at [916, 458] on span at bounding box center [1030, 451] width 308 height 27
click at [999, 258] on div "Office NEW [STREET_ADDRESS][US_STATE]" at bounding box center [998, 258] width 169 height 36
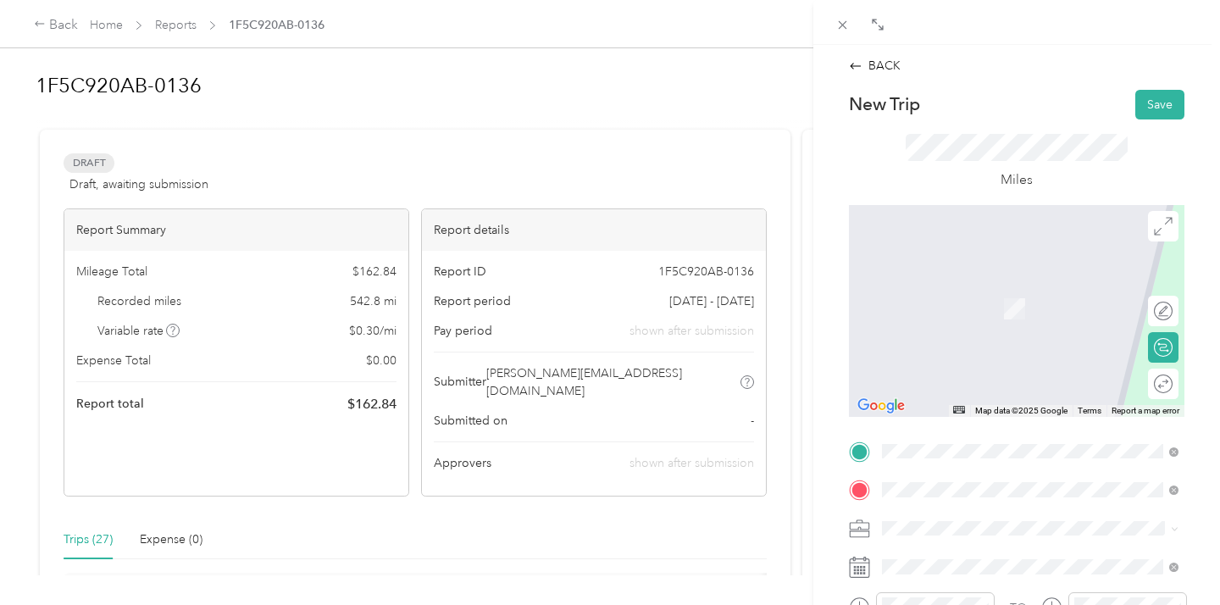
click at [1051, 312] on span "[STREET_ADDRESS][US_STATE]" at bounding box center [998, 315] width 169 height 14
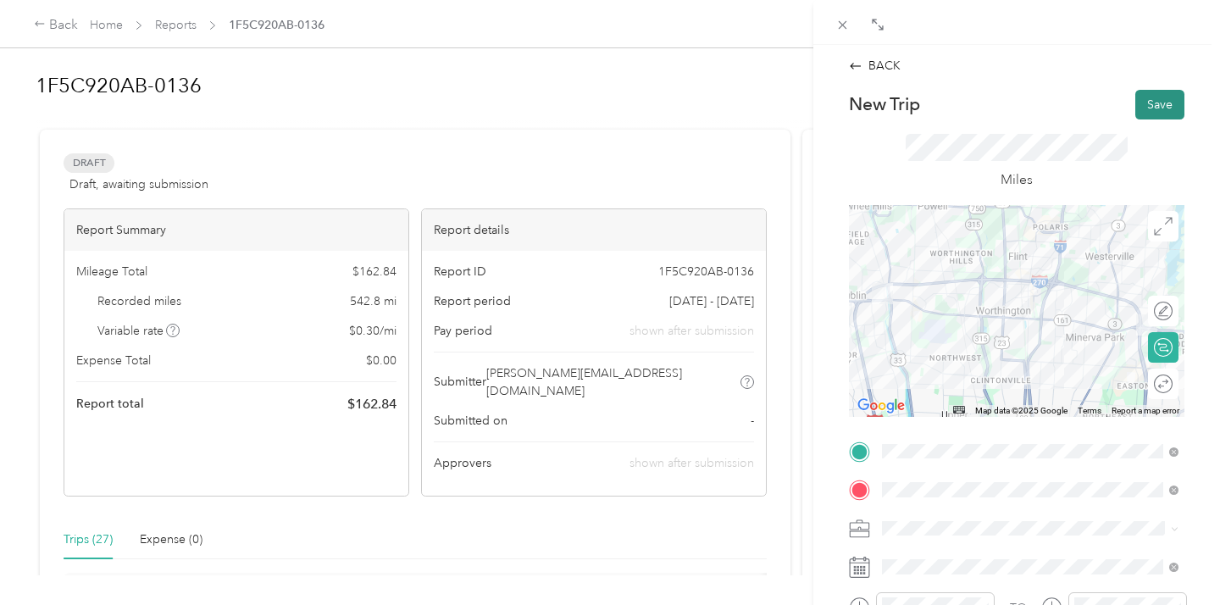
click at [1165, 103] on button "Save" at bounding box center [1159, 105] width 49 height 30
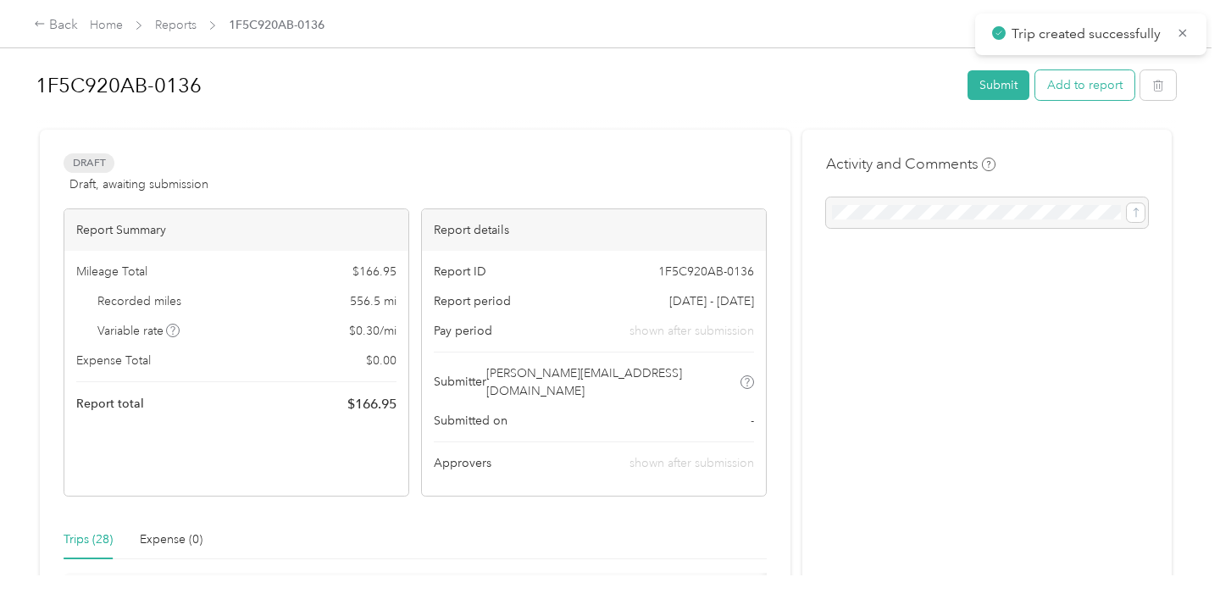
click at [1067, 89] on button "Add to report" at bounding box center [1084, 85] width 99 height 30
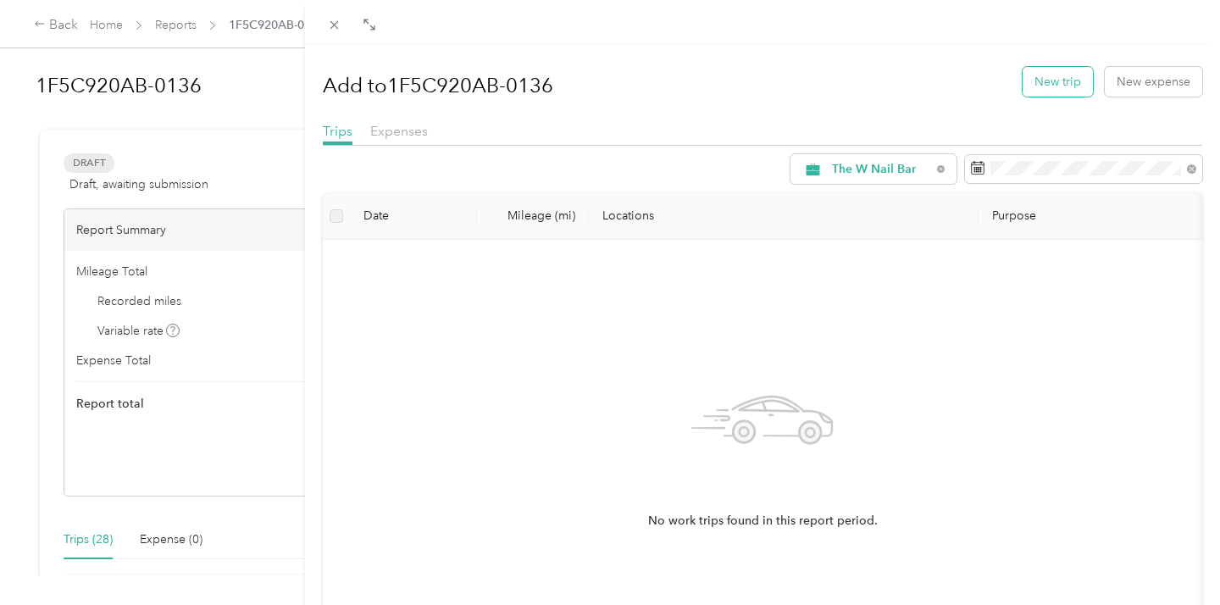
click at [1043, 84] on button "New trip" at bounding box center [1058, 82] width 70 height 30
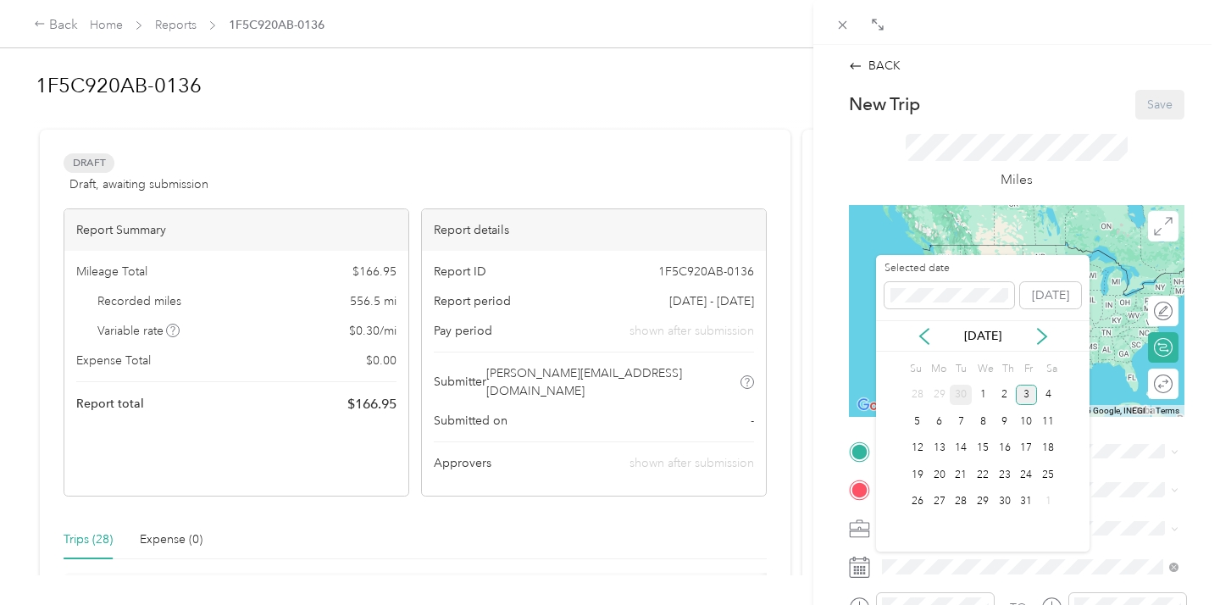
click at [966, 395] on div "30" at bounding box center [961, 395] width 22 height 21
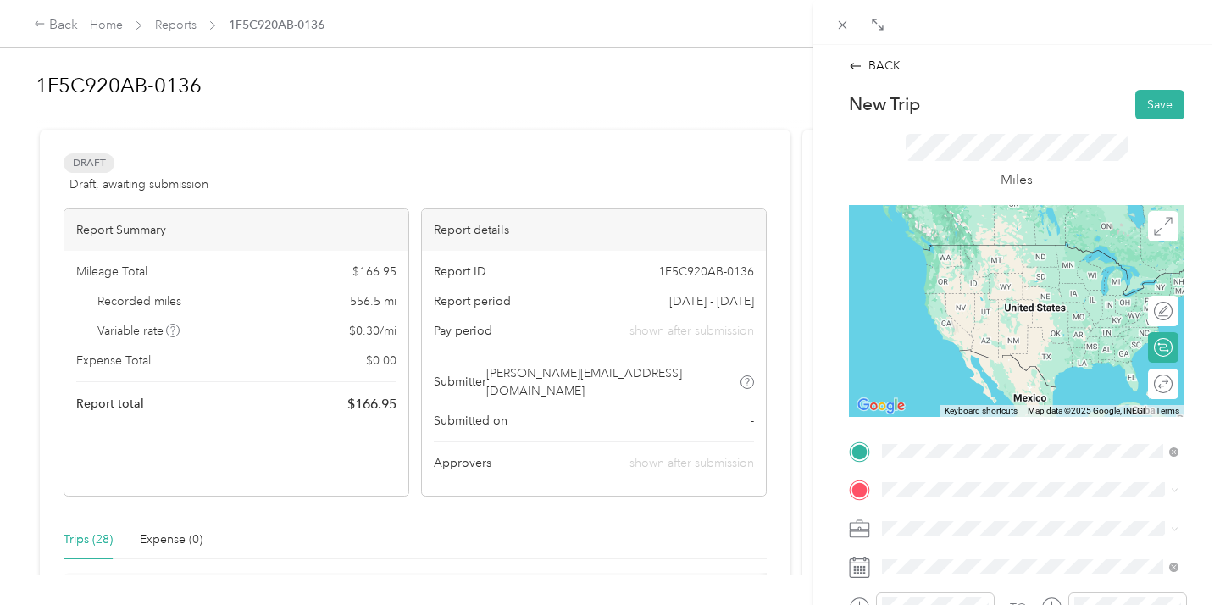
click at [966, 300] on span "[GEOGRAPHIC_DATA][US_STATE]" at bounding box center [1006, 292] width 184 height 15
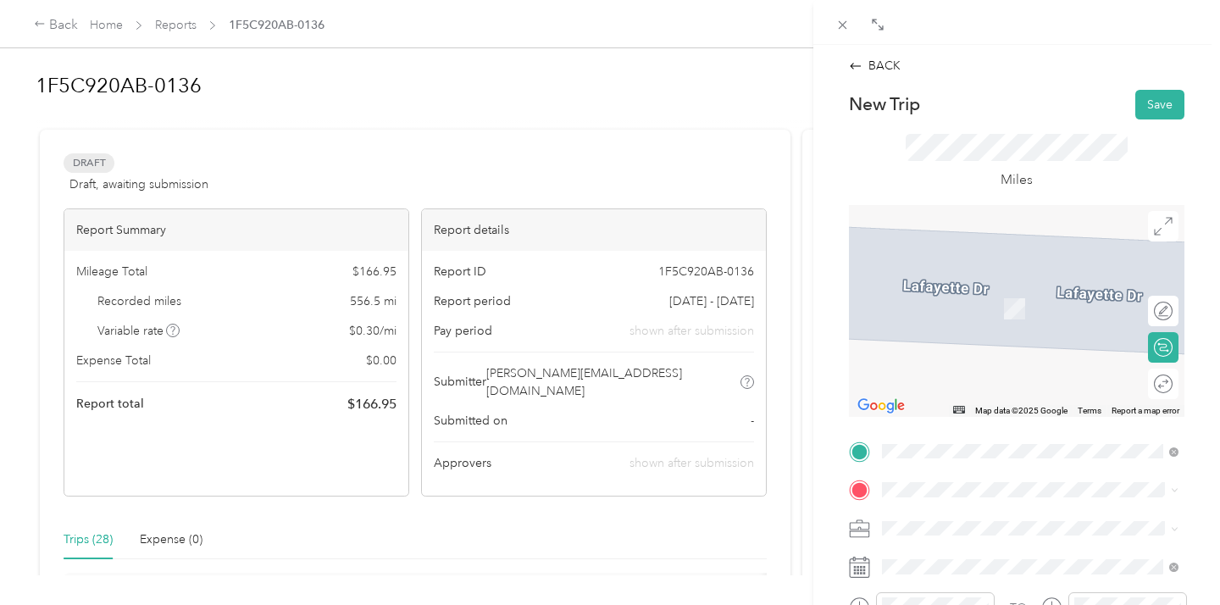
click at [962, 301] on span "[STREET_ADDRESS][US_STATE]" at bounding box center [998, 306] width 169 height 14
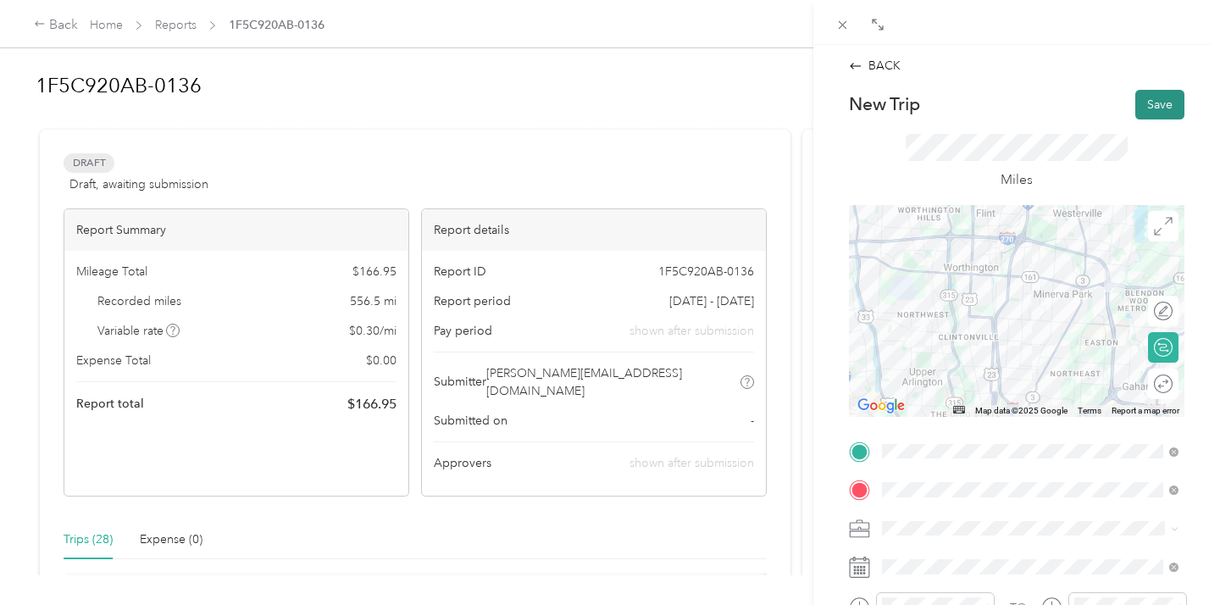
click at [1151, 104] on button "Save" at bounding box center [1159, 105] width 49 height 30
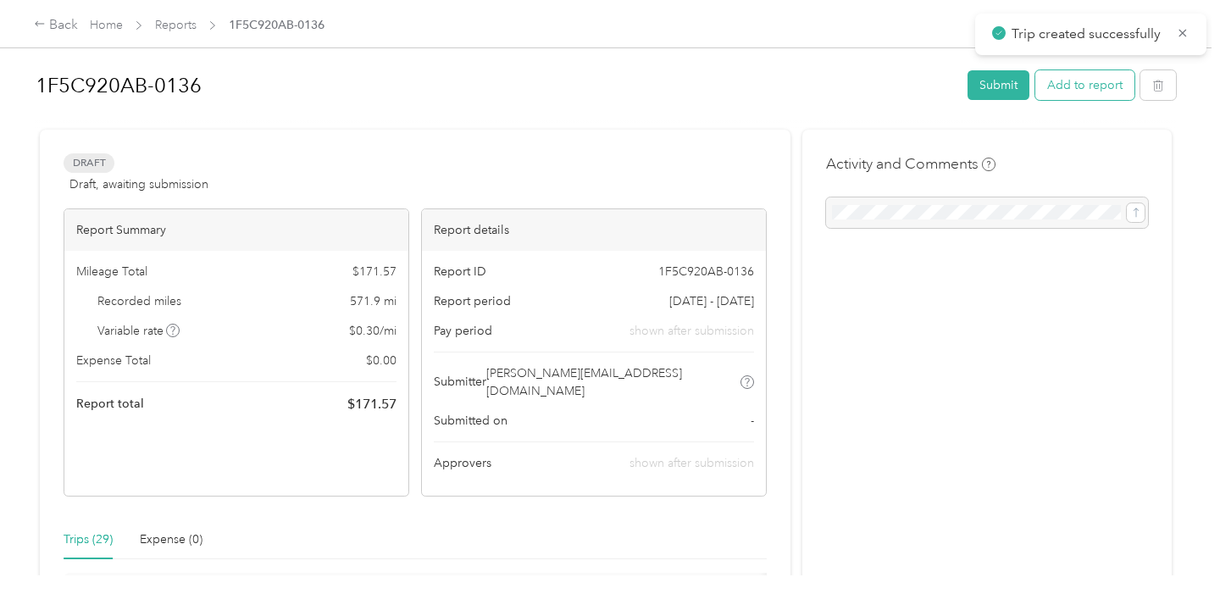
click at [1053, 87] on button "Add to report" at bounding box center [1084, 85] width 99 height 30
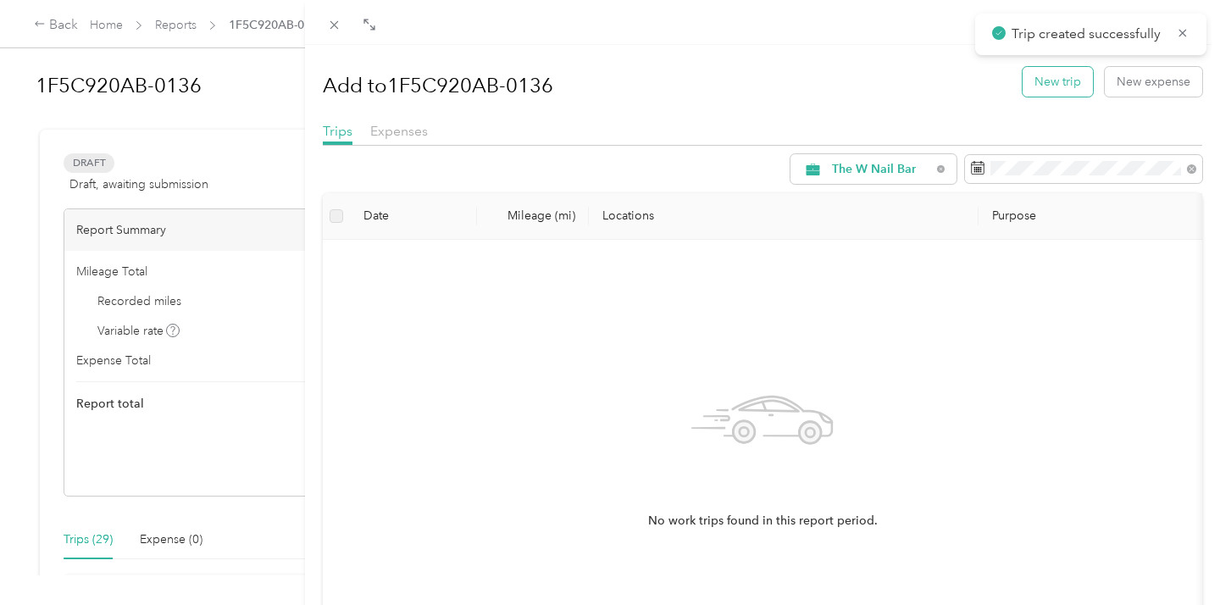
click at [1053, 86] on button "New trip" at bounding box center [1058, 82] width 70 height 30
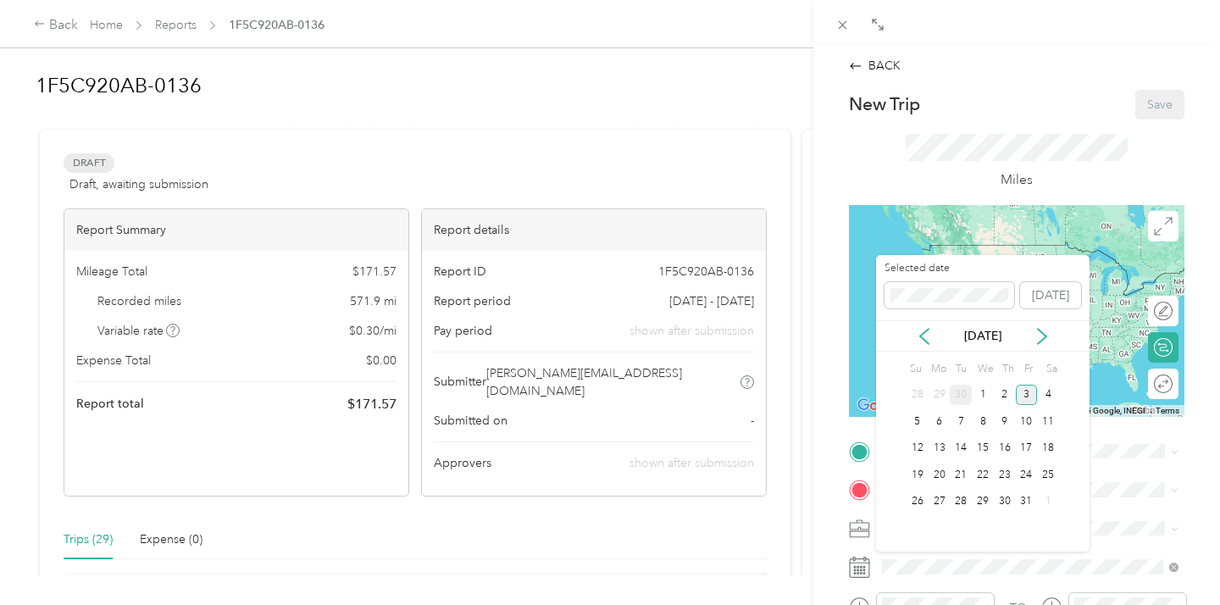
click at [958, 394] on div "30" at bounding box center [961, 395] width 22 height 21
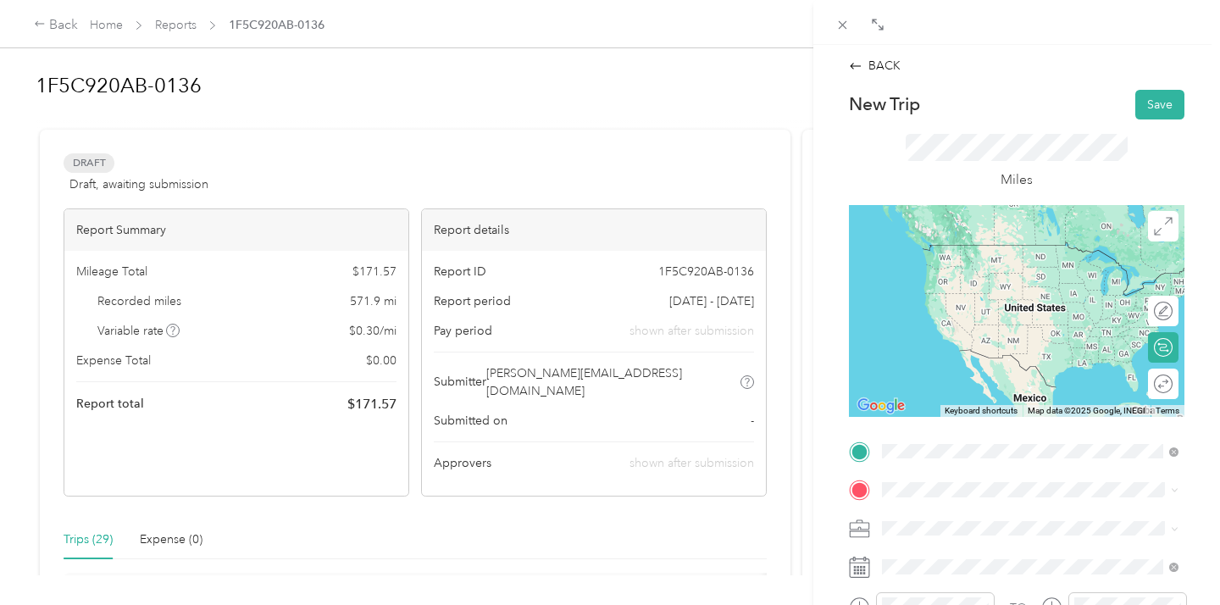
click at [990, 273] on div "Office NEW [STREET_ADDRESS][US_STATE]" at bounding box center [998, 261] width 169 height 36
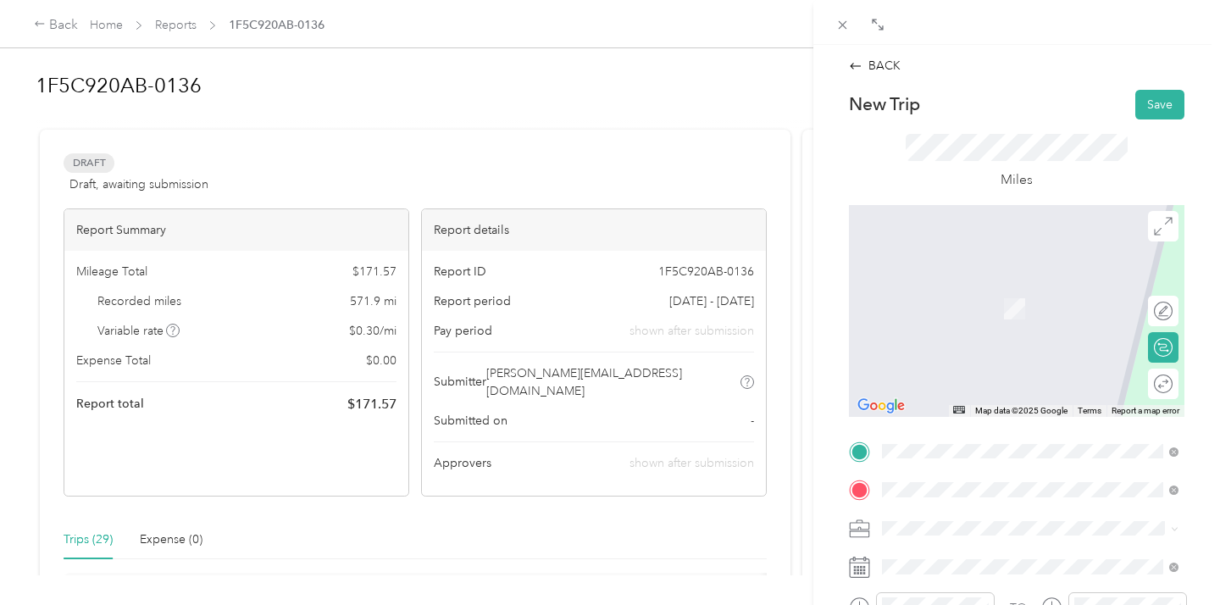
click at [1011, 295] on div "TEAM Bottleworks" at bounding box center [1029, 292] width 231 height 21
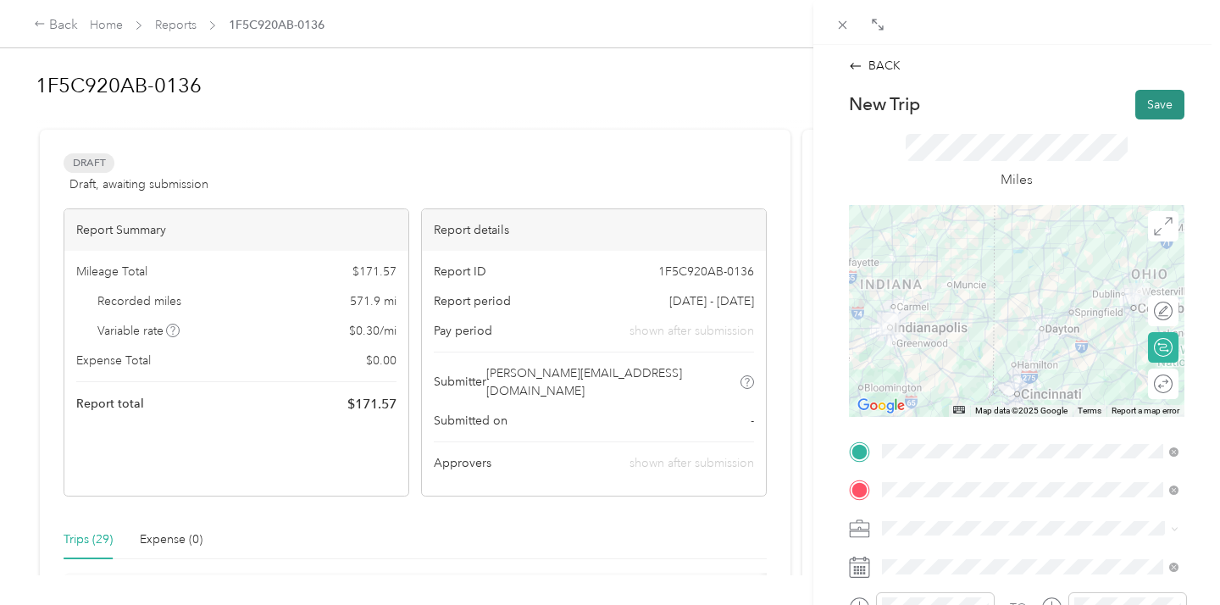
click at [1156, 102] on button "Save" at bounding box center [1159, 105] width 49 height 30
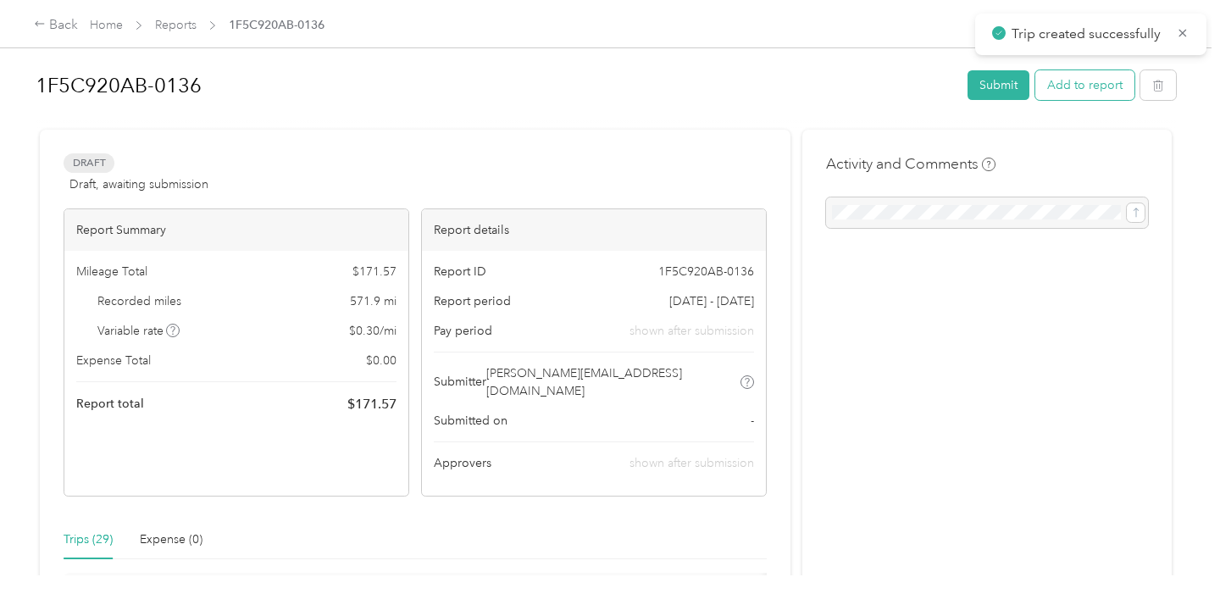
click at [1085, 85] on button "Add to report" at bounding box center [1084, 85] width 99 height 30
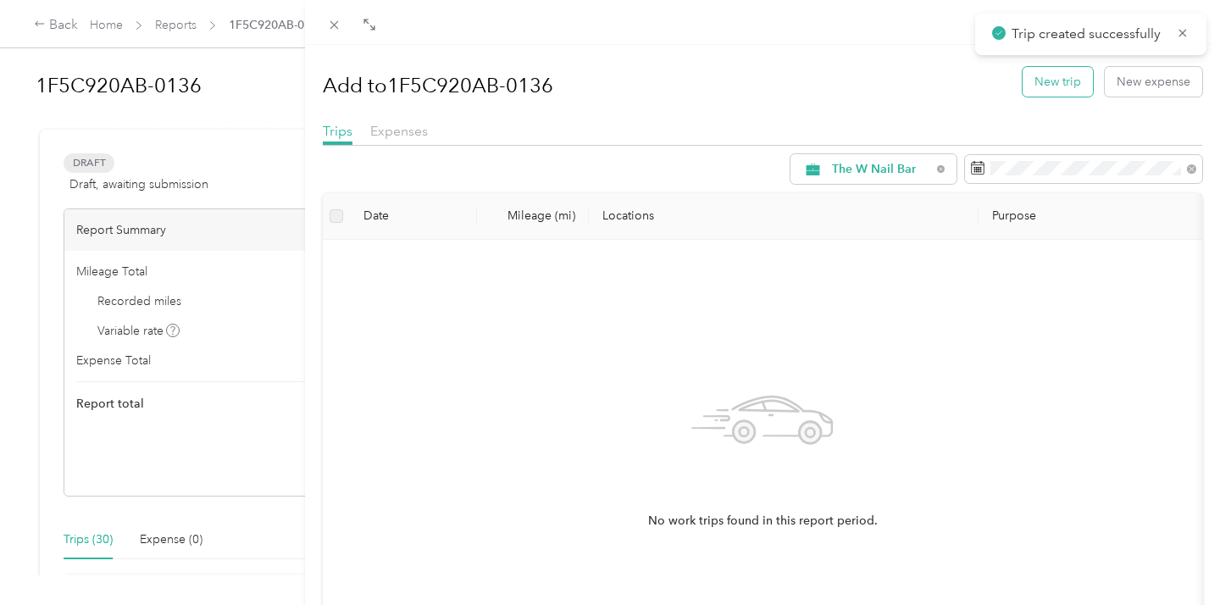
click at [1059, 82] on button "New trip" at bounding box center [1058, 82] width 70 height 30
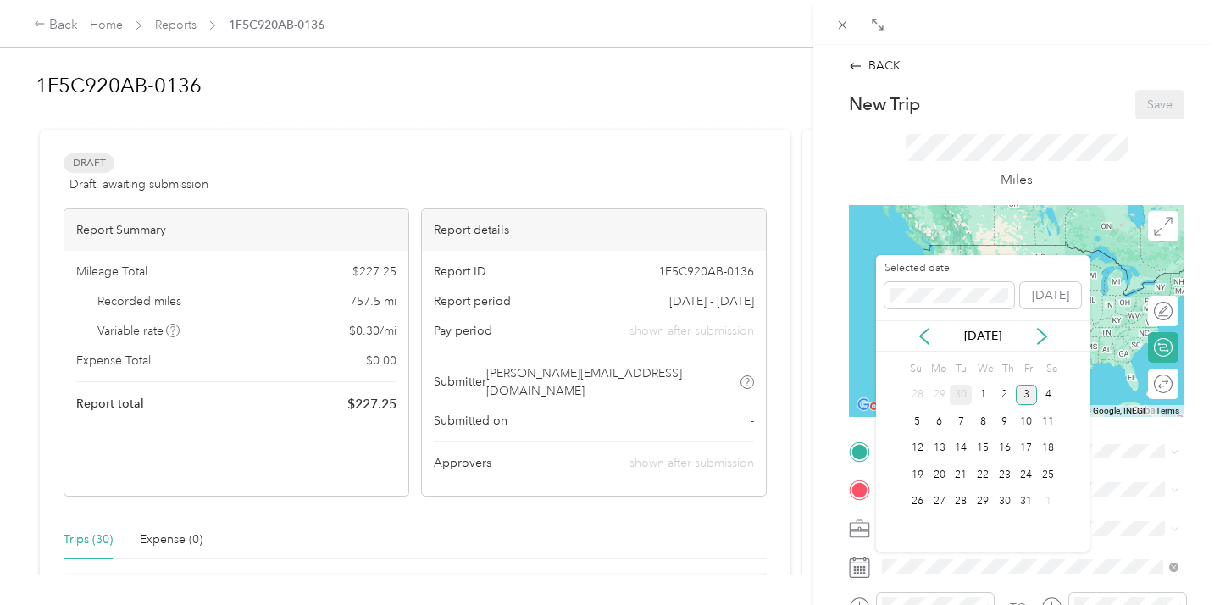
click at [960, 391] on div "30" at bounding box center [961, 395] width 22 height 21
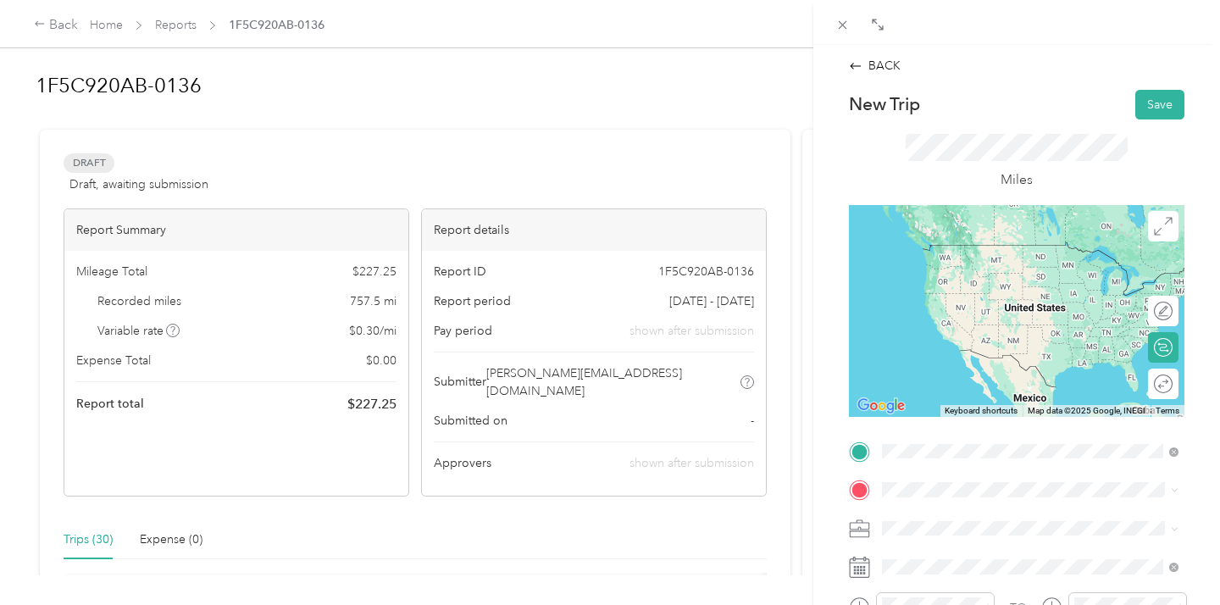
click at [1026, 261] on div "TEAM Bottleworks [STREET_ADDRESS][US_STATE][US_STATE]" at bounding box center [1029, 264] width 231 height 42
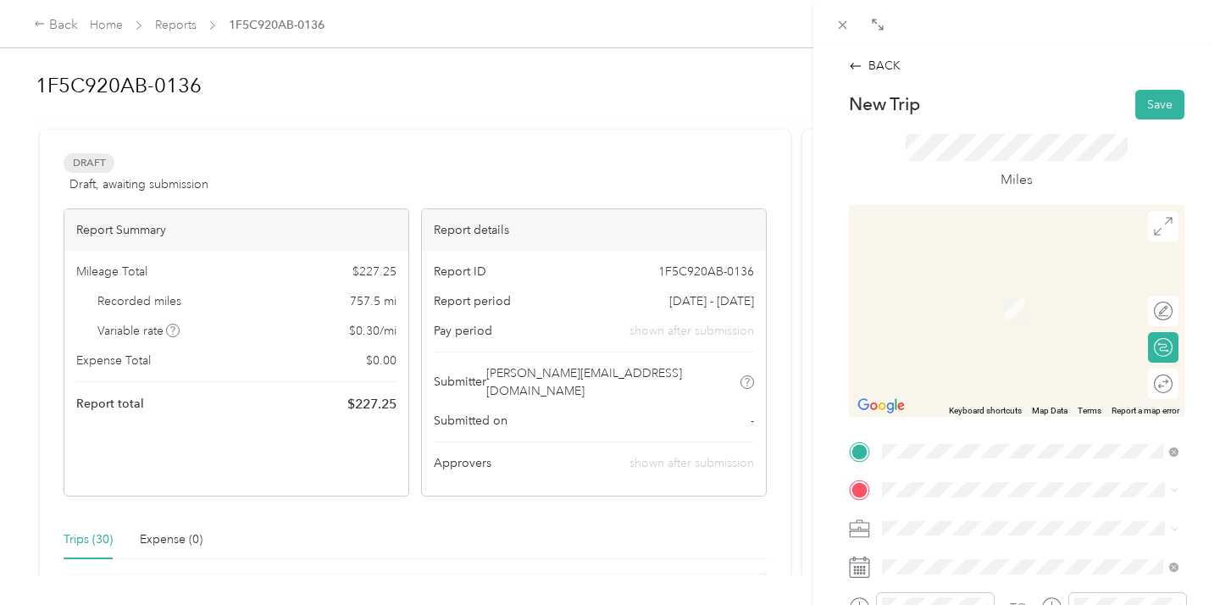
click at [1003, 299] on div "TEAM Whitestown [STREET_ADDRESS][US_STATE]" at bounding box center [1006, 301] width 185 height 42
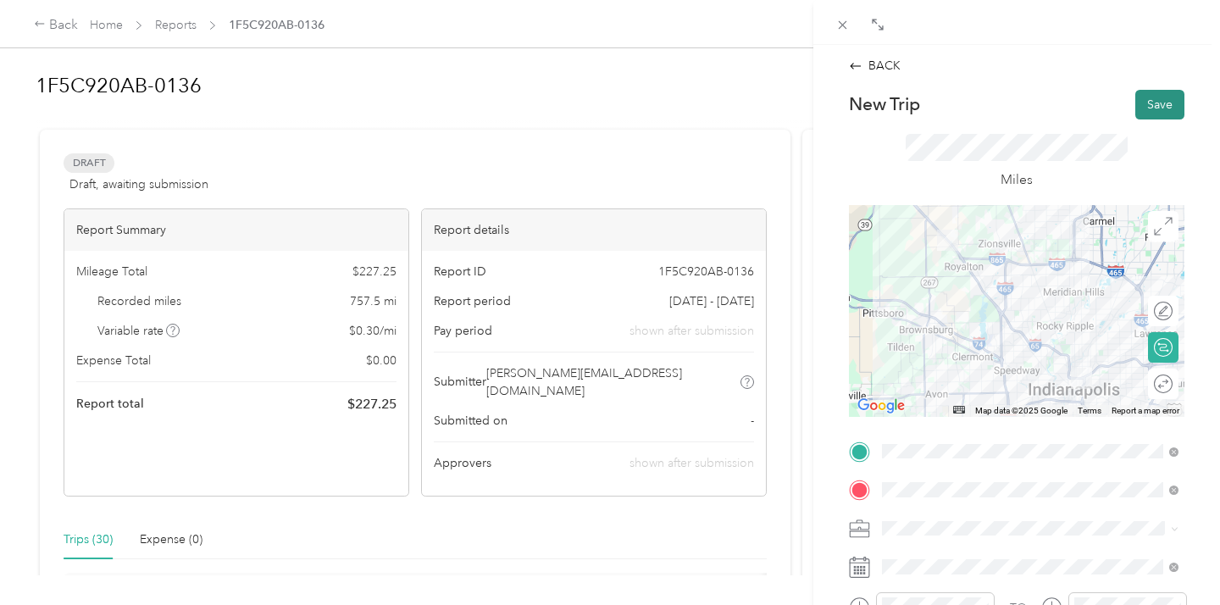
click at [1146, 98] on button "Save" at bounding box center [1159, 105] width 49 height 30
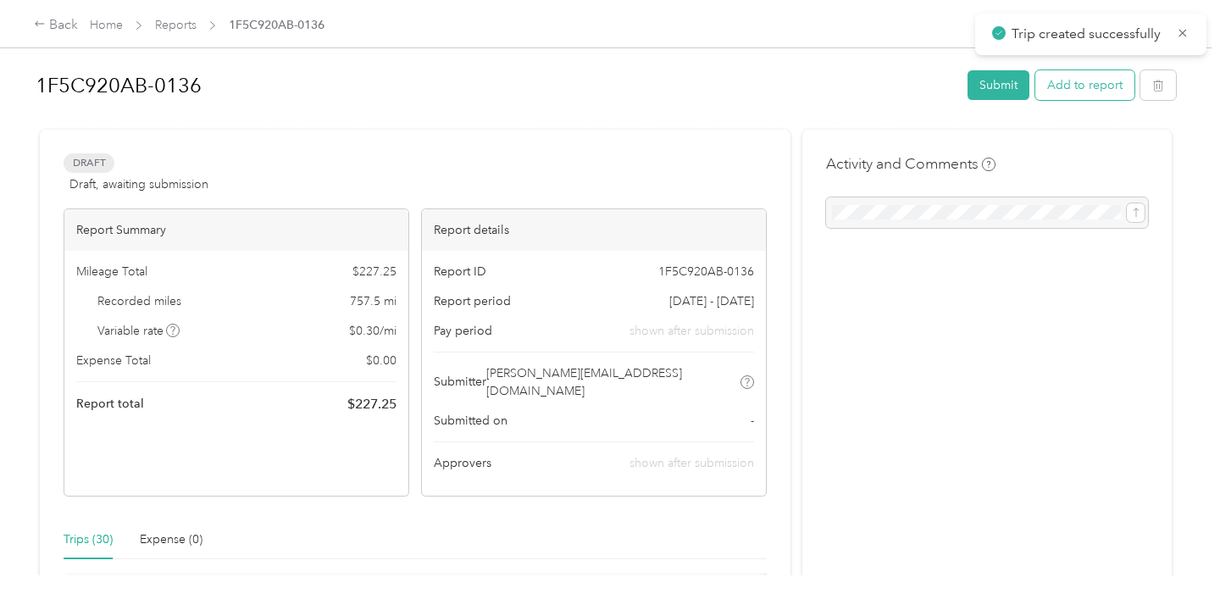
click at [1075, 85] on button "Add to report" at bounding box center [1084, 85] width 99 height 30
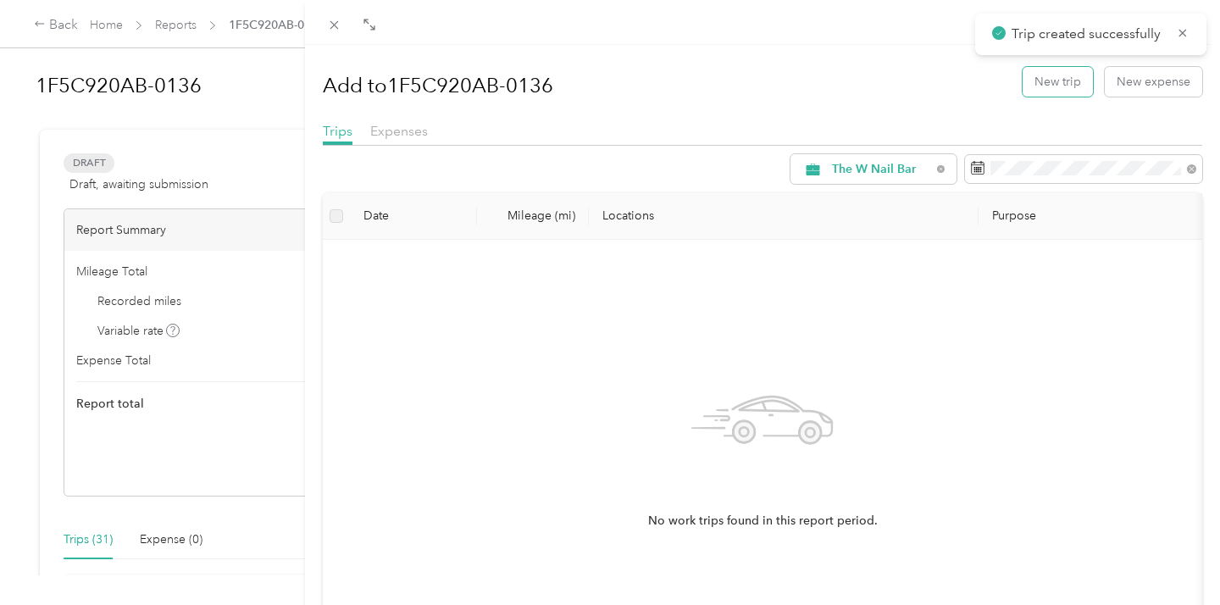
click at [1075, 85] on button "New trip" at bounding box center [1058, 82] width 70 height 30
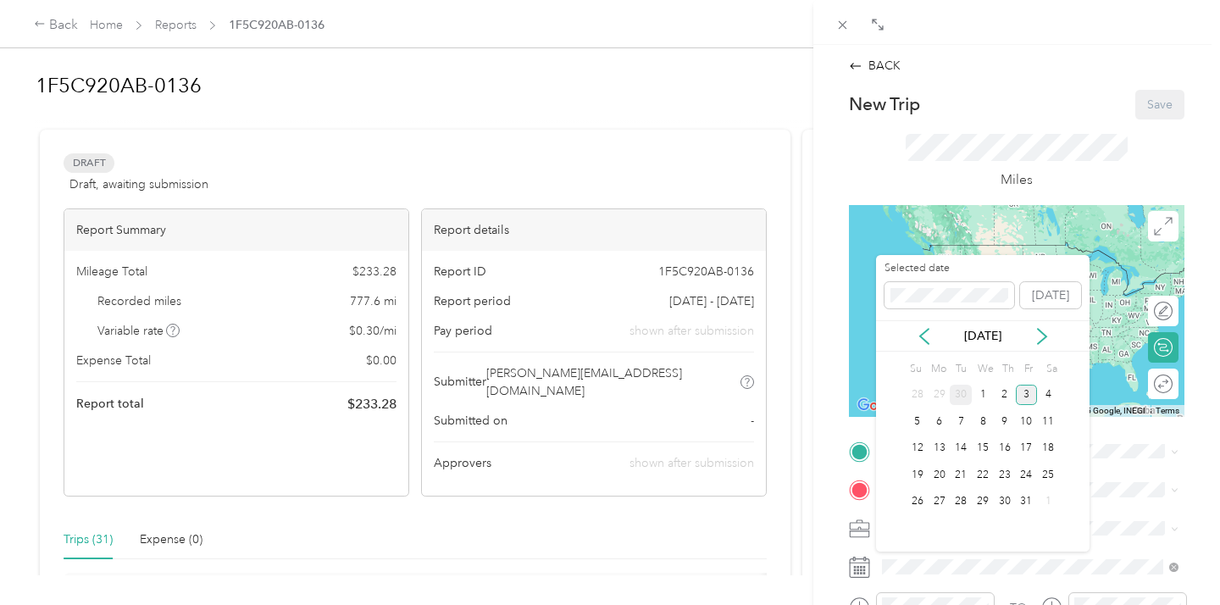
click at [960, 396] on div "30" at bounding box center [961, 395] width 22 height 21
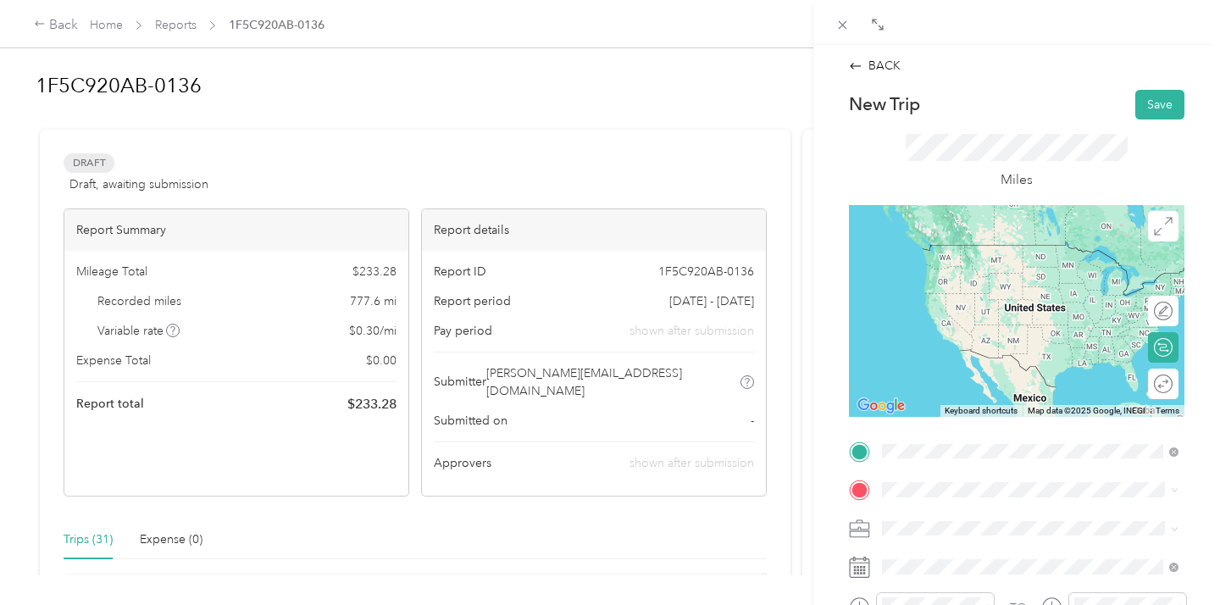
click at [999, 255] on div "TEAM [GEOGRAPHIC_DATA]" at bounding box center [1006, 253] width 185 height 21
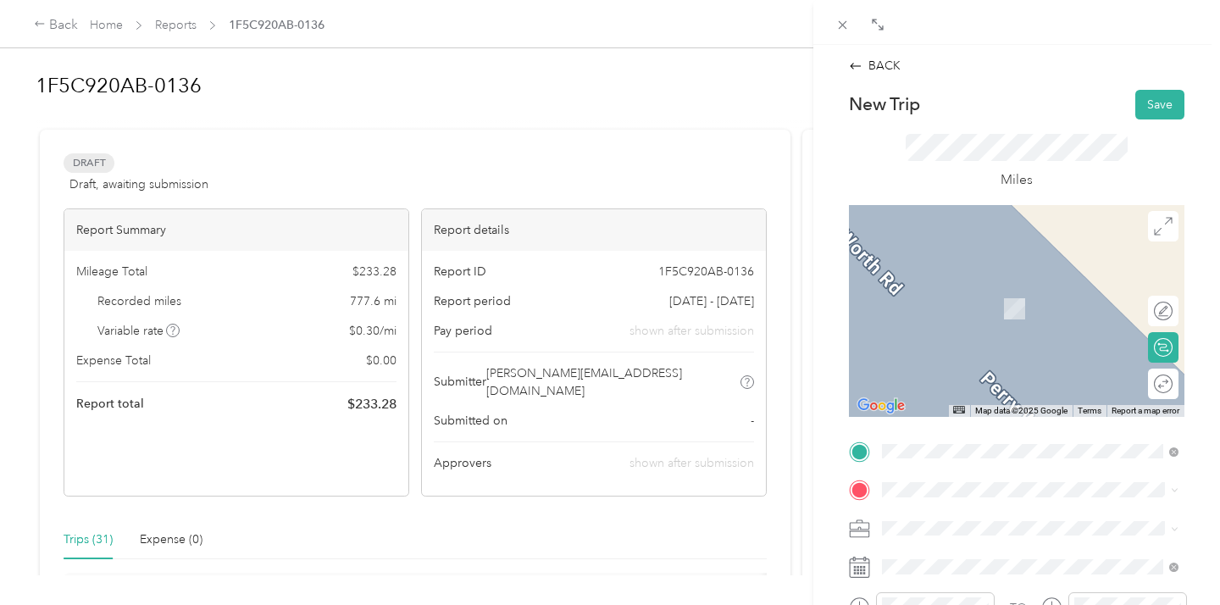
click at [1004, 313] on div "TEAM Fishers [STREET_ADDRESS][US_STATE]" at bounding box center [998, 300] width 169 height 42
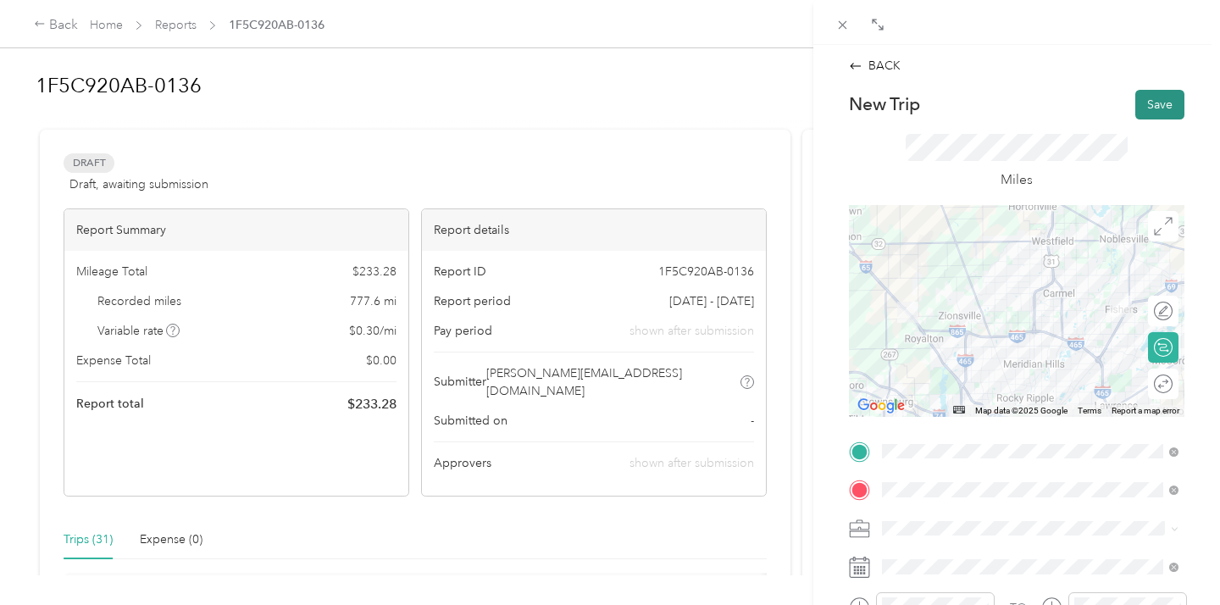
click at [1155, 97] on button "Save" at bounding box center [1159, 105] width 49 height 30
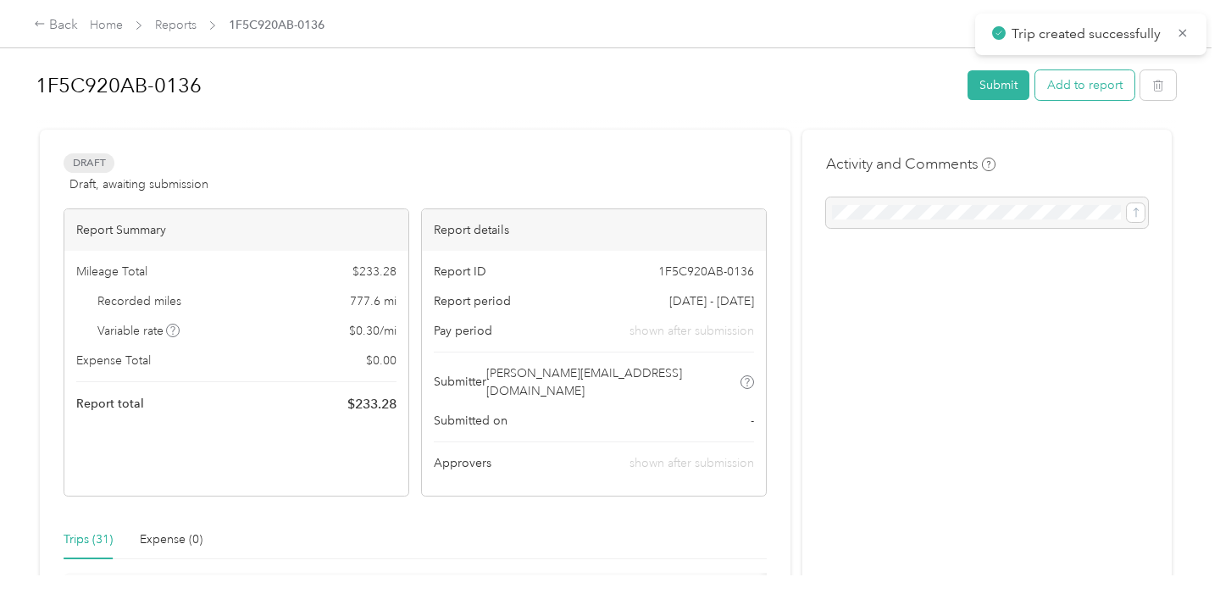
click at [1085, 84] on button "Add to report" at bounding box center [1084, 85] width 99 height 30
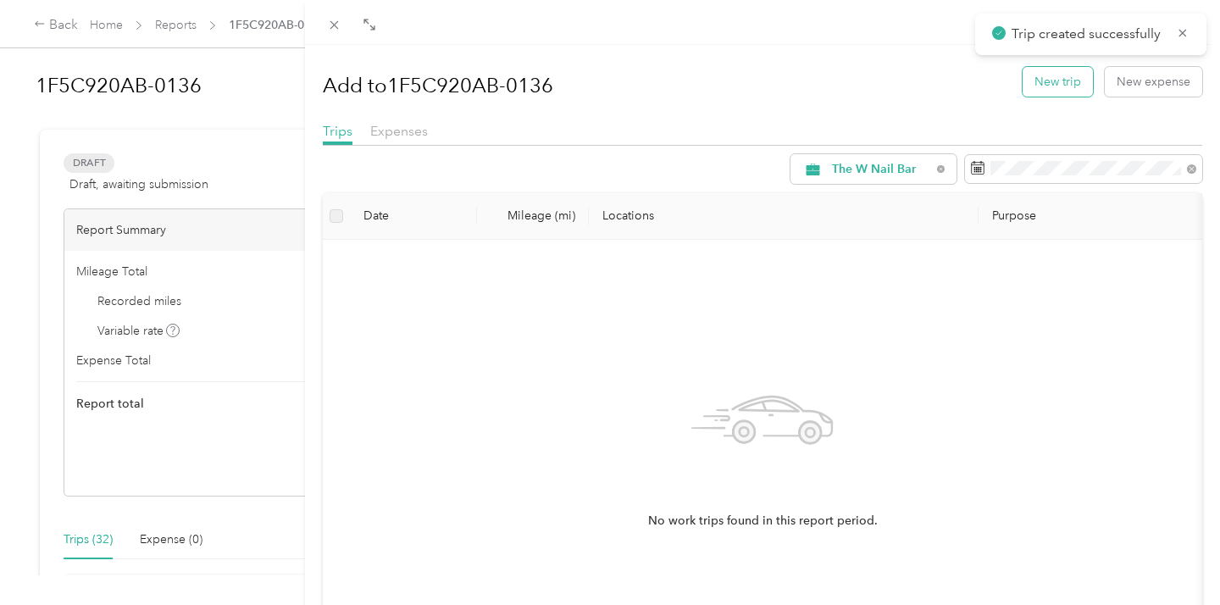
click at [1078, 84] on button "New trip" at bounding box center [1058, 82] width 70 height 30
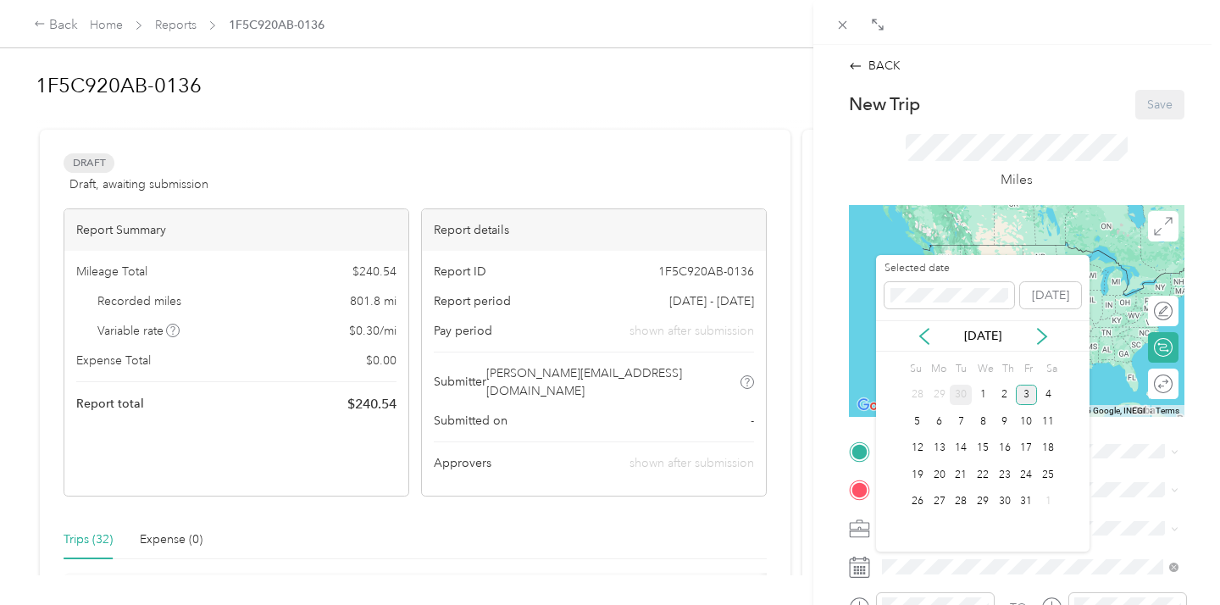
click at [959, 393] on div "30" at bounding box center [961, 395] width 22 height 21
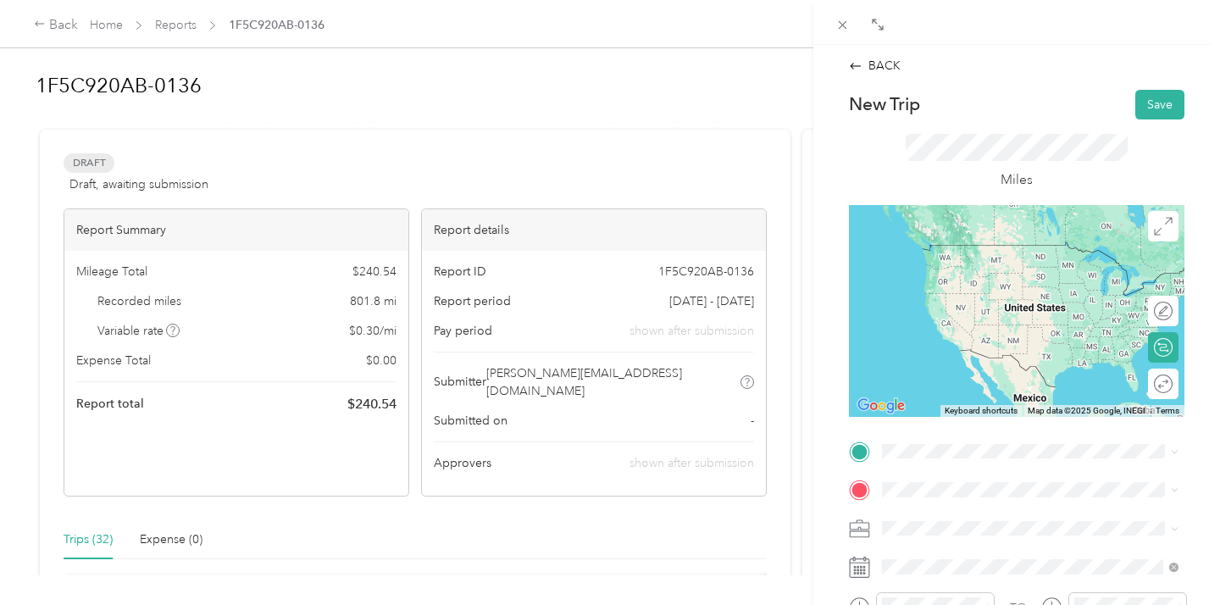
click at [1018, 263] on div "TEAM Fishers [STREET_ADDRESS][US_STATE]" at bounding box center [998, 262] width 169 height 42
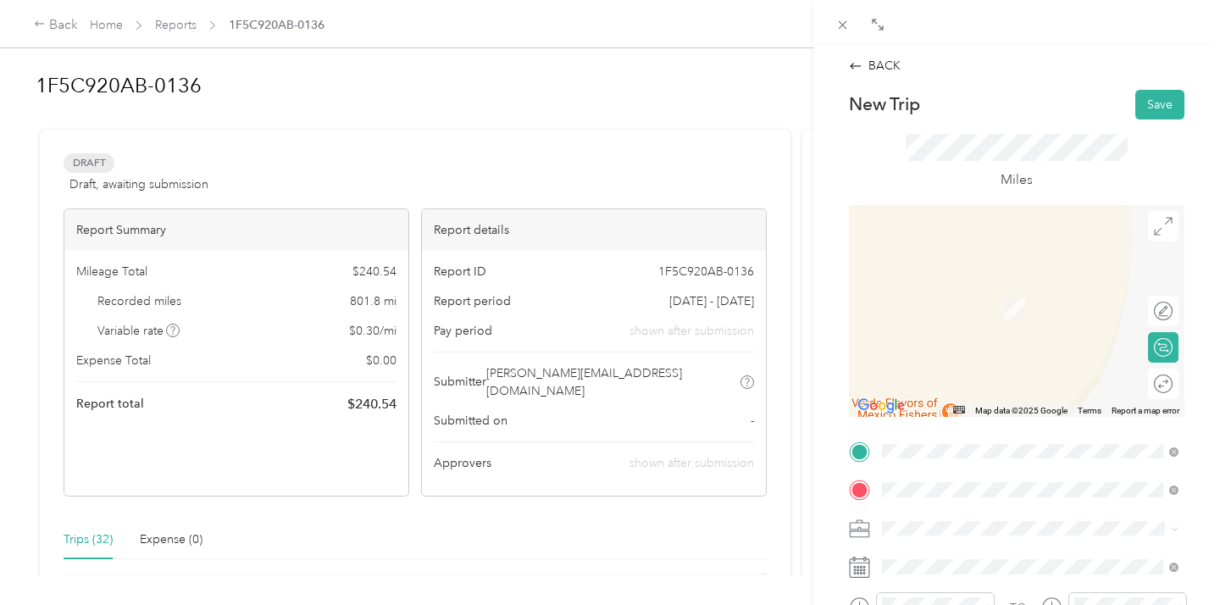
click at [996, 304] on div "TEAM Rivers Edge [STREET_ADDRESS][US_STATE]" at bounding box center [998, 303] width 169 height 42
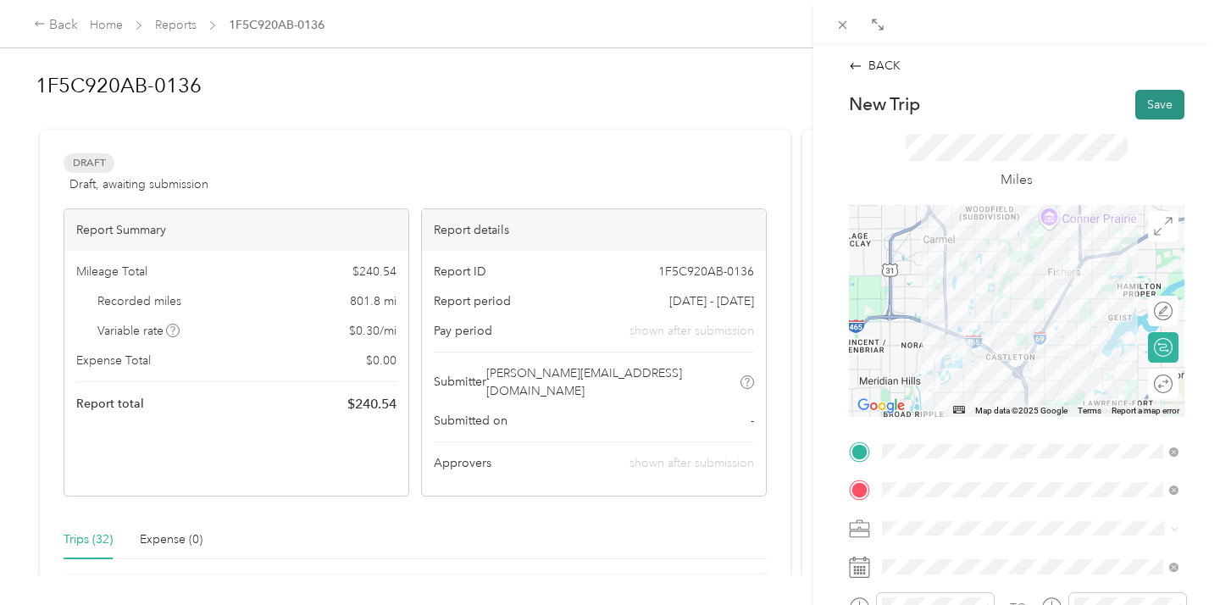
click at [1166, 98] on button "Save" at bounding box center [1159, 105] width 49 height 30
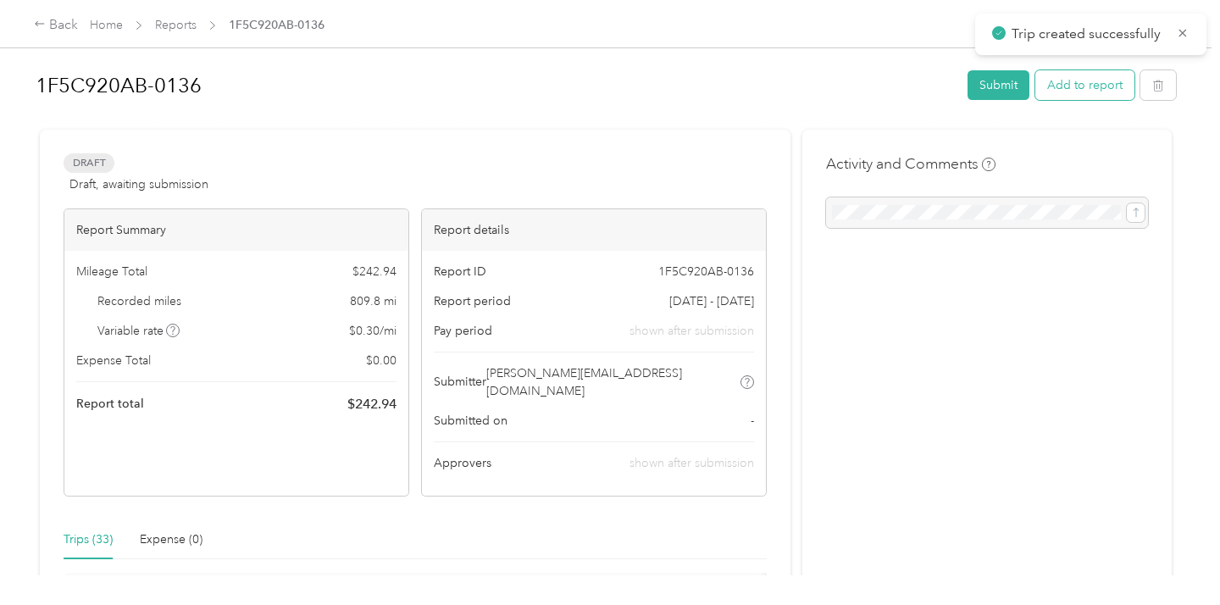
click at [1063, 84] on button "Add to report" at bounding box center [1084, 85] width 99 height 30
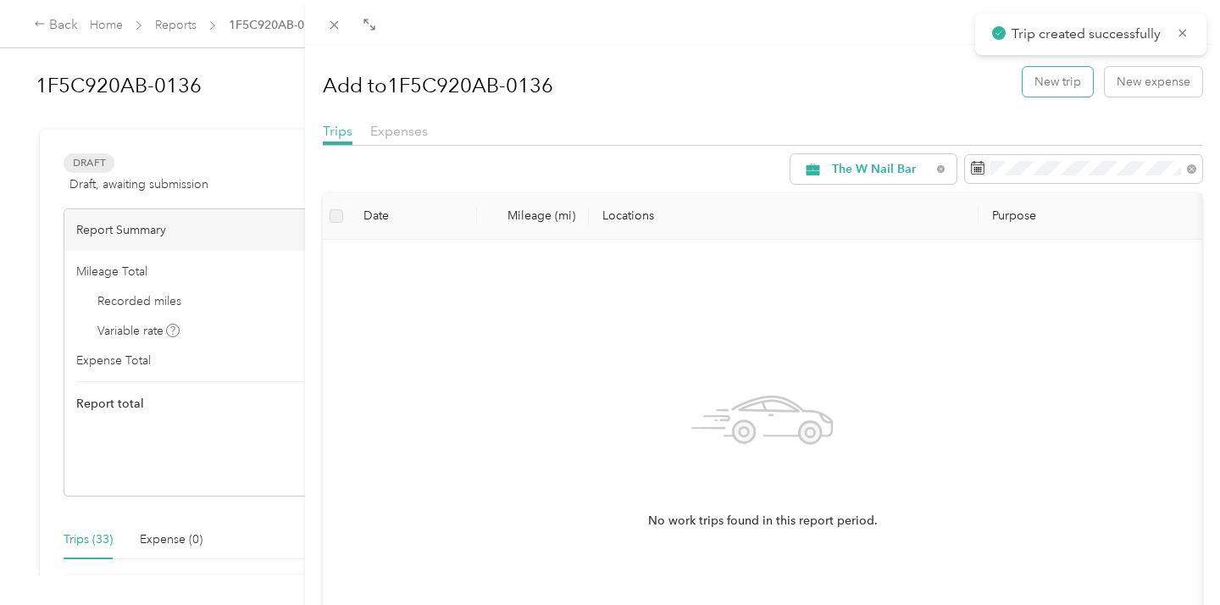
click at [1063, 84] on button "New trip" at bounding box center [1058, 82] width 70 height 30
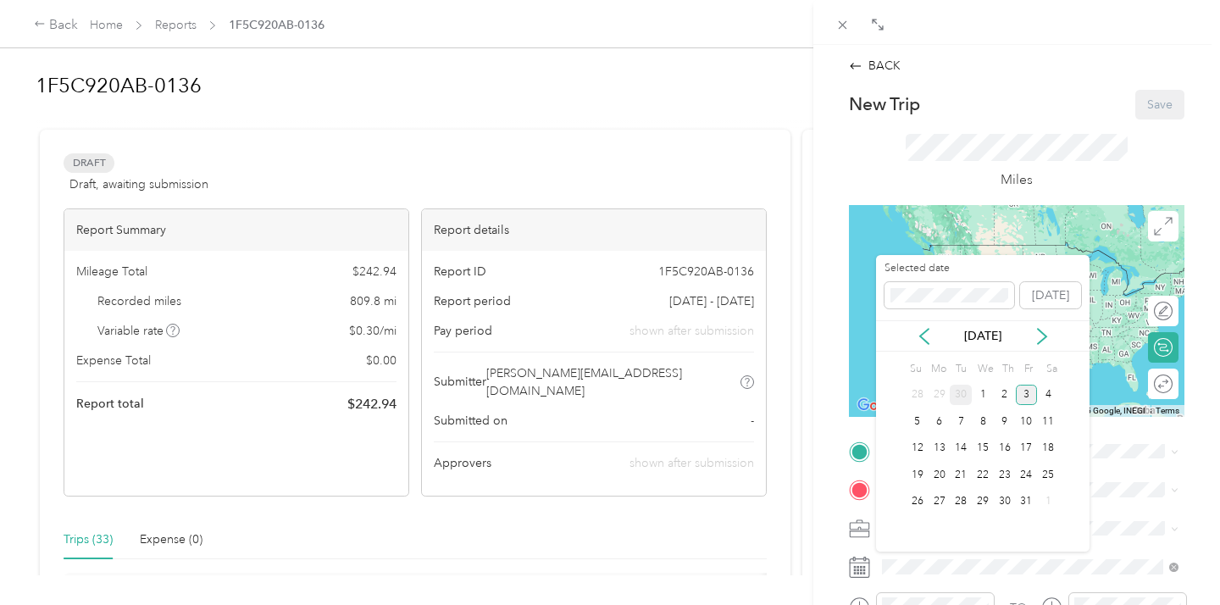
click at [962, 391] on div "30" at bounding box center [961, 395] width 22 height 21
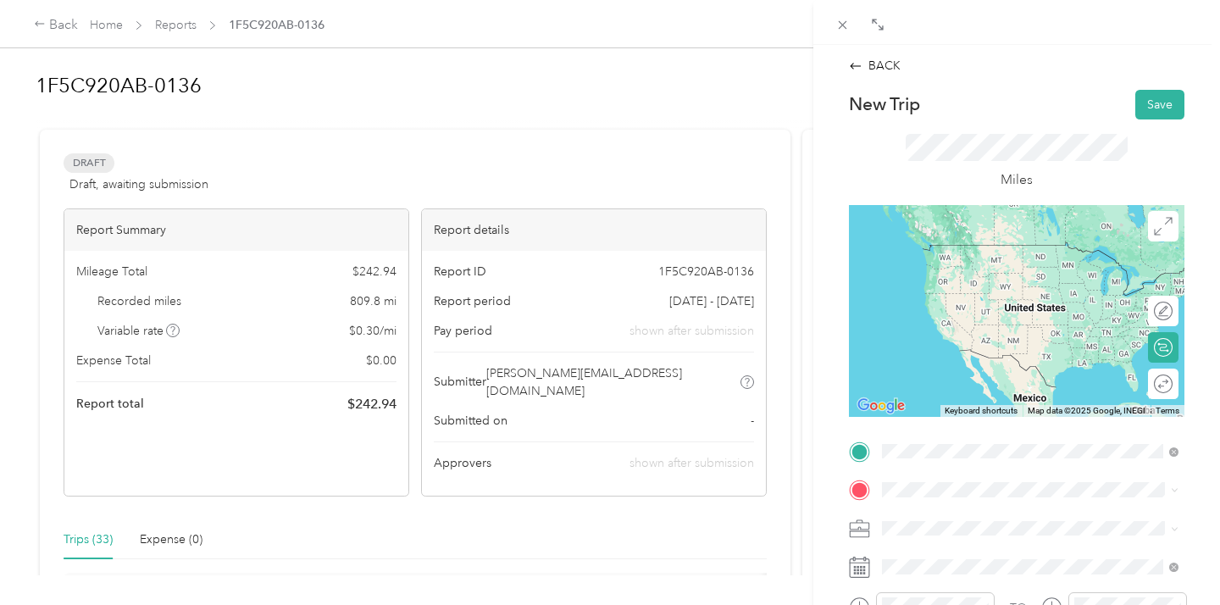
click at [1013, 258] on div "TEAM Rivers Edge" at bounding box center [998, 253] width 169 height 21
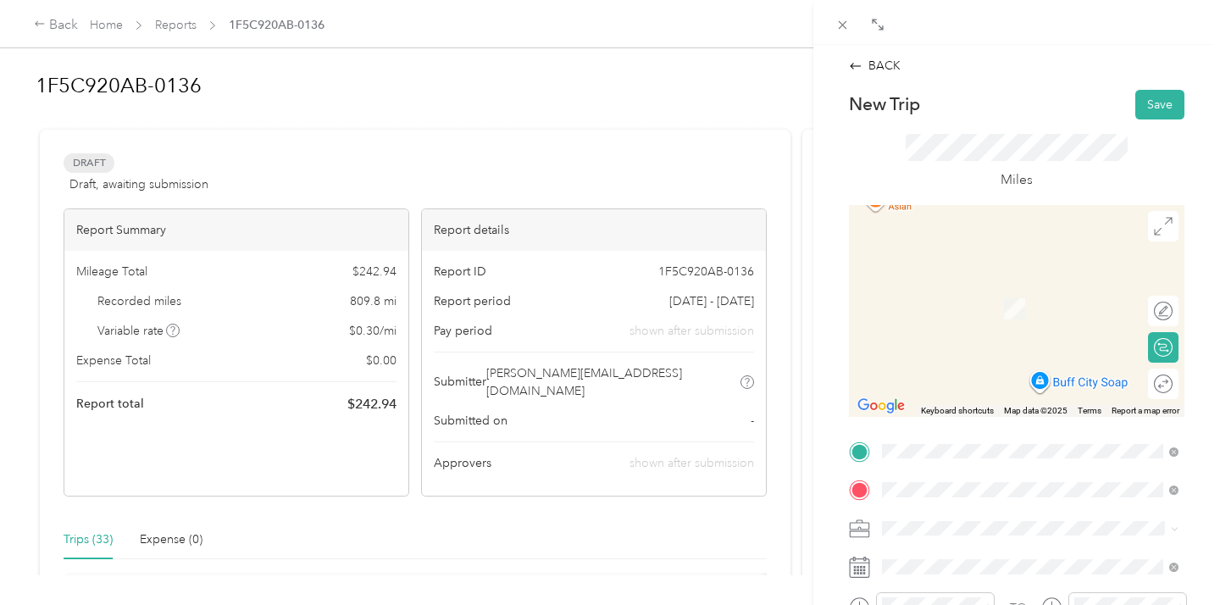
click at [939, 558] on span "[STREET_ADDRESS][US_STATE]" at bounding box center [998, 550] width 169 height 15
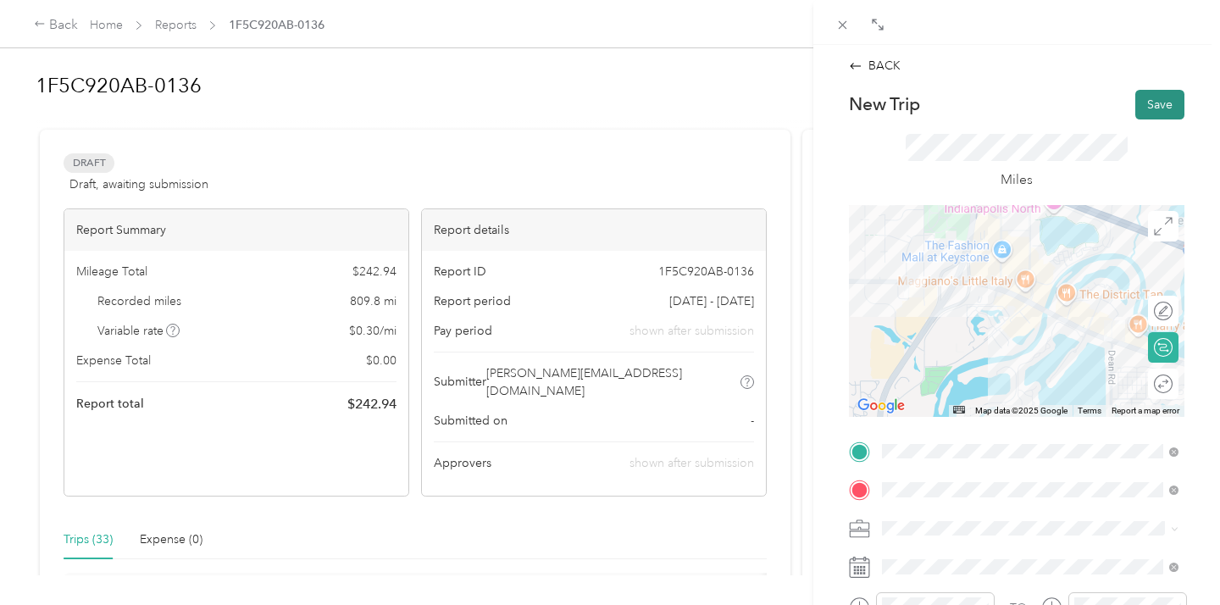
click at [1153, 97] on button "Save" at bounding box center [1159, 105] width 49 height 30
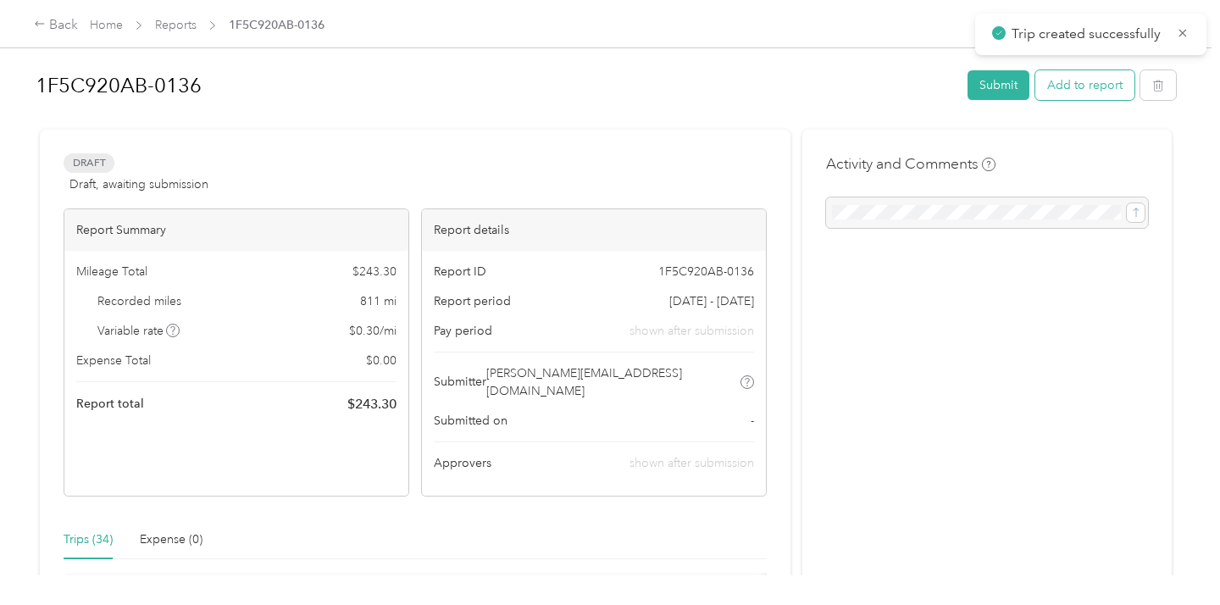
click at [1079, 86] on button "Add to report" at bounding box center [1084, 85] width 99 height 30
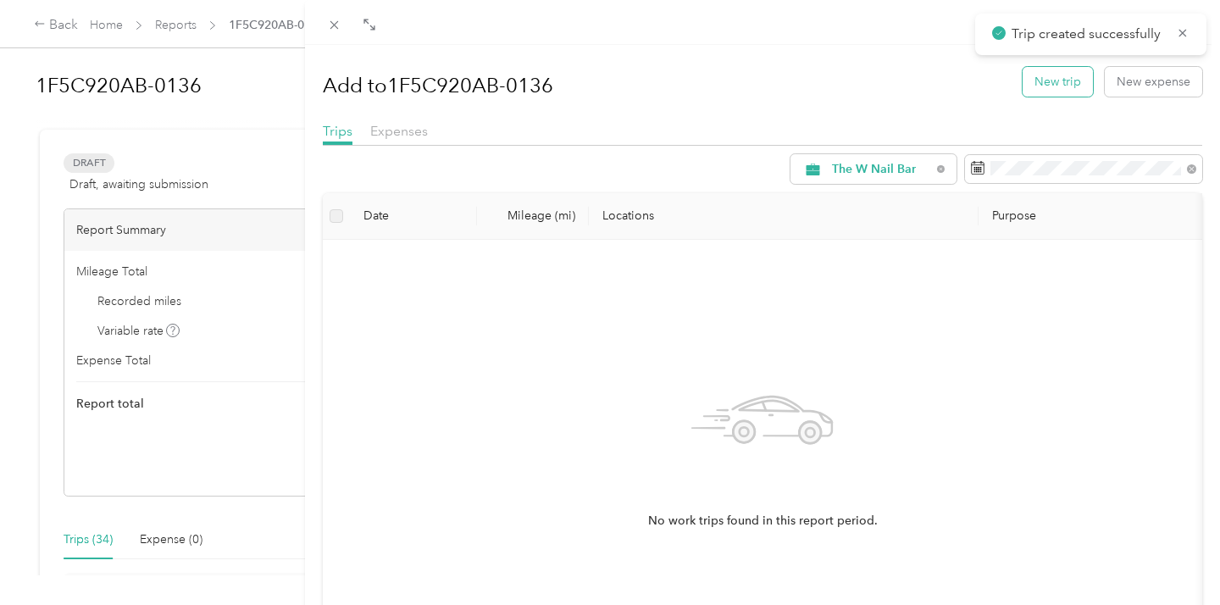
click at [1051, 85] on button "New trip" at bounding box center [1058, 82] width 70 height 30
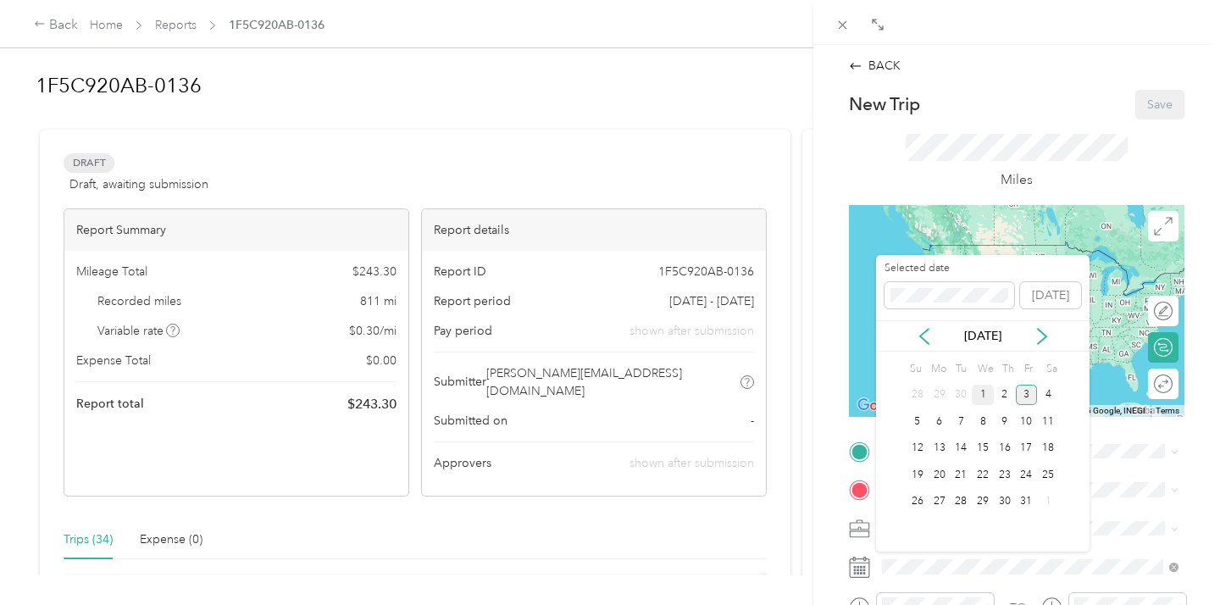
click at [985, 395] on div "1" at bounding box center [983, 395] width 22 height 21
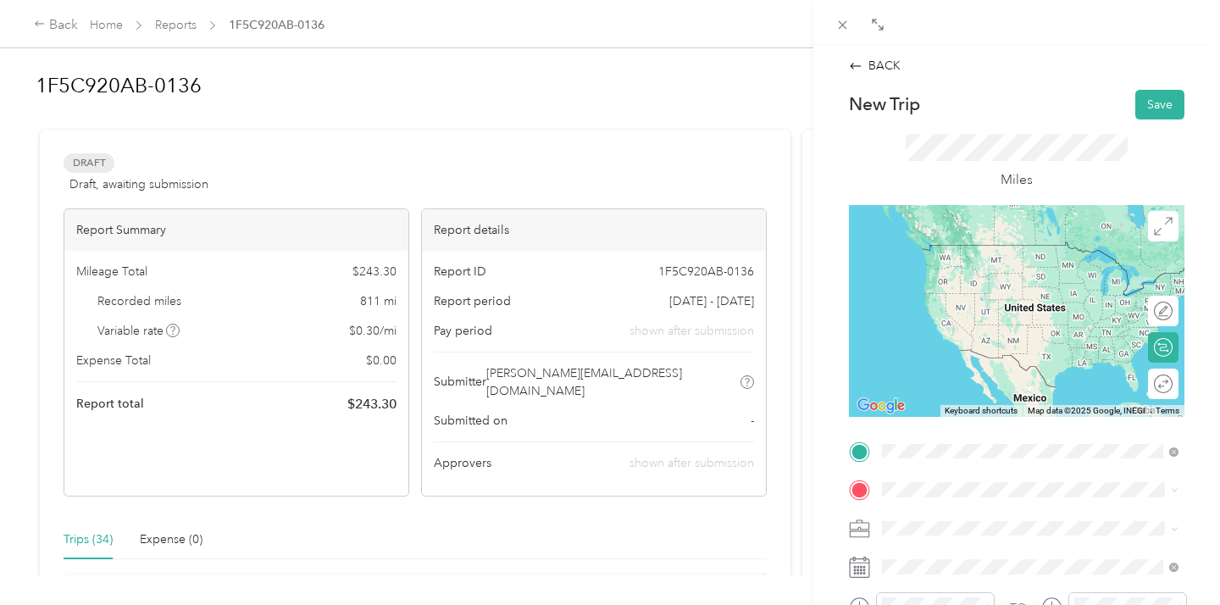
click at [965, 519] on span "[STREET_ADDRESS][US_STATE]" at bounding box center [998, 512] width 169 height 15
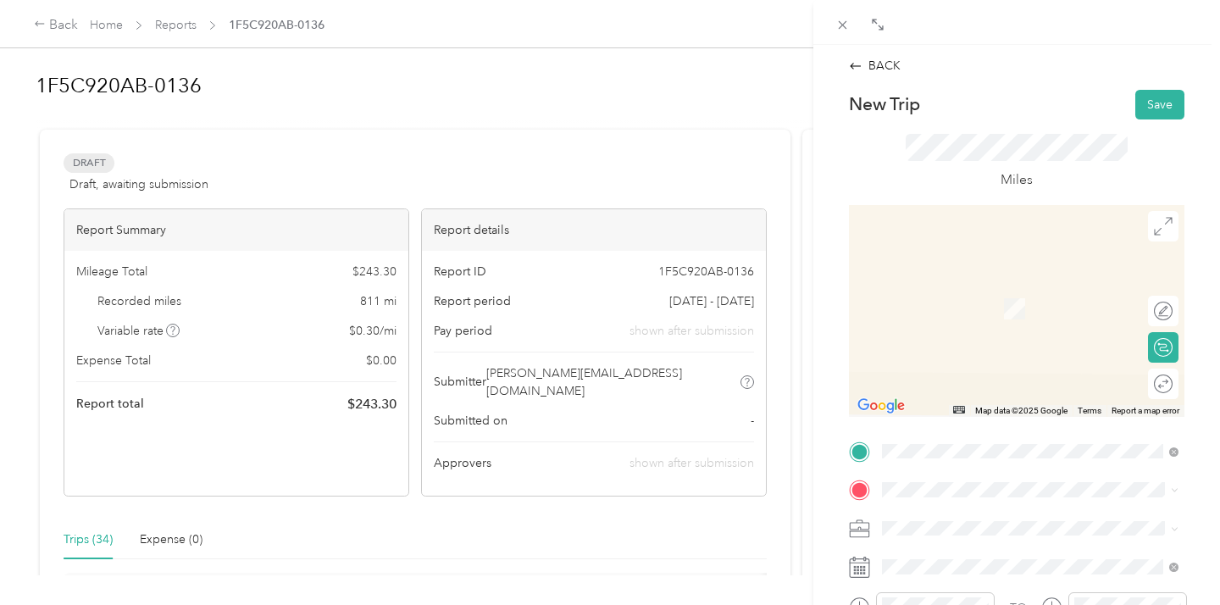
click at [969, 369] on span "[STREET_ADDRESS][US_STATE]" at bounding box center [998, 361] width 169 height 14
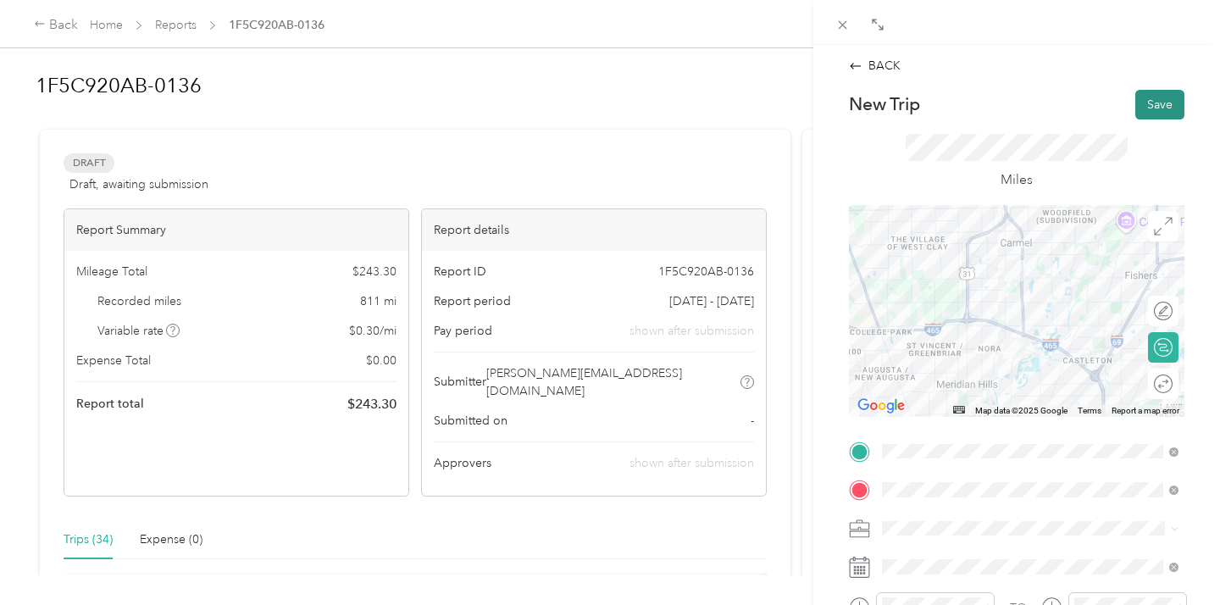
click at [1162, 97] on button "Save" at bounding box center [1159, 105] width 49 height 30
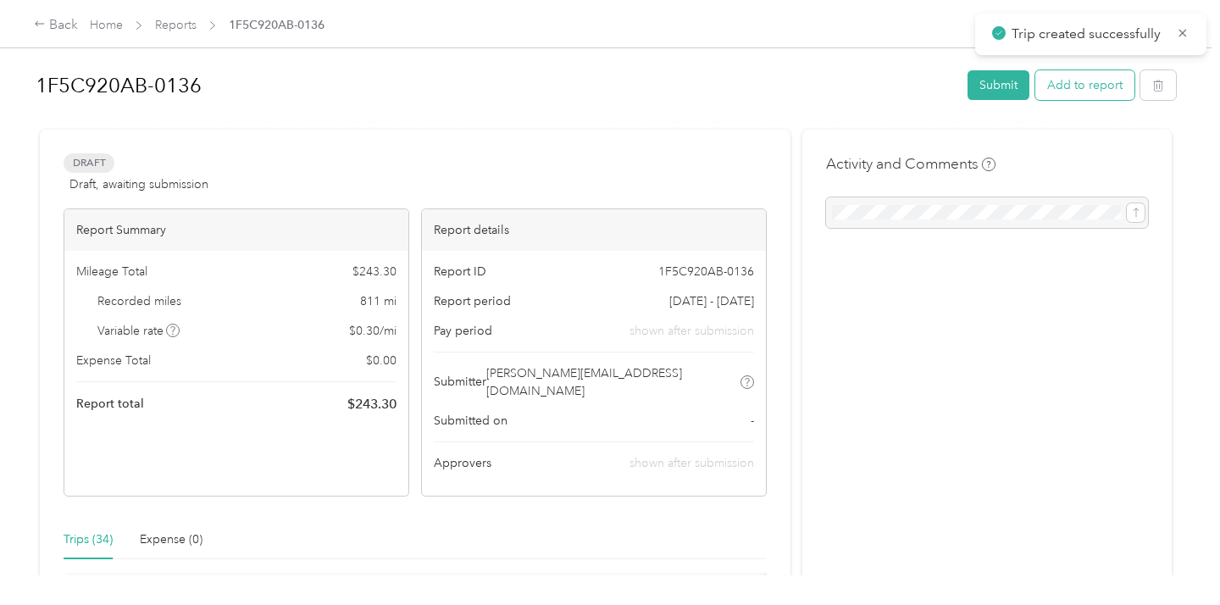
click at [1073, 86] on button "Add to report" at bounding box center [1084, 85] width 99 height 30
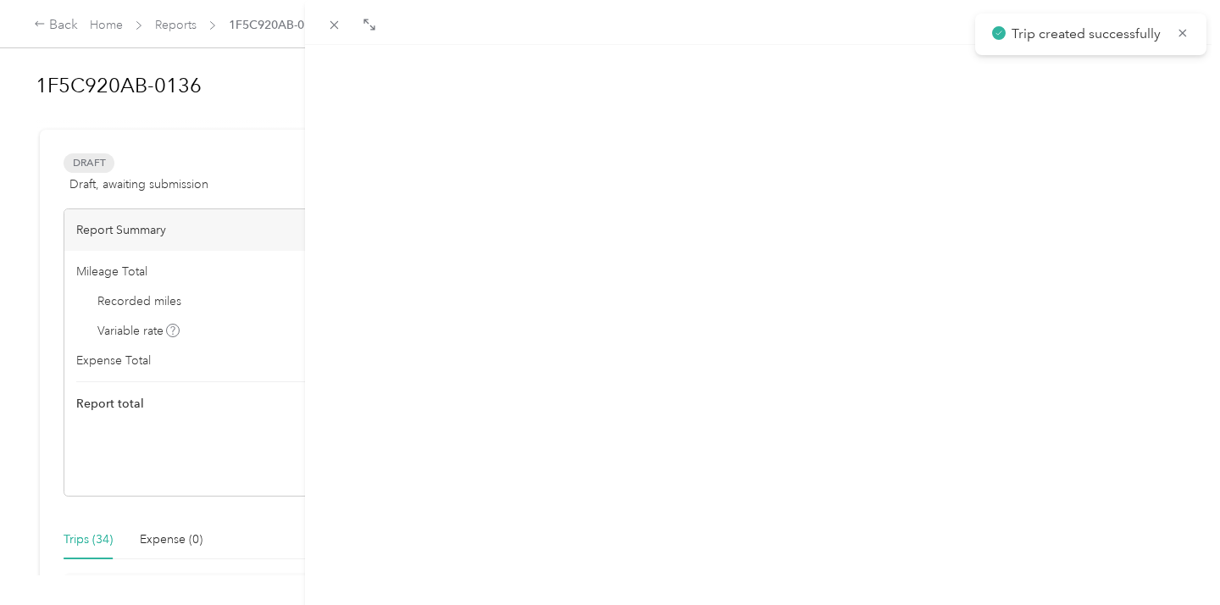
click at [1056, 79] on button "New trip" at bounding box center [1058, 82] width 70 height 30
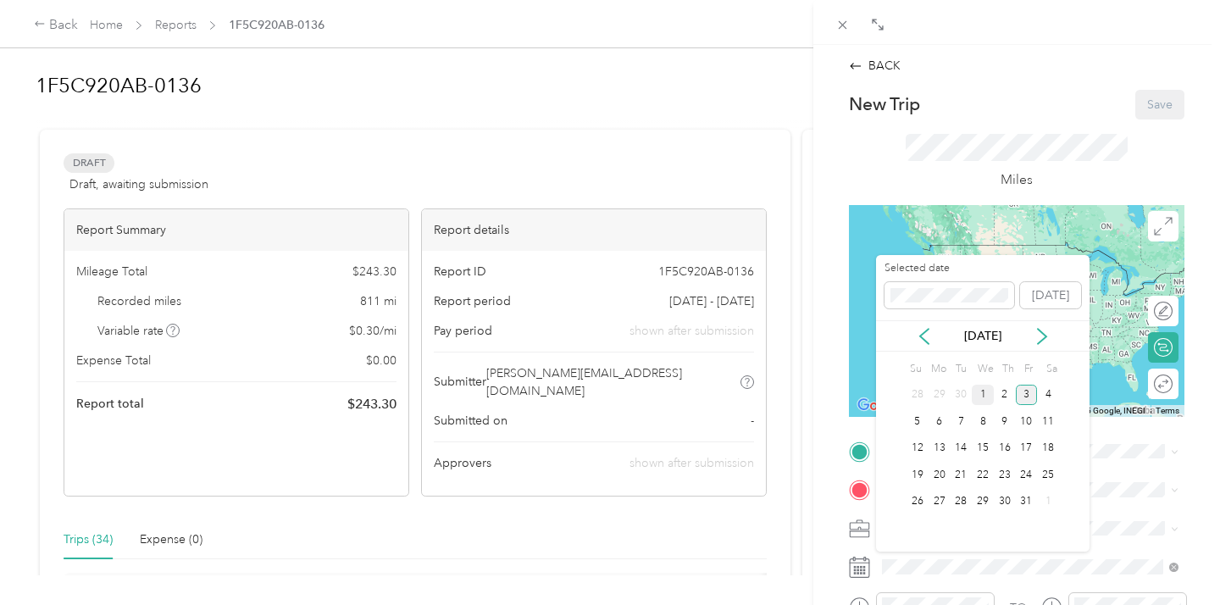
click at [986, 391] on div "1" at bounding box center [983, 395] width 22 height 21
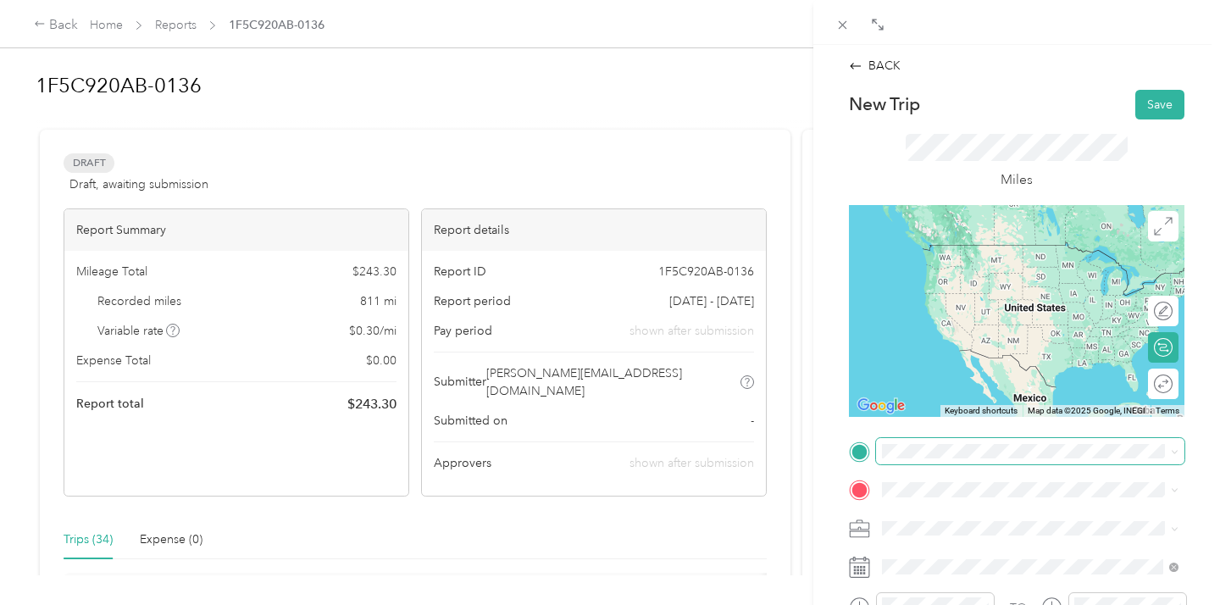
click at [910, 459] on span at bounding box center [1030, 451] width 308 height 27
click at [982, 324] on div "[PERSON_NAME]'s, Carmel IN [STREET_ADDRESS][US_STATE]" at bounding box center [999, 315] width 171 height 36
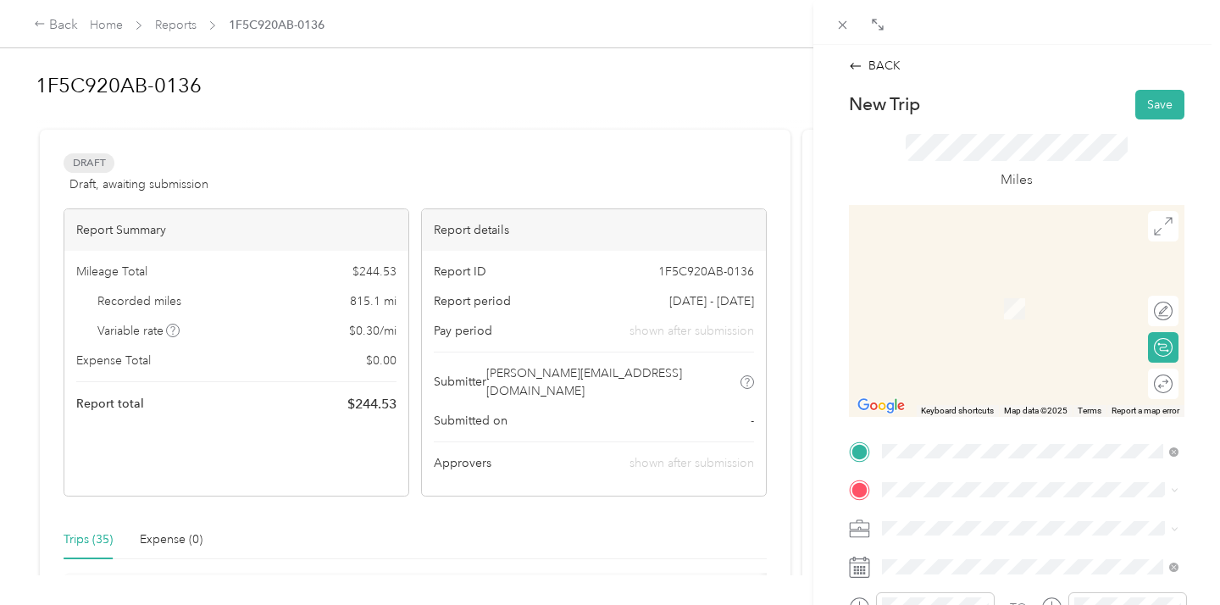
click at [999, 297] on li "[STREET_ADDRESS][US_STATE]" at bounding box center [1030, 279] width 308 height 35
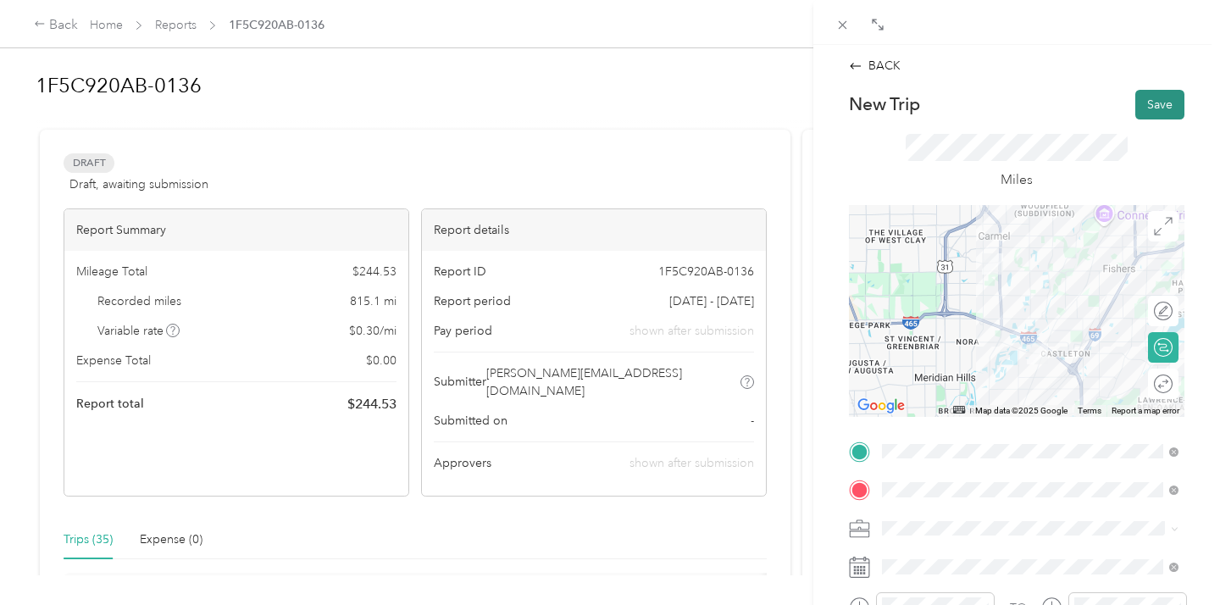
click at [1154, 99] on button "Save" at bounding box center [1159, 105] width 49 height 30
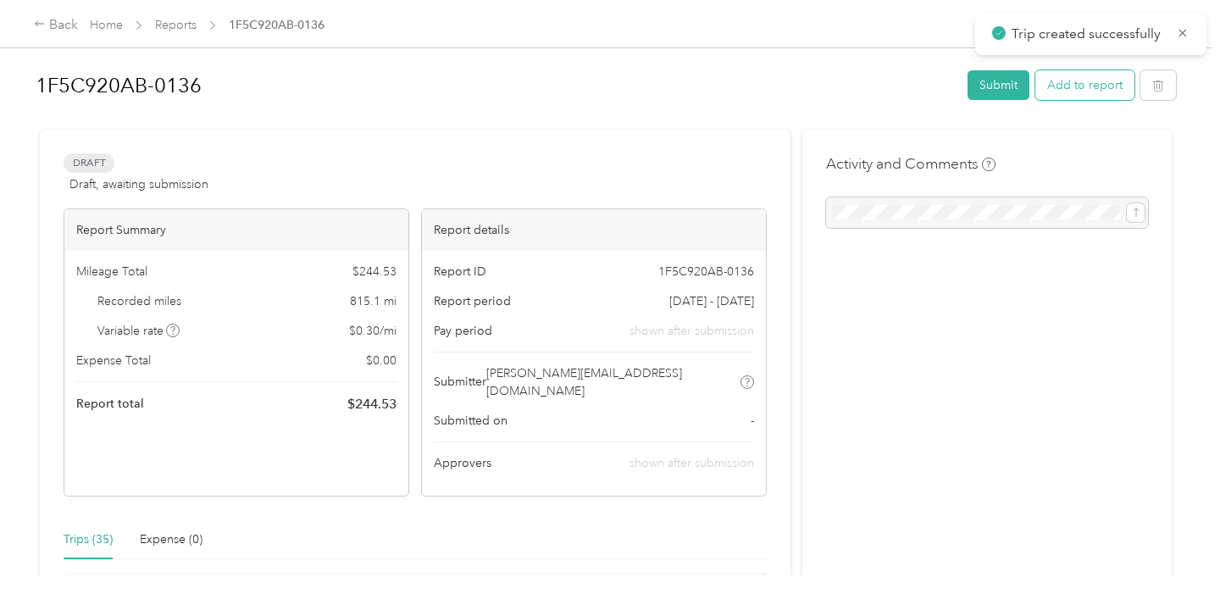
click at [1085, 78] on button "Add to report" at bounding box center [1084, 85] width 99 height 30
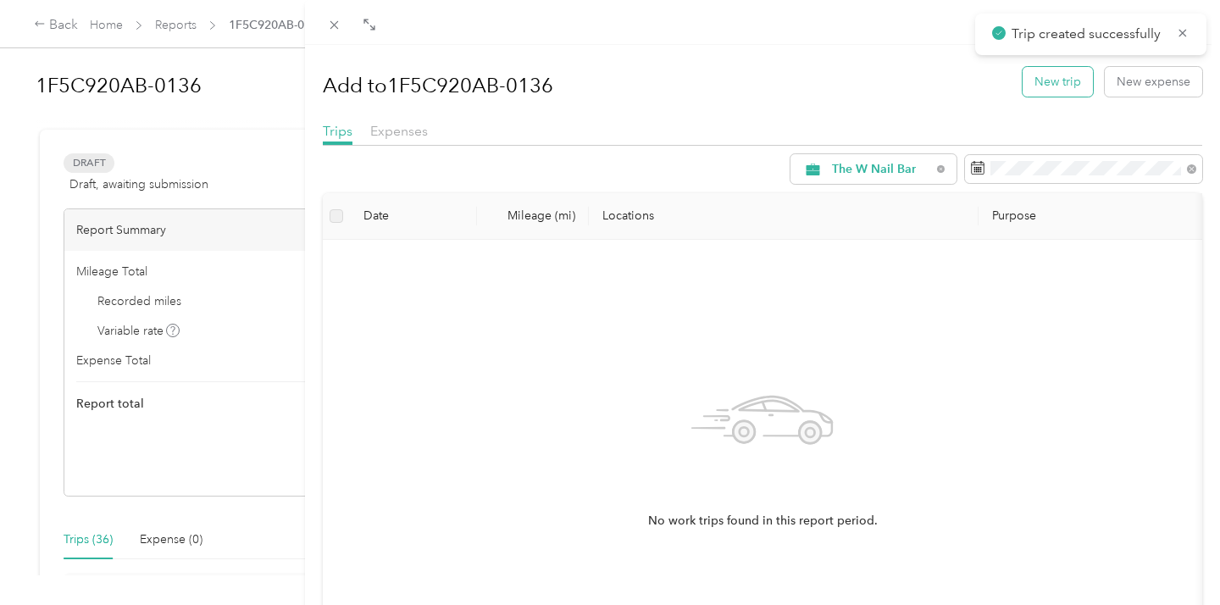
click at [1057, 83] on button "New trip" at bounding box center [1058, 82] width 70 height 30
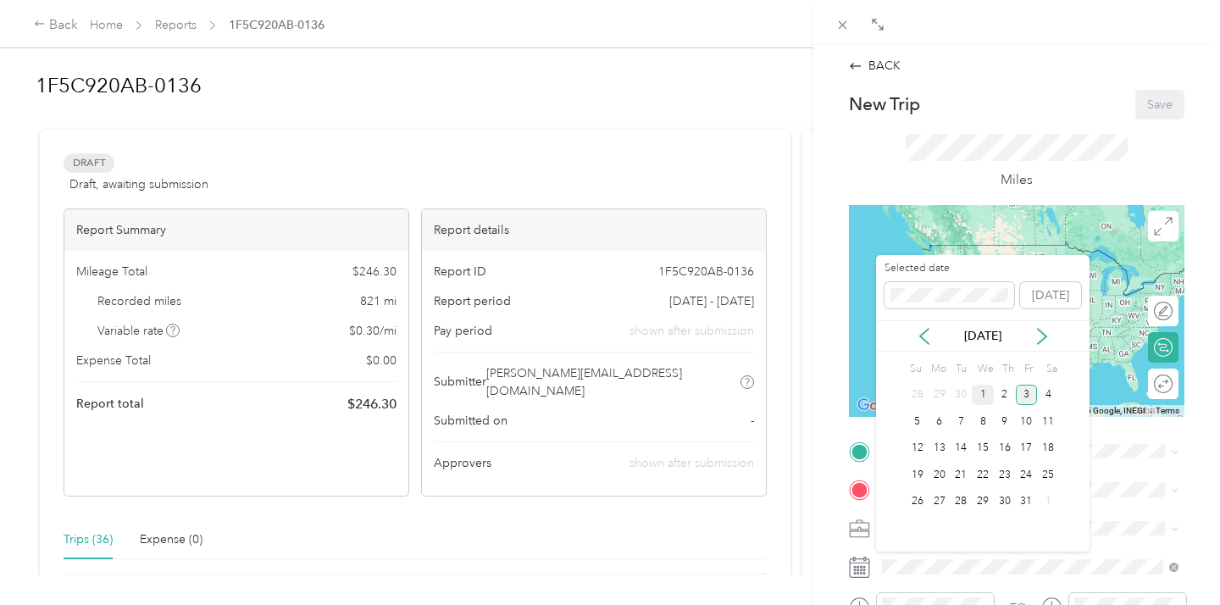
click at [980, 393] on div "1" at bounding box center [983, 395] width 22 height 21
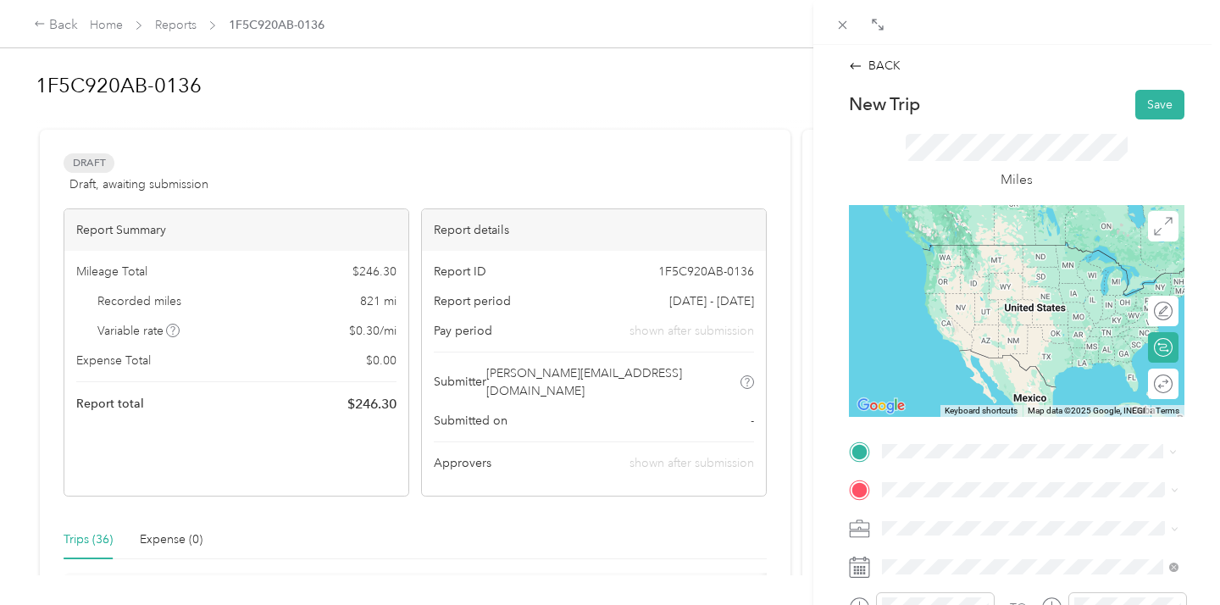
click at [980, 251] on span "[STREET_ADDRESS][US_STATE]" at bounding box center [998, 244] width 169 height 15
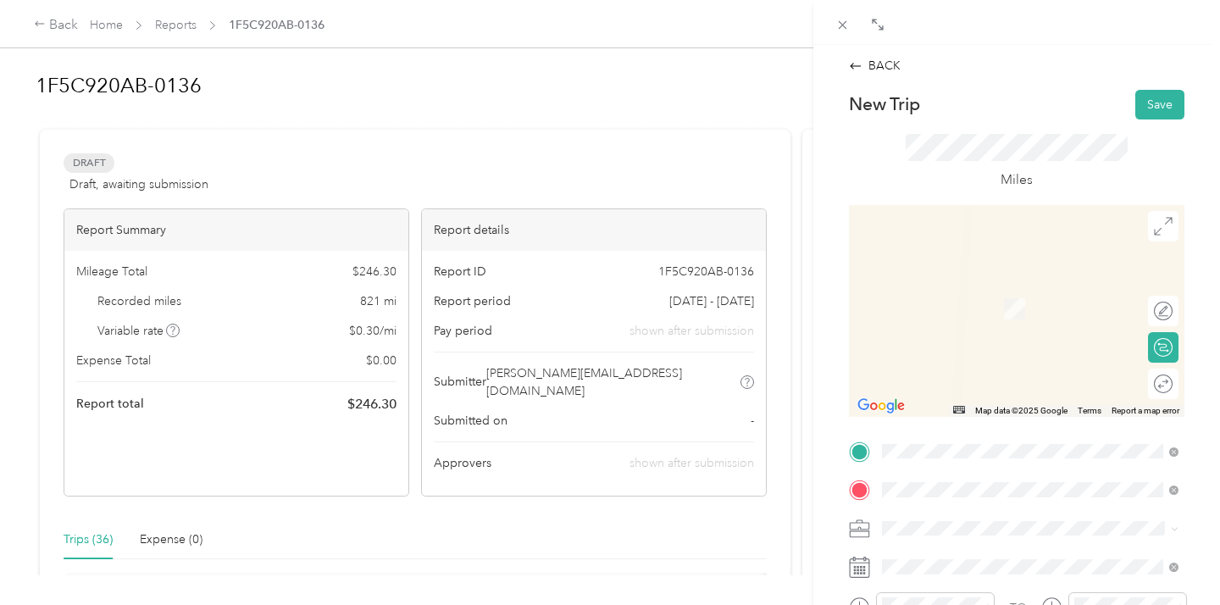
click at [1018, 306] on div "TEAM Rivers Edge [STREET_ADDRESS][US_STATE]" at bounding box center [998, 303] width 169 height 42
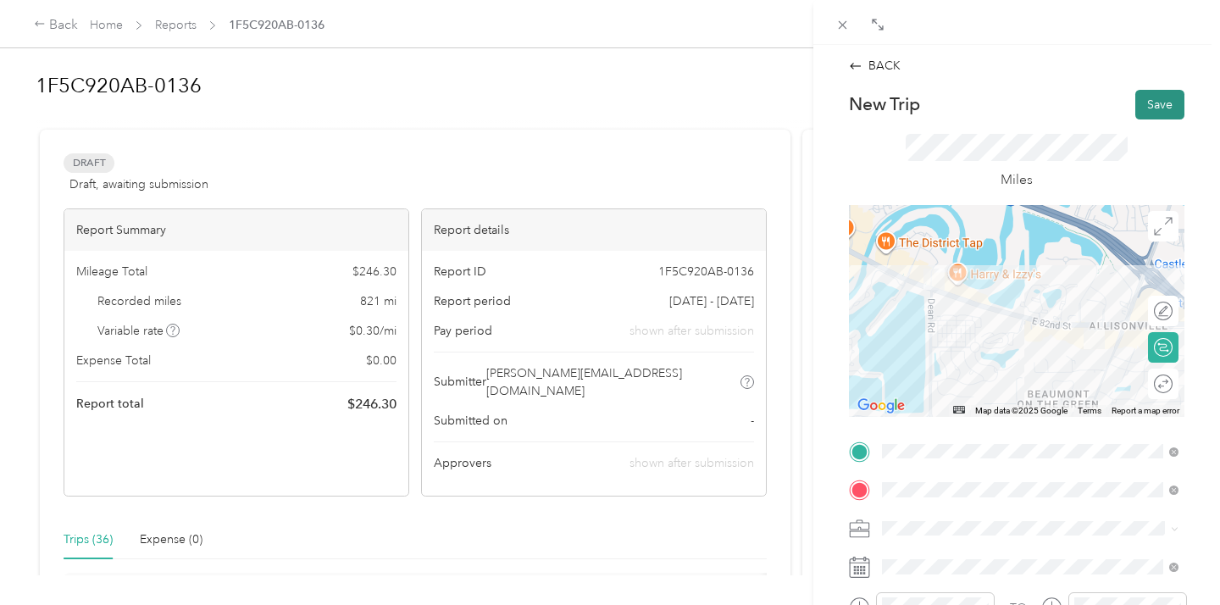
click at [1157, 98] on button "Save" at bounding box center [1159, 105] width 49 height 30
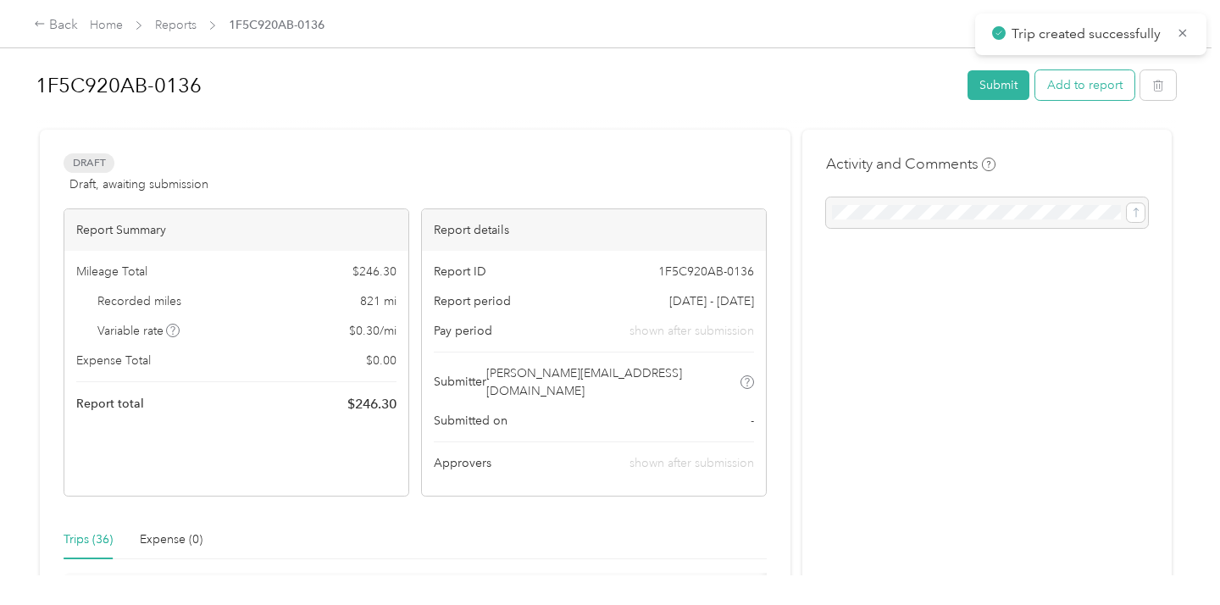
click at [1079, 82] on button "Add to report" at bounding box center [1084, 85] width 99 height 30
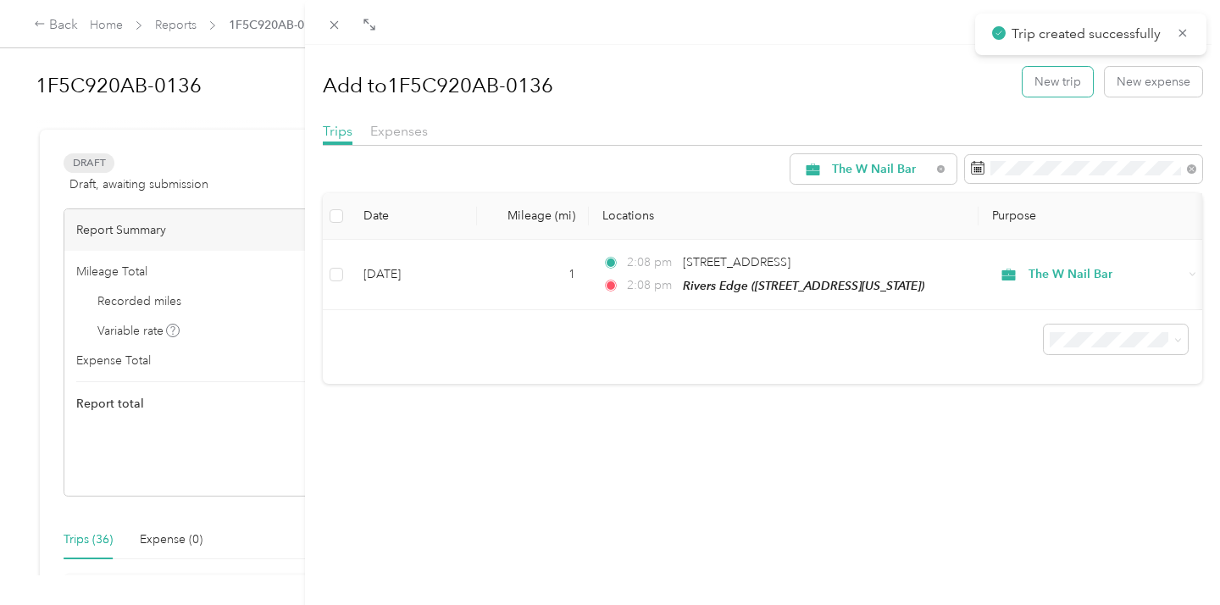
click at [1079, 82] on button "New trip" at bounding box center [1058, 82] width 70 height 30
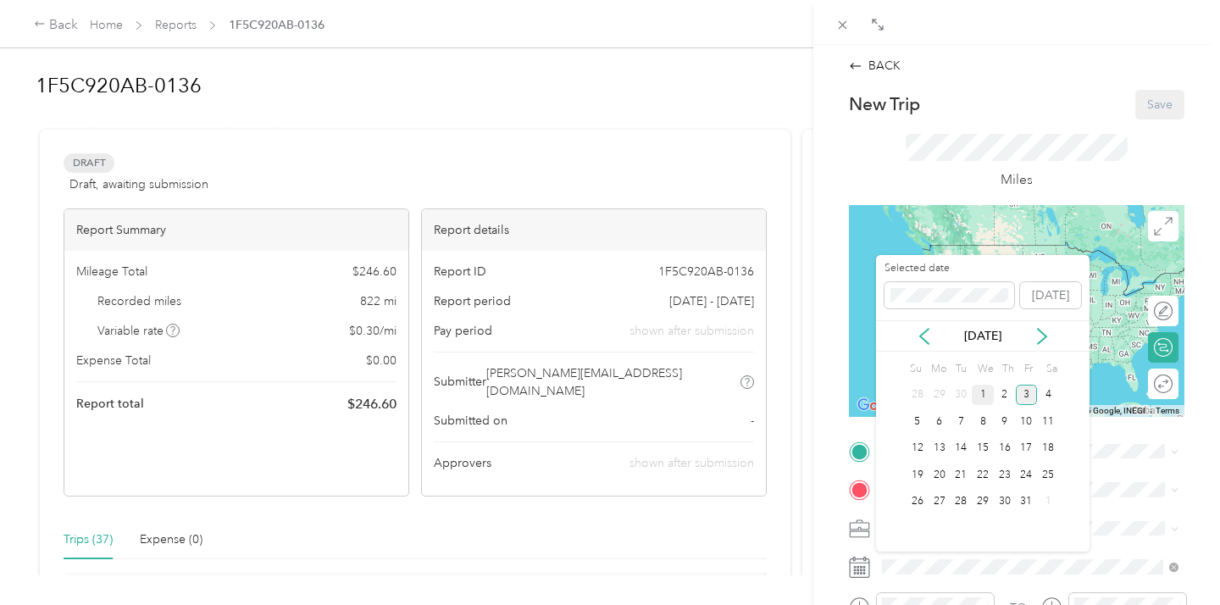
click at [982, 390] on div "1" at bounding box center [983, 395] width 22 height 21
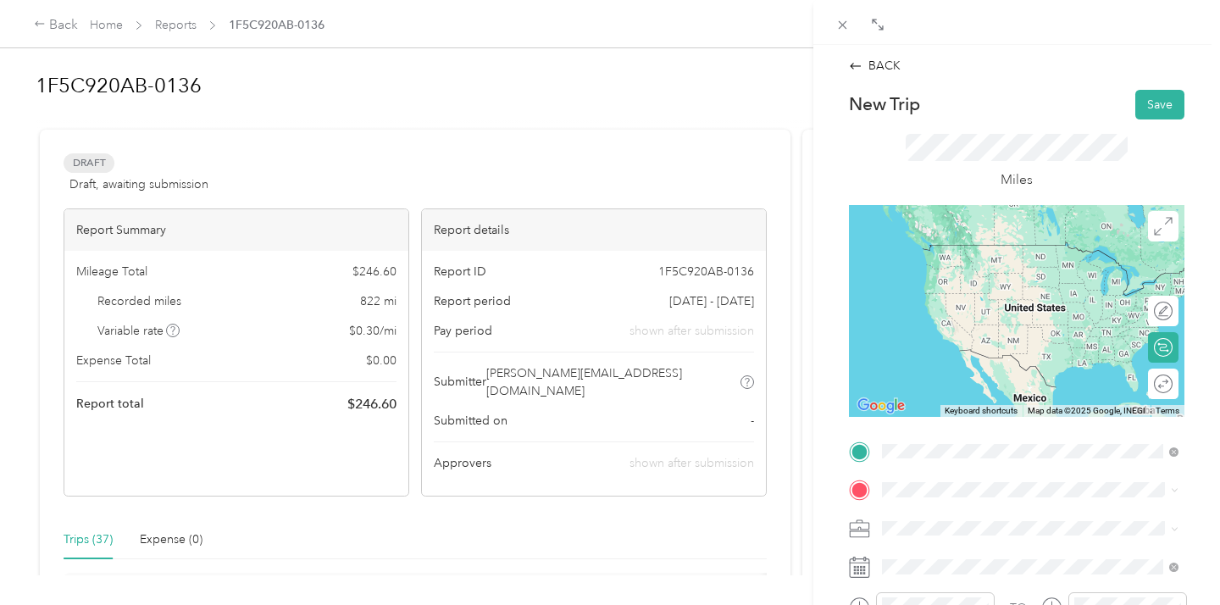
click at [1024, 262] on div "TEAM Rivers Edge [STREET_ADDRESS][US_STATE]" at bounding box center [998, 264] width 169 height 42
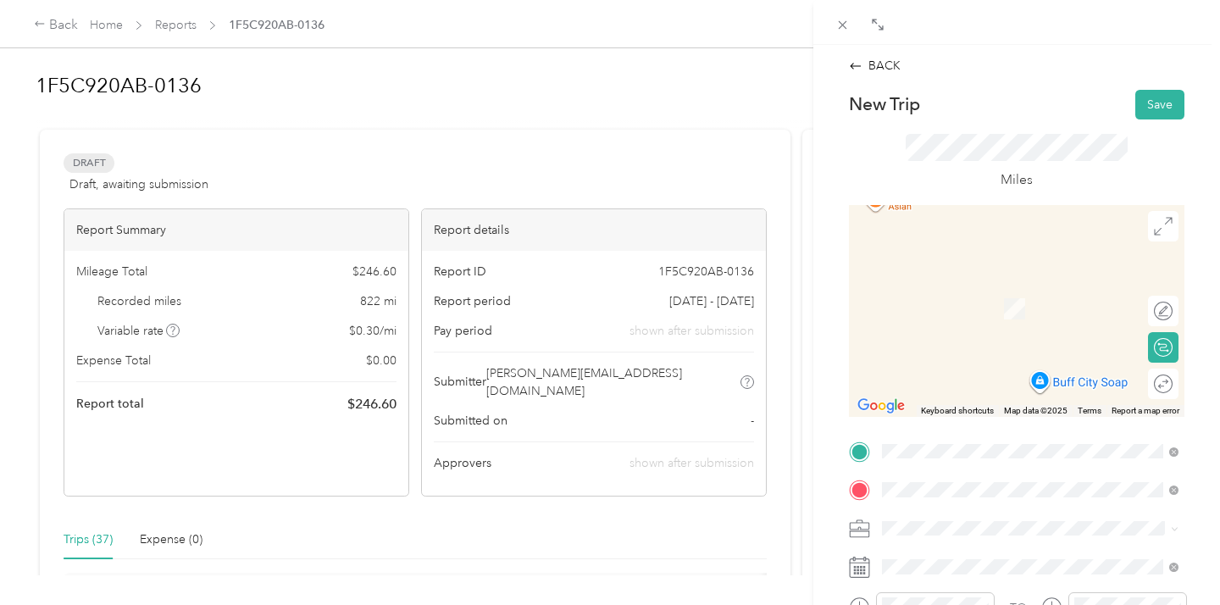
click at [1020, 292] on strong "Bottleworks" at bounding box center [1006, 292] width 67 height 15
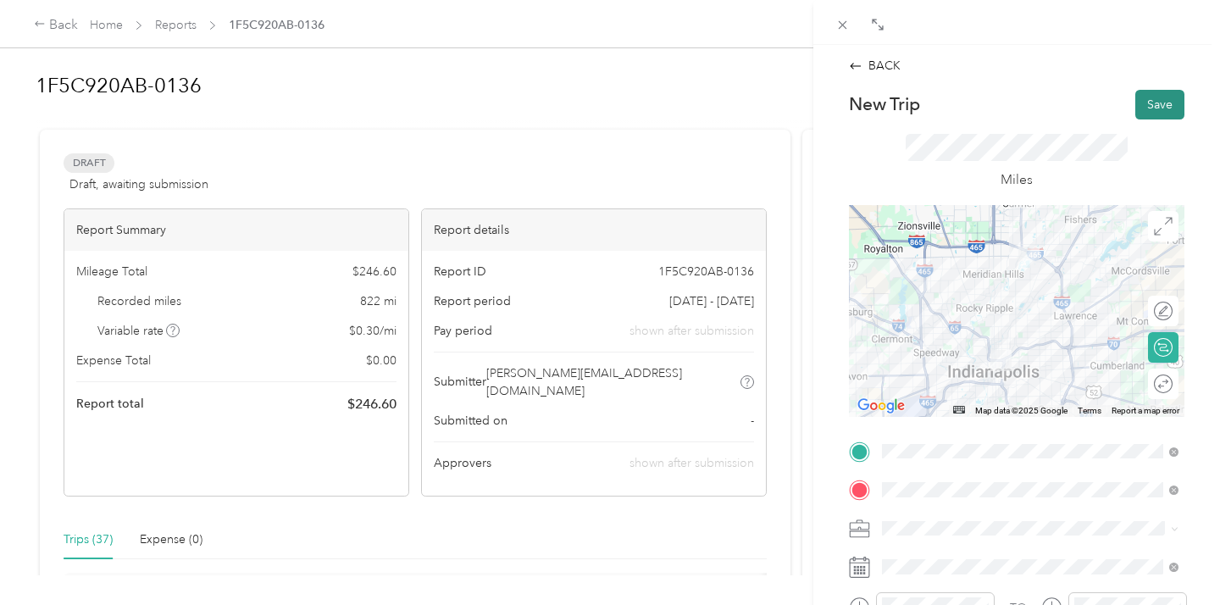
click at [1156, 105] on button "Save" at bounding box center [1159, 105] width 49 height 30
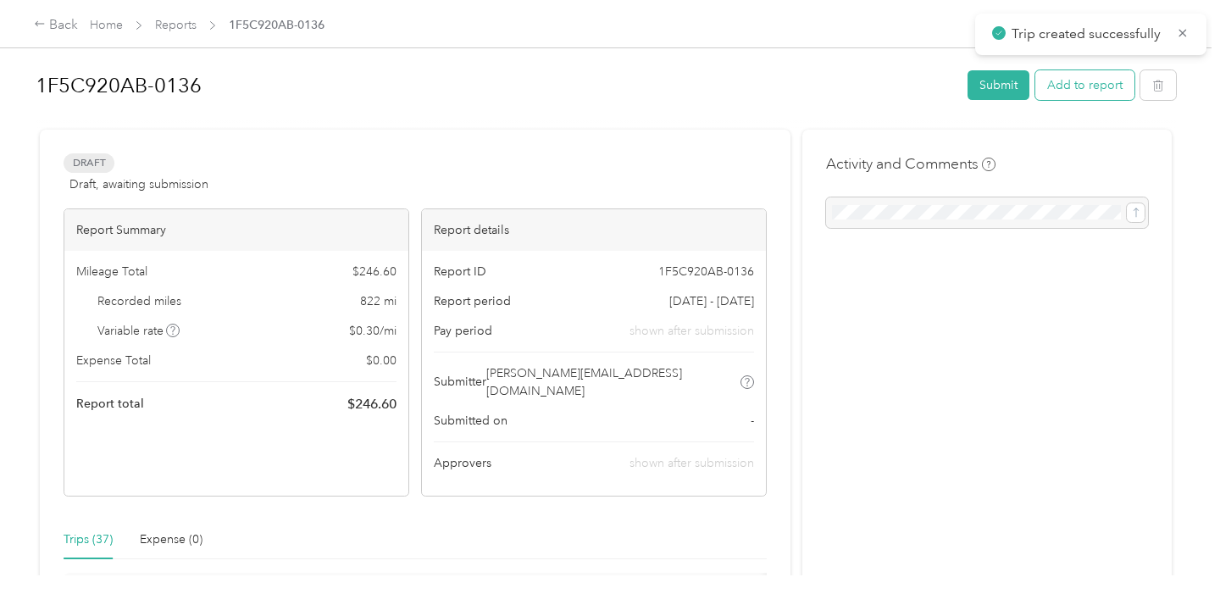
click at [1062, 89] on button "Add to report" at bounding box center [1084, 85] width 99 height 30
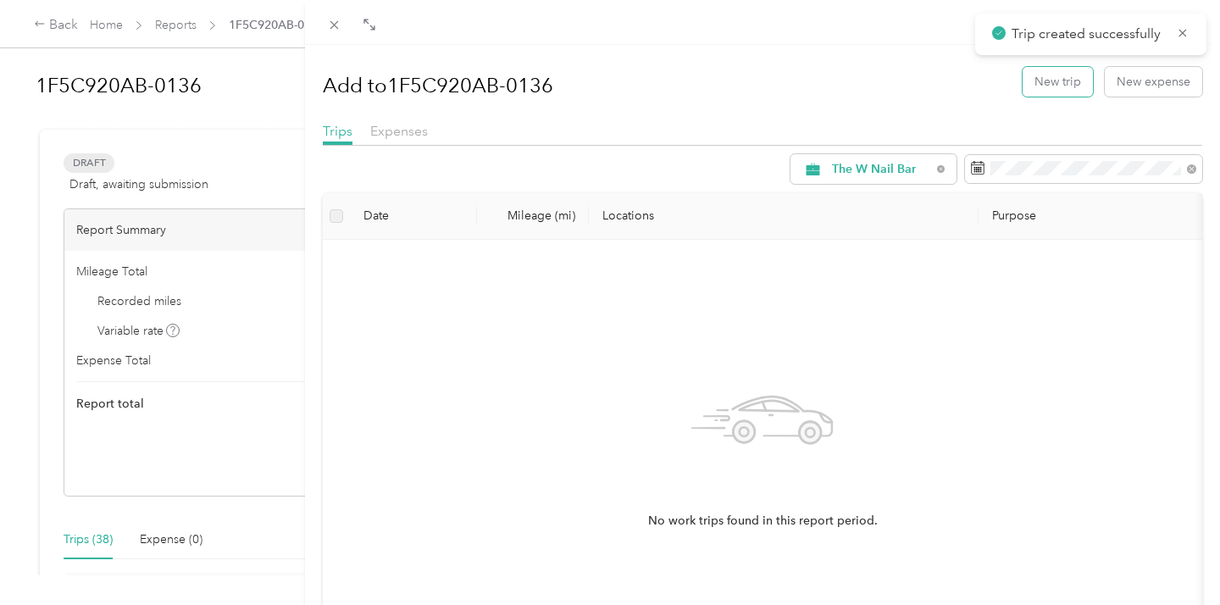
click at [1062, 89] on button "New trip" at bounding box center [1058, 82] width 70 height 30
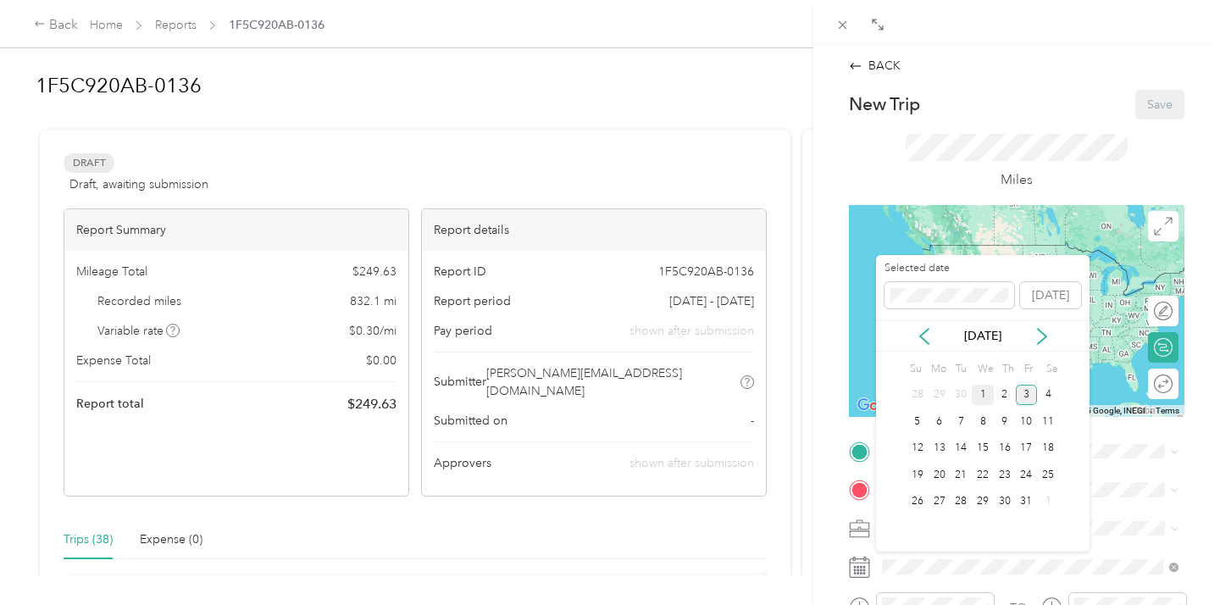
click at [982, 390] on div "1" at bounding box center [983, 395] width 22 height 21
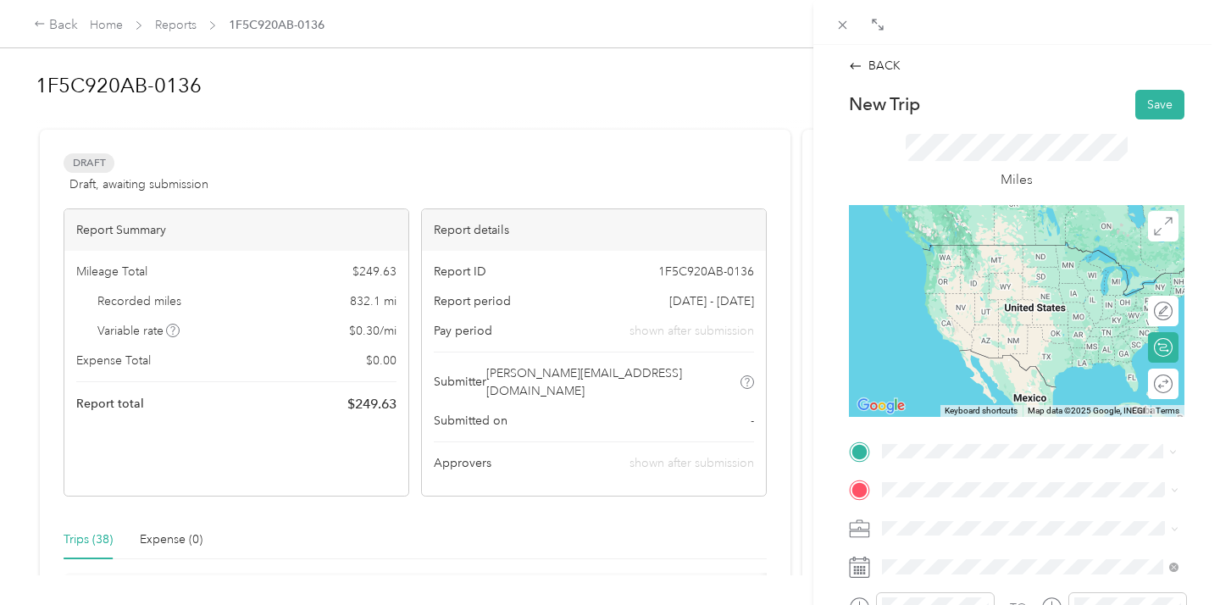
click at [1011, 252] on strong "Bottleworks" at bounding box center [1006, 254] width 67 height 15
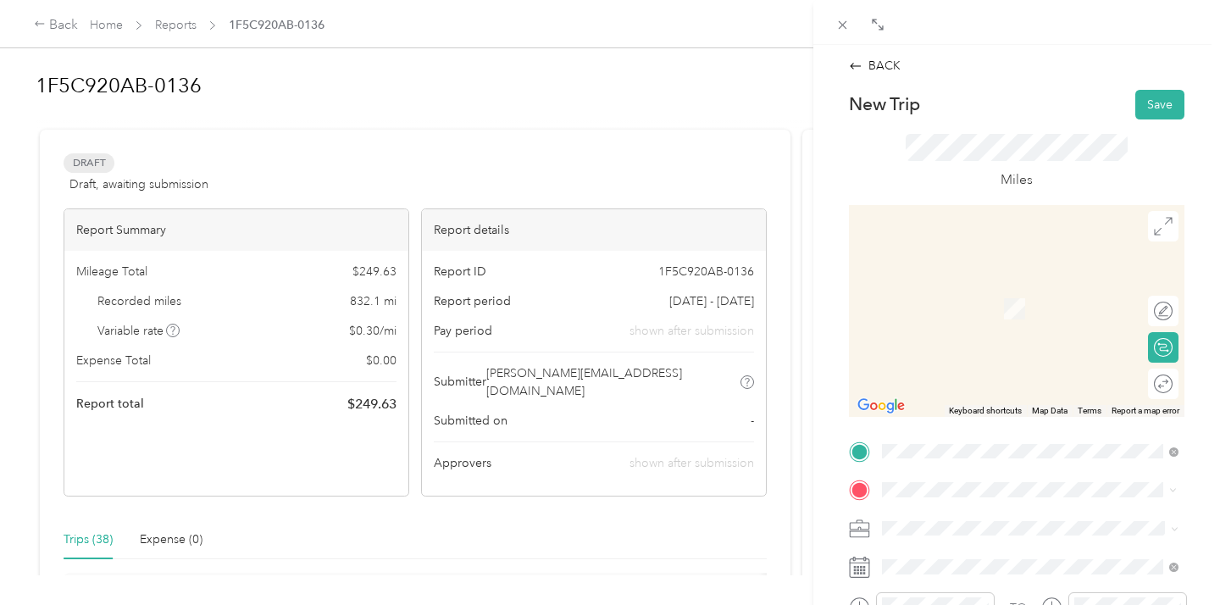
click at [1028, 299] on div "TEAM Rivers Edge [STREET_ADDRESS][US_STATE]" at bounding box center [998, 303] width 169 height 42
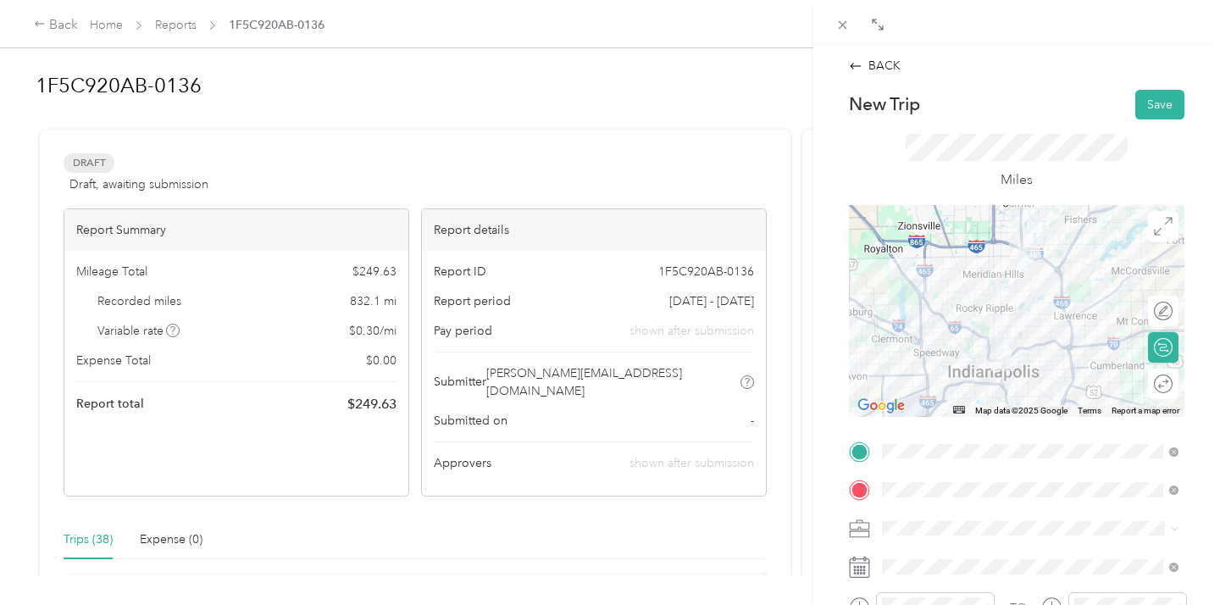
click at [1153, 86] on div "BACK New Trip Save This trip cannot be edited because it is either under review…" at bounding box center [1016, 452] width 371 height 791
click at [1155, 94] on button "Save" at bounding box center [1159, 105] width 49 height 30
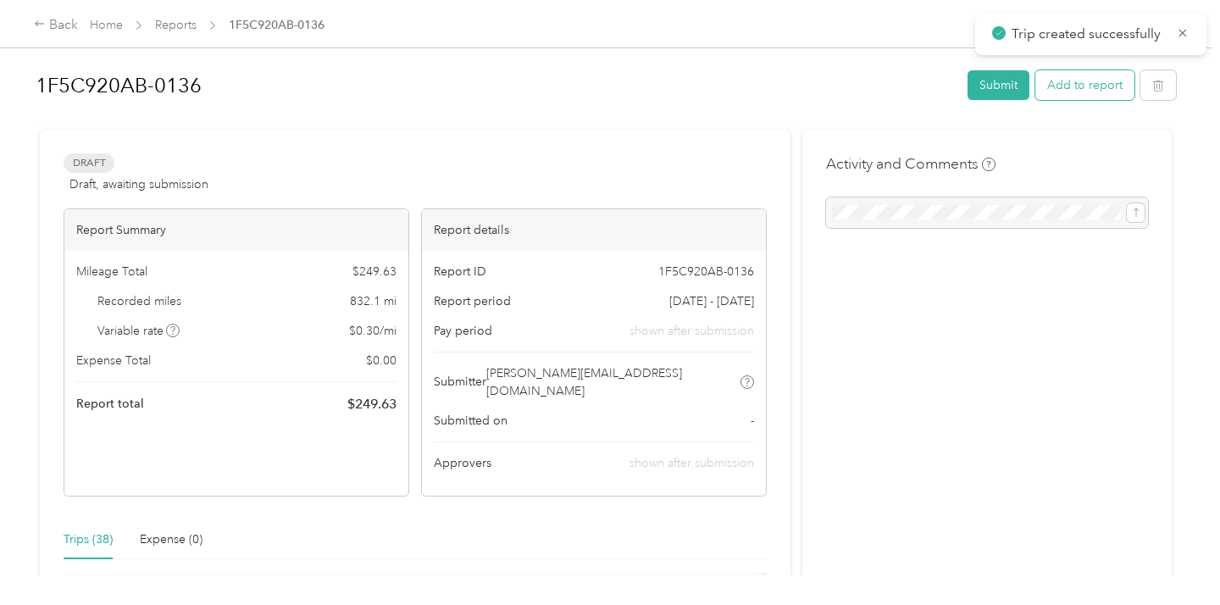
click at [1068, 84] on button "Add to report" at bounding box center [1084, 85] width 99 height 30
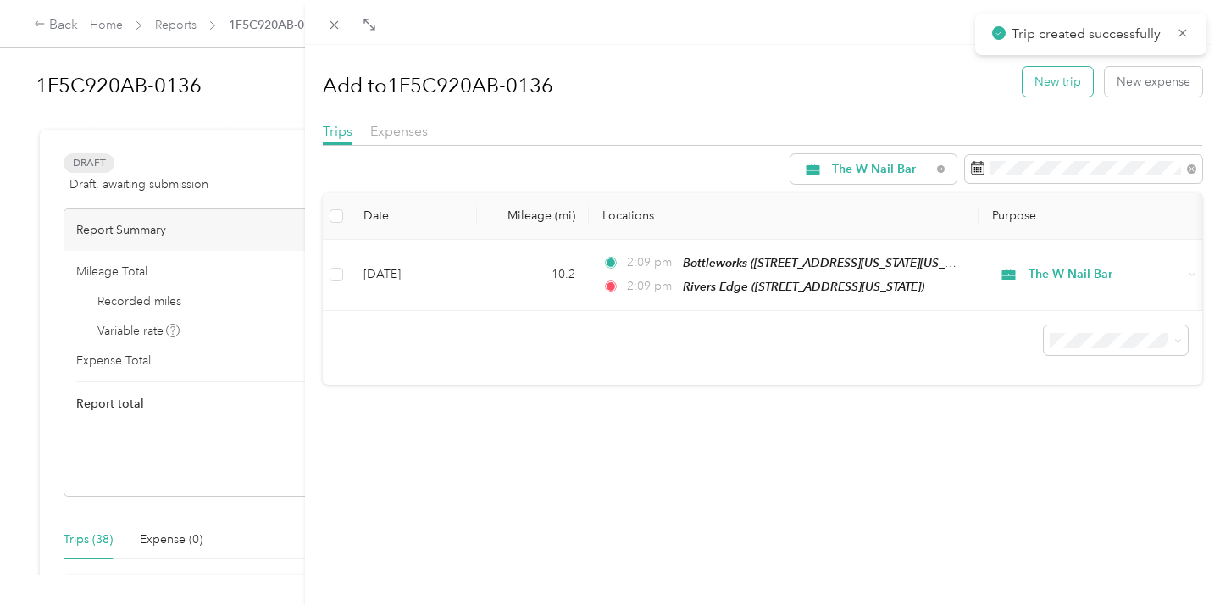
click at [1051, 80] on button "New trip" at bounding box center [1058, 82] width 70 height 30
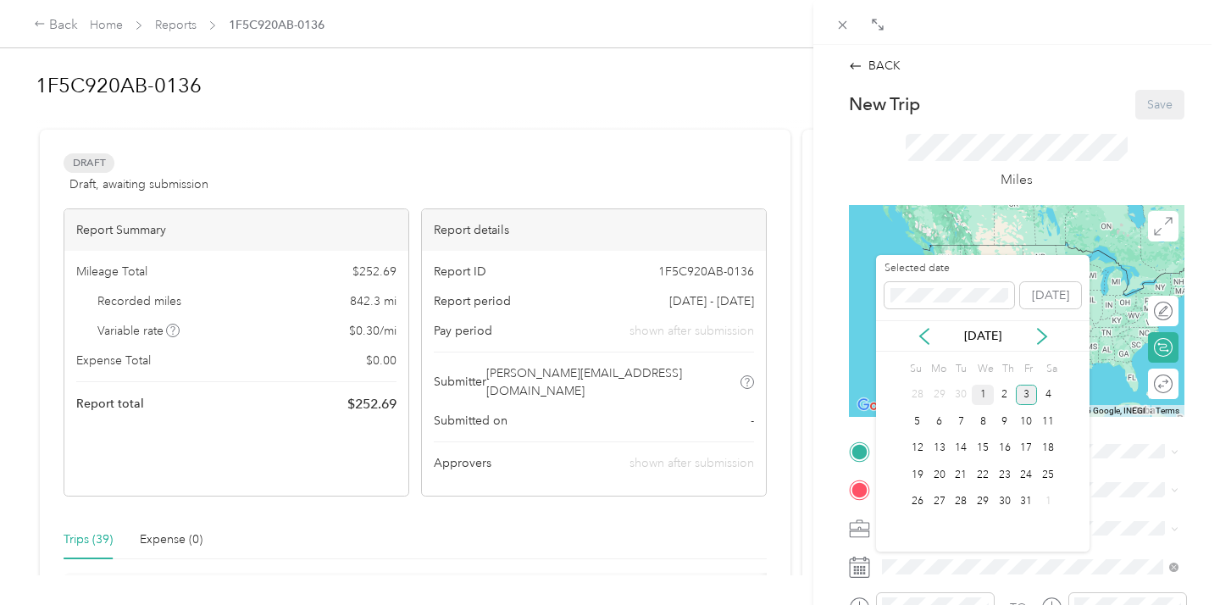
click at [984, 388] on div "1" at bounding box center [983, 395] width 22 height 21
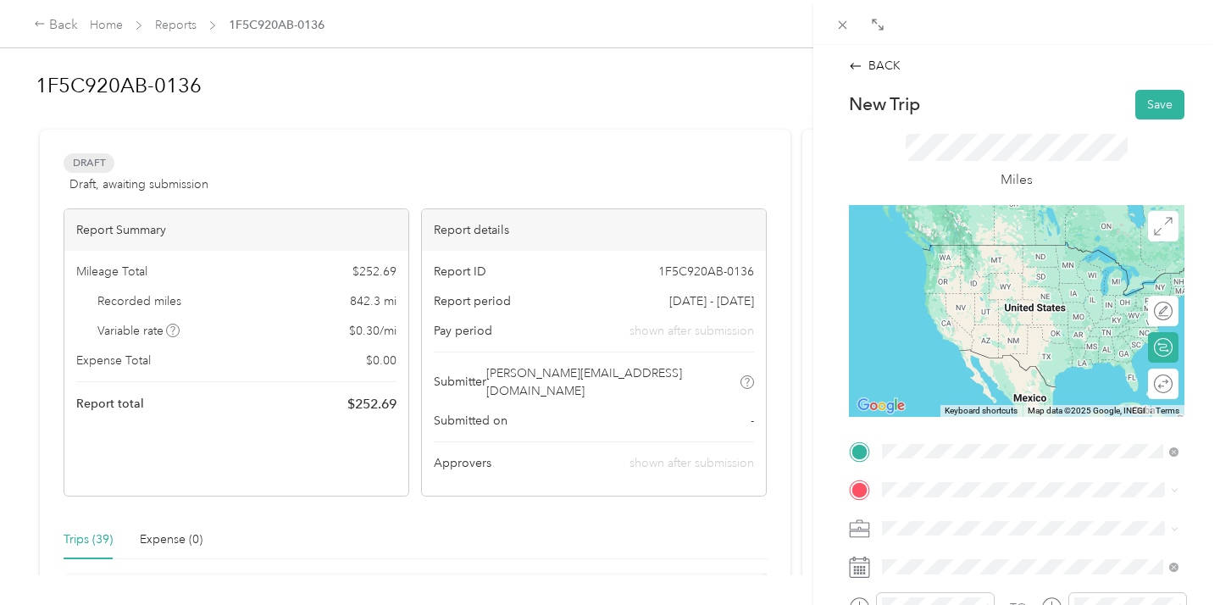
click at [1023, 264] on div "TEAM Rivers Edge [STREET_ADDRESS][US_STATE]" at bounding box center [998, 264] width 169 height 42
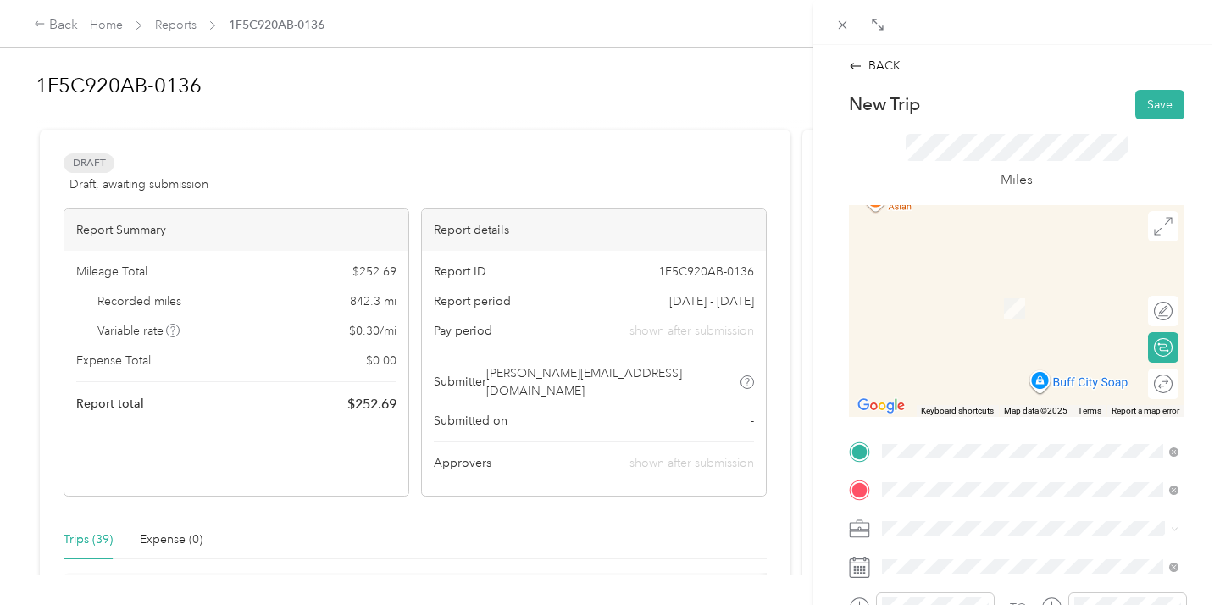
click at [1002, 297] on div "TEAM Fishers [STREET_ADDRESS][US_STATE]" at bounding box center [998, 303] width 169 height 42
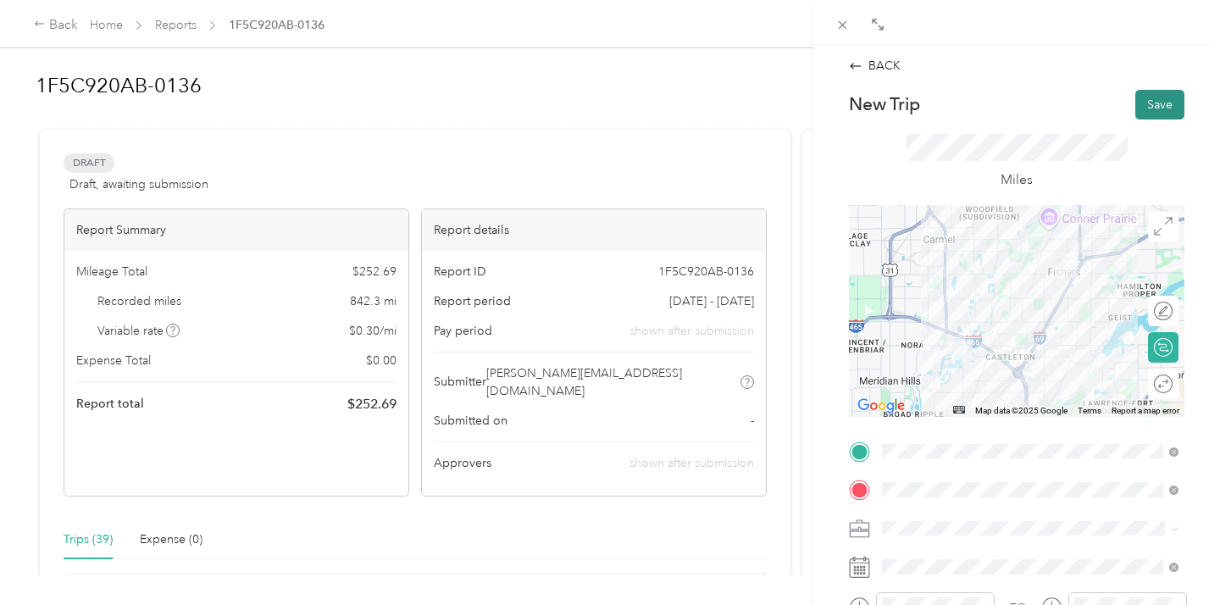
click at [1146, 103] on button "Save" at bounding box center [1159, 105] width 49 height 30
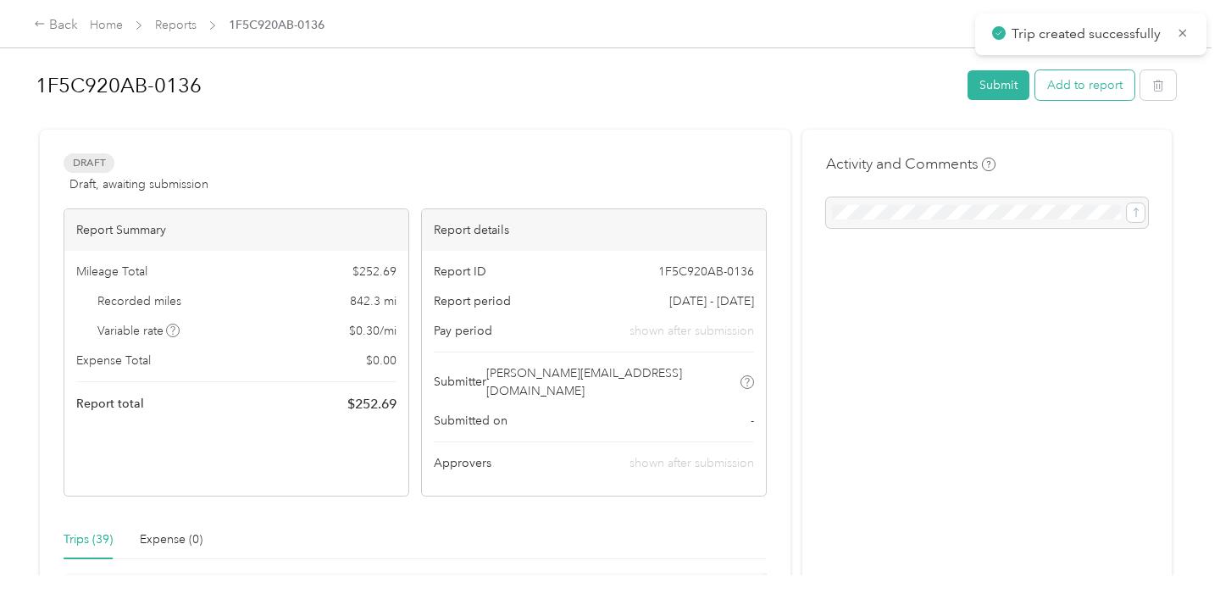
click at [1077, 75] on button "Add to report" at bounding box center [1084, 85] width 99 height 30
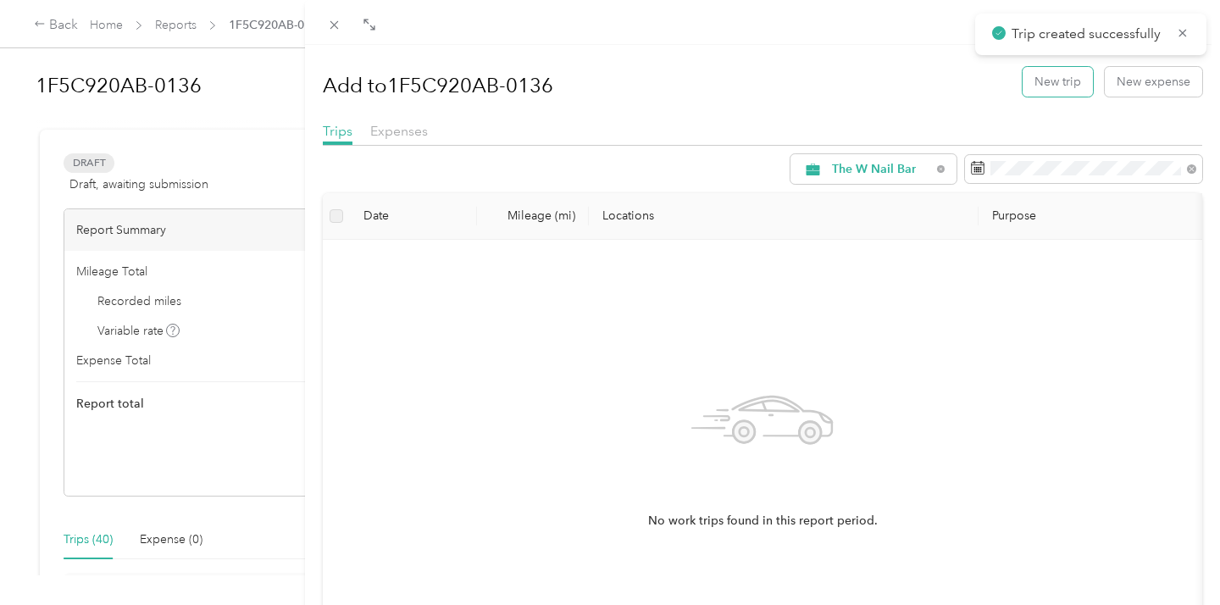
click at [1077, 75] on button "New trip" at bounding box center [1058, 82] width 70 height 30
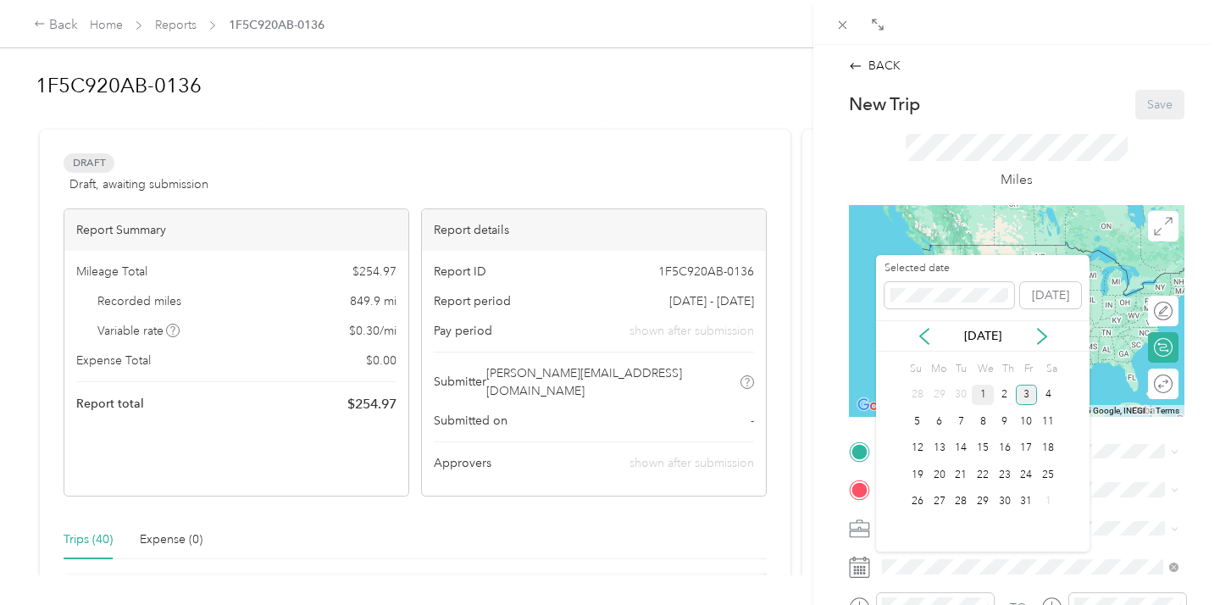
click at [981, 393] on div "1" at bounding box center [983, 395] width 22 height 21
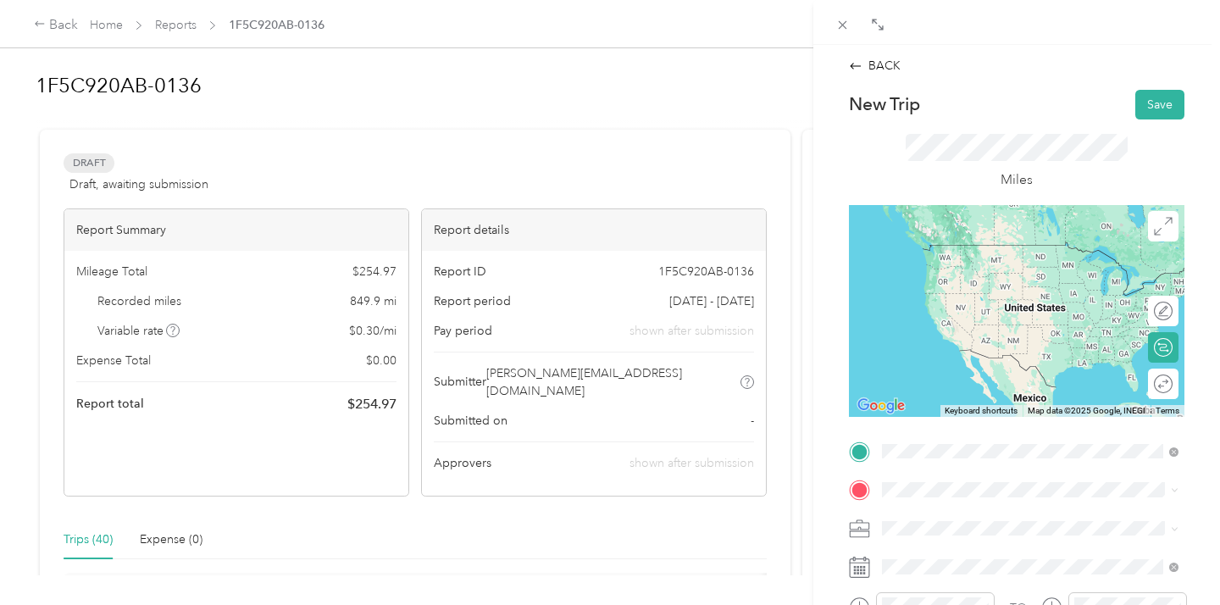
click at [993, 266] on div "TEAM Fishers [STREET_ADDRESS][US_STATE]" at bounding box center [998, 264] width 169 height 42
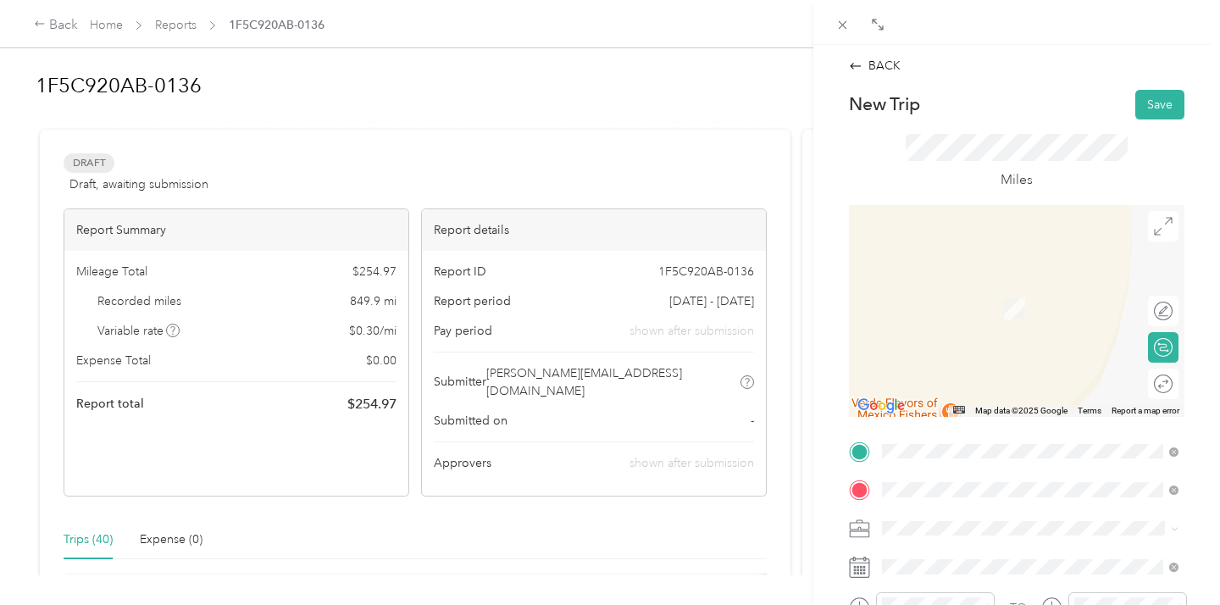
click at [988, 292] on strong "[GEOGRAPHIC_DATA]" at bounding box center [1036, 292] width 126 height 15
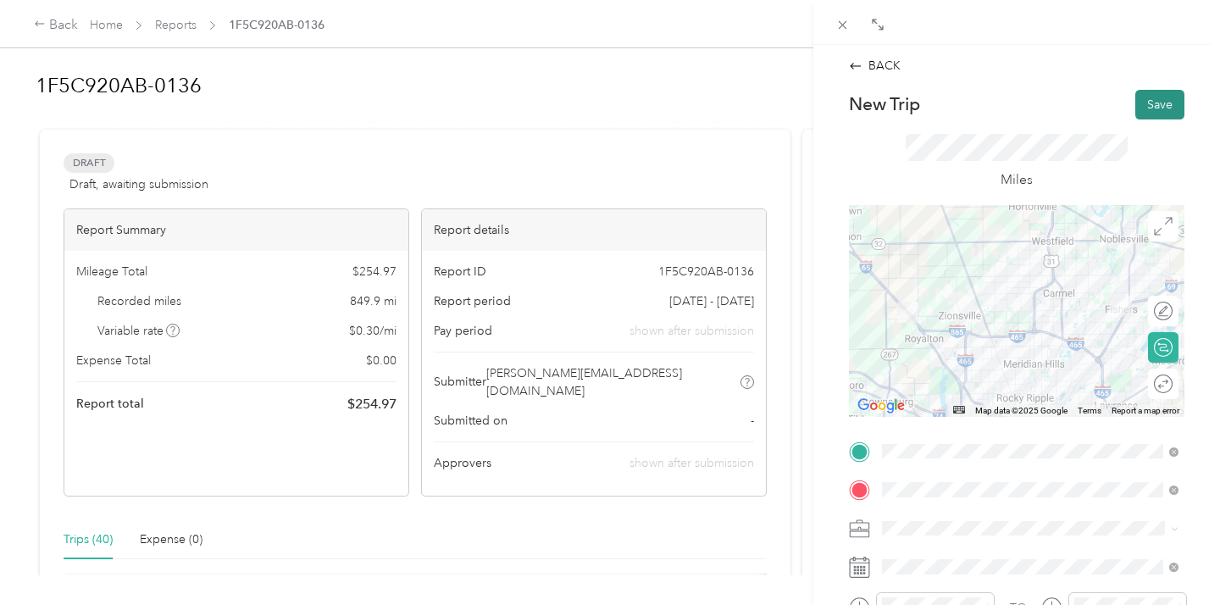
click at [1155, 102] on button "Save" at bounding box center [1159, 105] width 49 height 30
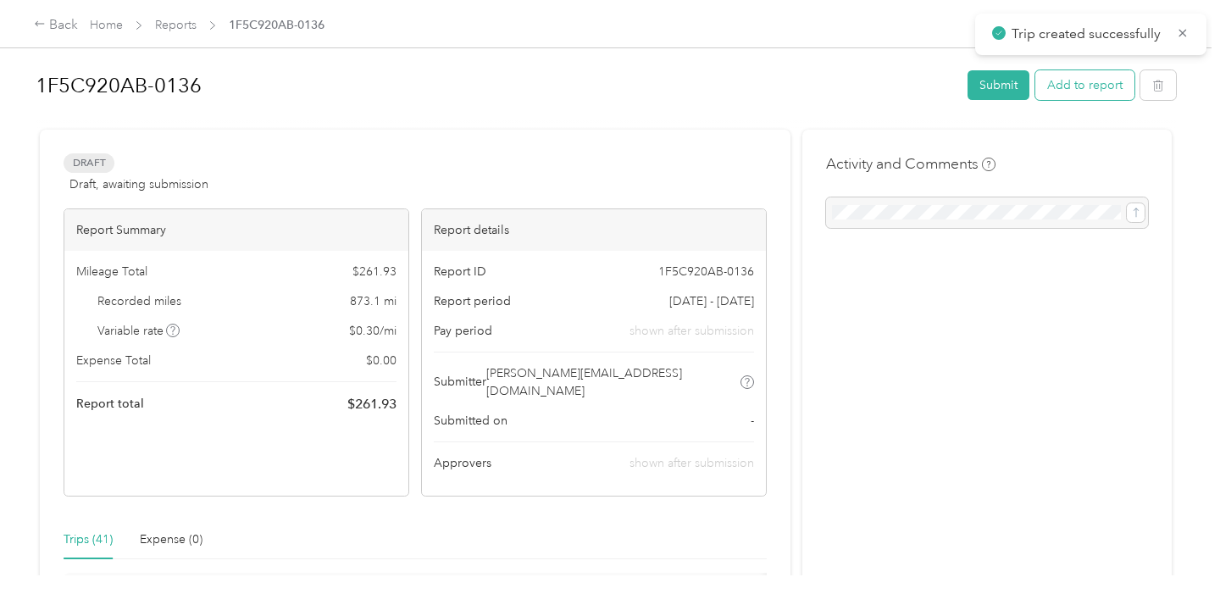
click at [1051, 88] on button "Add to report" at bounding box center [1084, 85] width 99 height 30
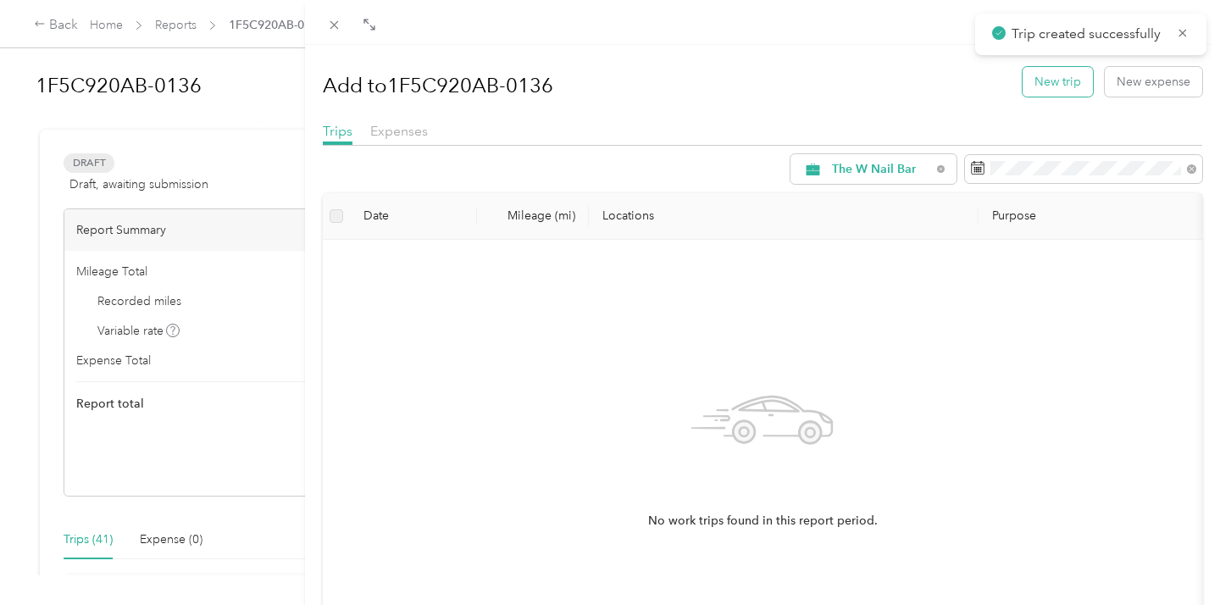
click at [1049, 82] on button "New trip" at bounding box center [1058, 82] width 70 height 30
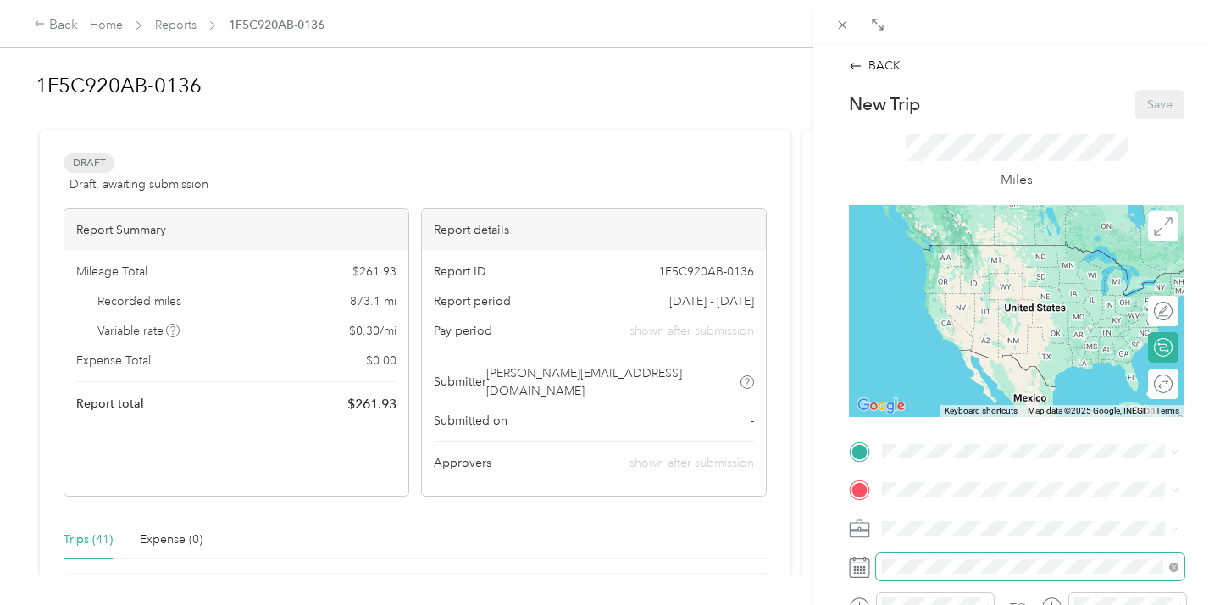
click at [946, 574] on span at bounding box center [1030, 566] width 308 height 27
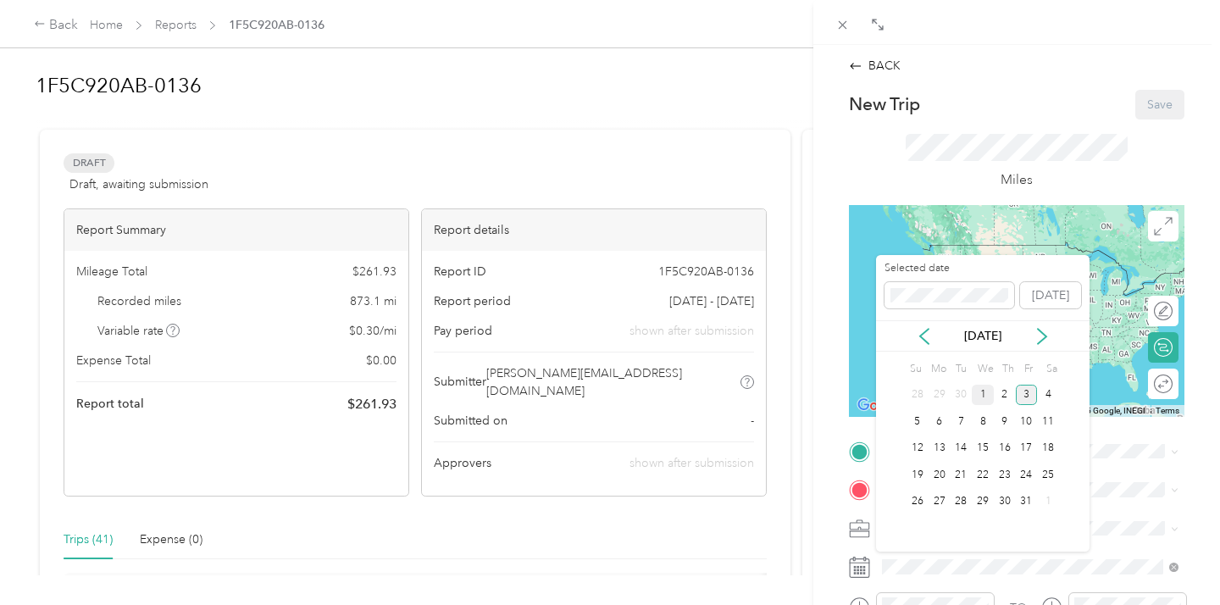
click at [981, 395] on div "1" at bounding box center [983, 395] width 22 height 21
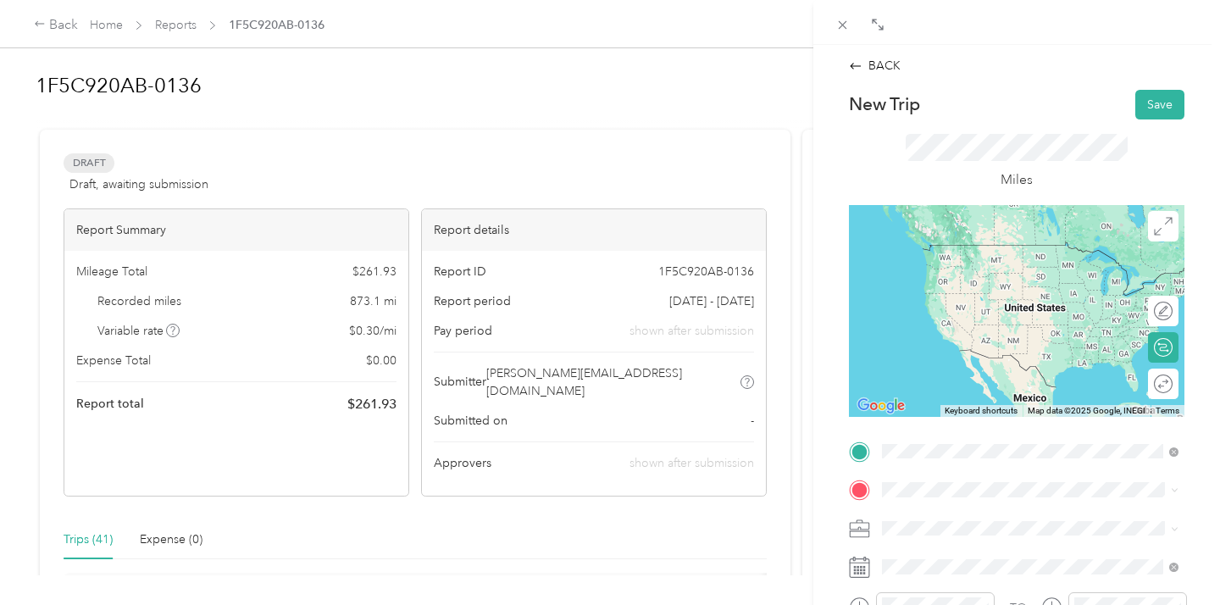
click at [1007, 267] on div "TEAM Whitestown [STREET_ADDRESS][US_STATE]" at bounding box center [1006, 264] width 185 height 42
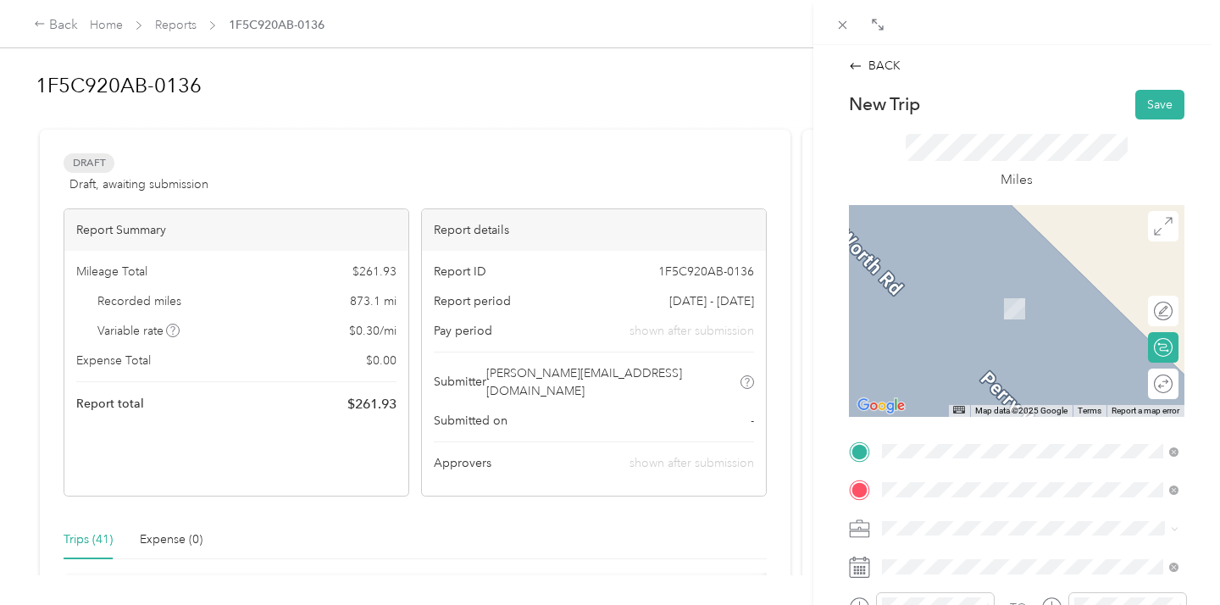
click at [979, 339] on span "[GEOGRAPHIC_DATA][US_STATE]" at bounding box center [1006, 331] width 184 height 15
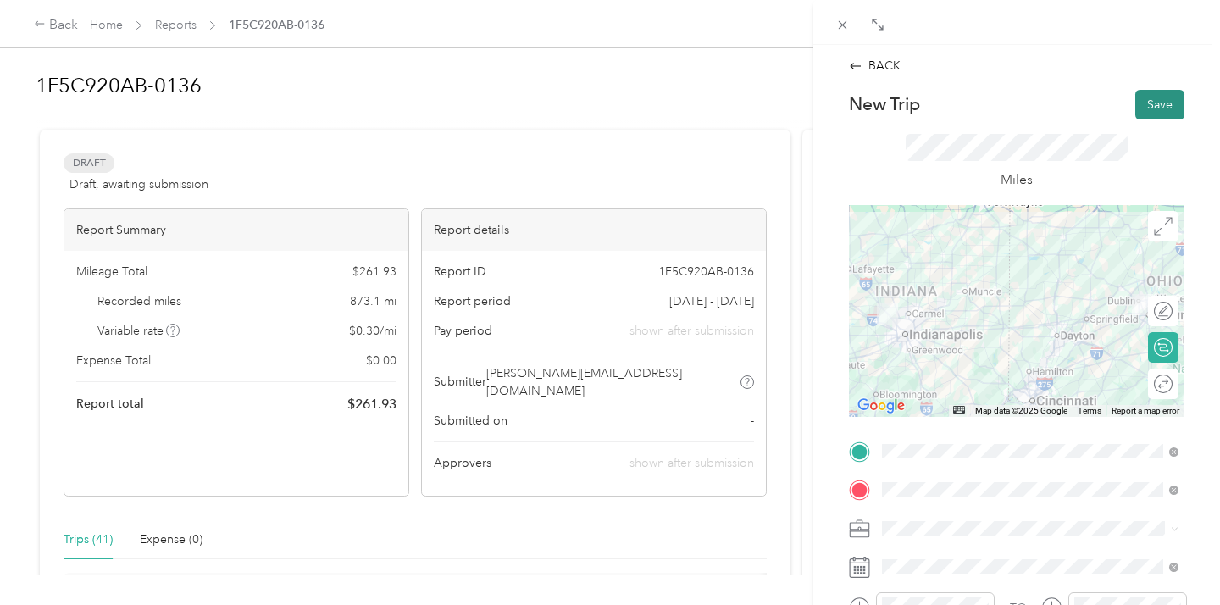
click at [1156, 103] on button "Save" at bounding box center [1159, 105] width 49 height 30
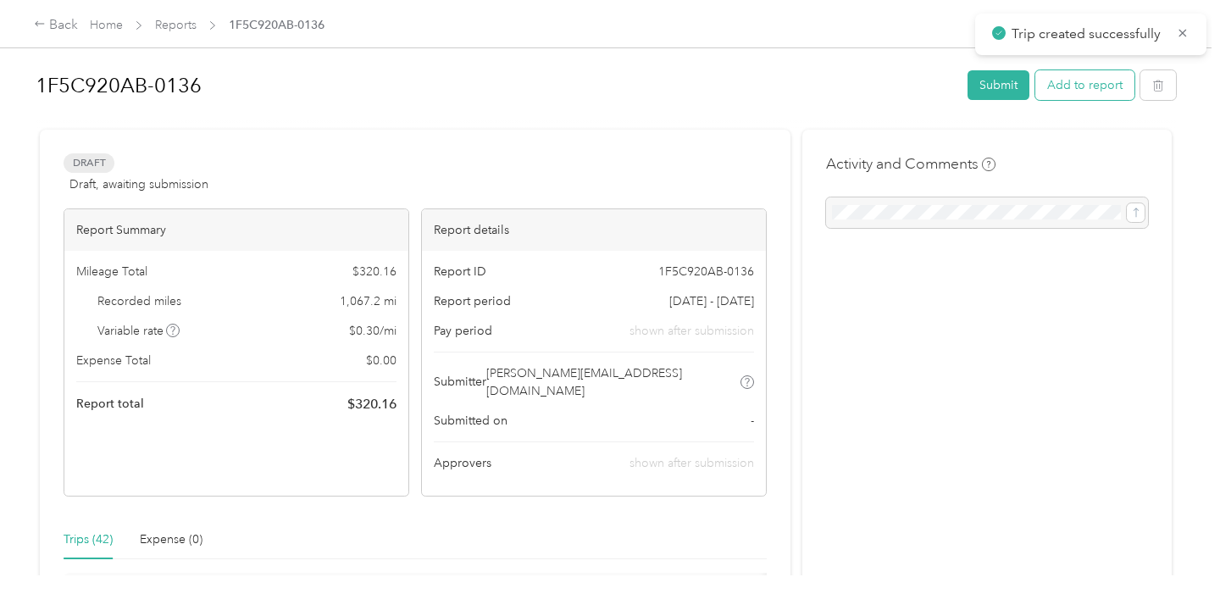
click at [1073, 84] on button "Add to report" at bounding box center [1084, 85] width 99 height 30
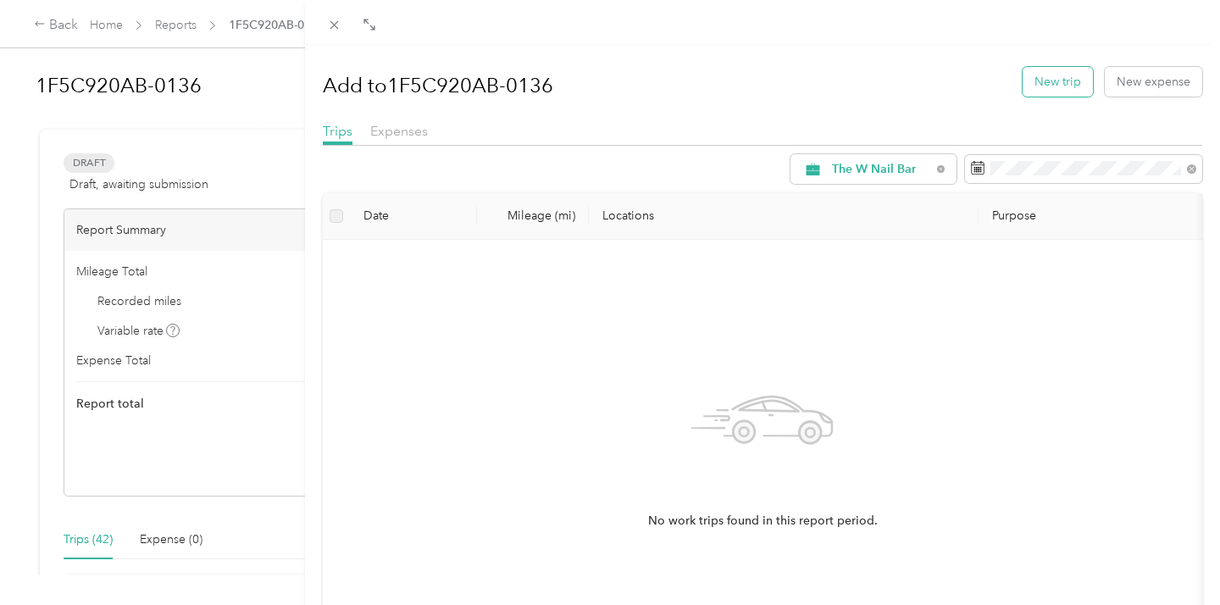
click at [1040, 82] on button "New trip" at bounding box center [1058, 82] width 70 height 30
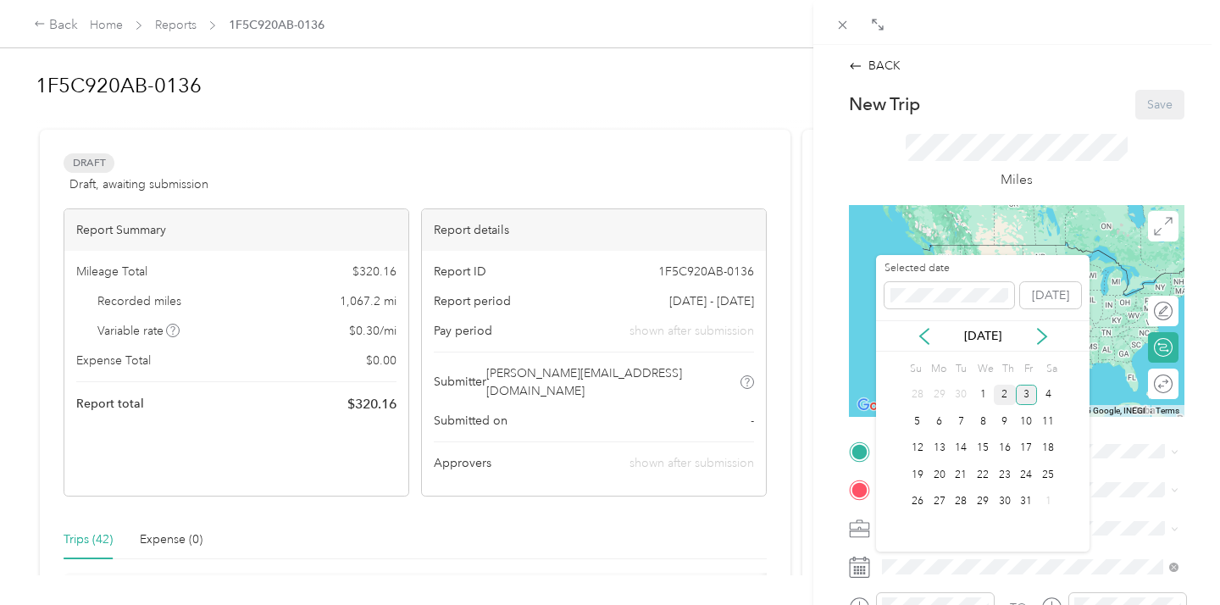
click at [1004, 389] on div "2" at bounding box center [1005, 395] width 22 height 21
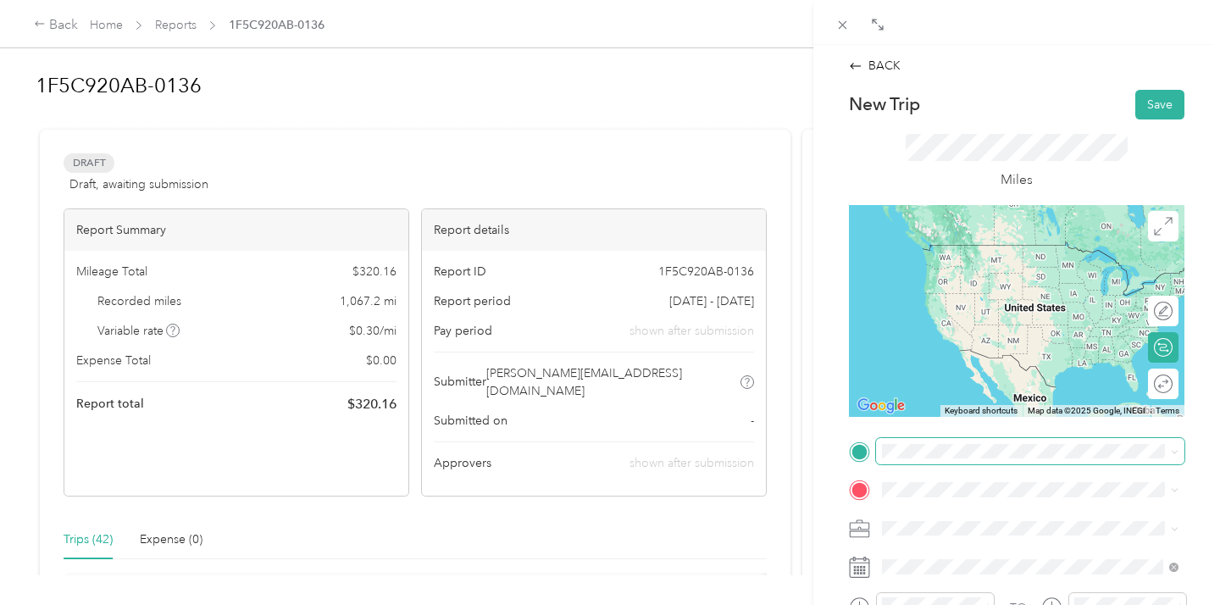
click at [918, 461] on span at bounding box center [1030, 451] width 308 height 27
click at [992, 401] on strong "[GEOGRAPHIC_DATA]" at bounding box center [1036, 408] width 126 height 15
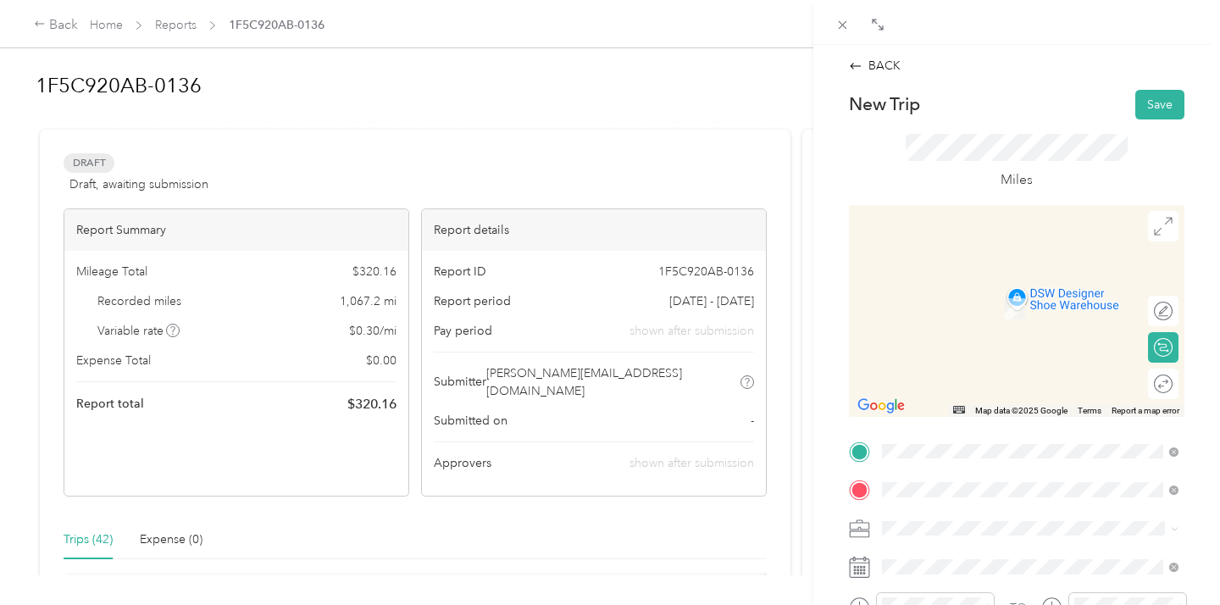
click at [958, 309] on span "[STREET_ADDRESS][US_STATE]" at bounding box center [998, 309] width 169 height 14
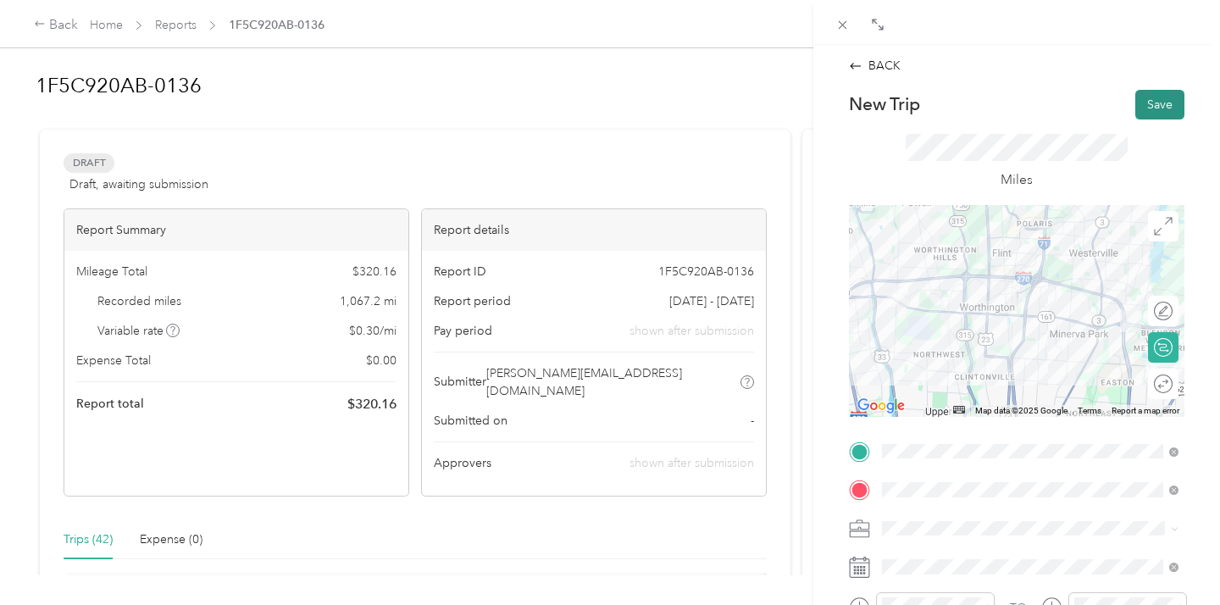
click at [1142, 107] on button "Save" at bounding box center [1159, 105] width 49 height 30
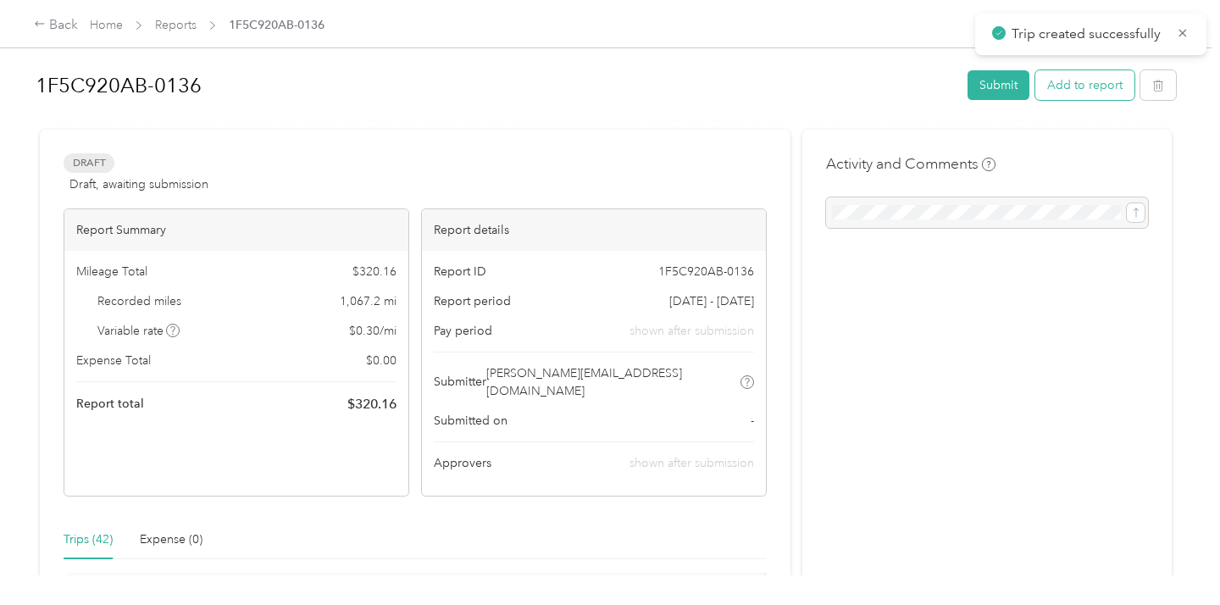
click at [1074, 91] on button "Add to report" at bounding box center [1084, 85] width 99 height 30
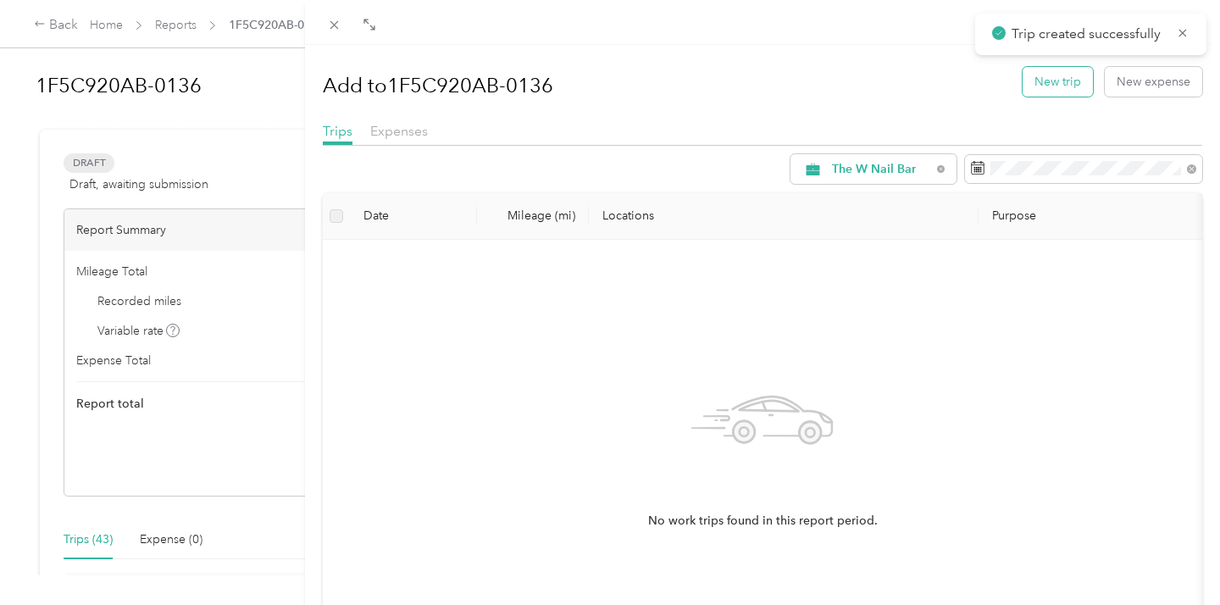
click at [1039, 85] on button "New trip" at bounding box center [1058, 82] width 70 height 30
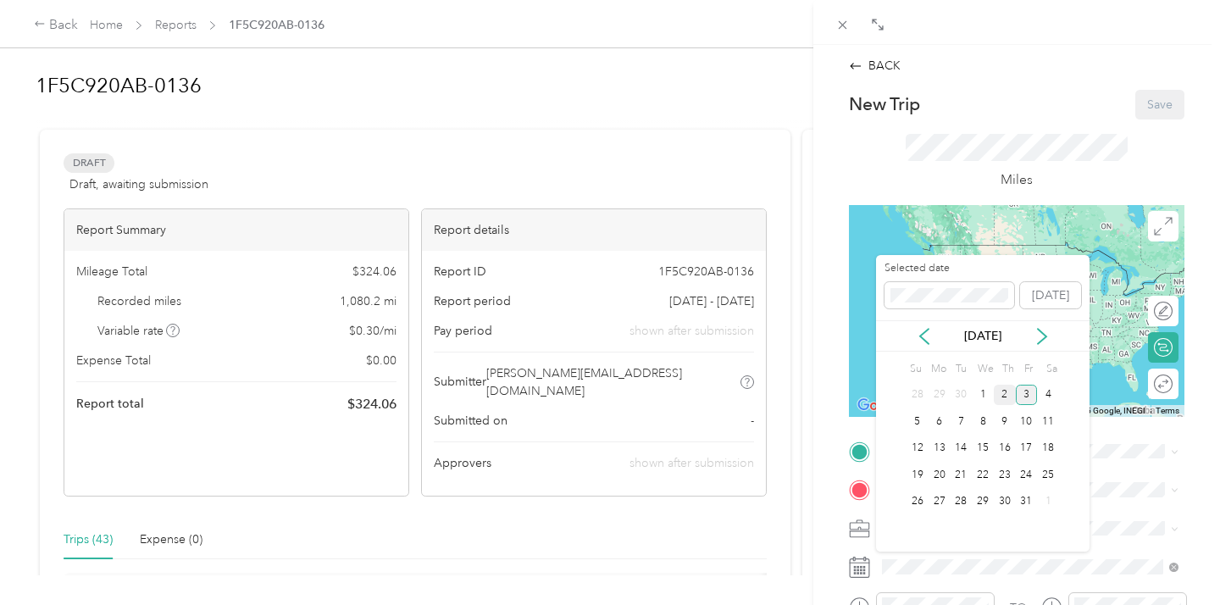
click at [1001, 397] on div "2" at bounding box center [1005, 395] width 22 height 21
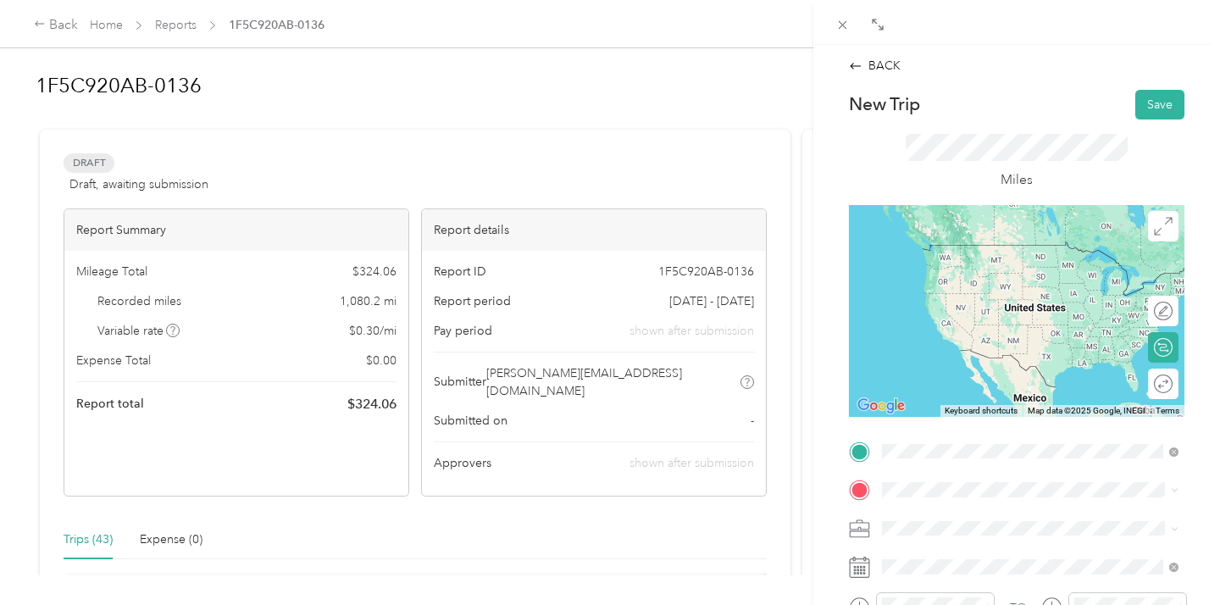
click at [999, 261] on div "Office NEW [STREET_ADDRESS][US_STATE]" at bounding box center [998, 261] width 169 height 36
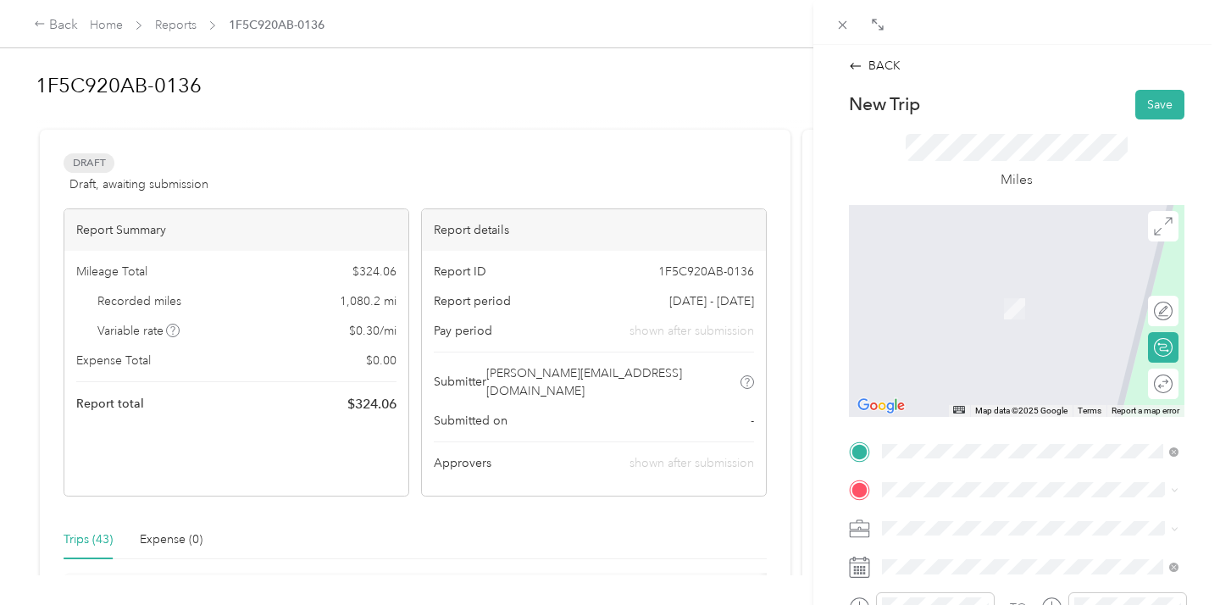
click at [1016, 310] on span "The W Nail Bar, [STREET_ADDRESS][PERSON_NAME][US_STATE]" at bounding box center [1011, 323] width 194 height 32
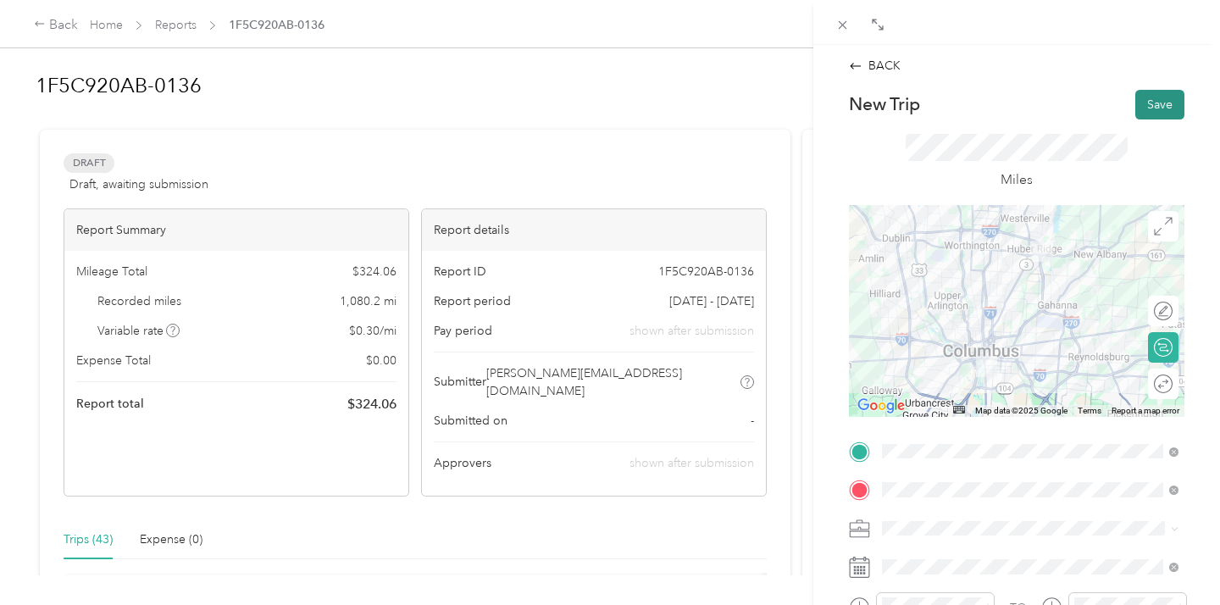
click at [1151, 102] on button "Save" at bounding box center [1159, 105] width 49 height 30
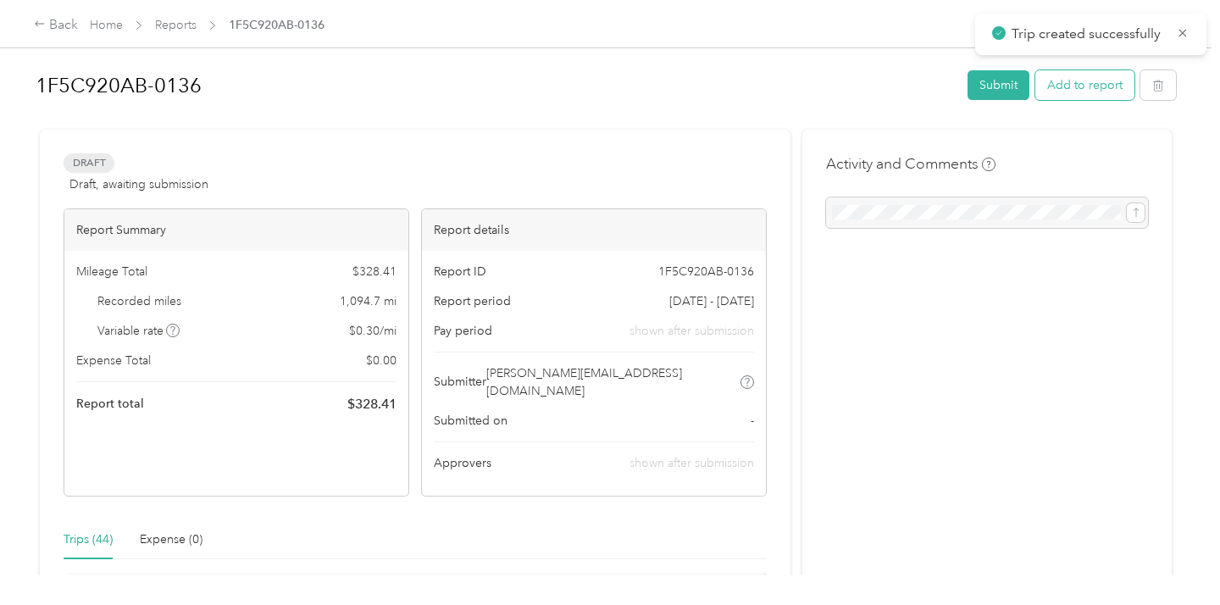
click at [1072, 80] on button "Add to report" at bounding box center [1084, 85] width 99 height 30
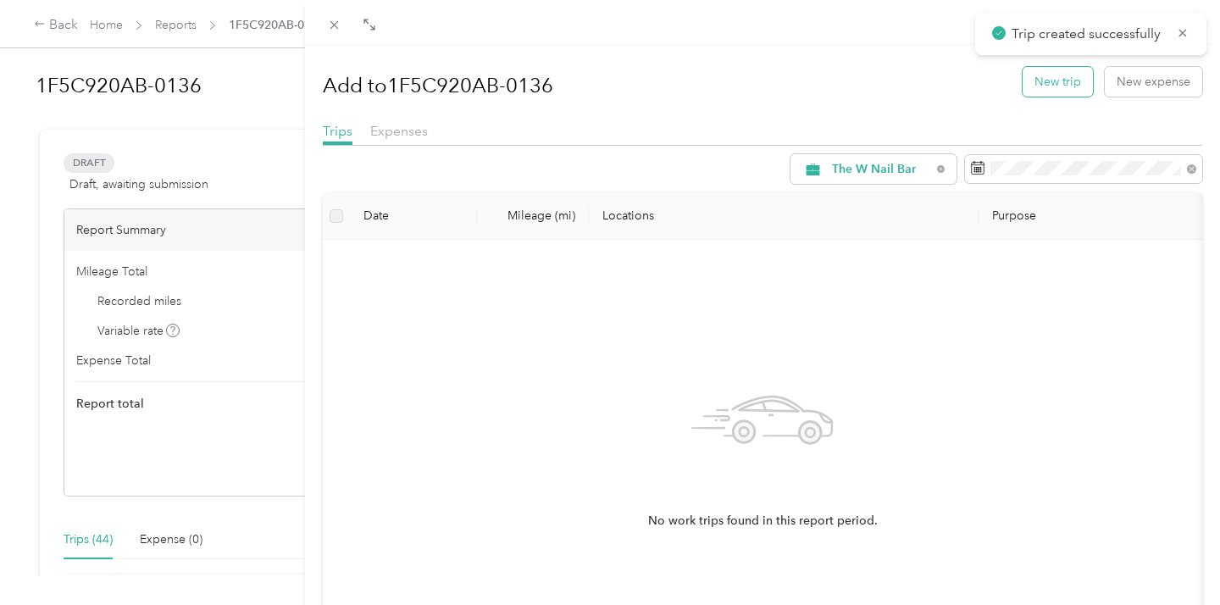
click at [1050, 81] on button "New trip" at bounding box center [1058, 82] width 70 height 30
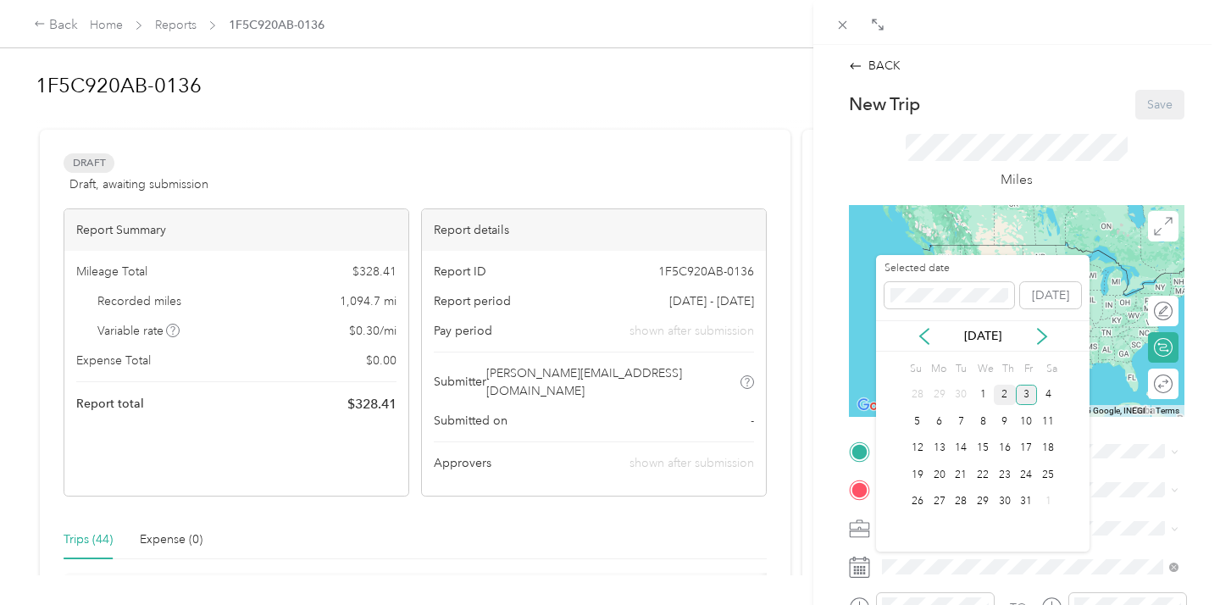
click at [1003, 391] on div "2" at bounding box center [1005, 395] width 22 height 21
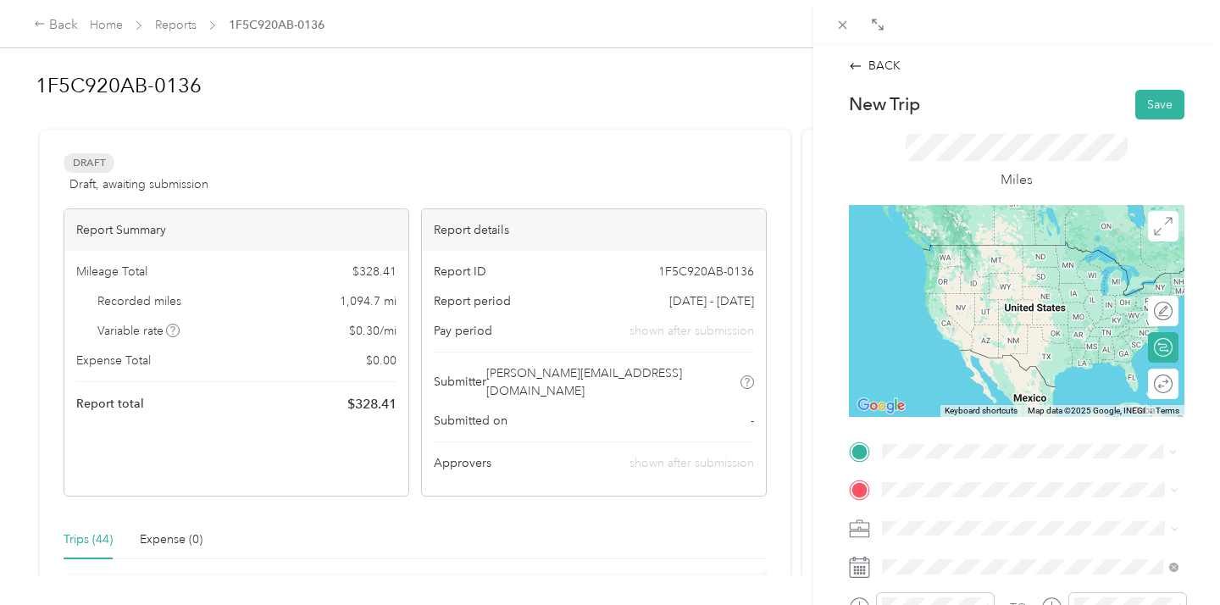
click at [1011, 252] on strong "[GEOGRAPHIC_DATA]" at bounding box center [1036, 254] width 126 height 15
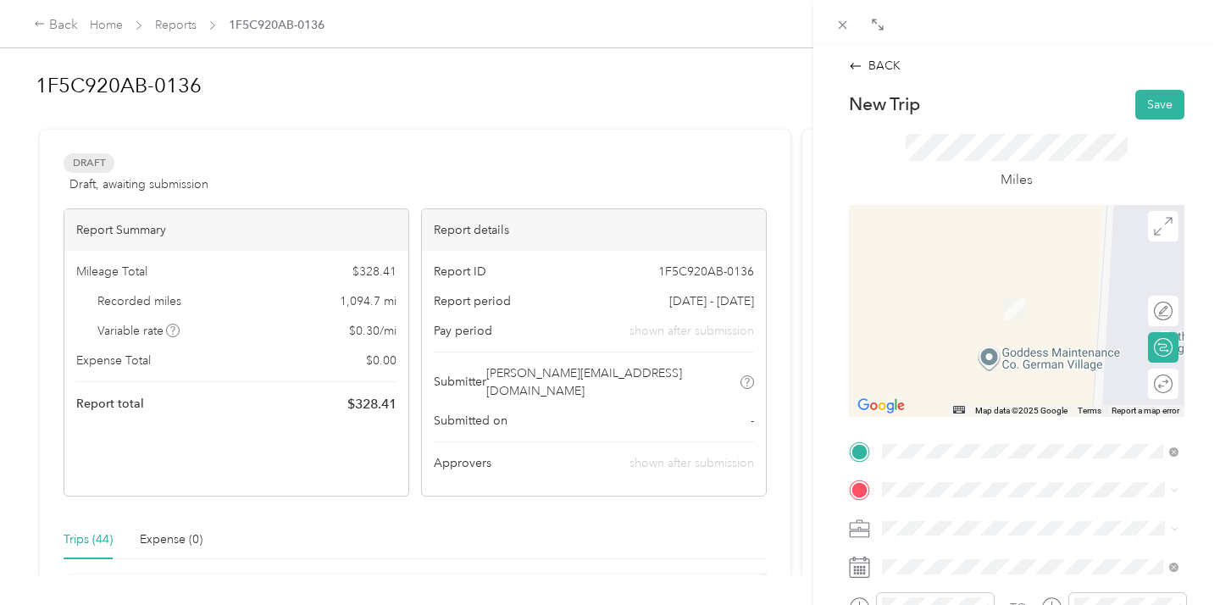
click at [961, 325] on span "[PERSON_NAME][GEOGRAPHIC_DATA][STREET_ADDRESS]-[US_STATE][GEOGRAPHIC_DATA], [GE…" at bounding box center [1039, 324] width 251 height 50
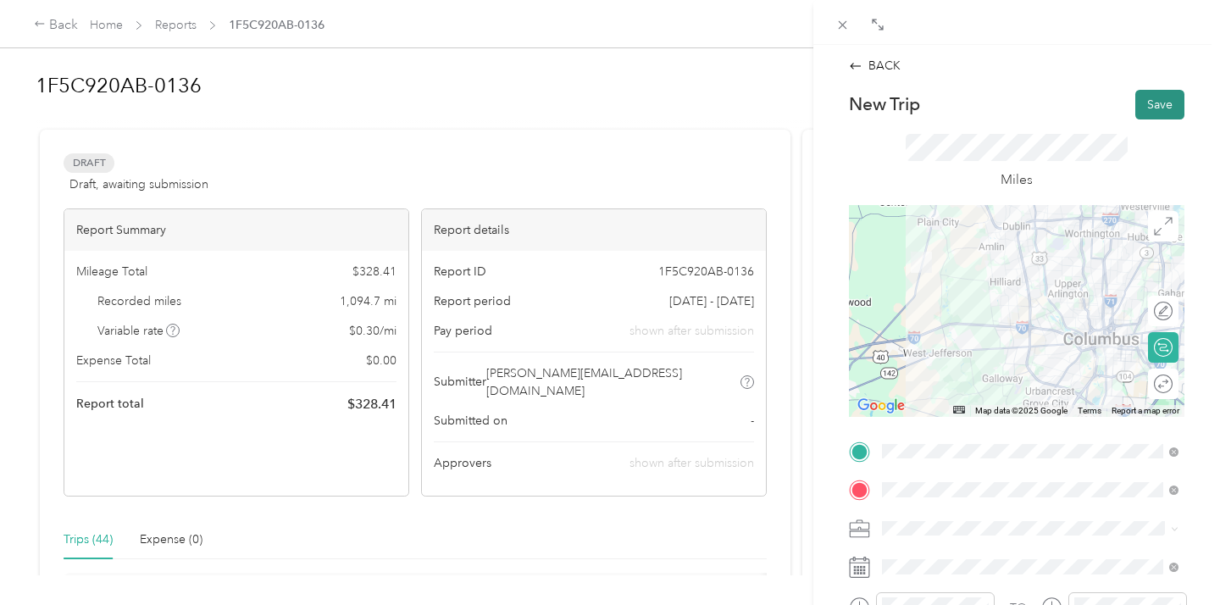
click at [1146, 103] on button "Save" at bounding box center [1159, 105] width 49 height 30
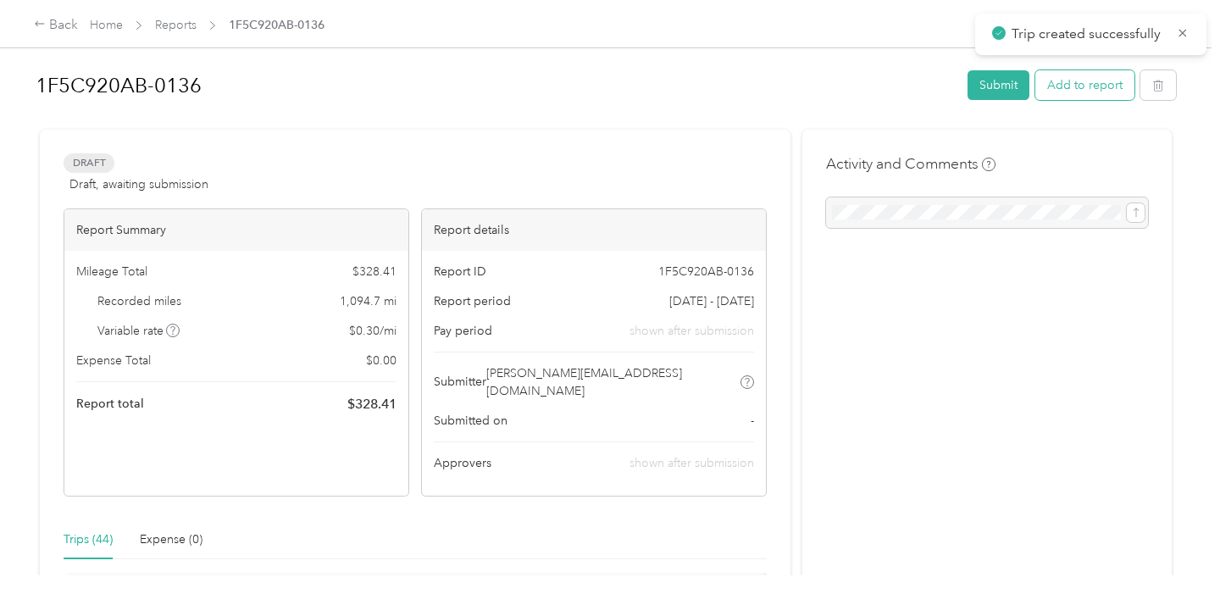
click at [1080, 86] on button "Add to report" at bounding box center [1084, 85] width 99 height 30
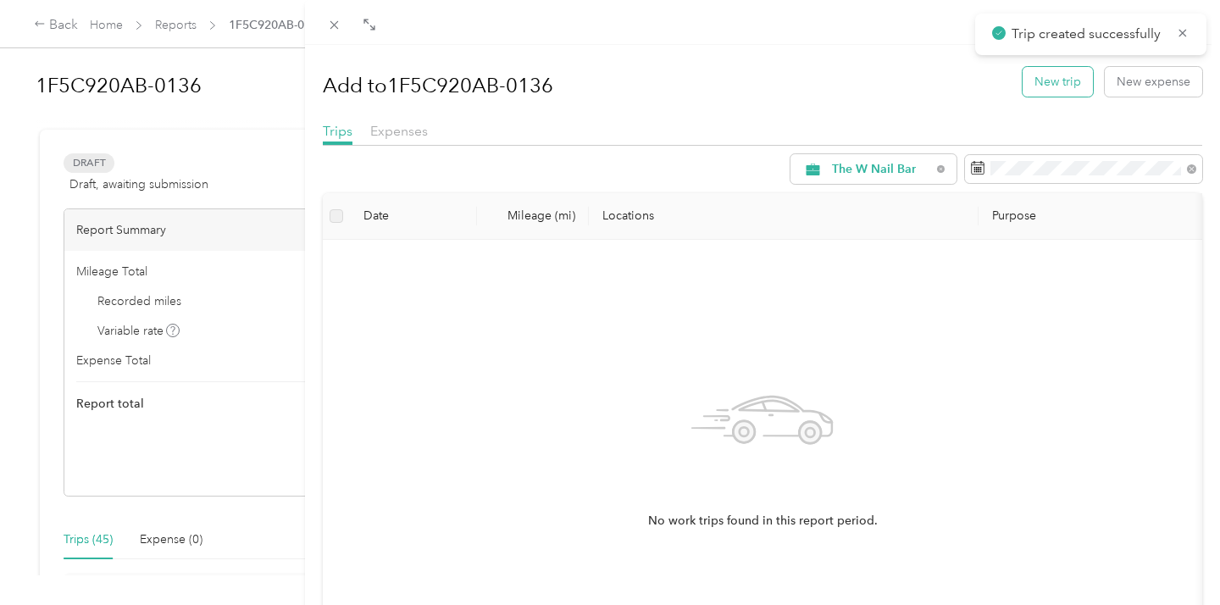
click at [1065, 81] on button "New trip" at bounding box center [1058, 82] width 70 height 30
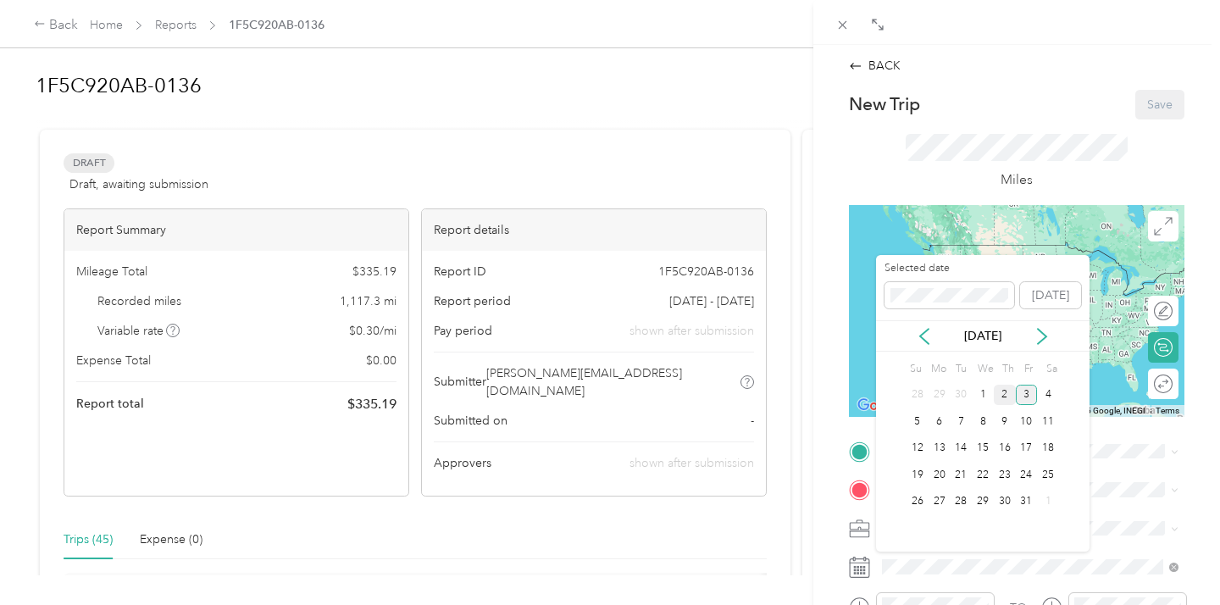
click at [1001, 398] on div "2" at bounding box center [1005, 395] width 22 height 21
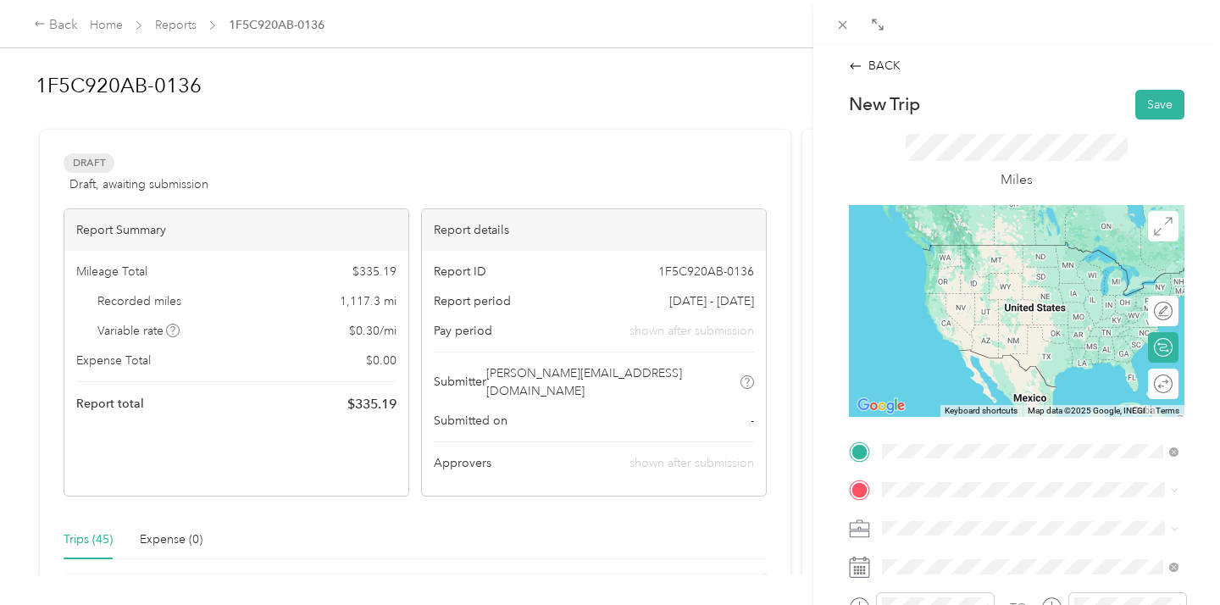
click at [1010, 264] on span "[PERSON_NAME][GEOGRAPHIC_DATA][STREET_ADDRESS]-[US_STATE][GEOGRAPHIC_DATA], [GE…" at bounding box center [1039, 288] width 251 height 50
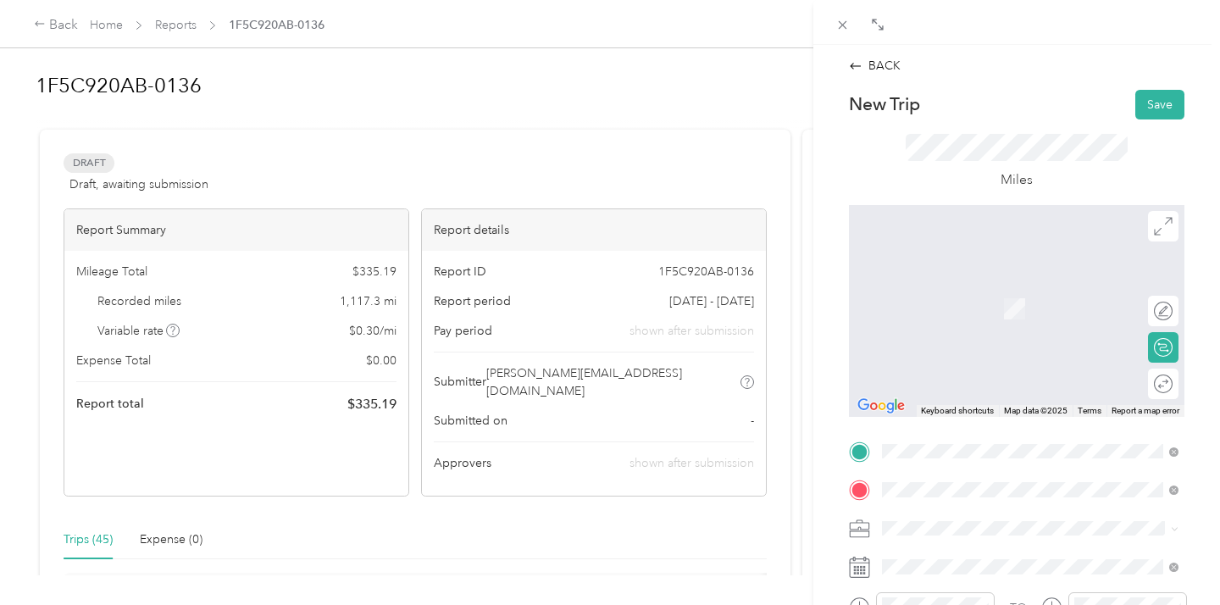
click at [975, 334] on span "[GEOGRAPHIC_DATA][US_STATE]" at bounding box center [1006, 331] width 184 height 15
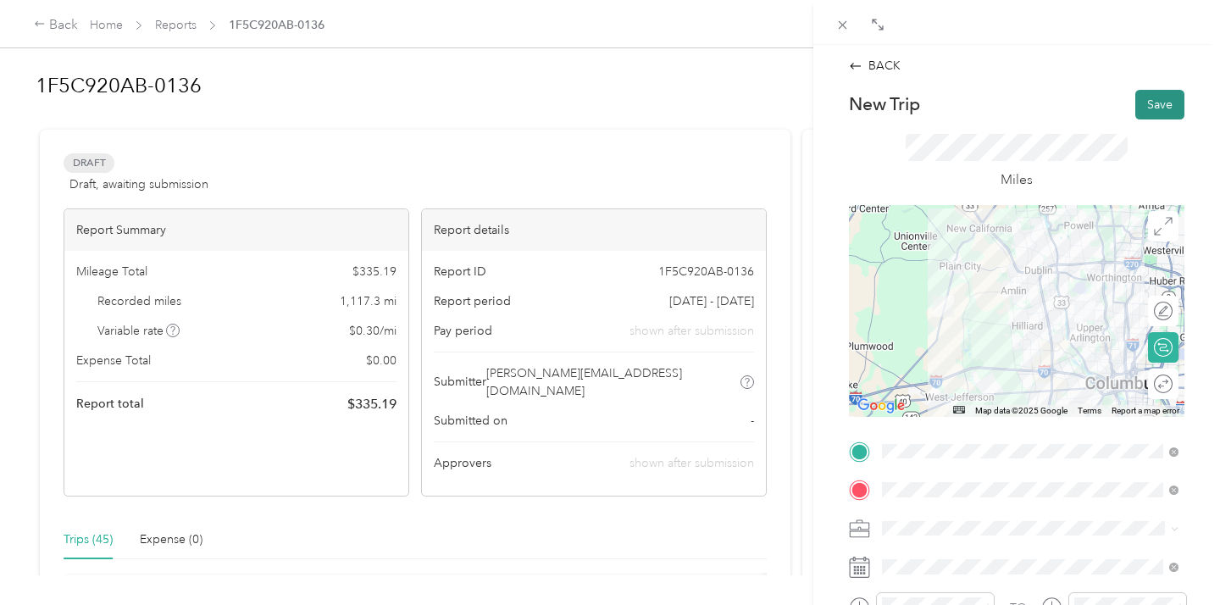
click at [1156, 97] on button "Save" at bounding box center [1159, 105] width 49 height 30
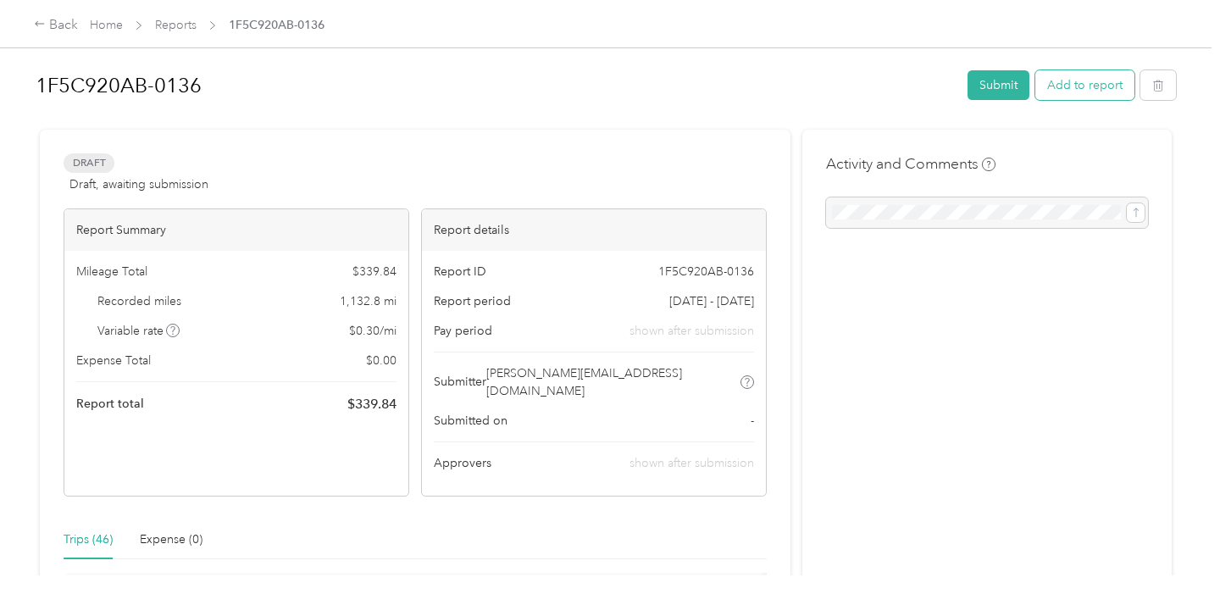
click at [1078, 85] on button "Add to report" at bounding box center [1084, 85] width 99 height 30
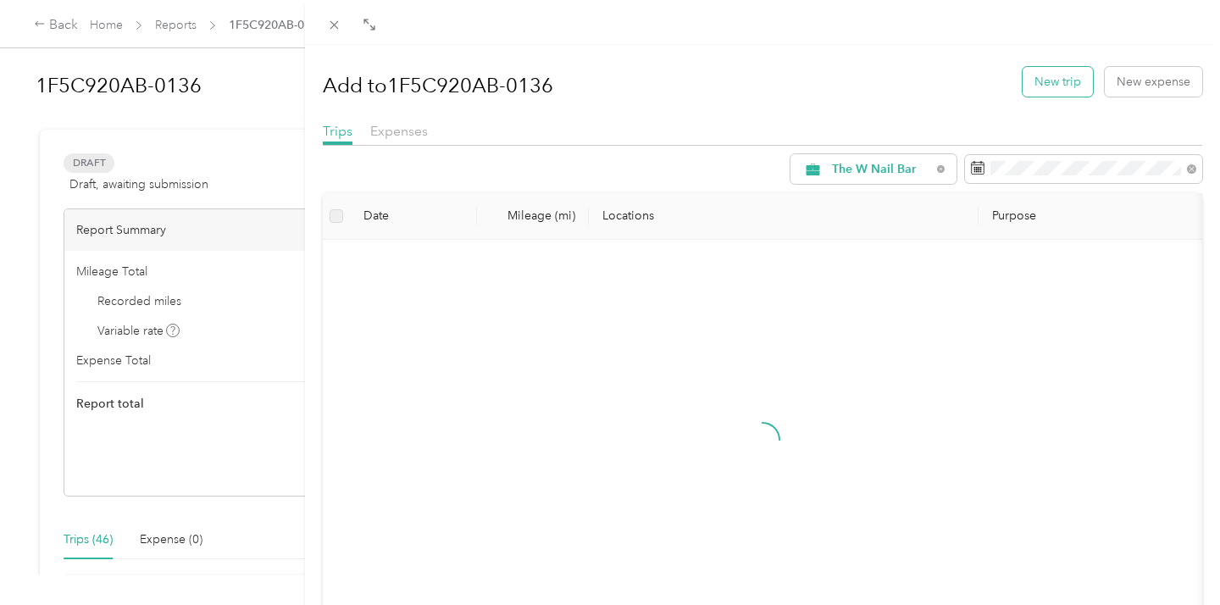
click at [1052, 79] on button "New trip" at bounding box center [1058, 82] width 70 height 30
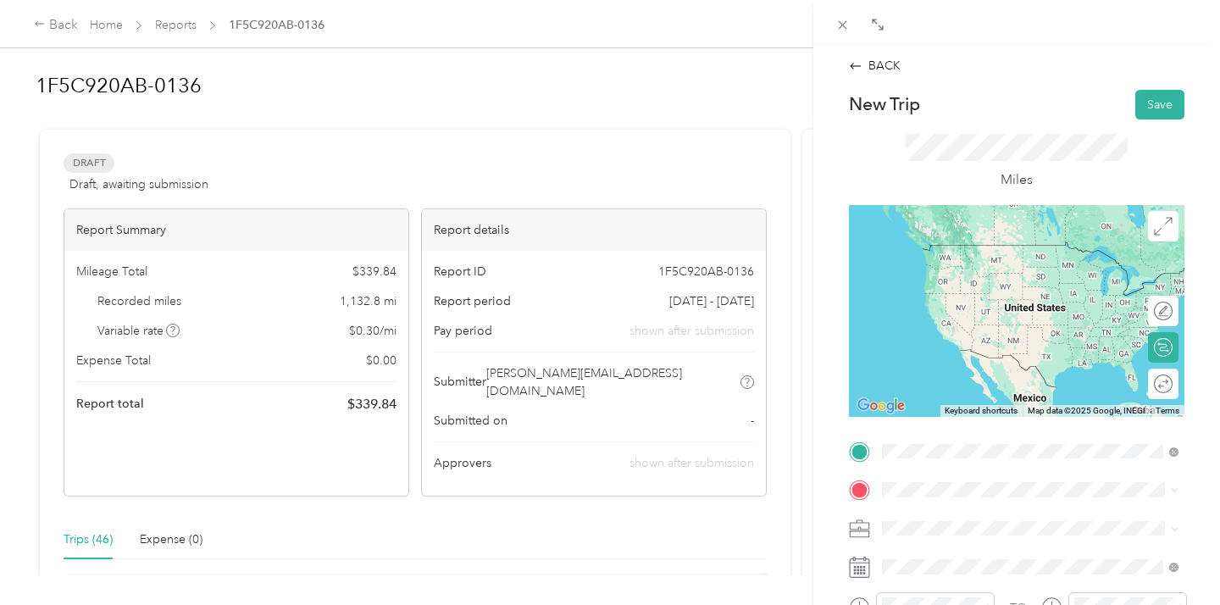
click at [953, 280] on span "[STREET_ADDRESS][PERSON_NAME][US_STATE]" at bounding box center [1015, 279] width 202 height 32
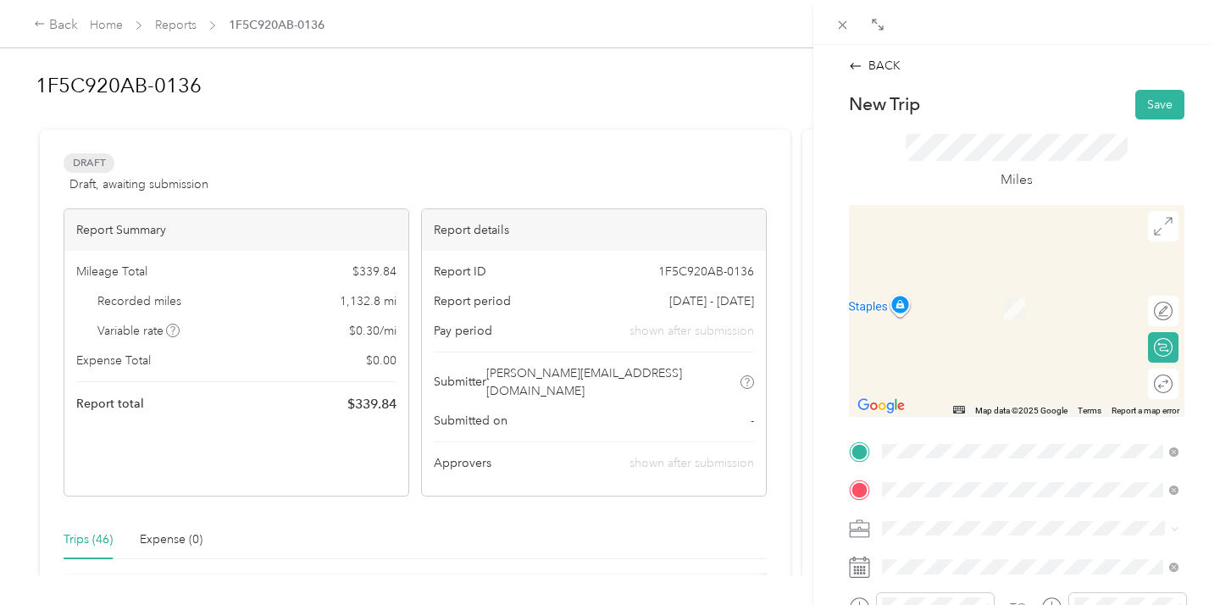
click at [1001, 309] on span "[STREET_ADDRESS][US_STATE]" at bounding box center [998, 309] width 169 height 14
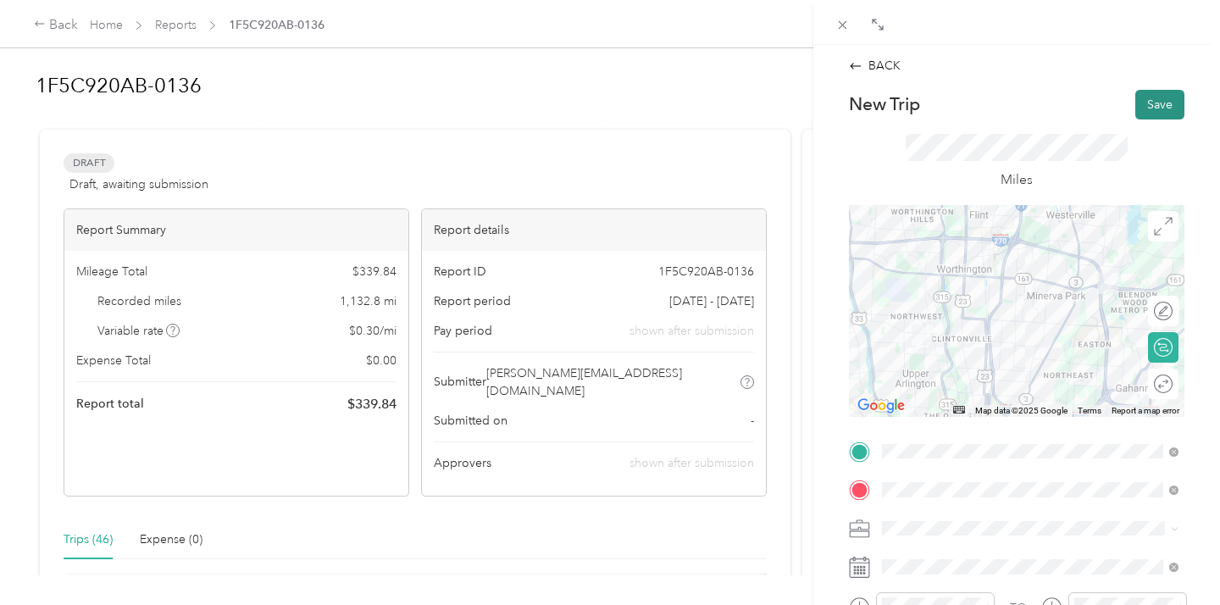
click at [1164, 101] on button "Save" at bounding box center [1159, 105] width 49 height 30
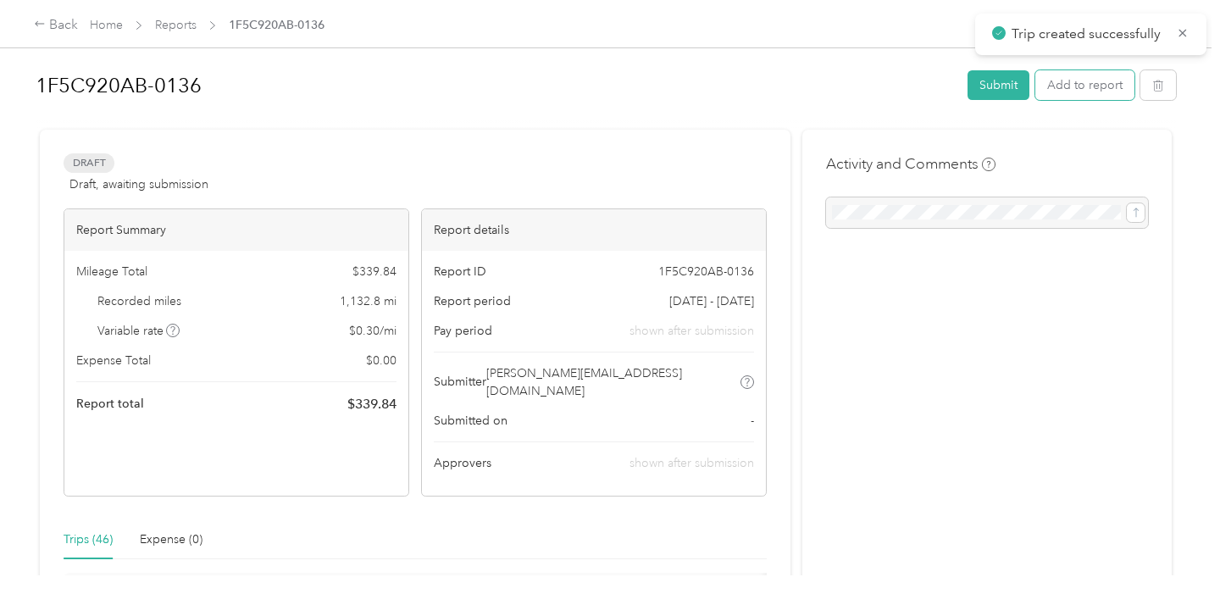
click at [1092, 91] on button "Add to report" at bounding box center [1084, 85] width 99 height 30
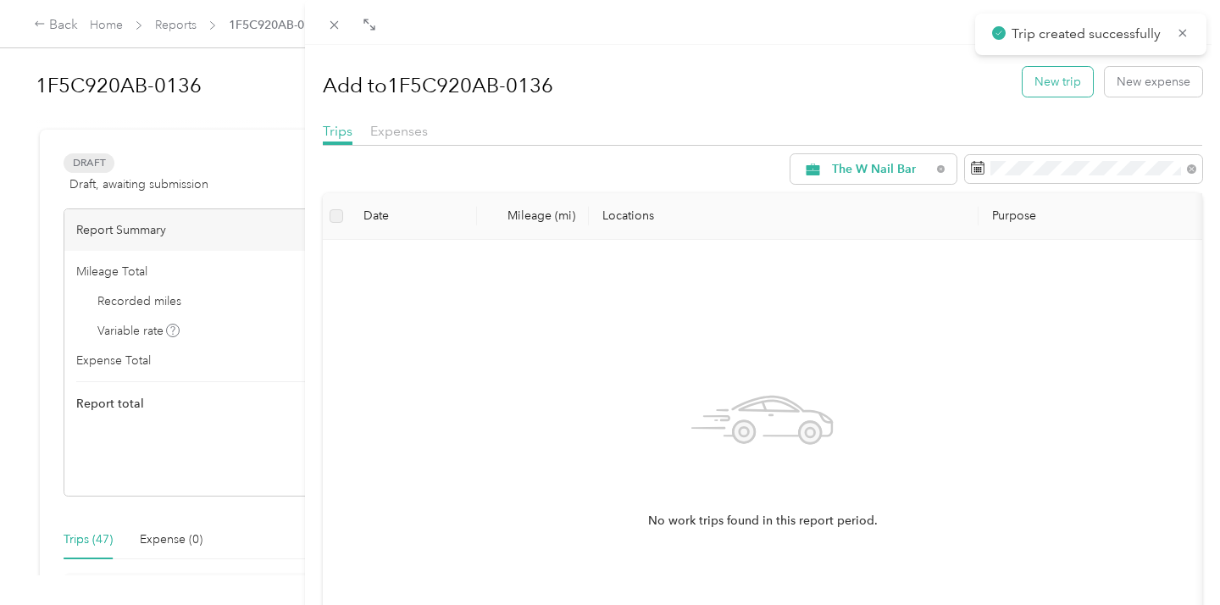
click at [1054, 81] on button "New trip" at bounding box center [1058, 82] width 70 height 30
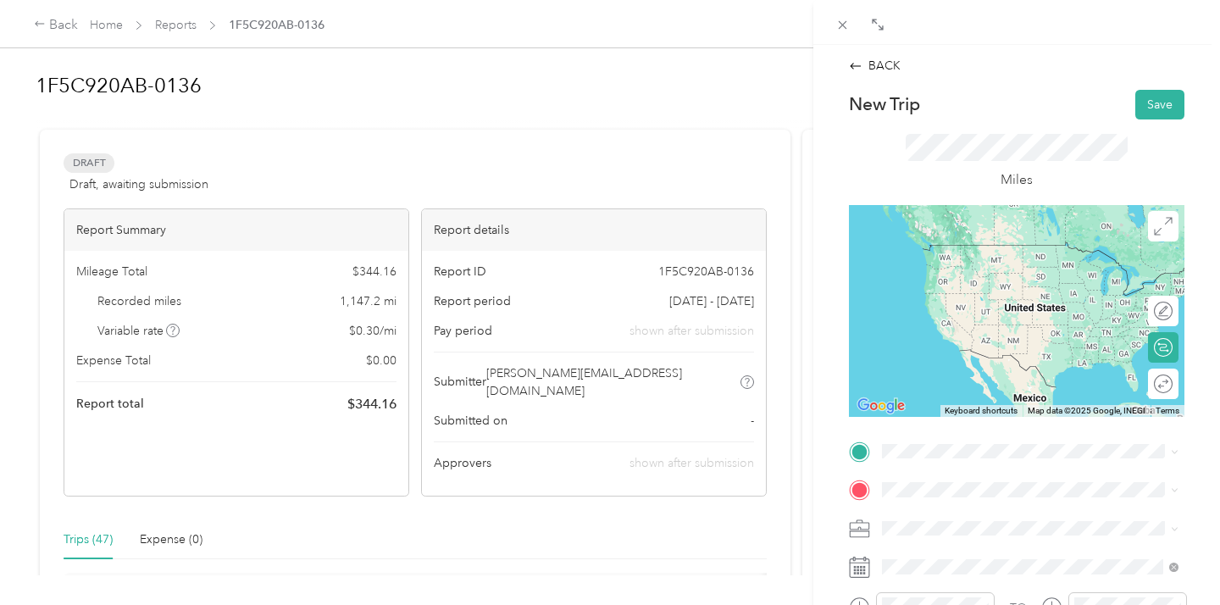
click at [982, 257] on div "Office NEW [STREET_ADDRESS][US_STATE]" at bounding box center [998, 258] width 169 height 36
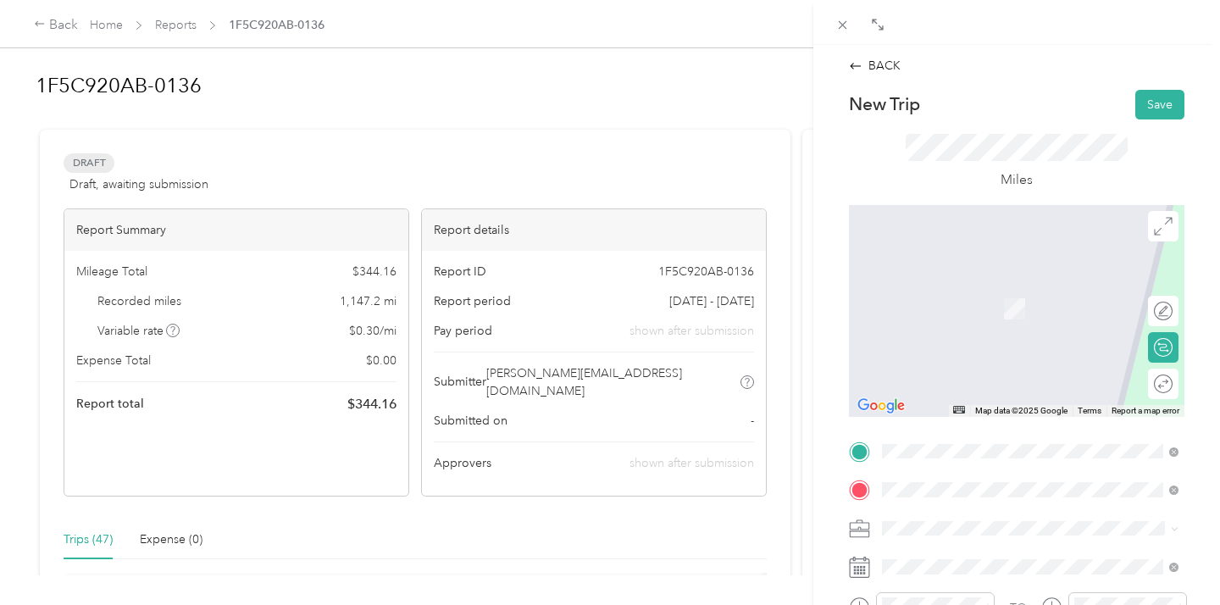
click at [979, 331] on span "[GEOGRAPHIC_DATA][US_STATE]" at bounding box center [1006, 331] width 184 height 15
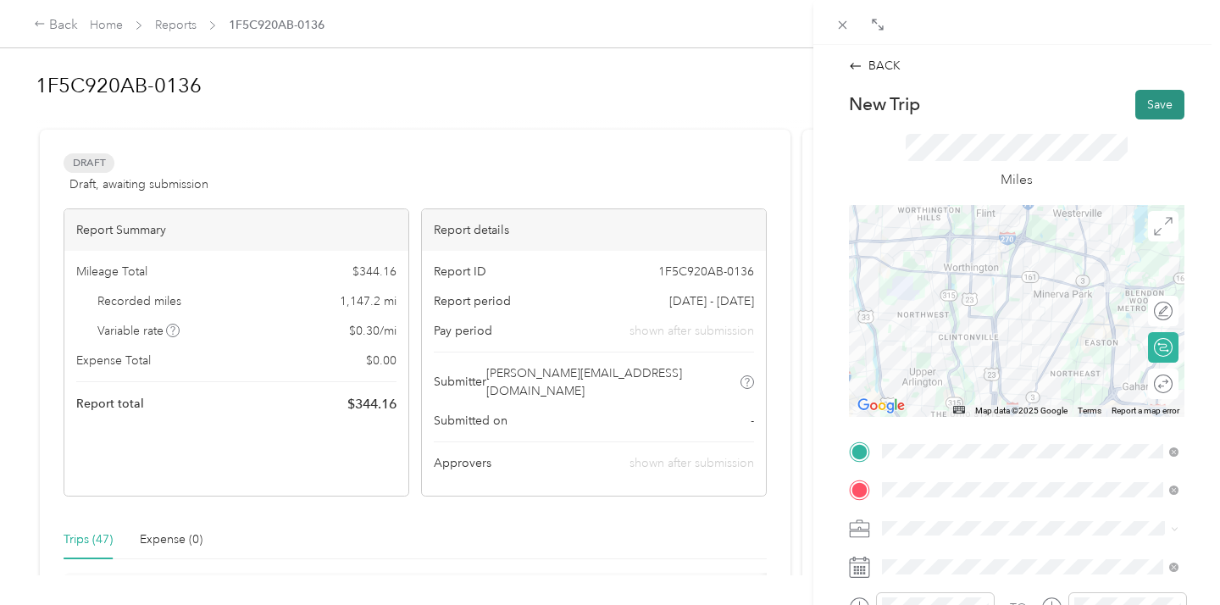
click at [1152, 106] on button "Save" at bounding box center [1159, 105] width 49 height 30
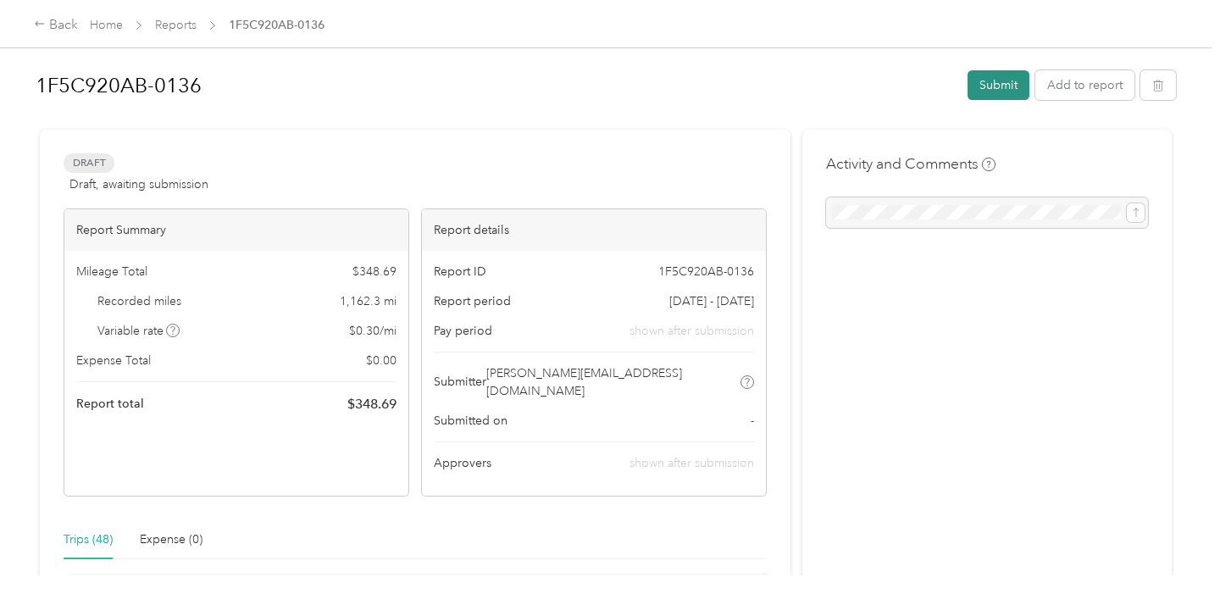
click at [1013, 75] on button "Submit" at bounding box center [999, 85] width 62 height 30
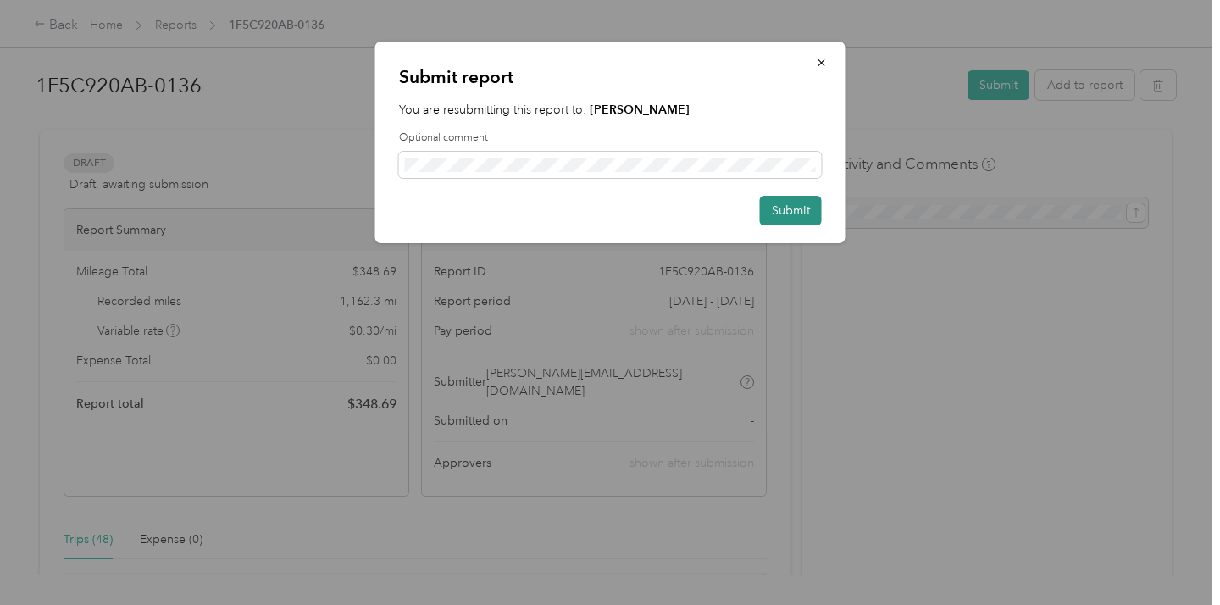
click at [774, 216] on button "Submit" at bounding box center [791, 211] width 62 height 30
